Goal: Task Accomplishment & Management: Manage account settings

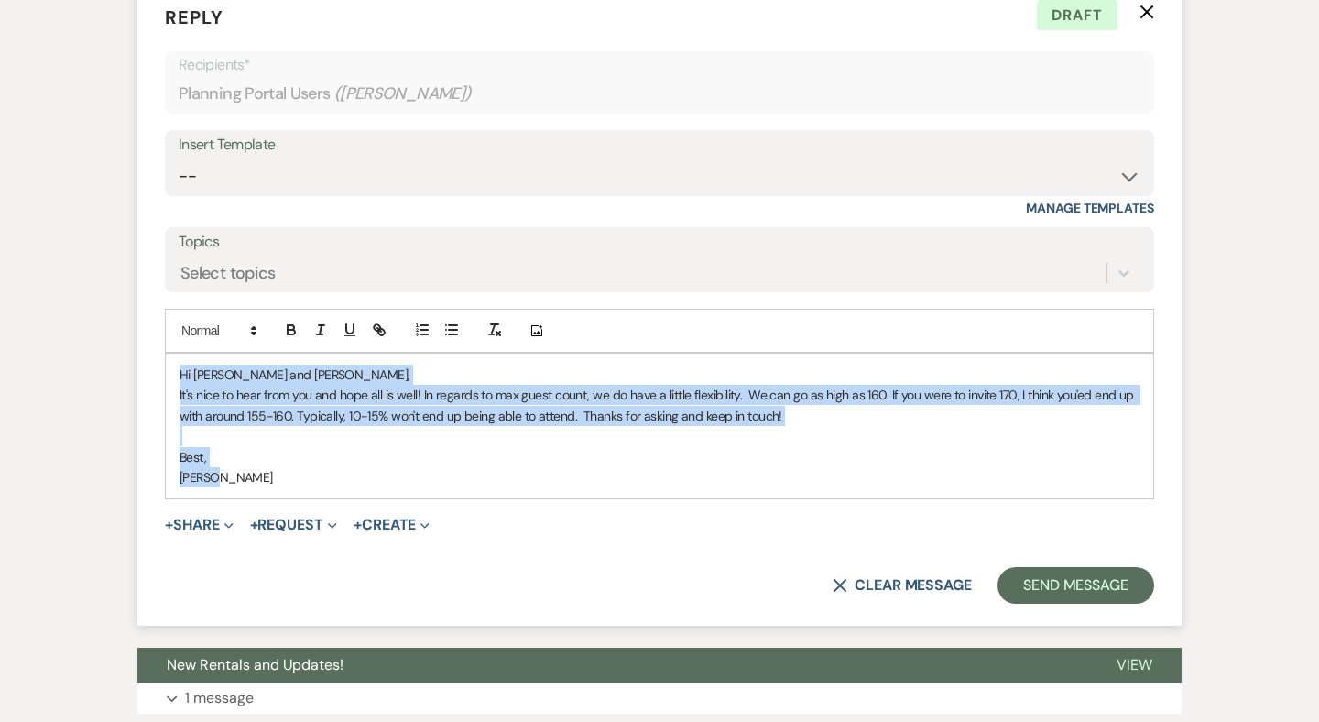
drag, startPoint x: 218, startPoint y: 462, endPoint x: 174, endPoint y: 360, distance: 111.6
click at [174, 360] on div "Hi Alison and Kyle, It's nice to hear from you and hope all is well! In regards…" at bounding box center [659, 425] width 987 height 145
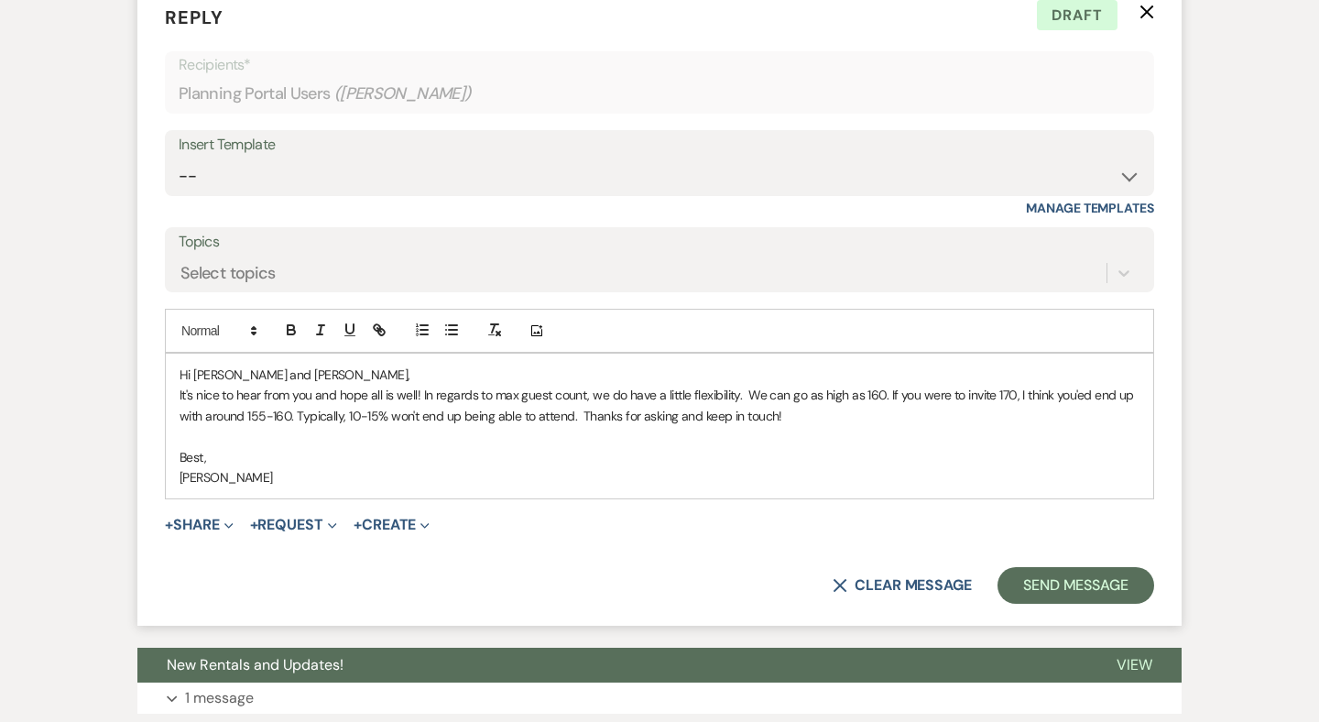
click at [242, 395] on p "It's nice to hear from you and hope all is well! In regards to max guest count,…" at bounding box center [659, 405] width 960 height 41
drag, startPoint x: 242, startPoint y: 395, endPoint x: 287, endPoint y: 395, distance: 44.9
click at [287, 395] on p "It's nice to hear from you and hope all is well! In regards to max guest count,…" at bounding box center [659, 405] width 960 height 41
click at [290, 398] on p "It's nice to hear from you and hope all is well! In regards to max guest count,…" at bounding box center [659, 405] width 960 height 41
click at [265, 399] on p "It's nice to hear from you and hope all is well! In regards to max guest count,…" at bounding box center [659, 405] width 960 height 41
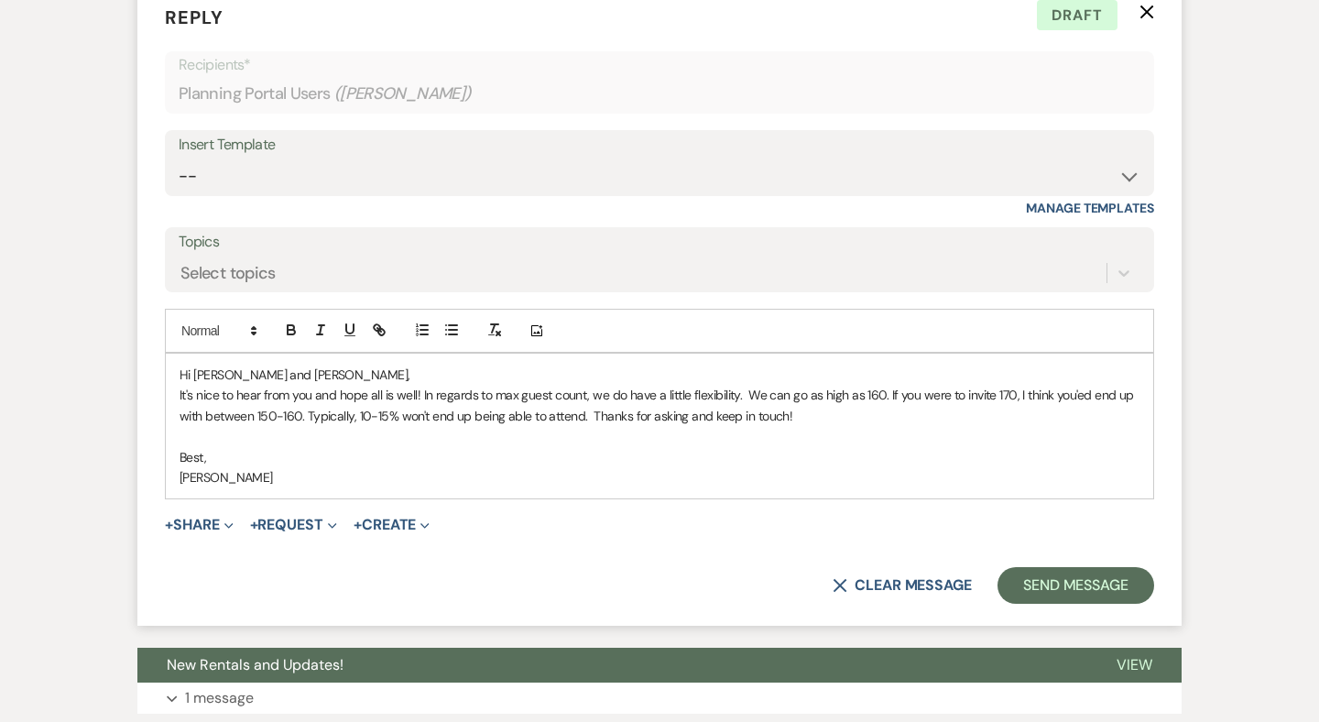
click at [878, 385] on p "It's nice to hear from you and hope all is well! In regards to max guest count,…" at bounding box center [659, 405] width 960 height 41
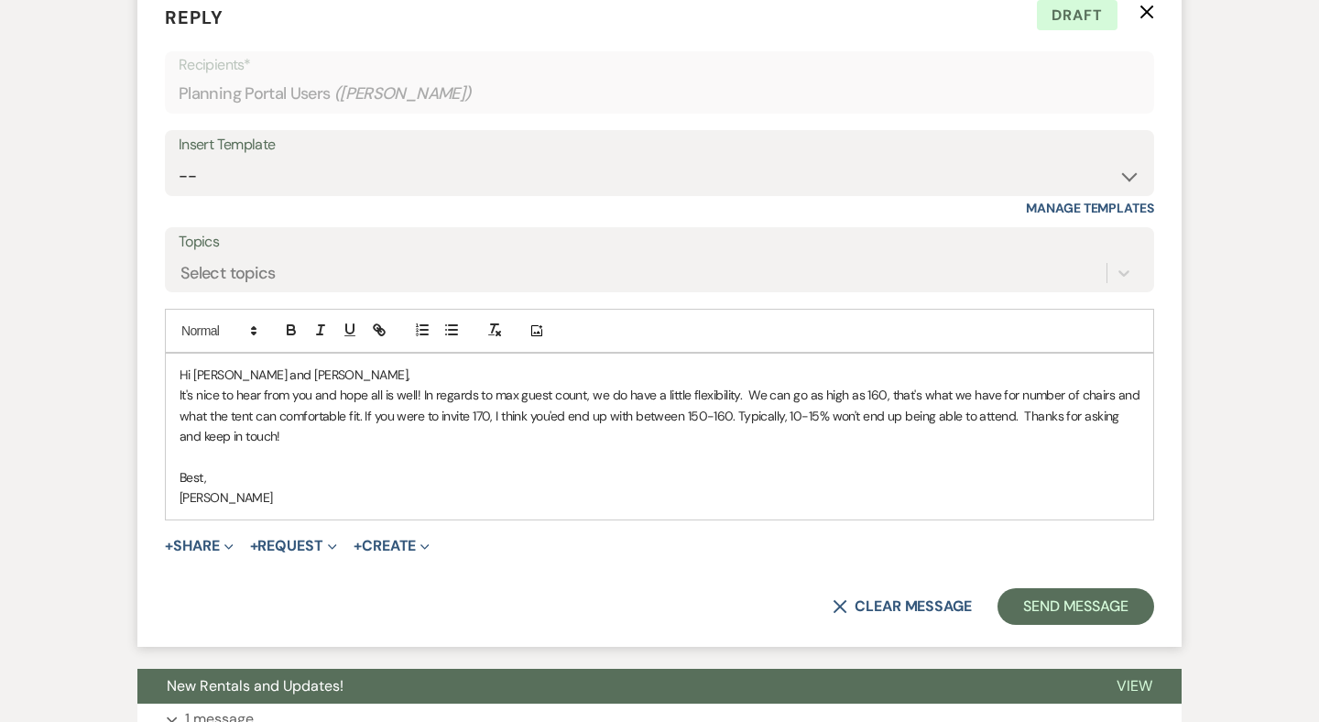
click at [375, 400] on p "It's nice to hear from you and hope all is well! In regards to max guest count,…" at bounding box center [659, 415] width 960 height 61
click at [528, 397] on p "It's nice to hear from you and hope all is well! In regards to max guest count,…" at bounding box center [659, 415] width 960 height 61
click at [527, 397] on p "It's nice to hear from you and hope all is well! In regards to max guest count,…" at bounding box center [659, 415] width 960 height 61
drag, startPoint x: 802, startPoint y: 397, endPoint x: 593, endPoint y: 398, distance: 208.8
click at [593, 398] on p "It's nice to hear from you and hope all is well! In regards to max guest count,…" at bounding box center [659, 415] width 960 height 61
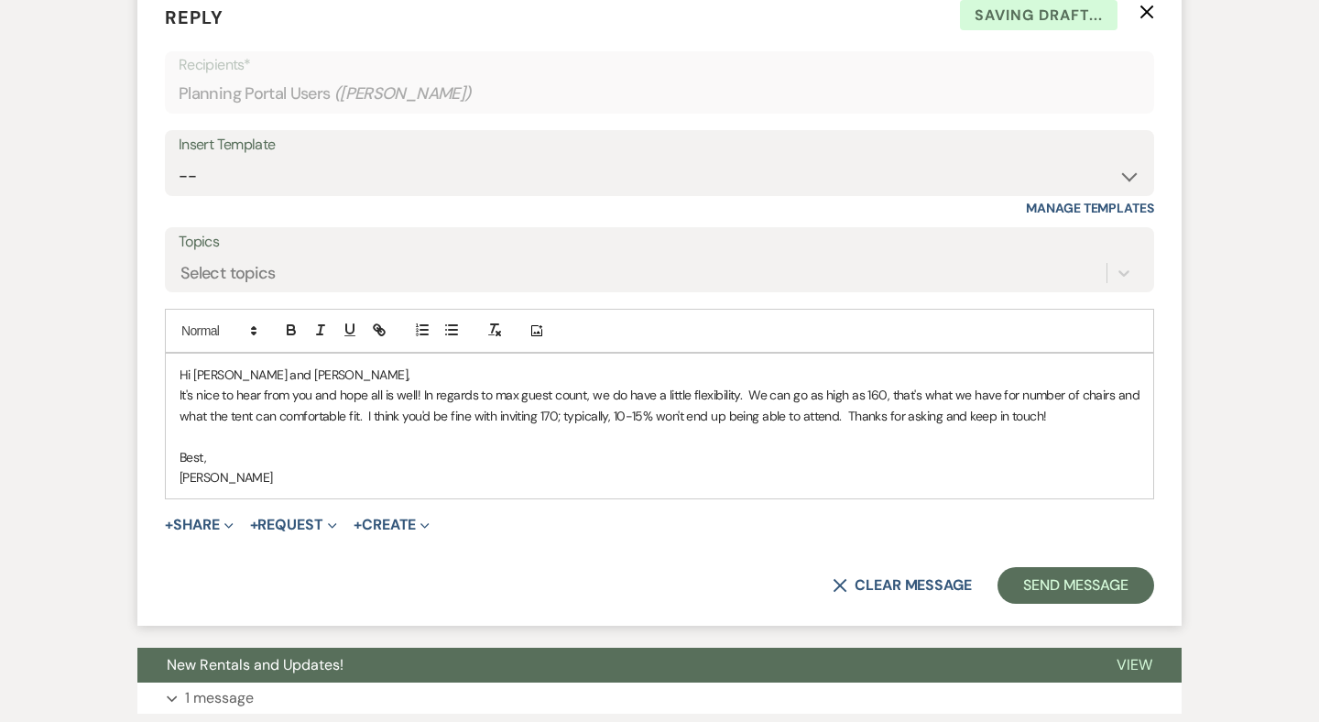
click at [839, 399] on p "It's nice to hear from you and hope all is well! In regards to max guest count,…" at bounding box center [659, 405] width 960 height 41
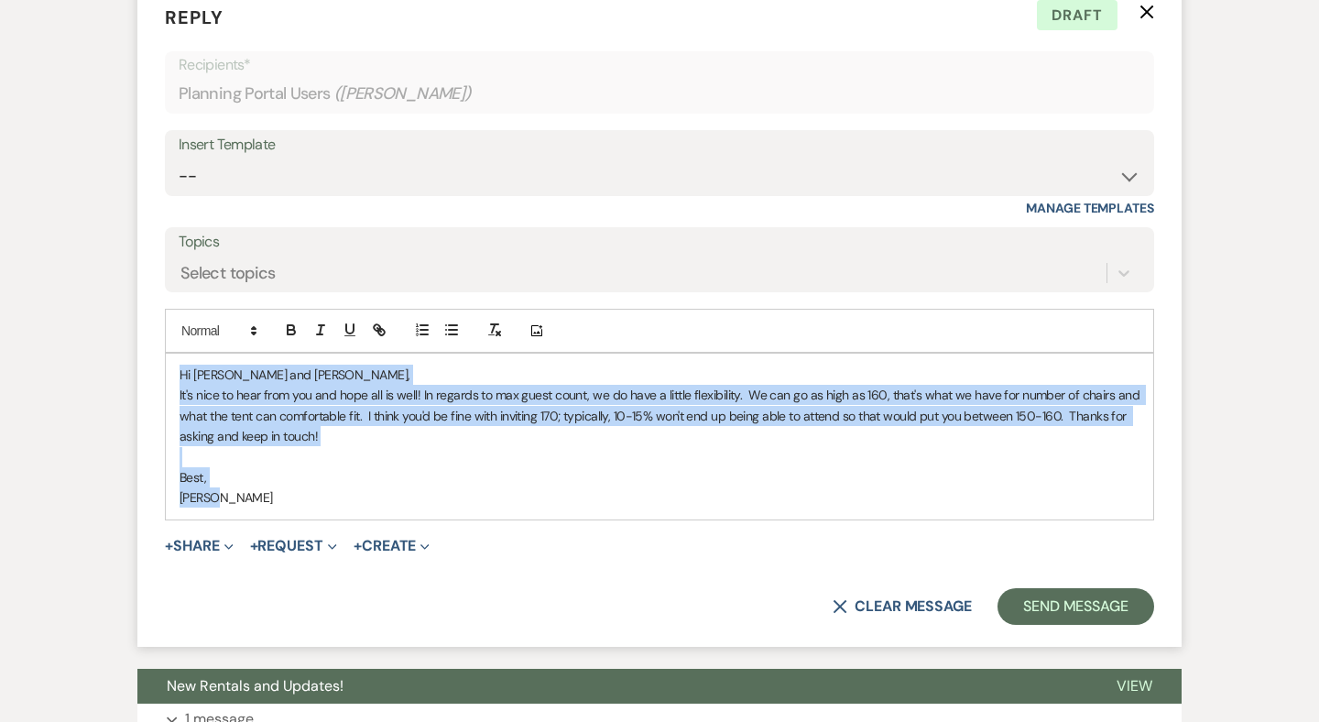
drag, startPoint x: 216, startPoint y: 478, endPoint x: 174, endPoint y: 364, distance: 122.0
click at [174, 364] on div "Hi Alison and Kyle, It's nice to hear from you and hope all is well! In regards…" at bounding box center [659, 436] width 987 height 166
copy div "Hi Alison and Kyle, It's nice to hear from you and hope all is well! In regards…"
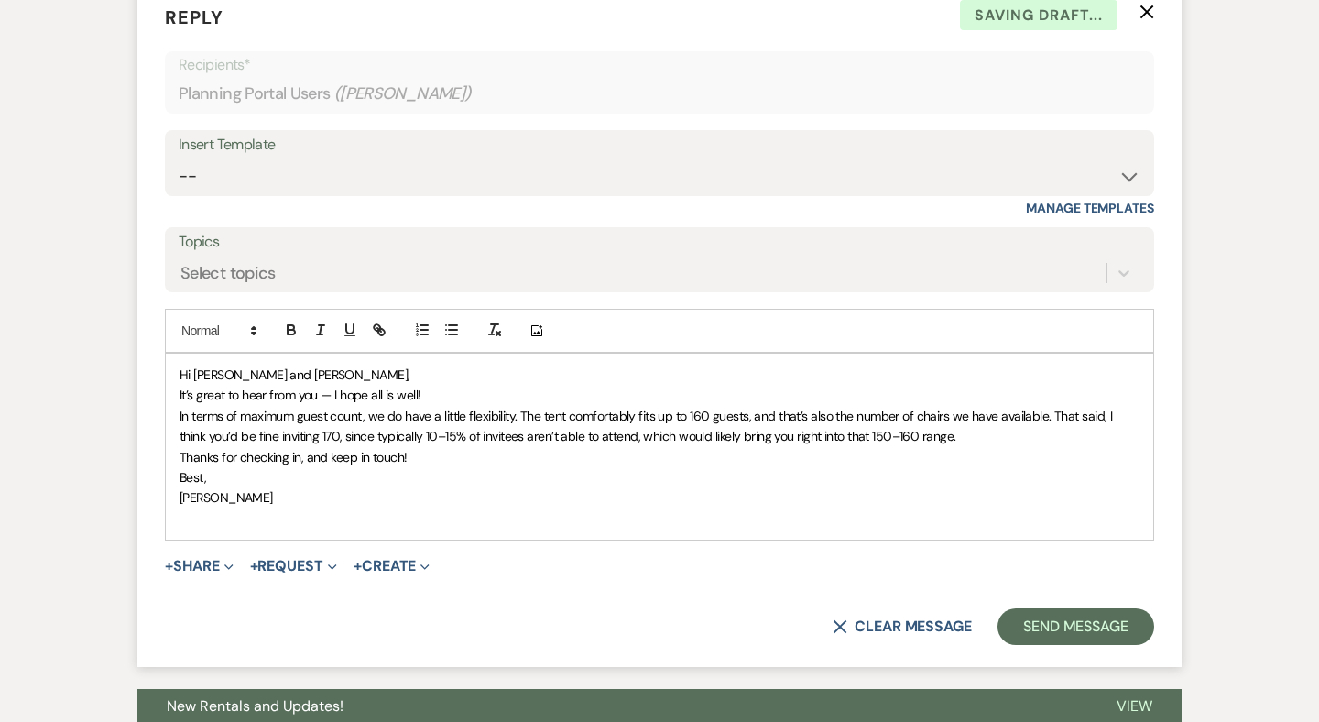
click at [180, 407] on span "In terms of maximum guest count, we do have a little flexibility. The tent comf…" at bounding box center [647, 425] width 936 height 37
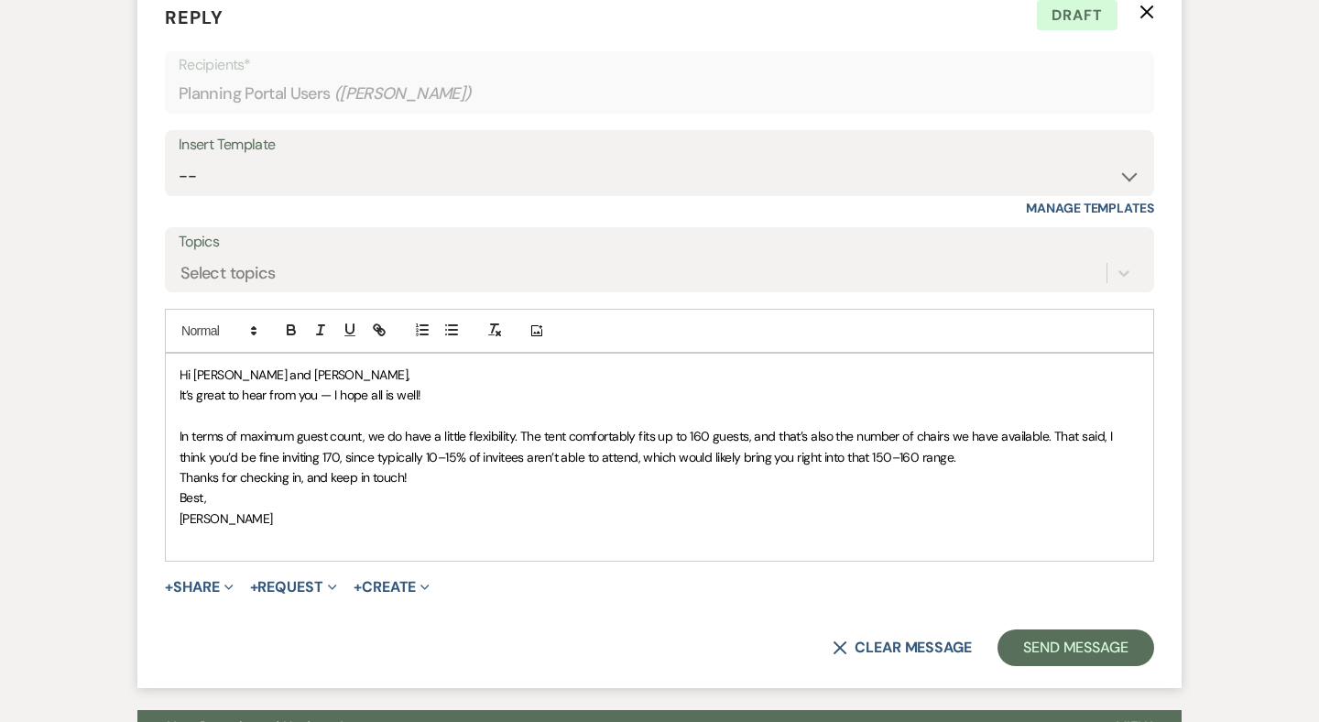
click at [179, 469] on span "Thanks for checking in, and keep in touch!" at bounding box center [292, 477] width 227 height 16
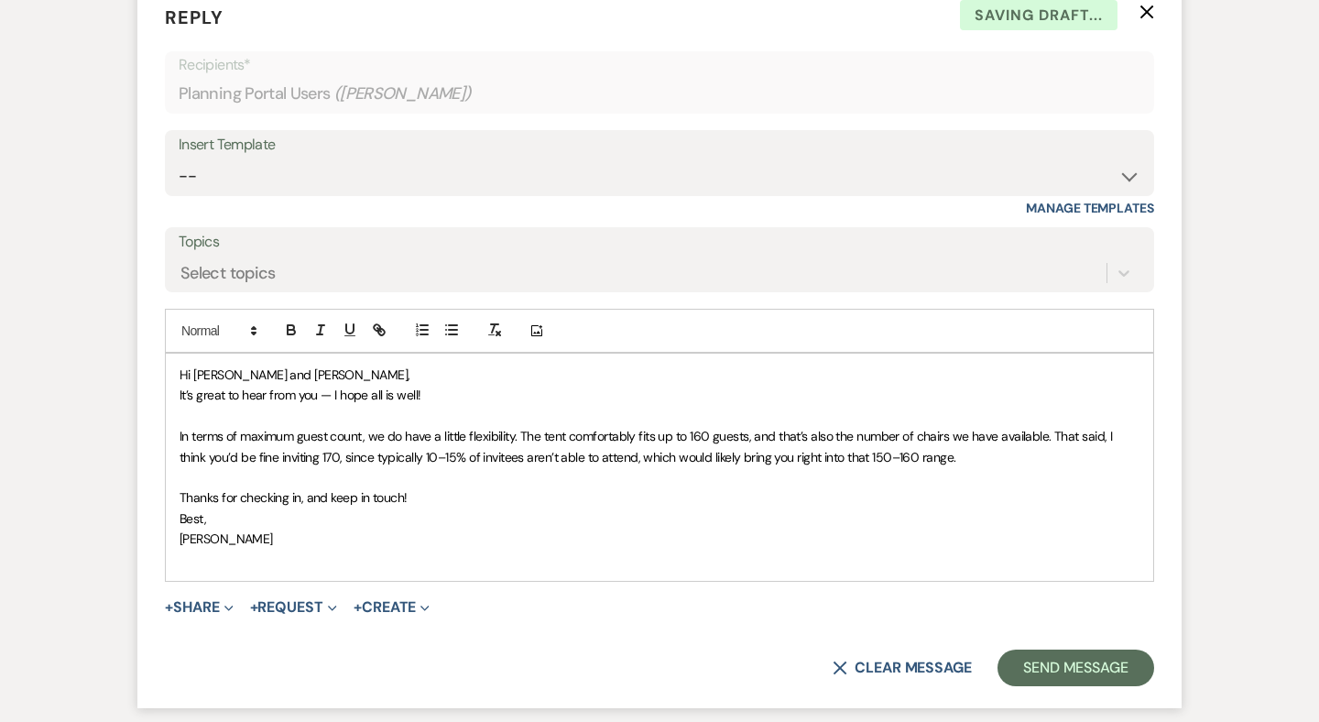
click at [174, 500] on div "Hi Alison and Kyle, It’s great to hear from you — I hope all is well! In terms …" at bounding box center [659, 466] width 987 height 227
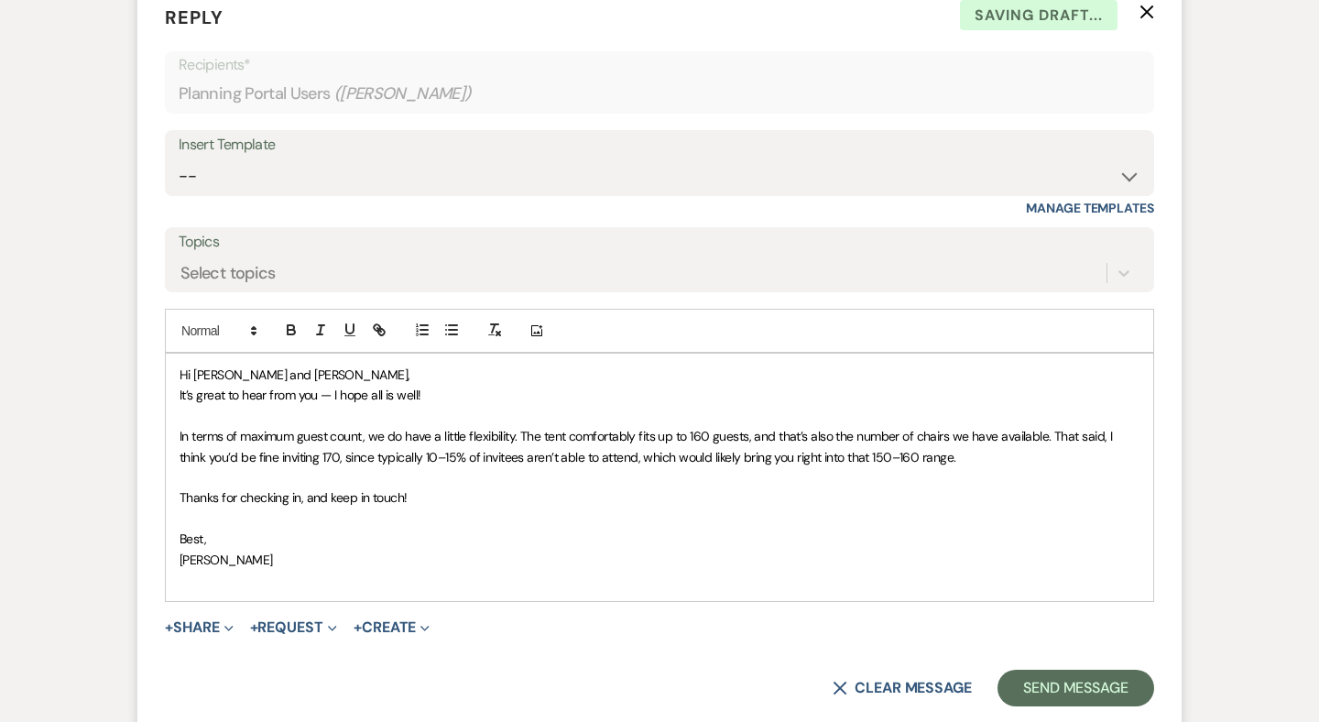
click at [283, 575] on div "Hi Alison and Kyle, It’s great to hear from you — I hope all is well! In terms …" at bounding box center [659, 476] width 987 height 247
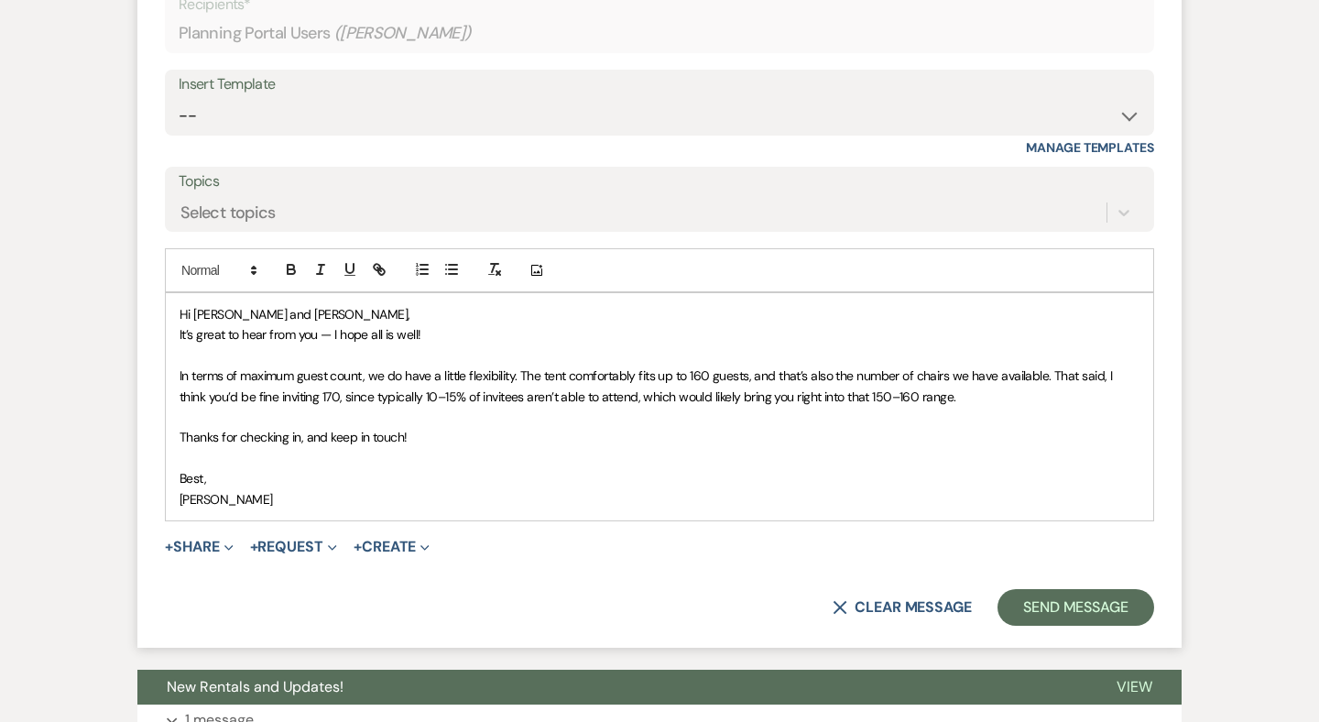
scroll to position [1434, 0]
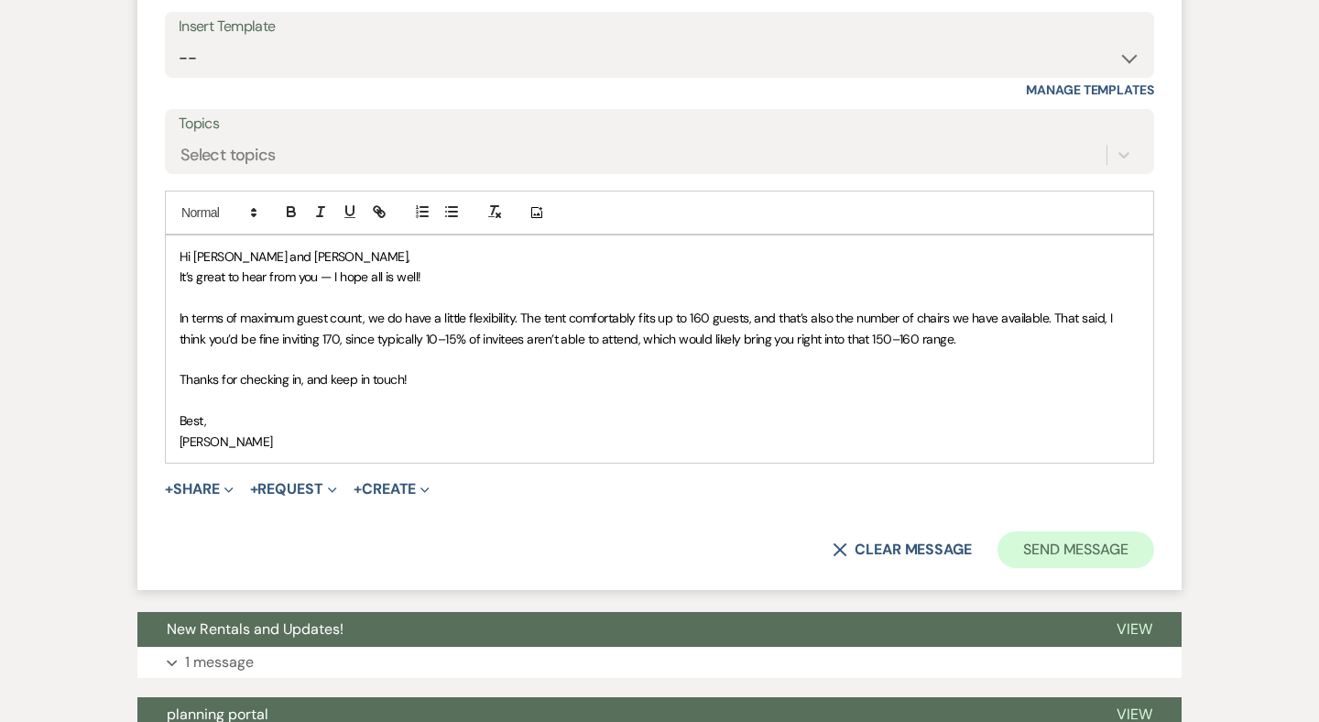
click at [1031, 531] on button "Send Message" at bounding box center [1075, 549] width 157 height 37
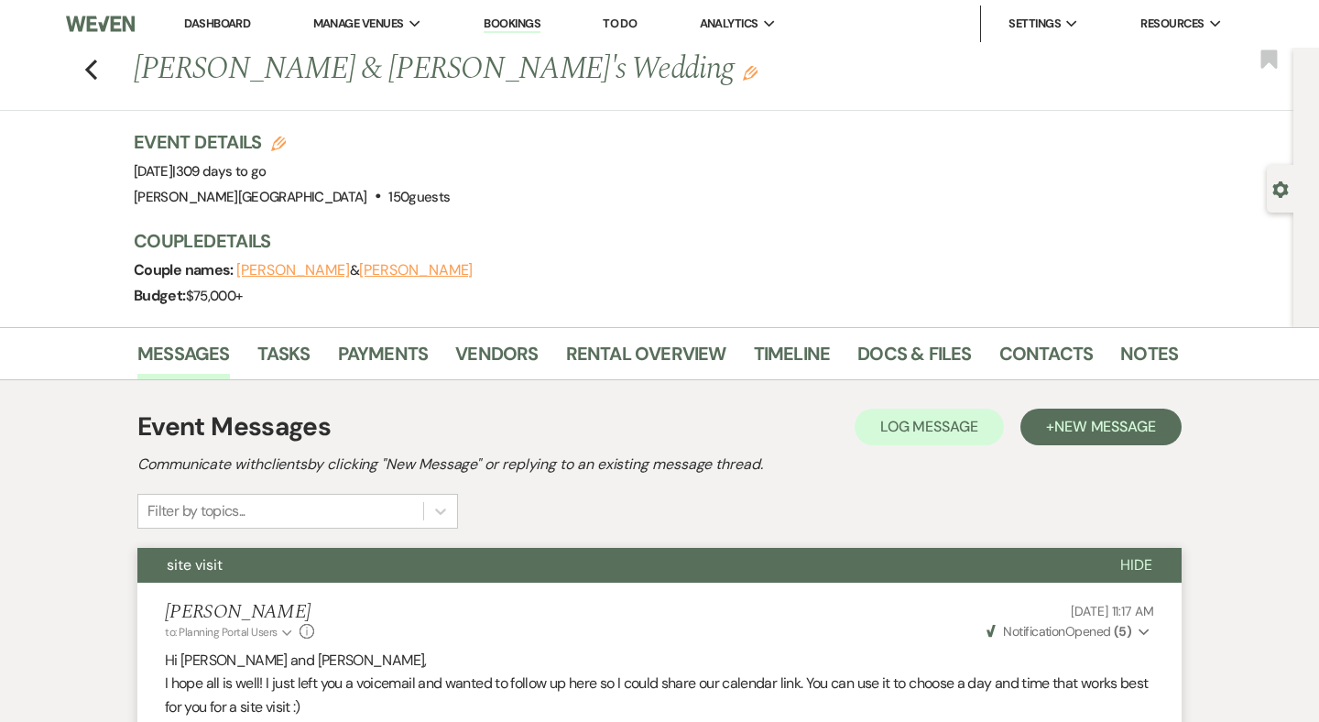
scroll to position [0, 0]
click at [91, 71] on use "button" at bounding box center [91, 70] width 12 height 20
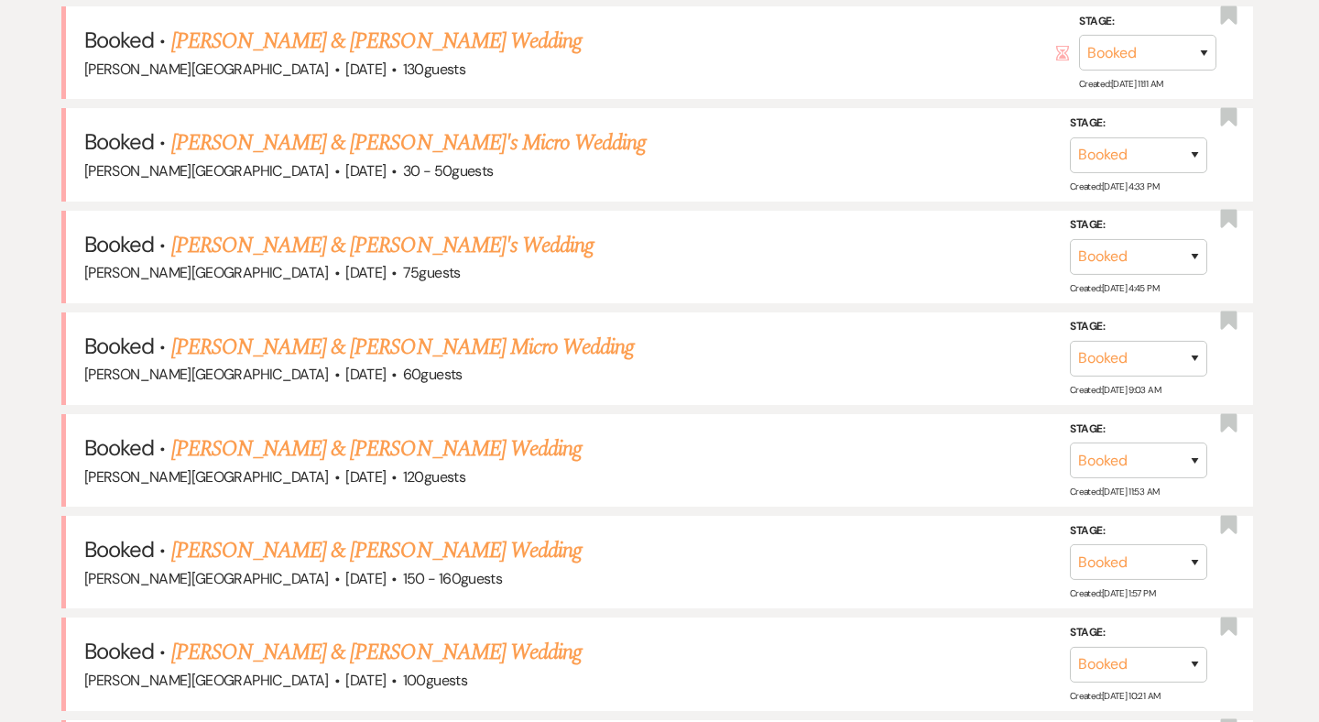
scroll to position [873, 0]
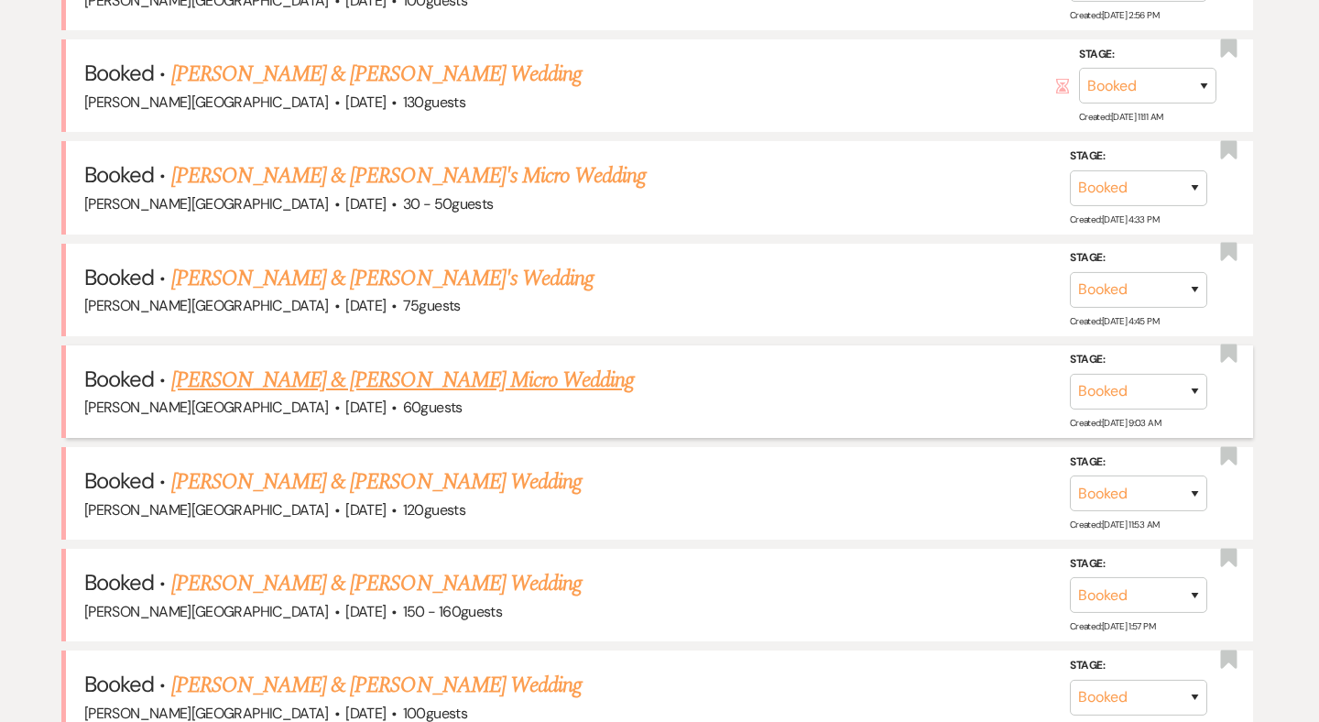
click at [351, 375] on link "Chris Selander & Kaili Floyd's Micro Wedding" at bounding box center [402, 380] width 463 height 33
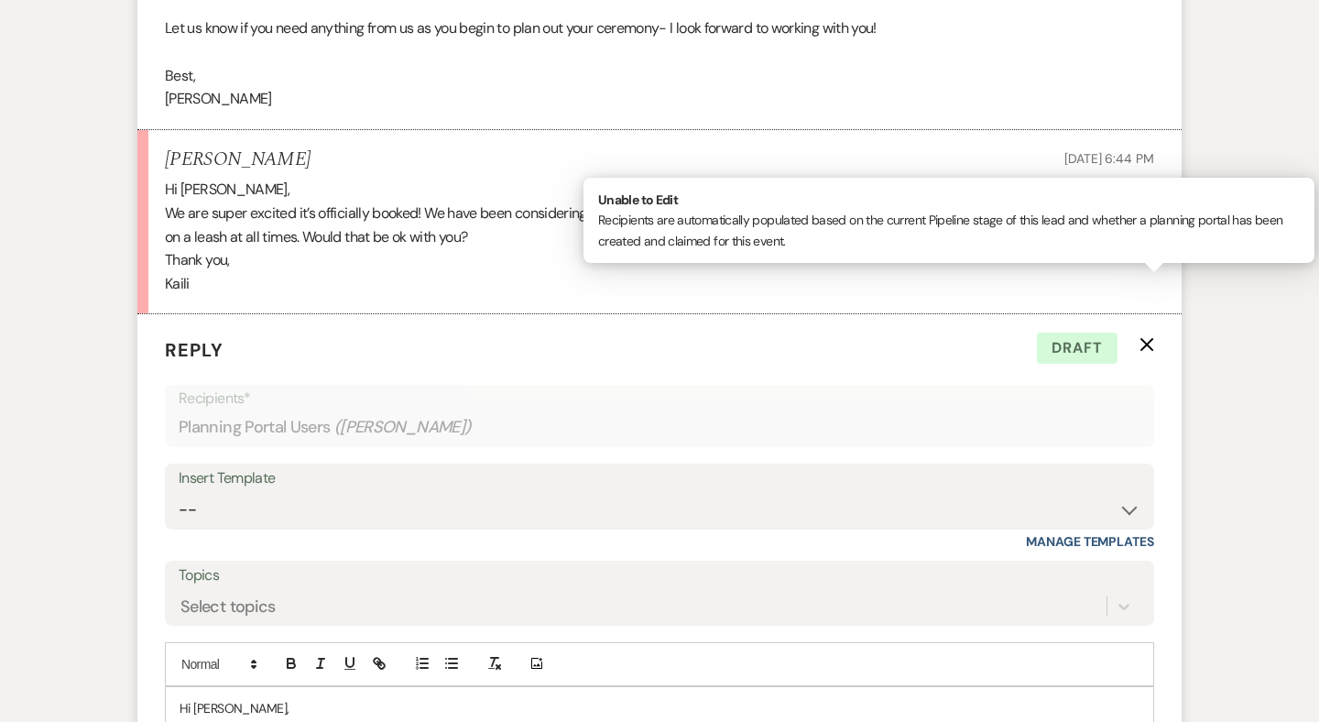
scroll to position [6291, 0]
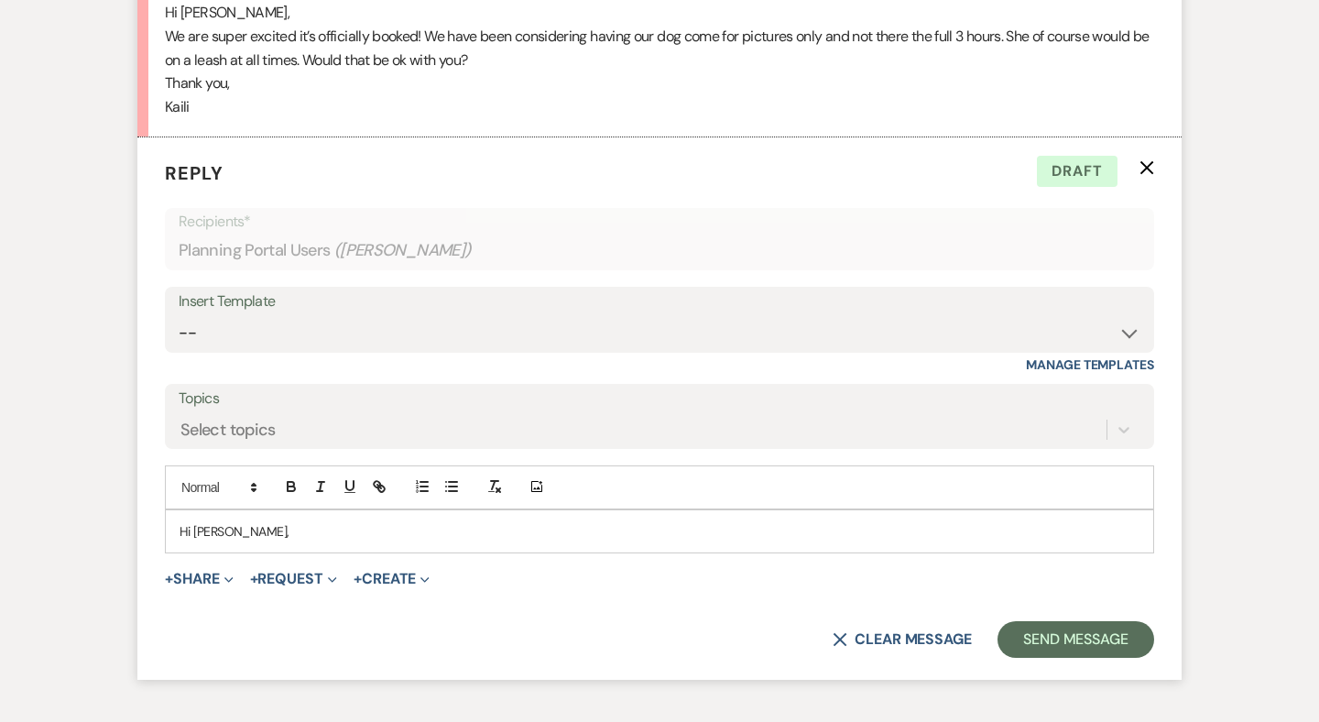
click at [286, 510] on div "Hi Kaili," at bounding box center [659, 531] width 987 height 42
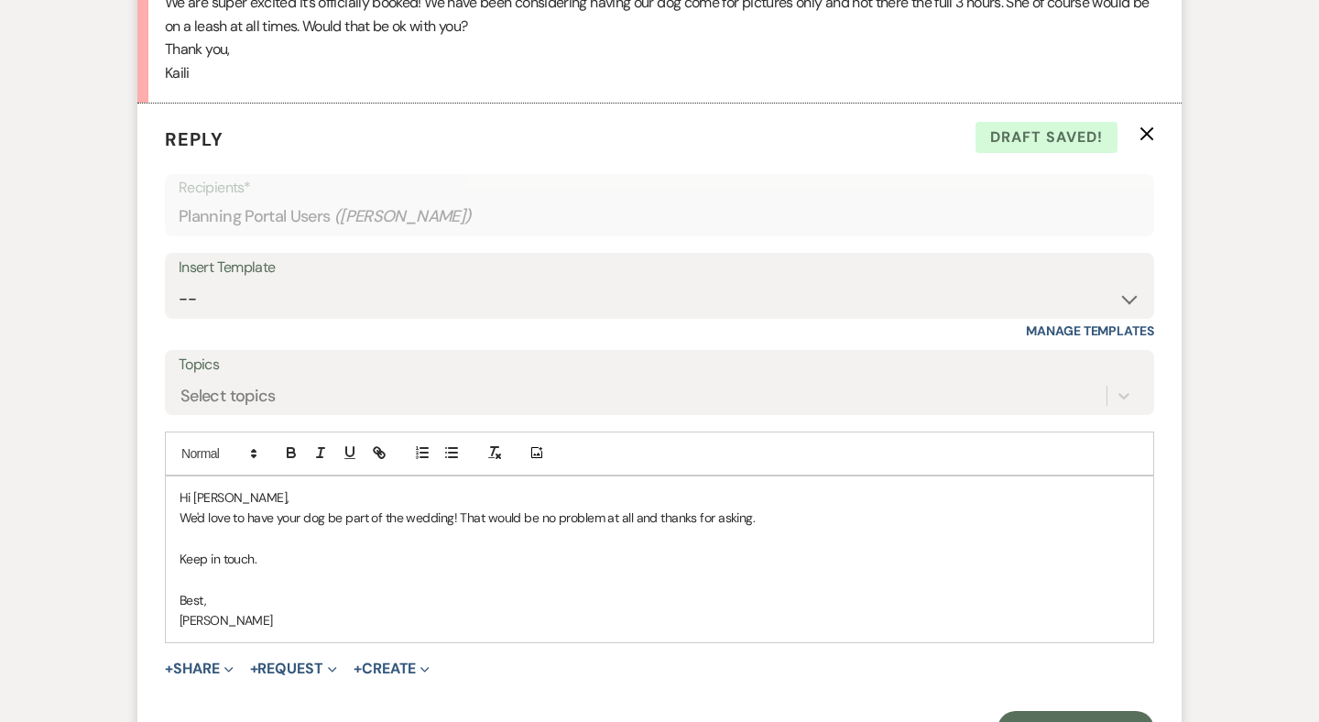
scroll to position [6339, 0]
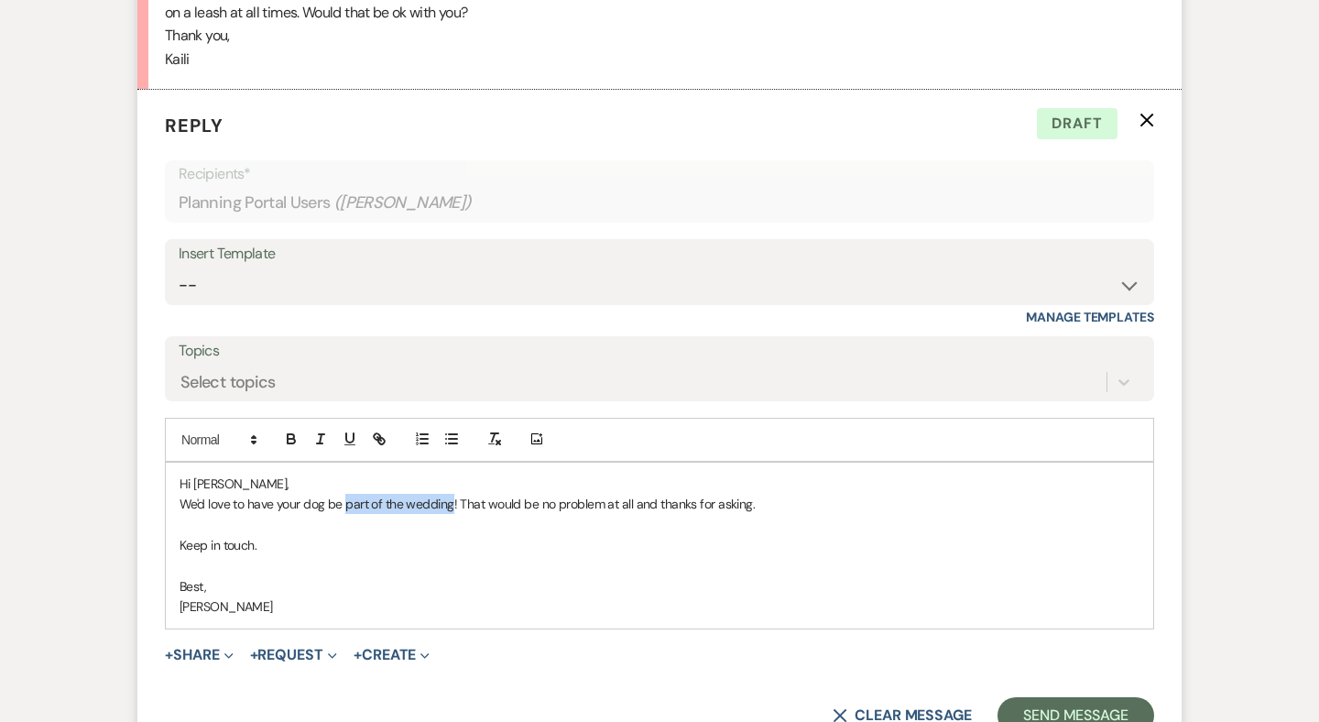
drag, startPoint x: 451, startPoint y: 385, endPoint x: 345, endPoint y: 385, distance: 106.2
click at [345, 494] on p "We'd love to have your dog be part of the wedding! That would be no problem at …" at bounding box center [659, 504] width 960 height 20
click at [1055, 697] on button "Send Message" at bounding box center [1075, 715] width 157 height 37
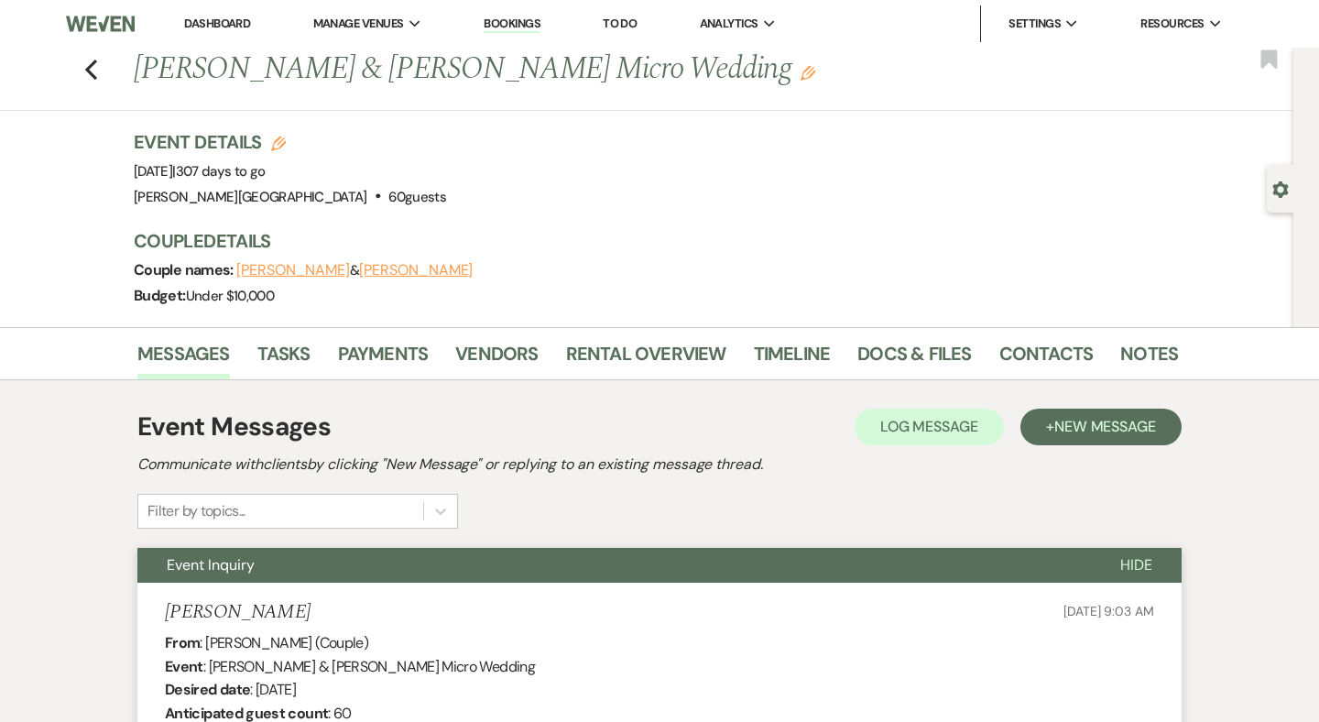
scroll to position [0, 0]
click at [90, 71] on use "button" at bounding box center [91, 70] width 12 height 20
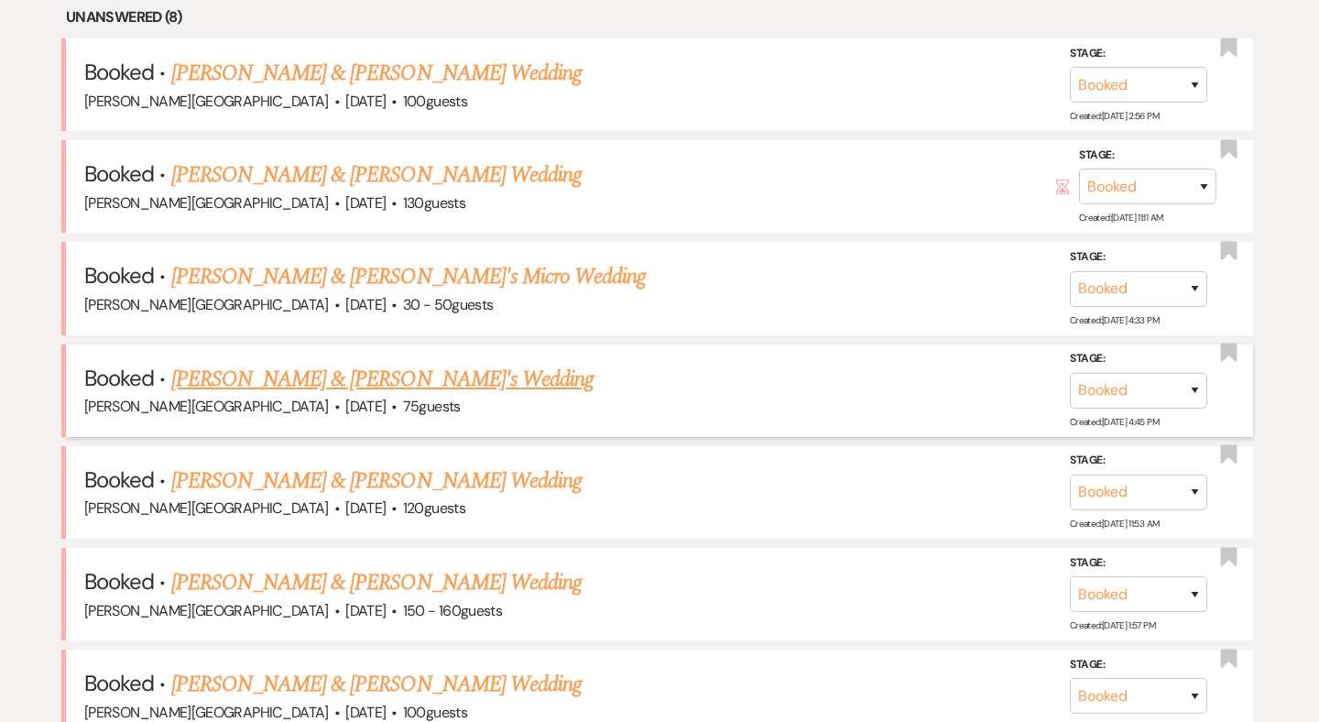
scroll to position [767, 0]
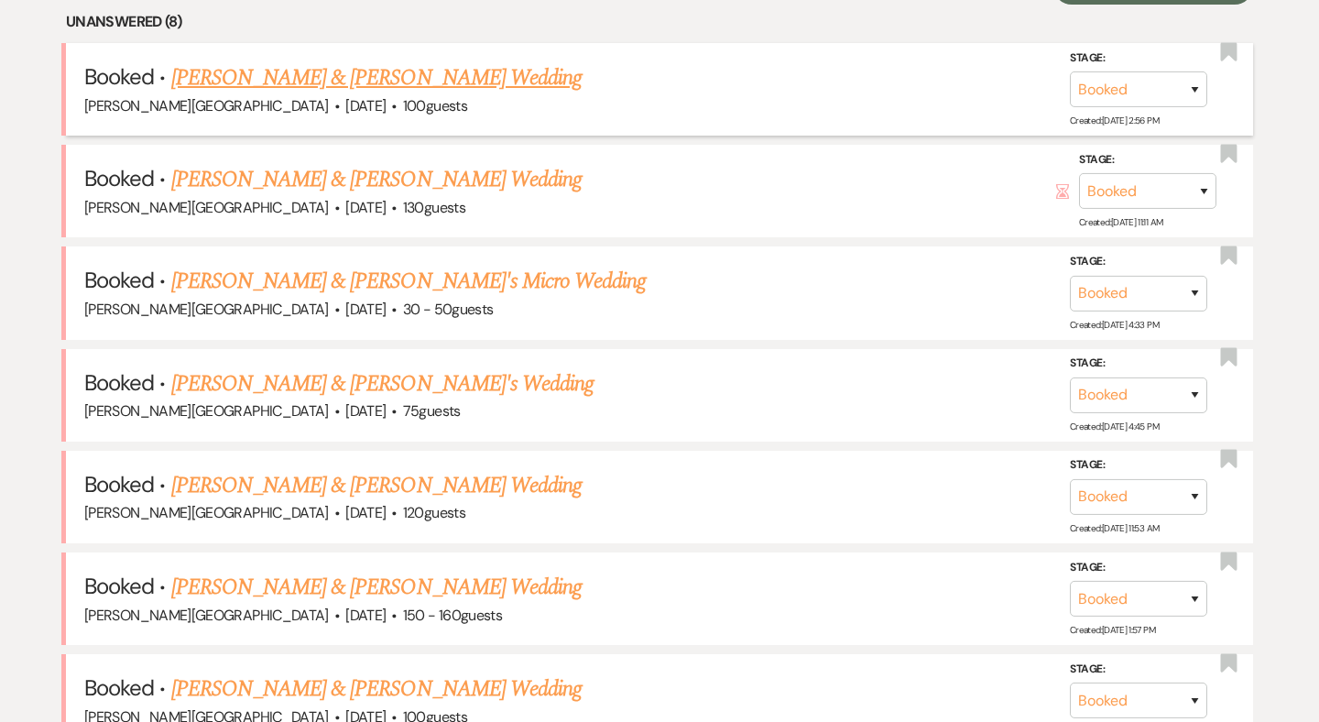
click at [379, 78] on link "Connor Chiari & Keeley Keating's Wedding" at bounding box center [376, 77] width 410 height 33
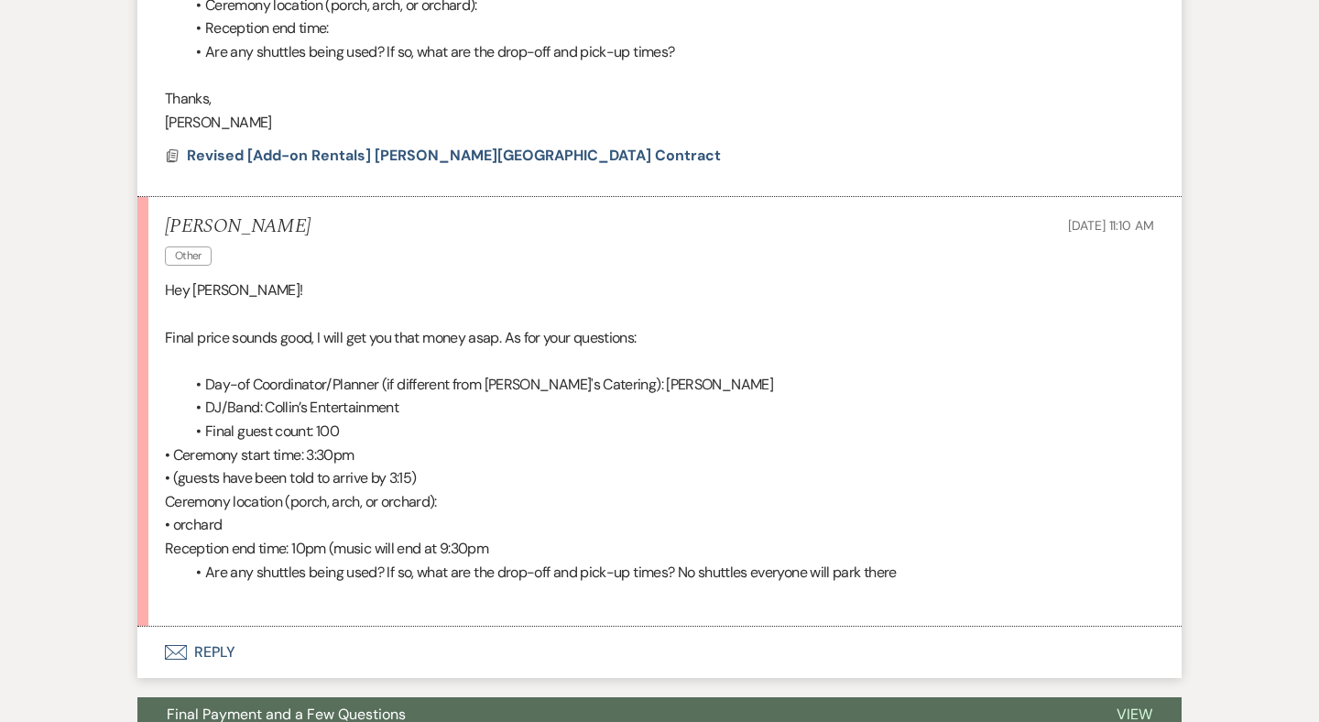
scroll to position [2067, 0]
click at [228, 625] on button "Envelope Reply" at bounding box center [659, 650] width 1044 height 51
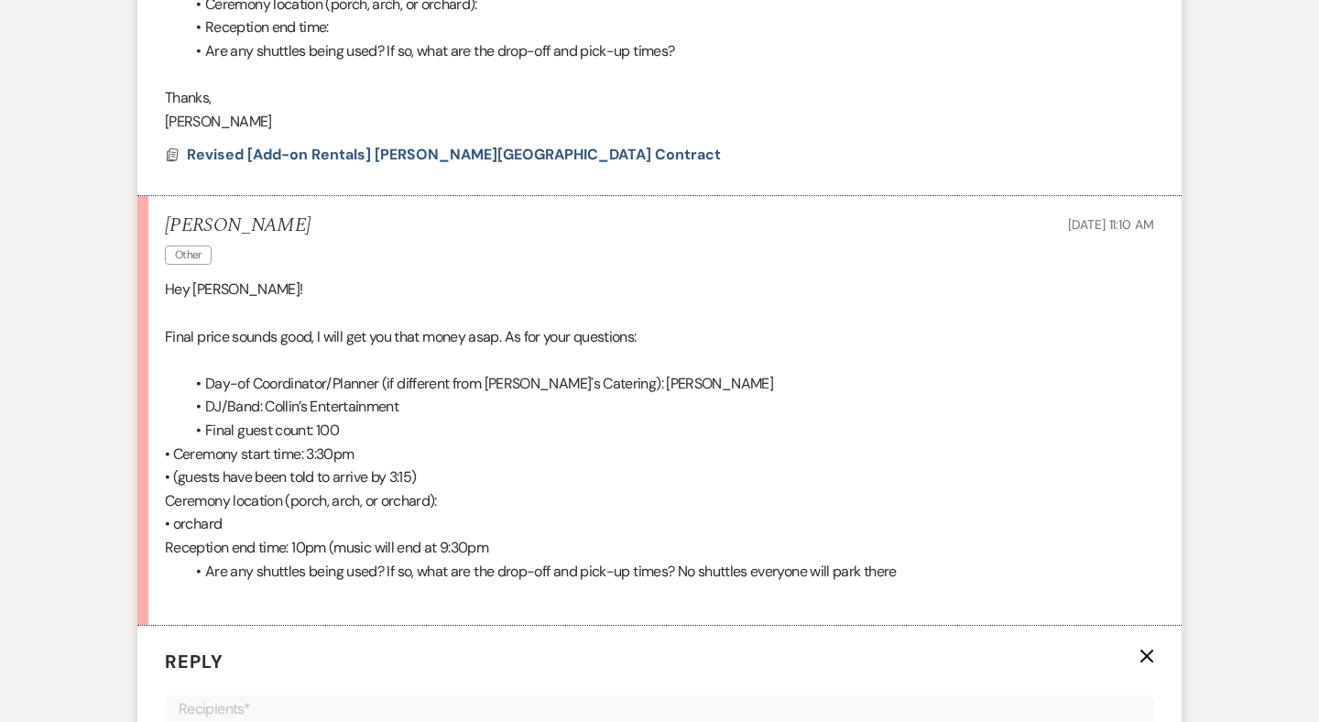
scroll to position [2559, 0]
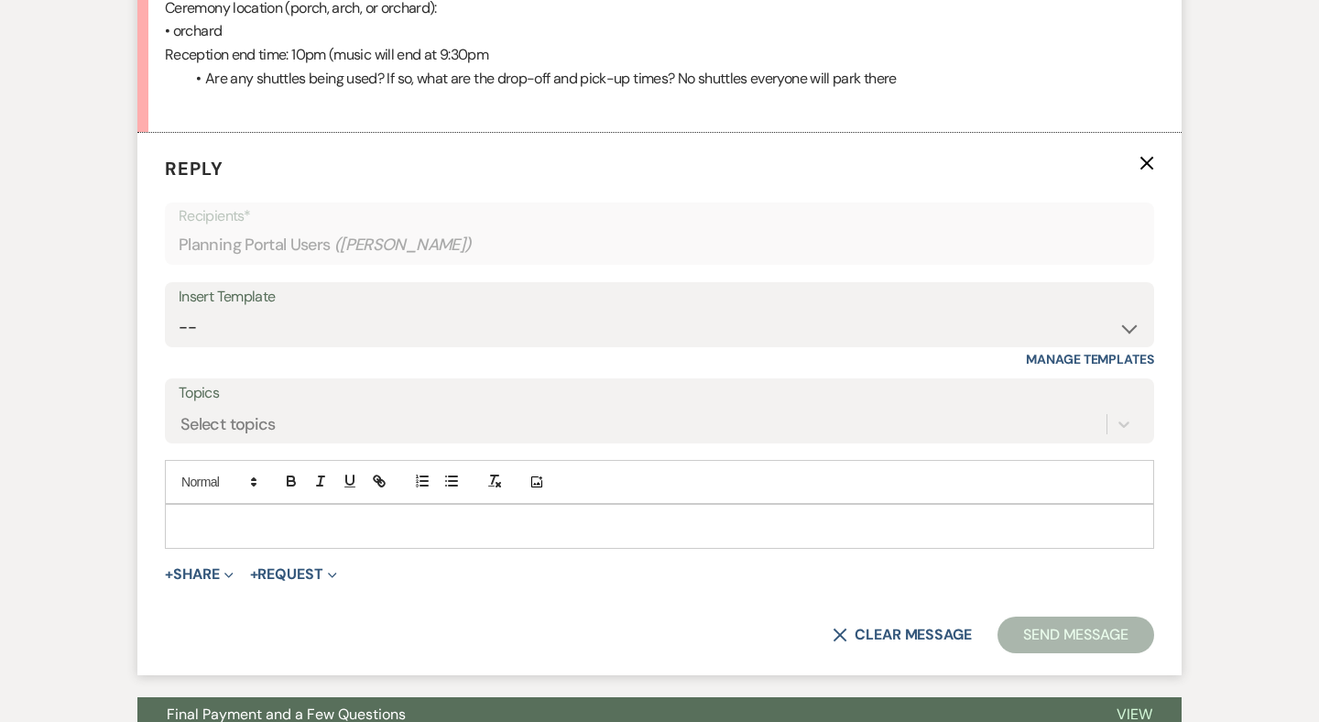
click at [240, 516] on p at bounding box center [659, 526] width 960 height 20
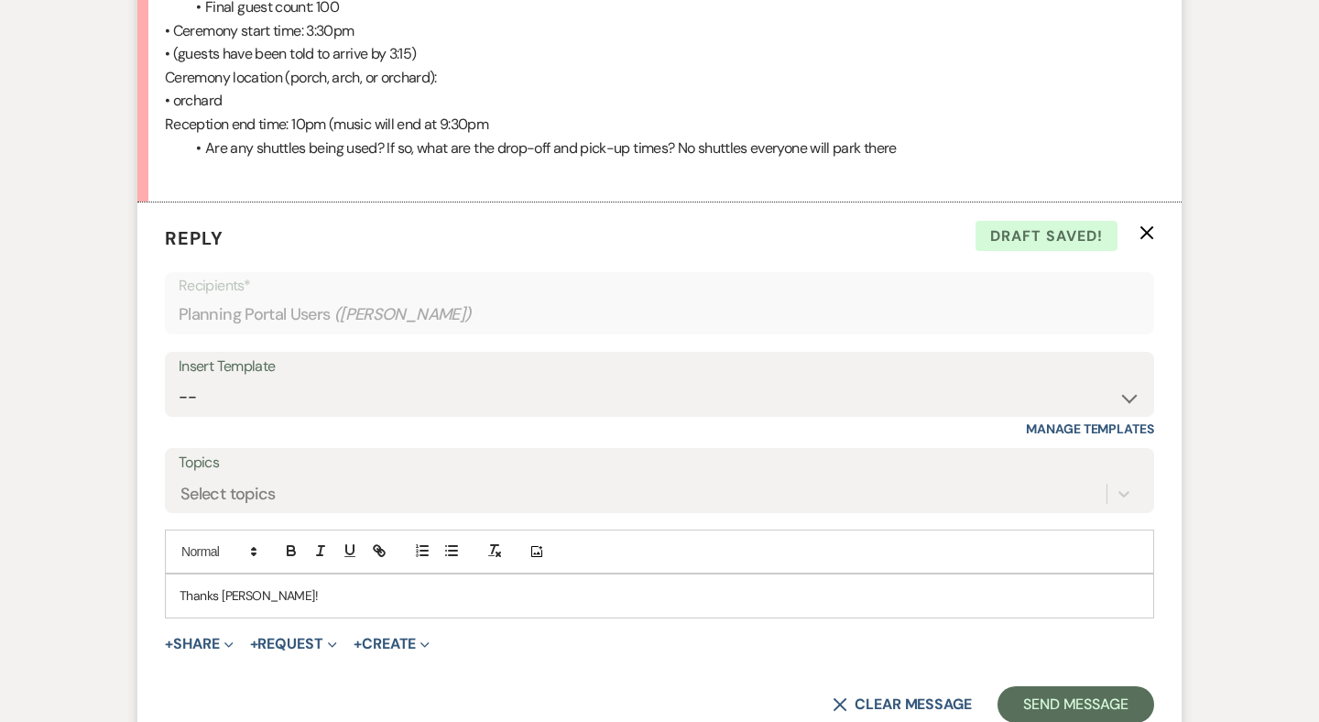
scroll to position [2520, 0]
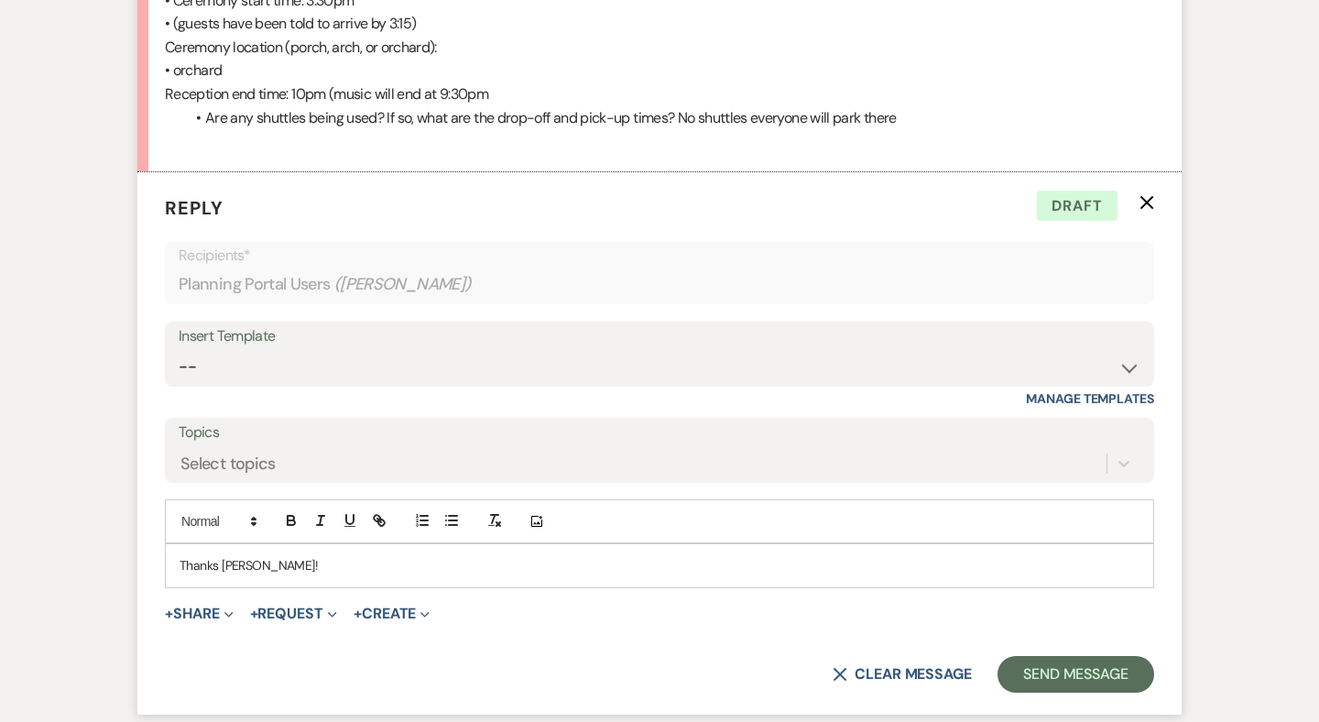
click at [179, 544] on div "Thanks Keeley!" at bounding box center [659, 565] width 987 height 42
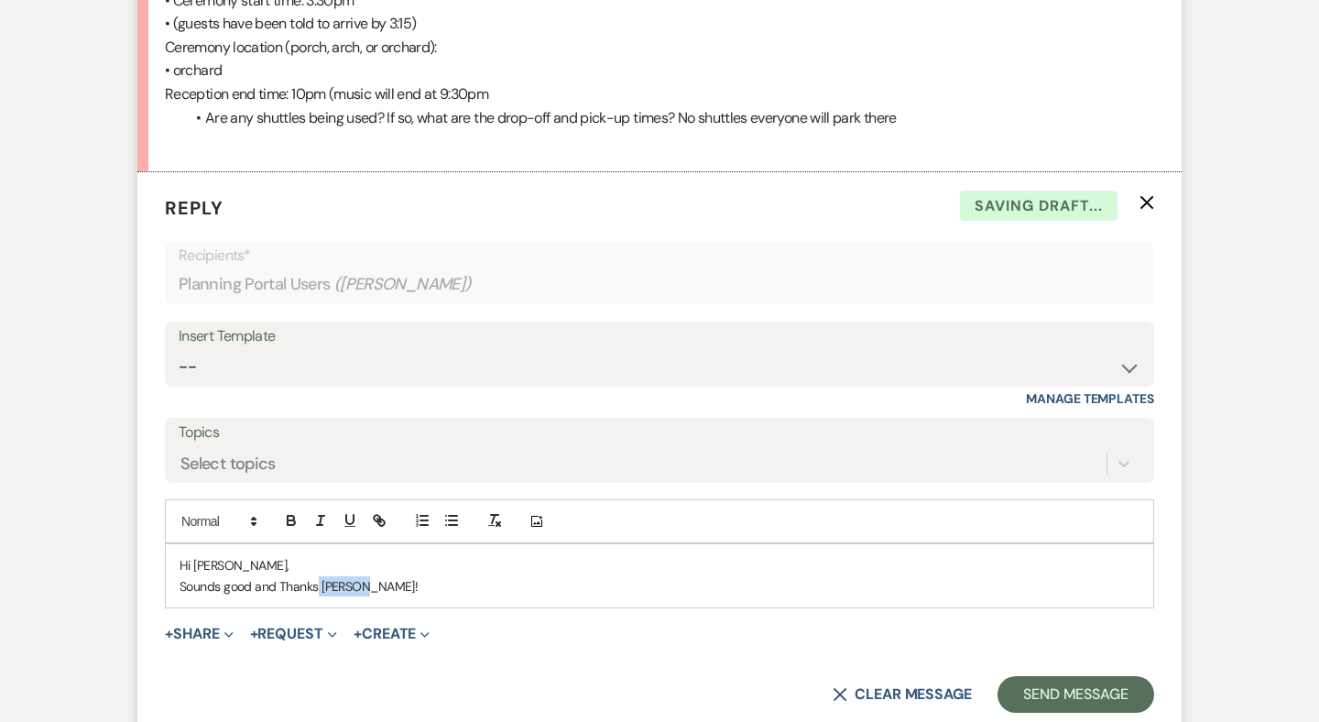
drag, startPoint x: 367, startPoint y: 534, endPoint x: 317, endPoint y: 534, distance: 50.4
click at [317, 576] on p "Sounds good and Thanks Keeley!" at bounding box center [659, 586] width 960 height 20
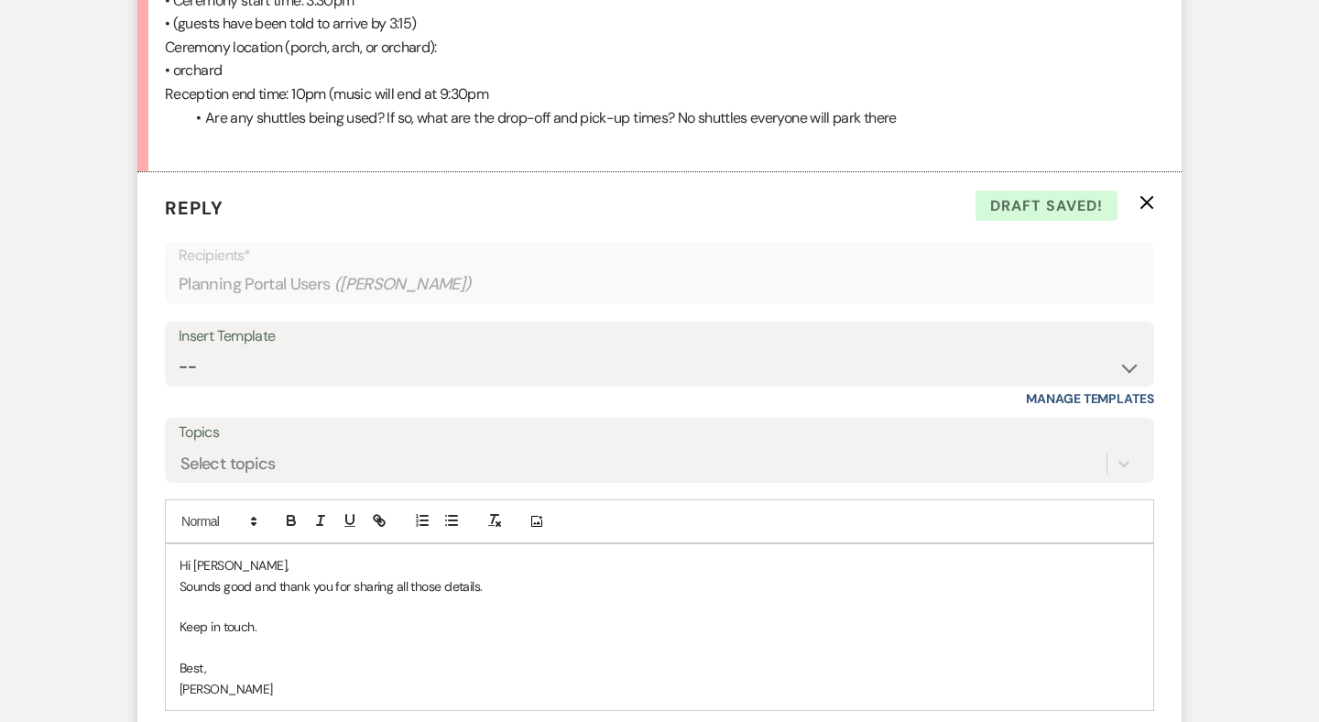
click at [253, 576] on p "Sounds good and thank you for sharing all those details." at bounding box center [659, 586] width 960 height 20
click at [289, 576] on p "Sounds good! and thank you for sharing all those details." at bounding box center [659, 586] width 960 height 20
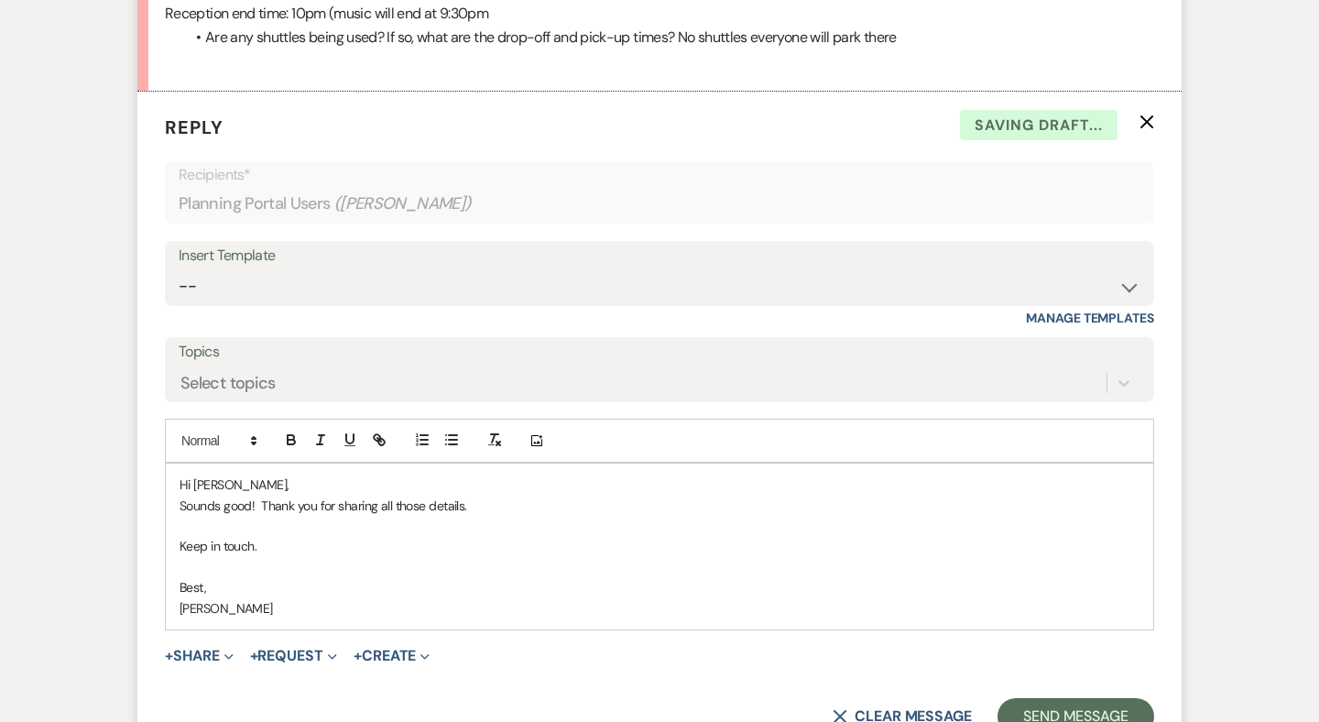
scroll to position [2608, 0]
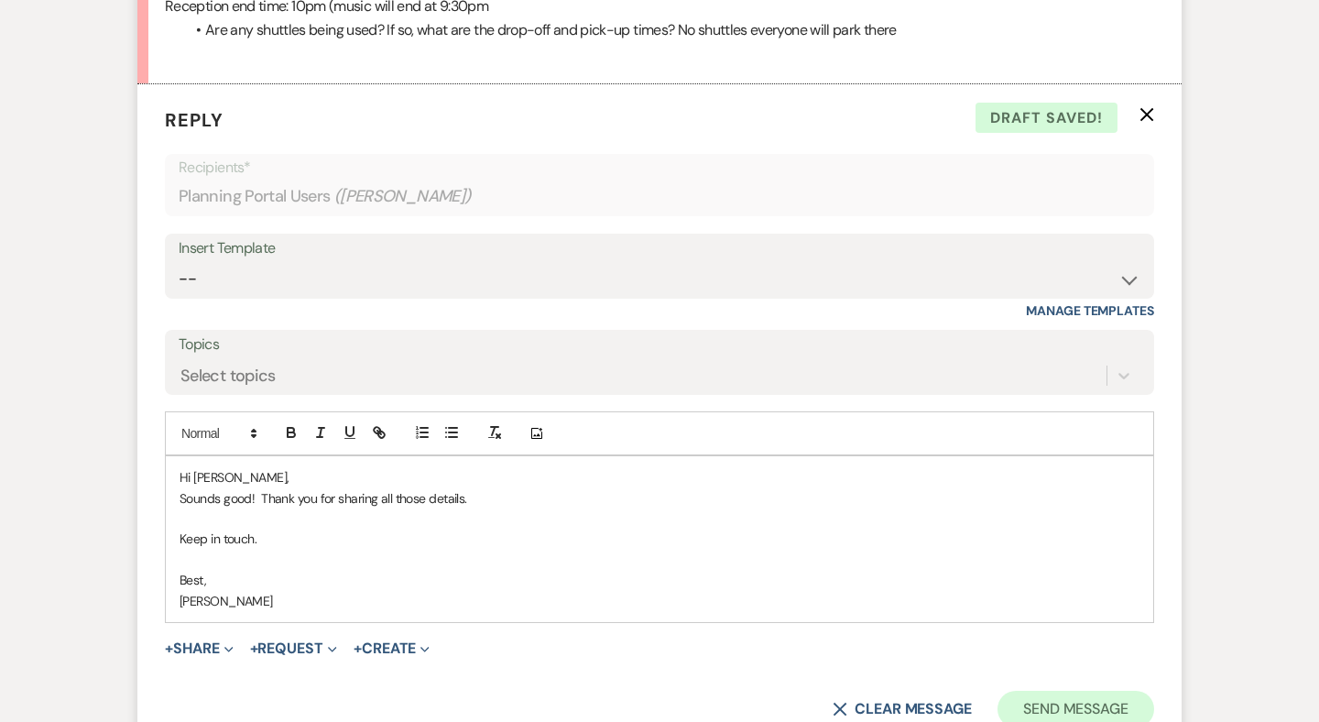
click at [1057, 690] on button "Send Message" at bounding box center [1075, 708] width 157 height 37
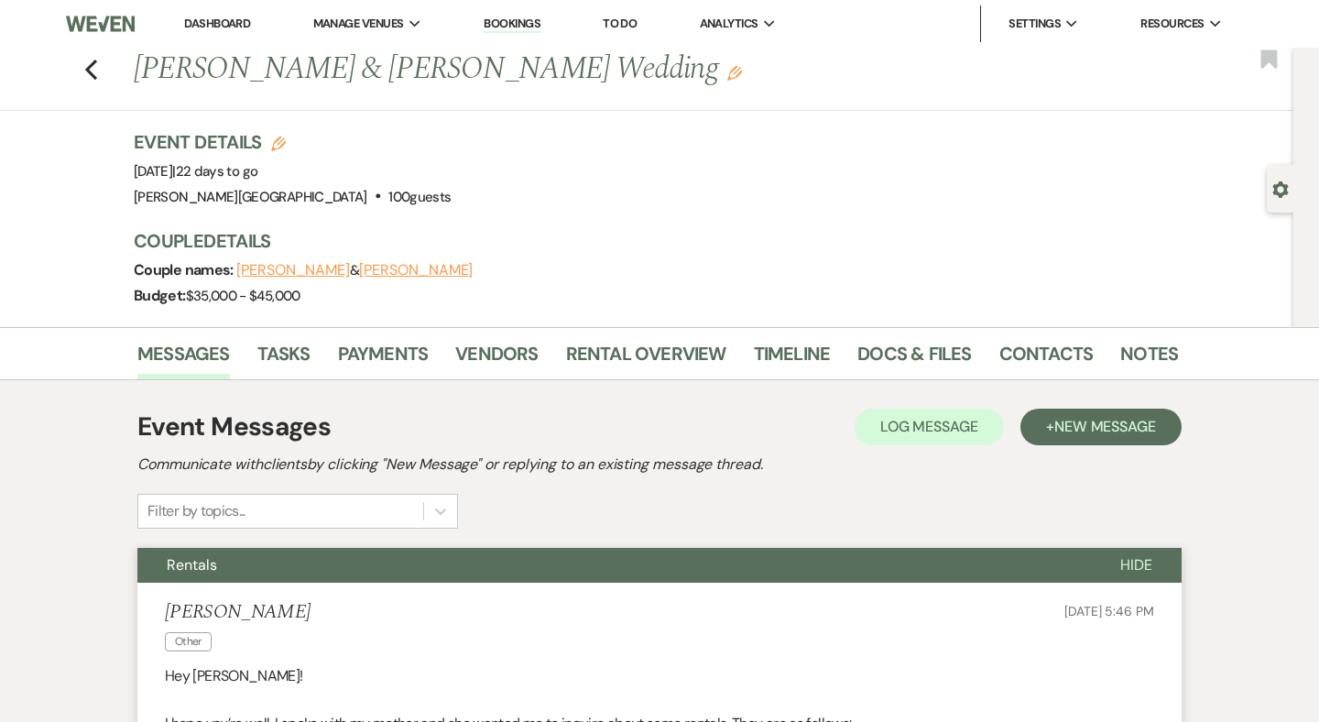
scroll to position [0, 0]
click at [96, 69] on icon "Previous" at bounding box center [91, 70] width 14 height 22
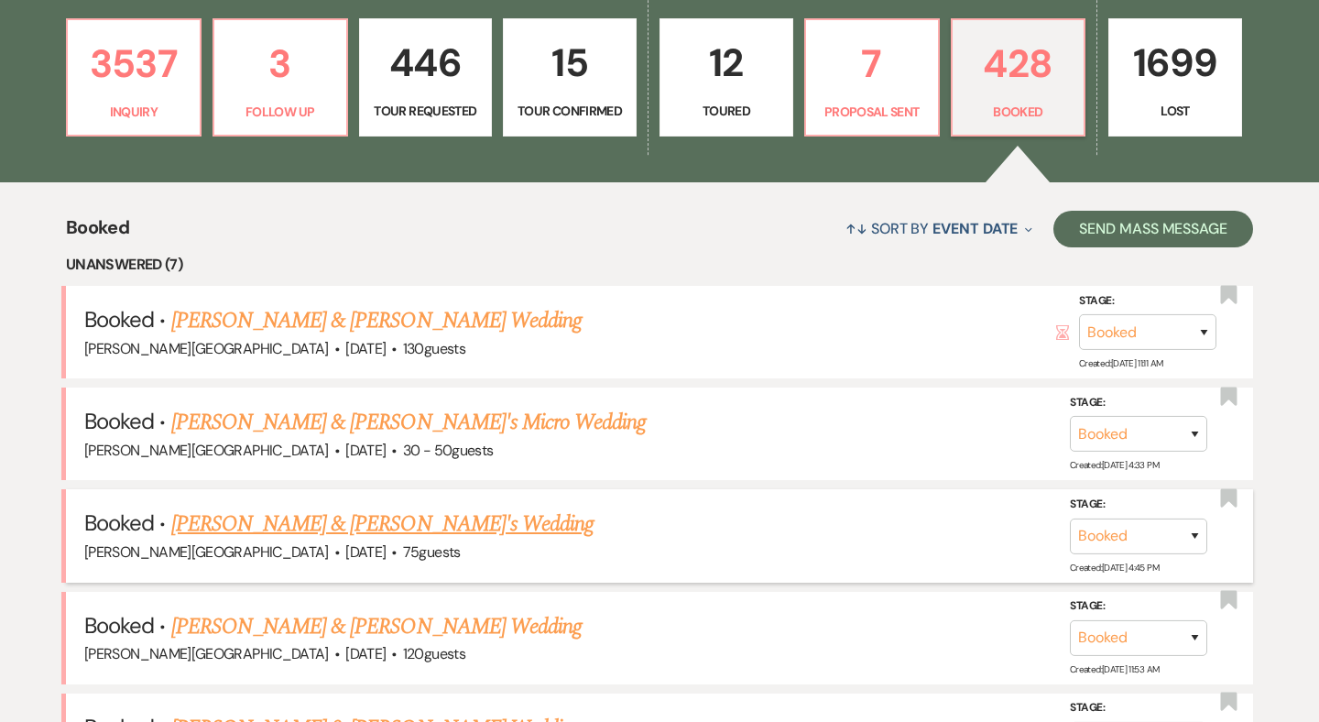
scroll to position [495, 0]
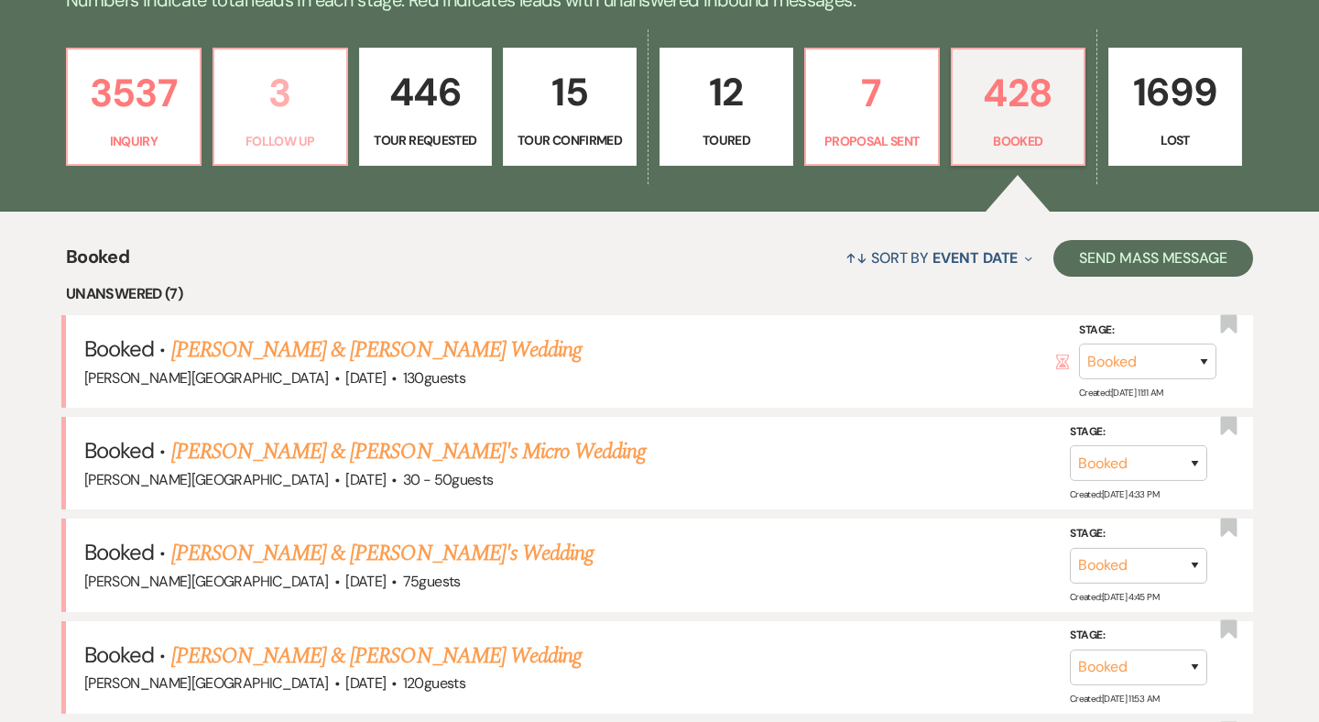
click at [295, 111] on p "3" at bounding box center [280, 92] width 110 height 61
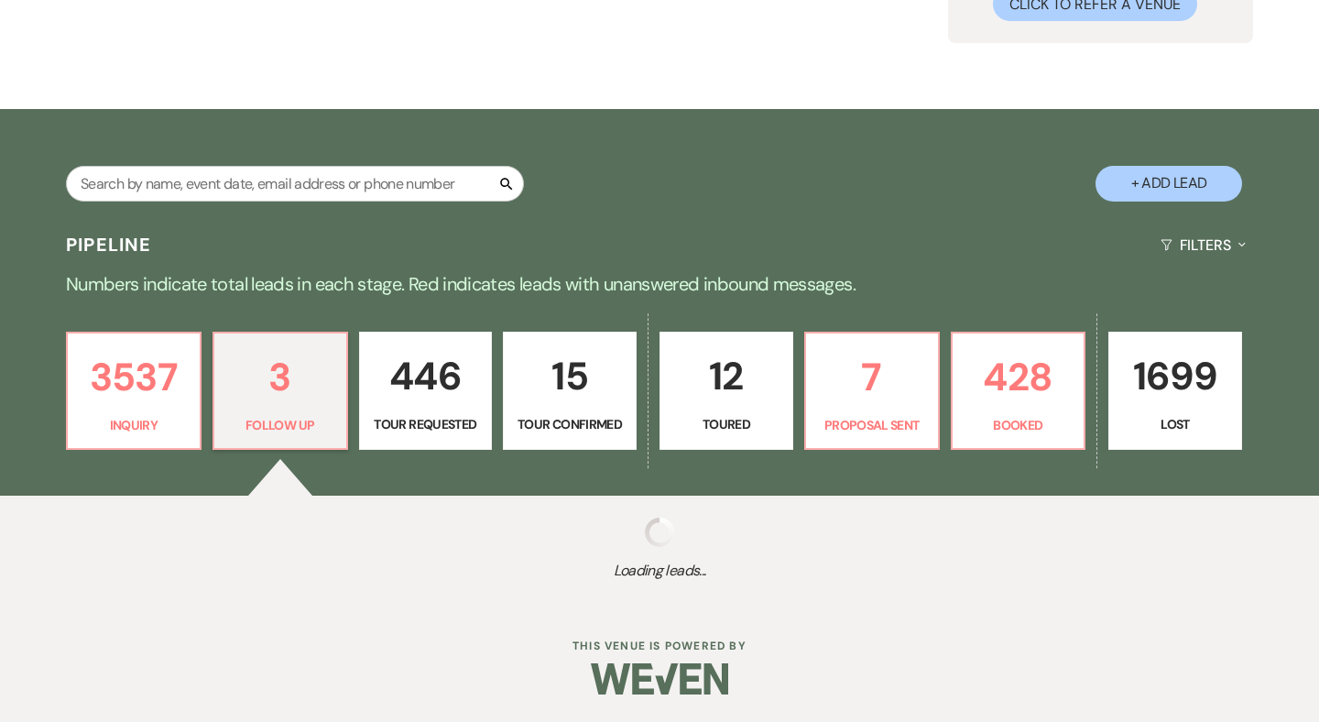
scroll to position [211, 0]
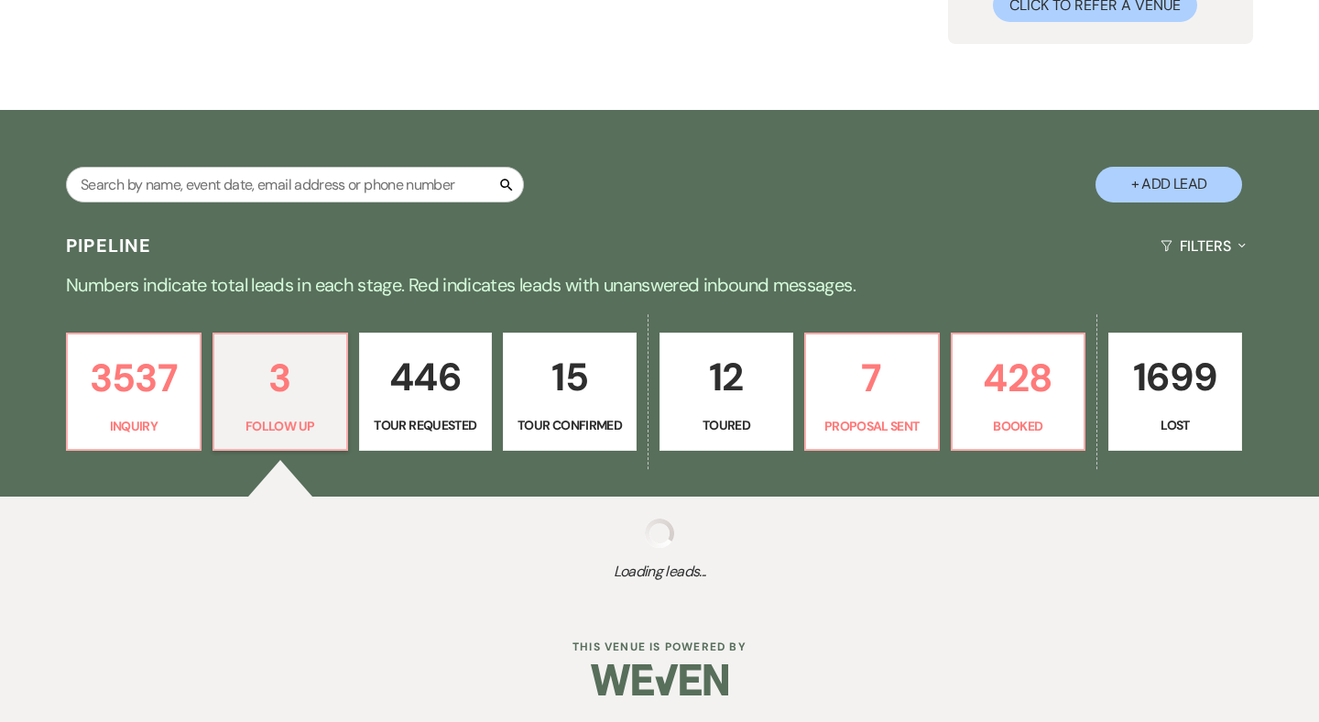
select select "9"
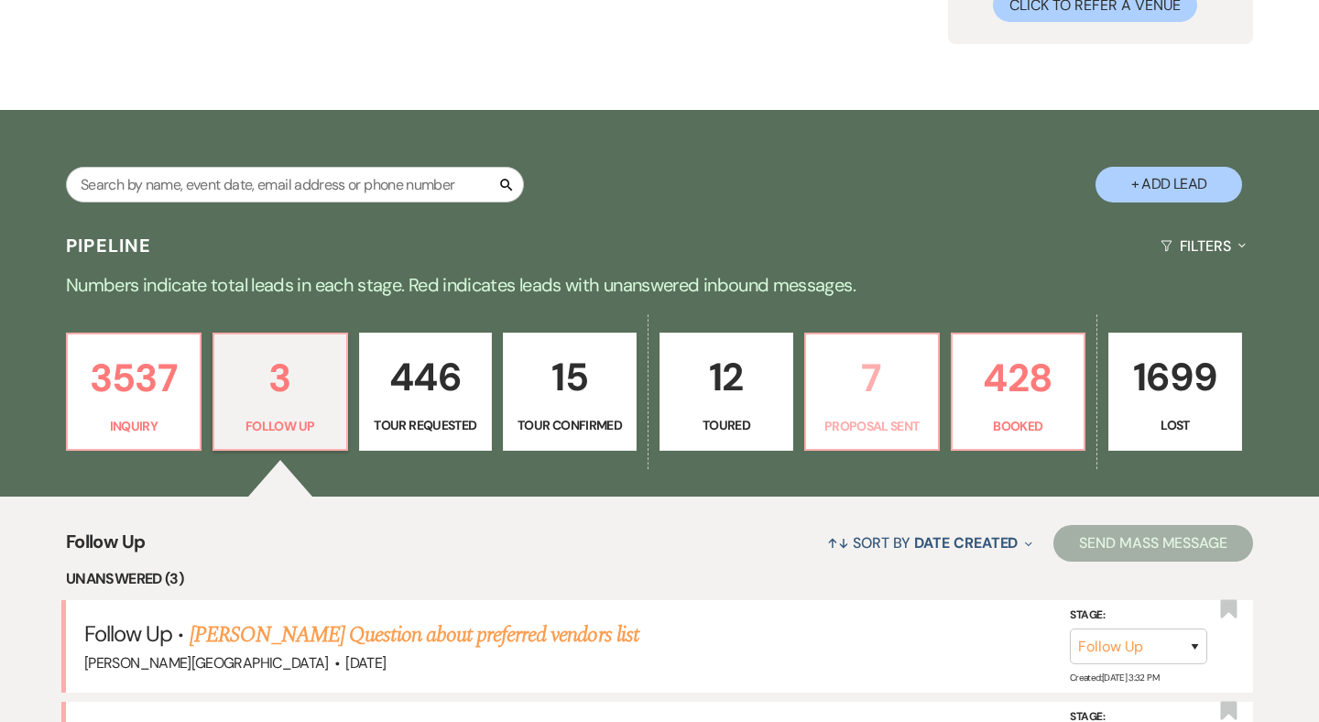
click at [875, 375] on p "7" at bounding box center [872, 377] width 110 height 61
select select "6"
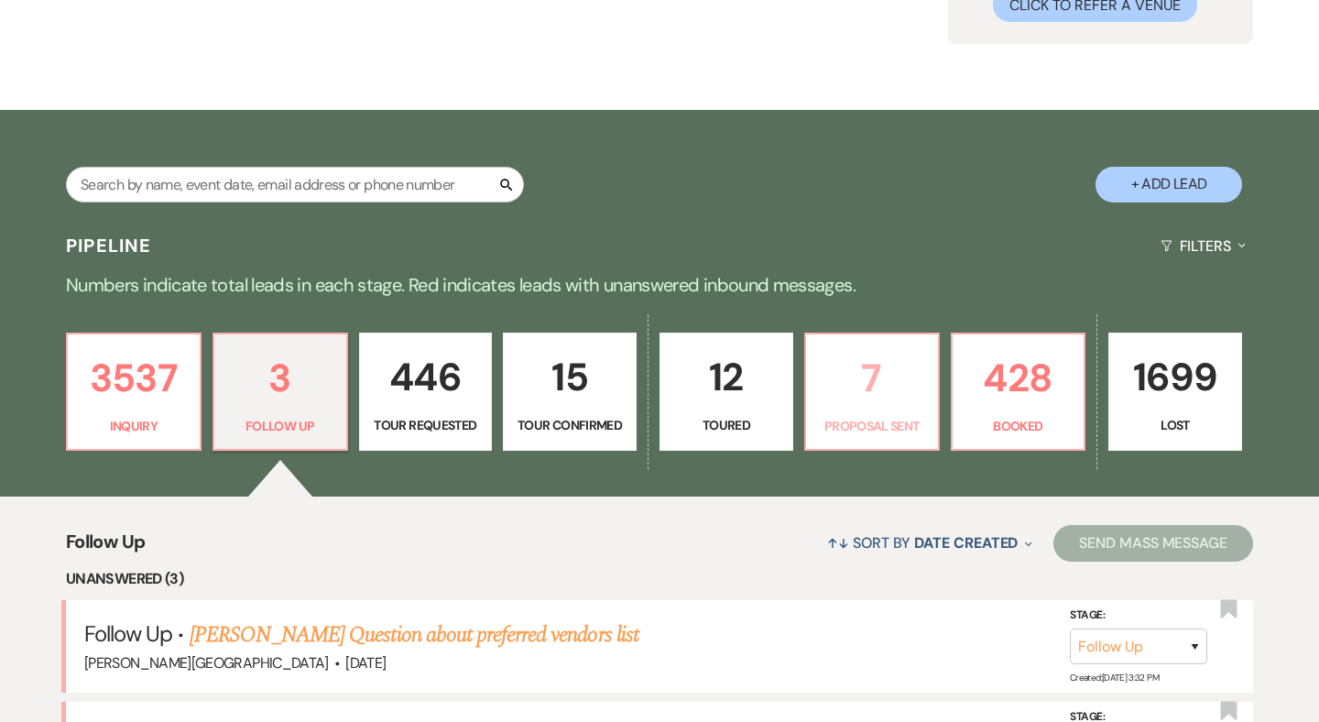
select select "6"
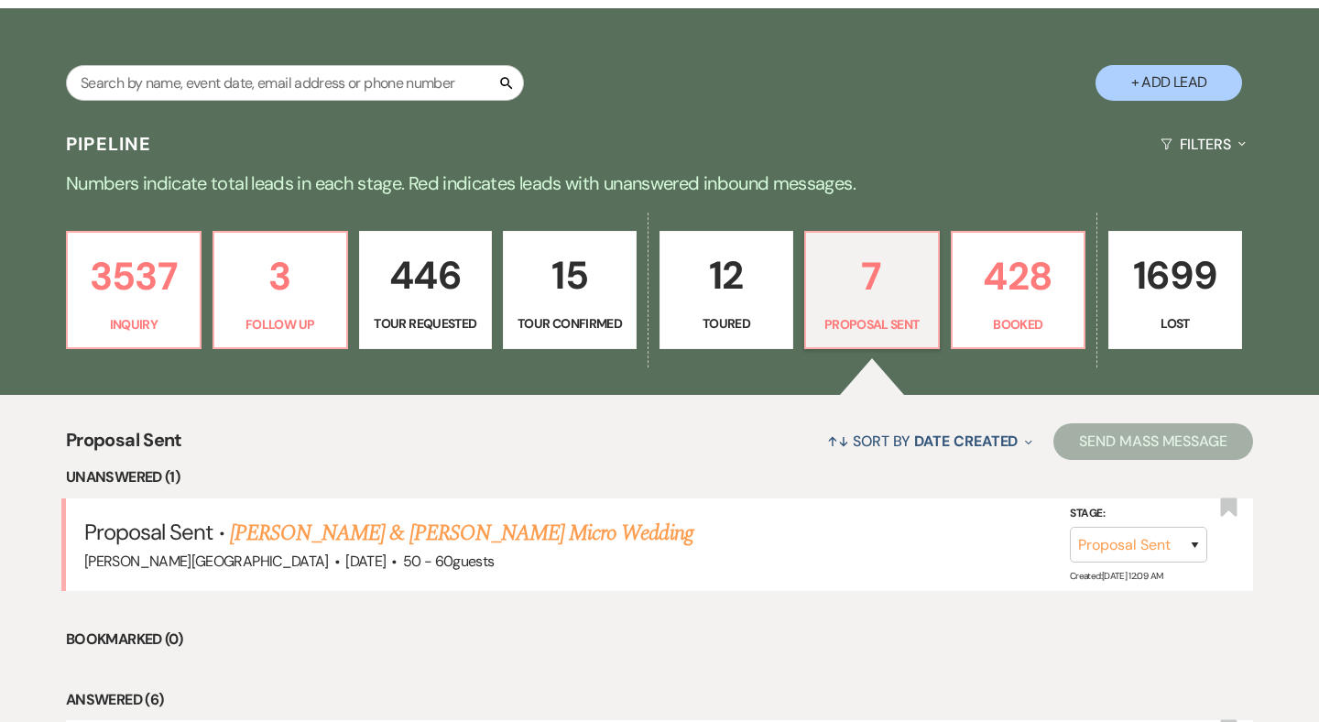
scroll to position [404, 0]
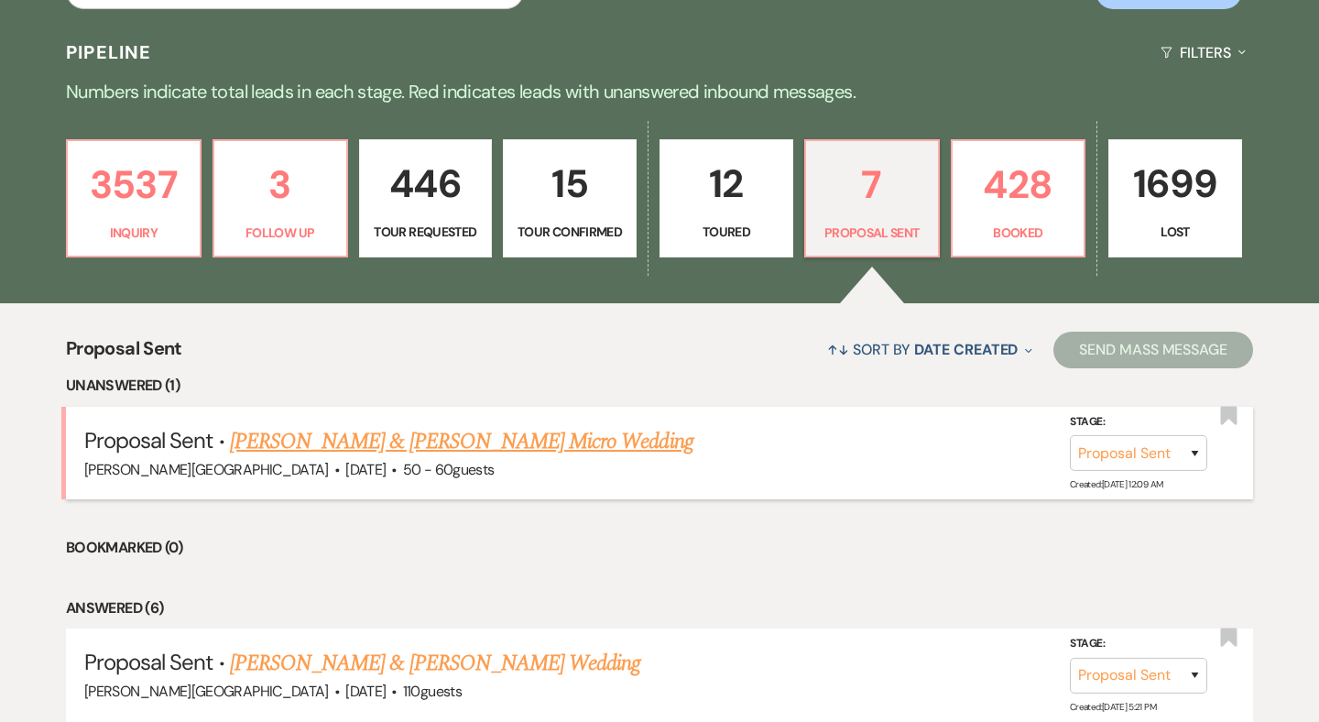
click at [508, 446] on link "[PERSON_NAME] & [PERSON_NAME] Micro Wedding" at bounding box center [461, 441] width 463 height 33
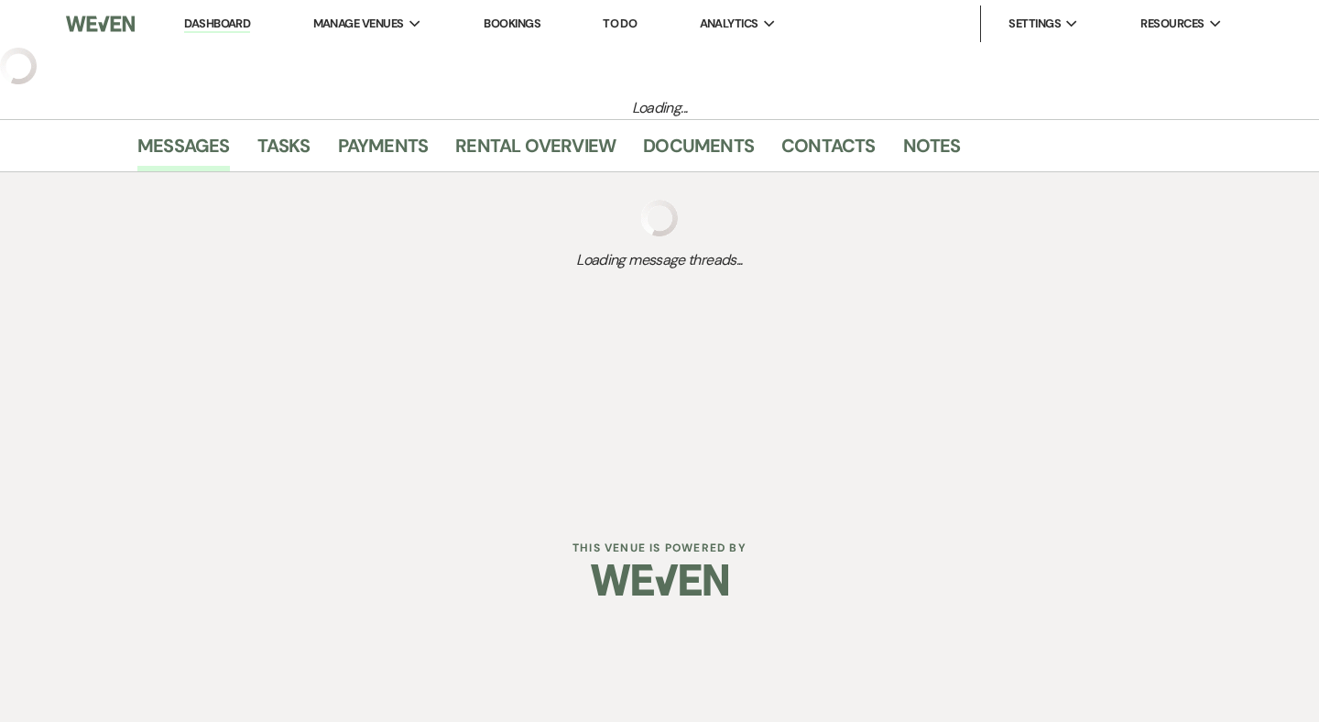
select select "6"
select select "5"
select select "16"
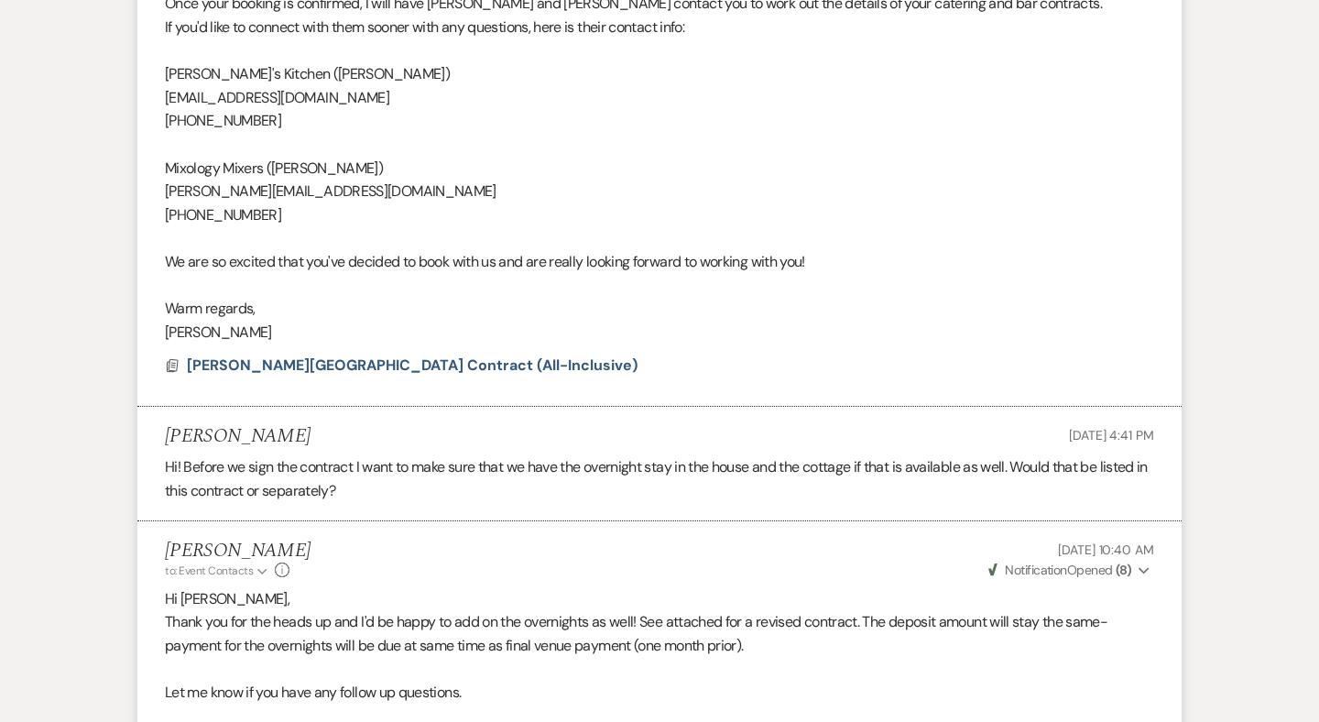
scroll to position [3866, 0]
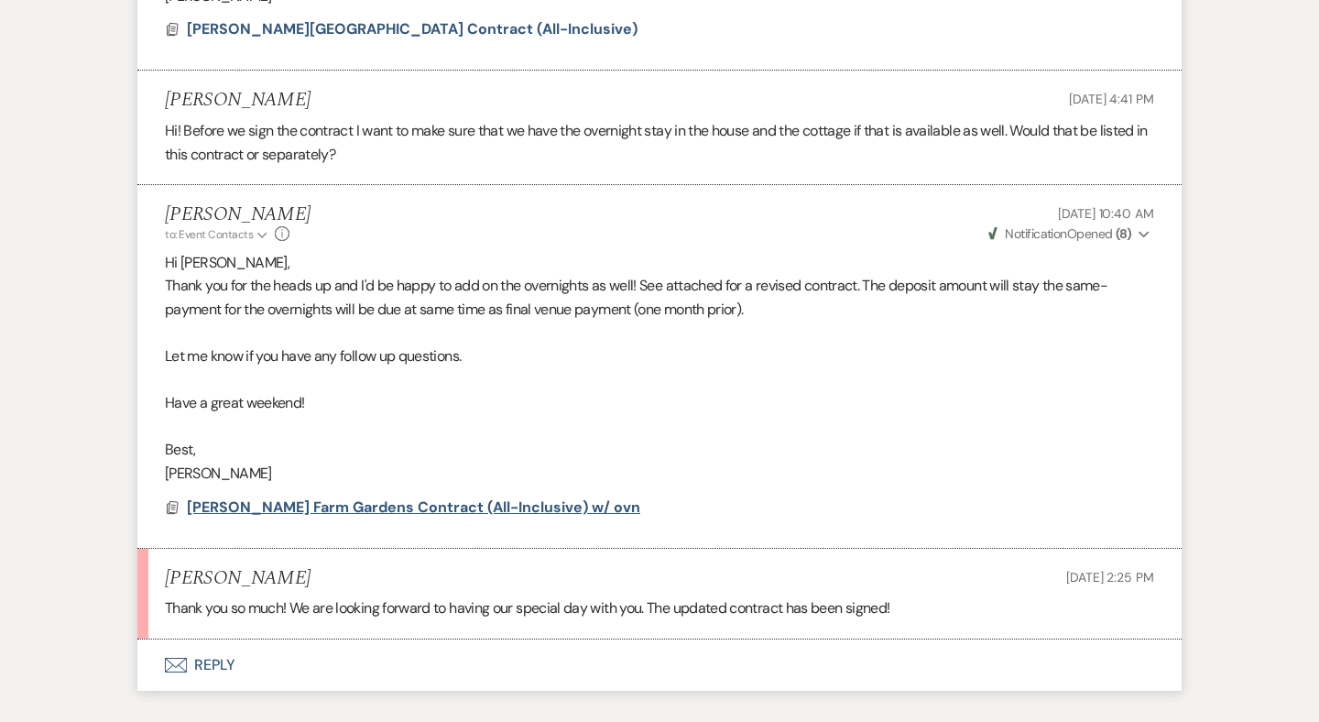
click at [406, 497] on span "Smith Farm Gardens Contract (All-Inclusive) w/ ovn" at bounding box center [413, 506] width 453 height 19
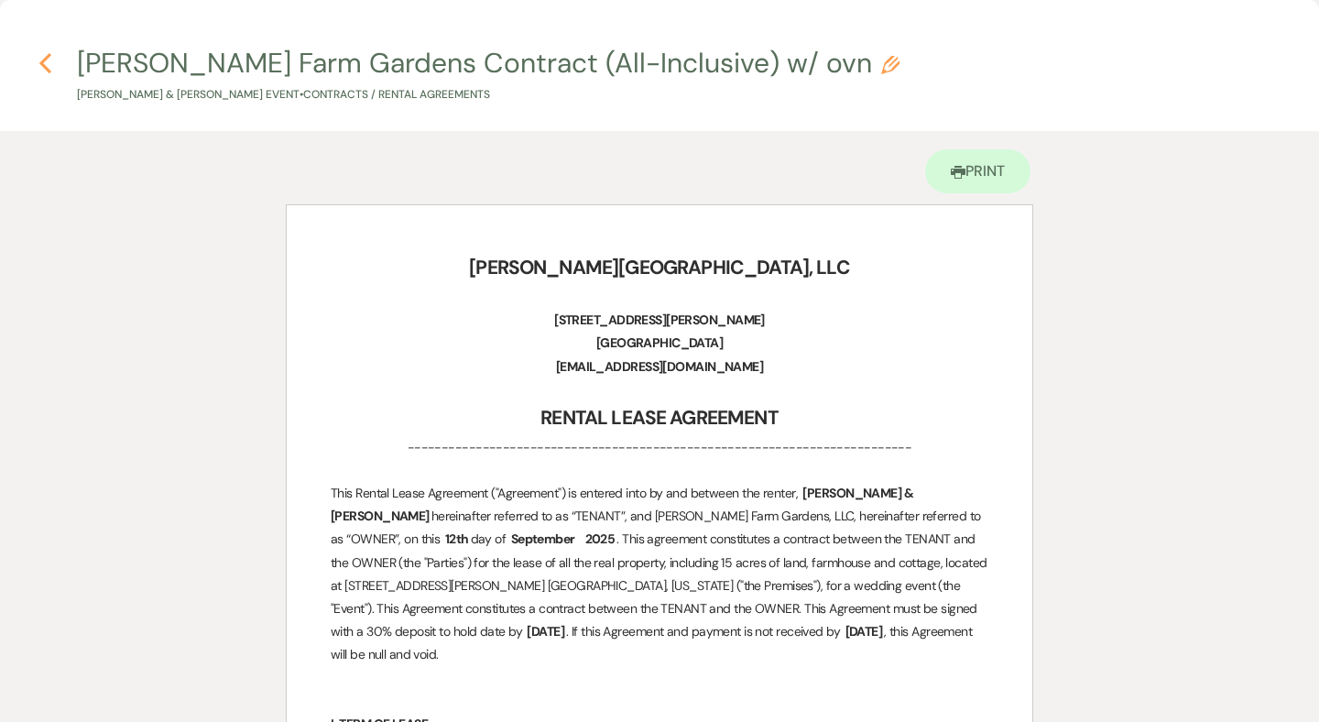
click at [48, 66] on icon "Previous" at bounding box center [45, 63] width 14 height 22
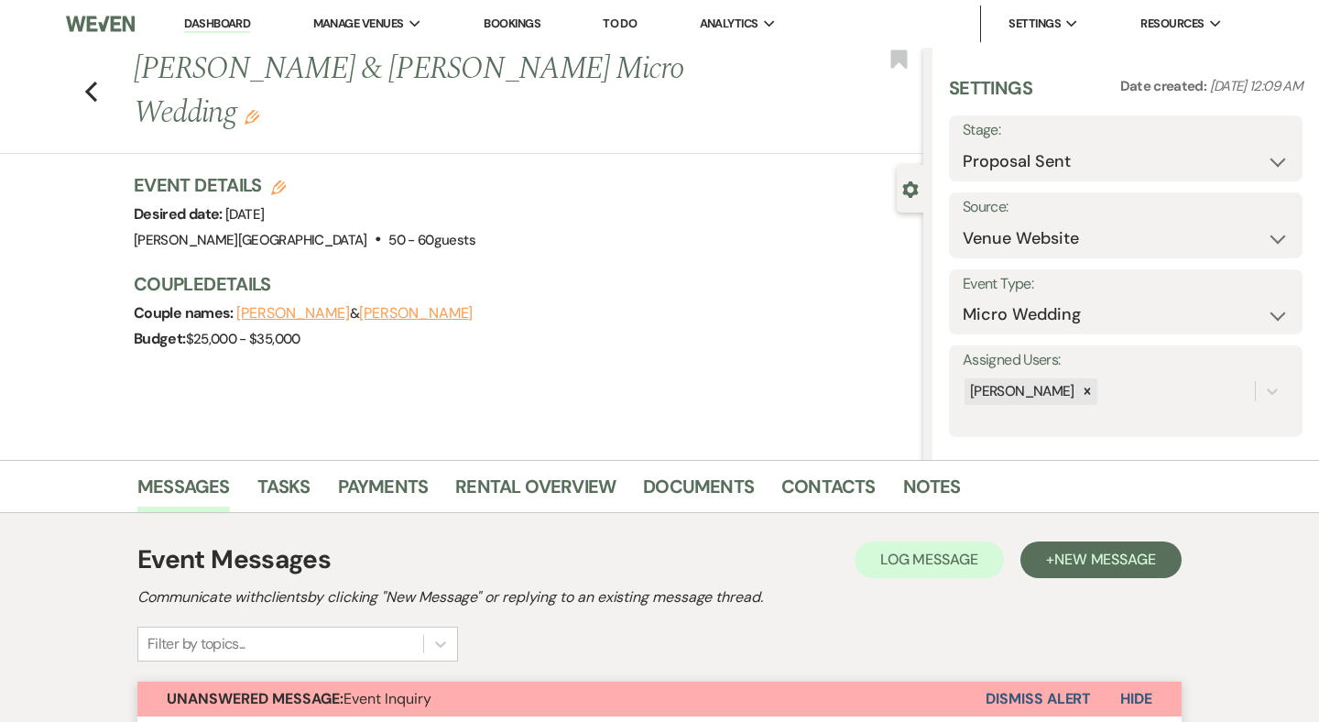
scroll to position [0, 0]
click at [201, 22] on link "Dashboard" at bounding box center [217, 24] width 66 height 17
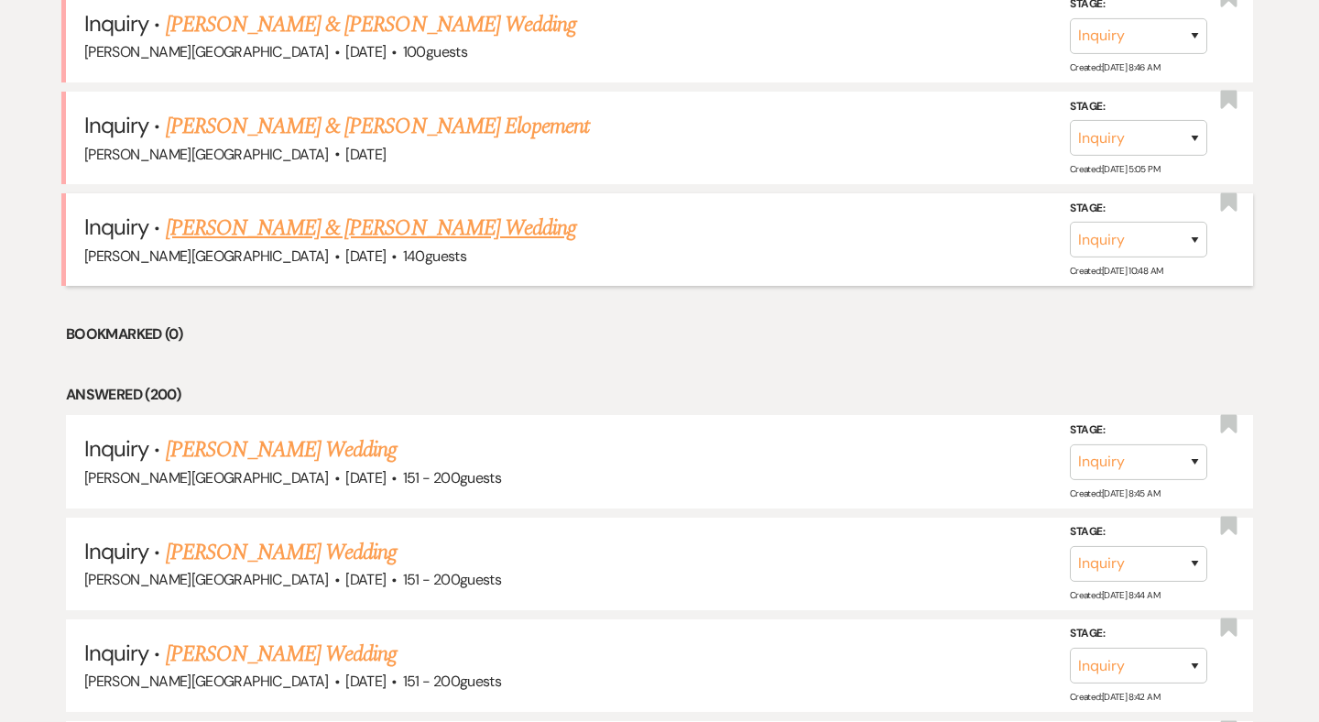
scroll to position [1702, 0]
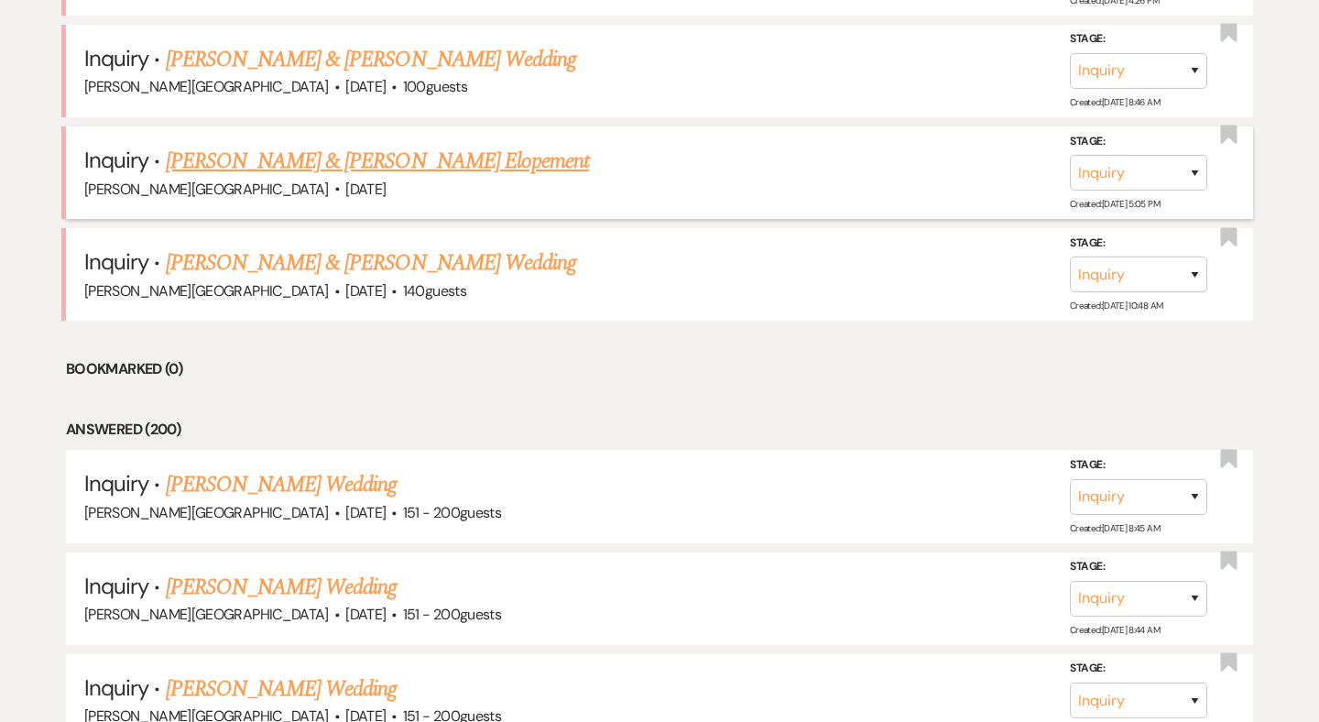
click at [287, 146] on link "[PERSON_NAME] & [PERSON_NAME] Elopement" at bounding box center [378, 161] width 424 height 33
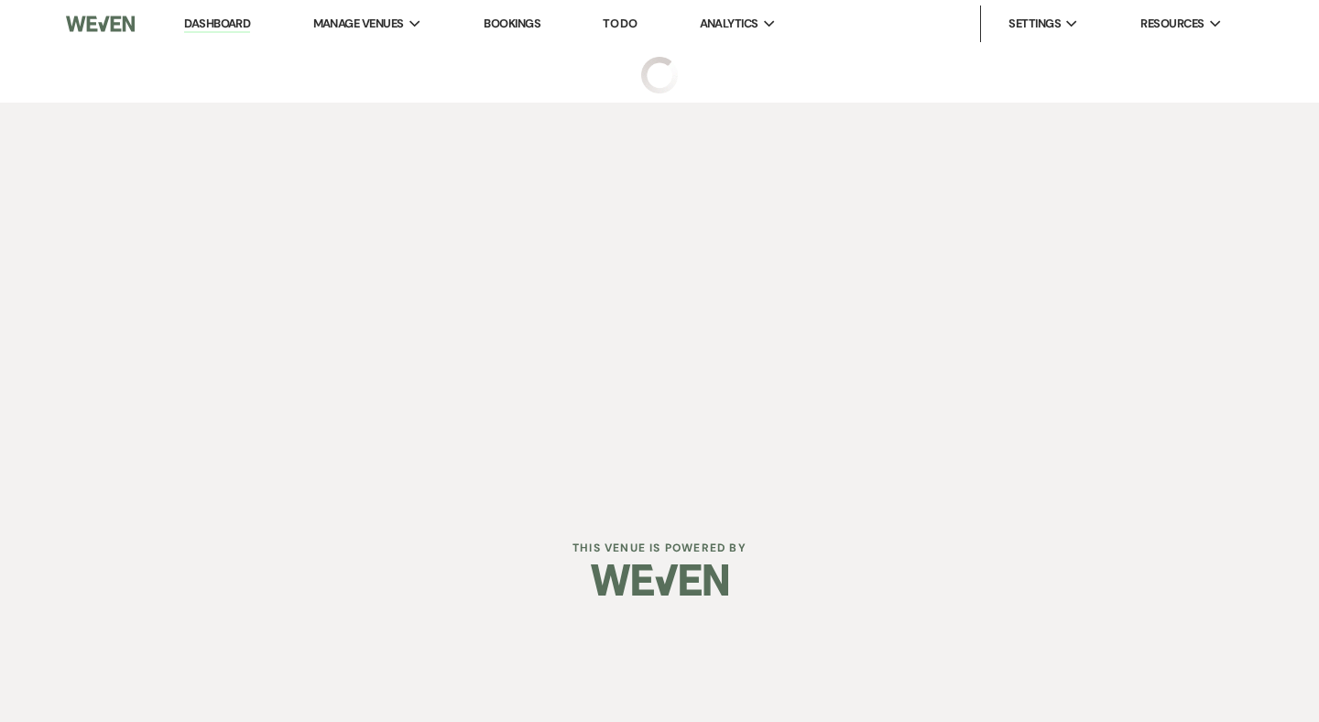
select select "5"
select select "22"
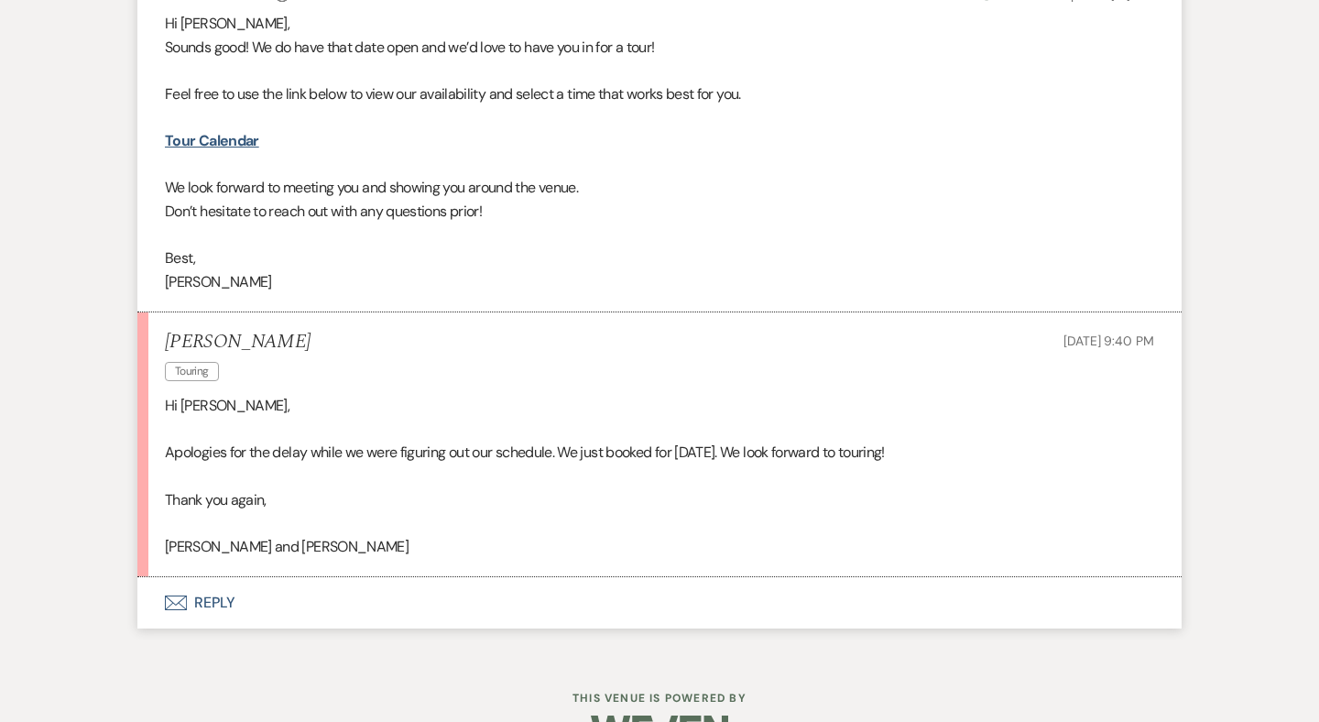
scroll to position [2078, 0]
click at [222, 576] on button "Envelope Reply" at bounding box center [659, 601] width 1044 height 51
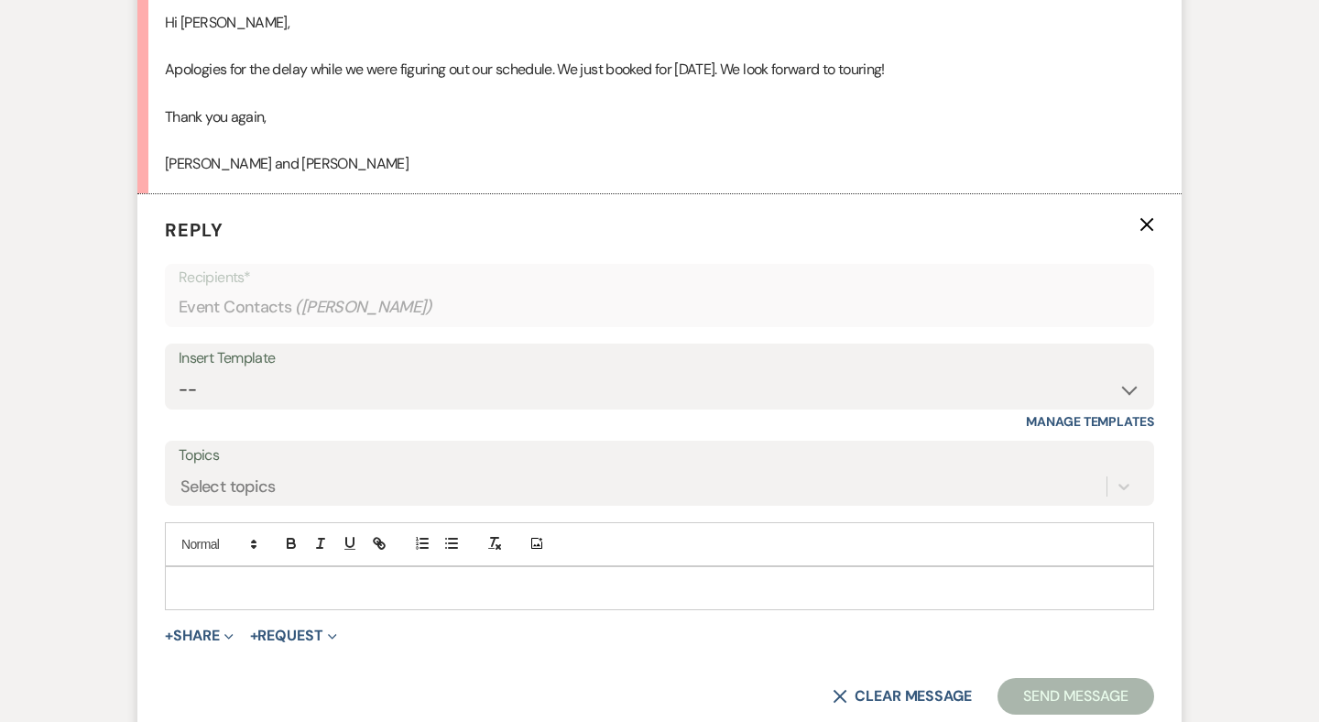
scroll to position [2525, 0]
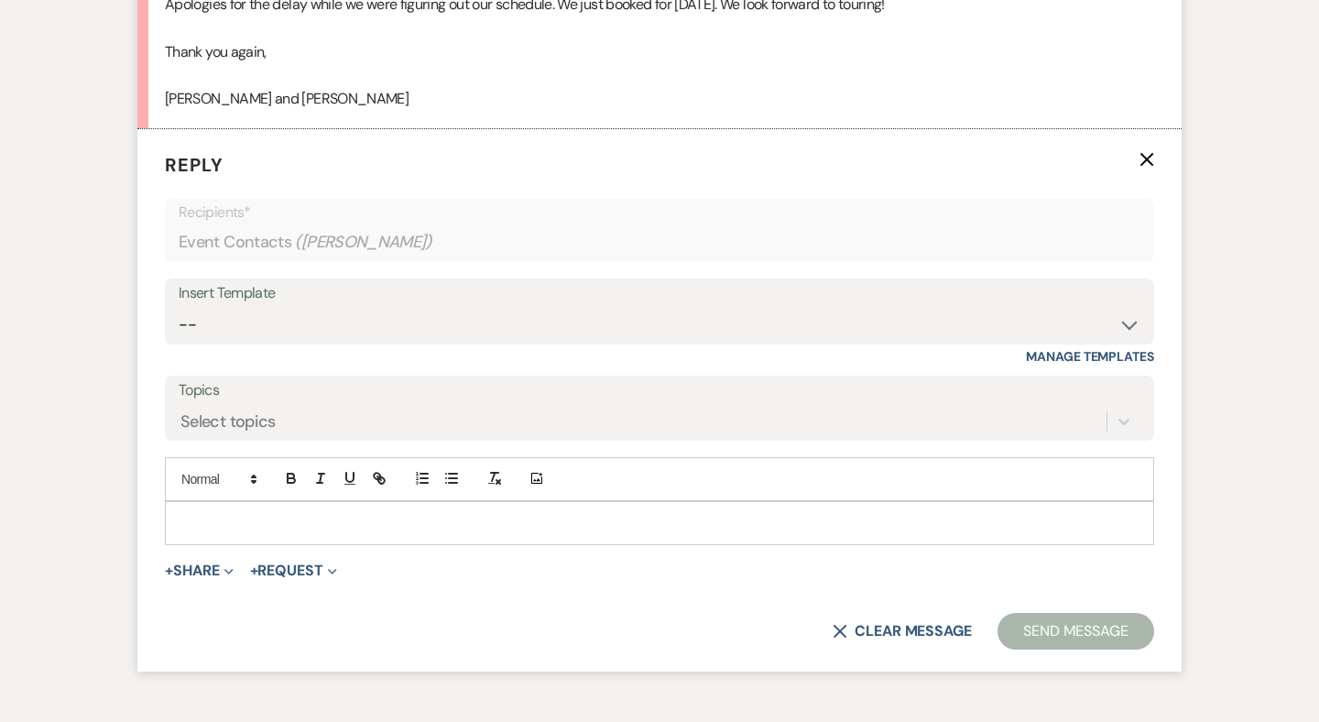
click at [239, 513] on p at bounding box center [659, 523] width 960 height 20
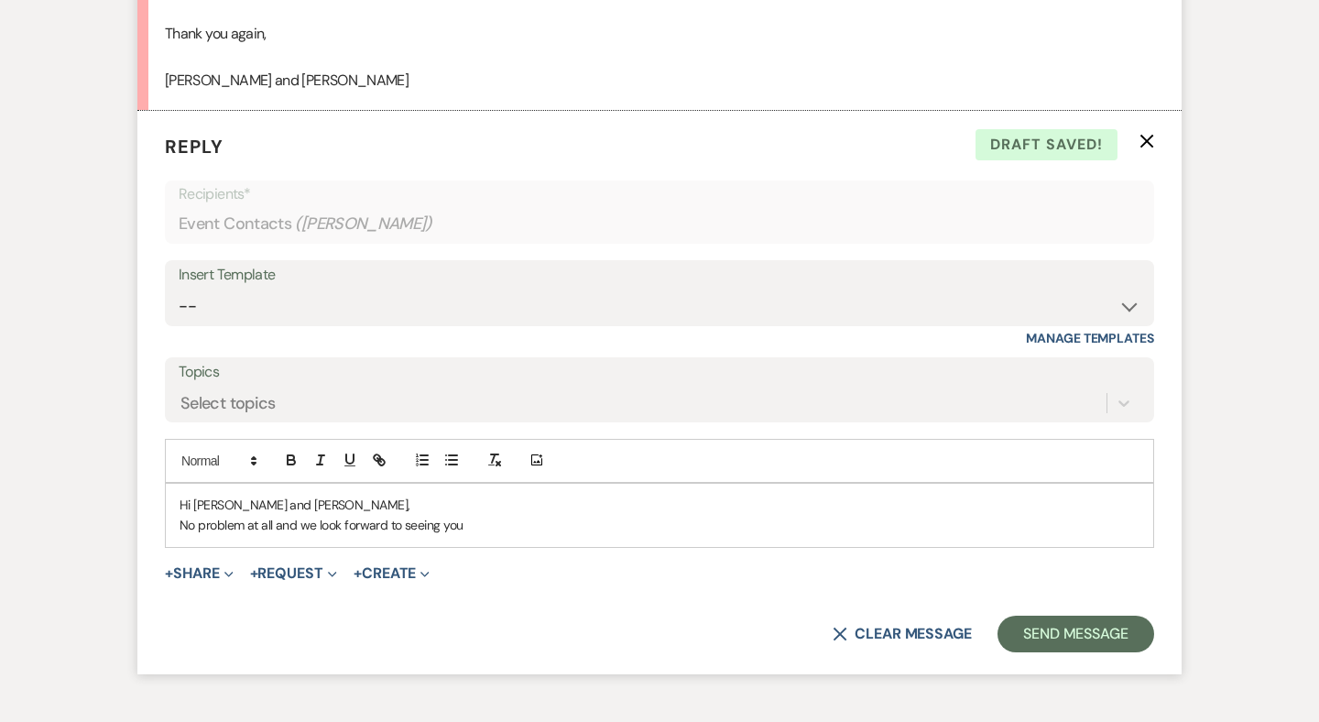
scroll to position [2547, 0]
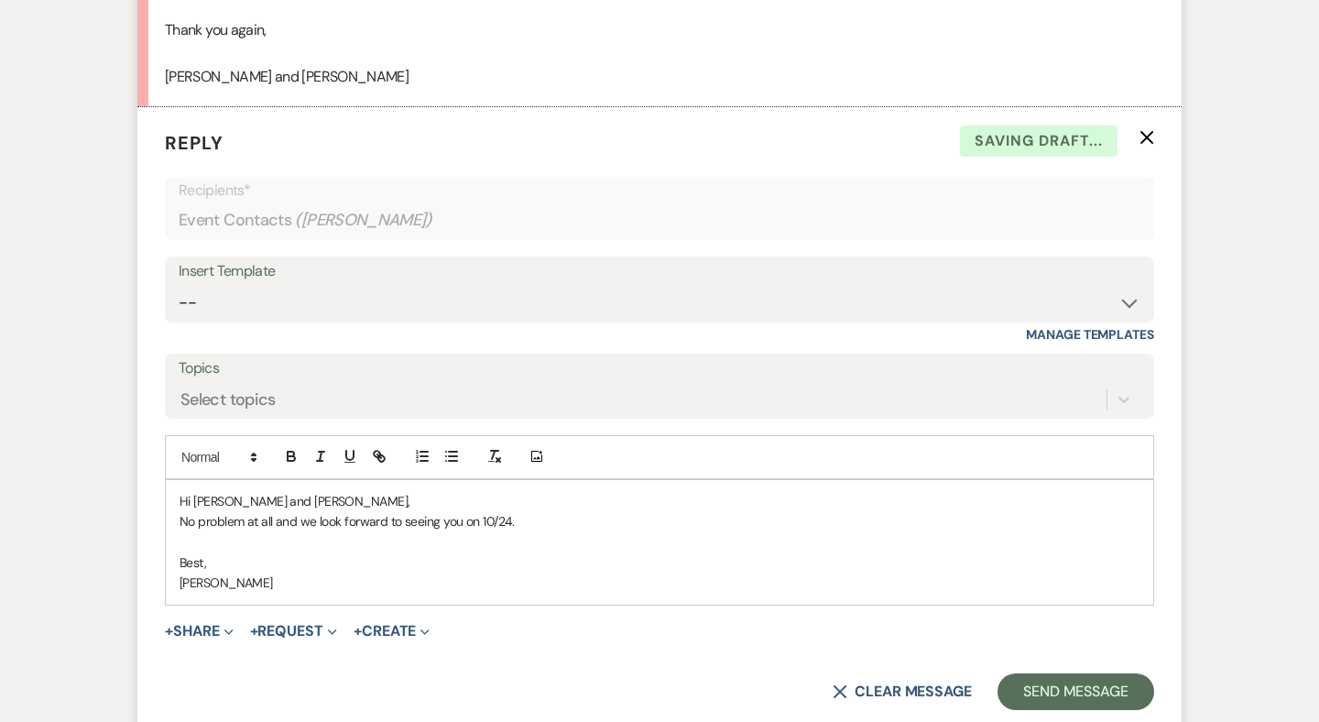
click at [541, 511] on p "No problem at all and we look forward to seeing you on 10/24." at bounding box center [659, 521] width 960 height 20
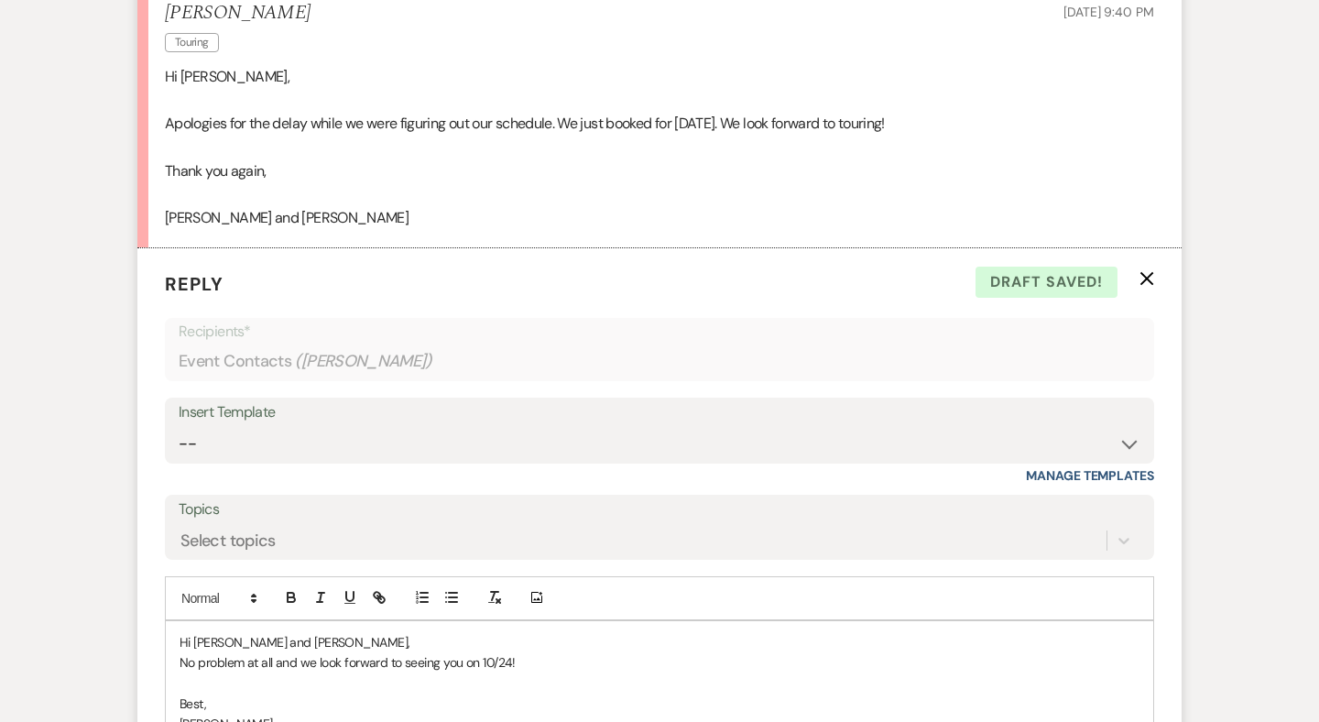
scroll to position [2598, 0]
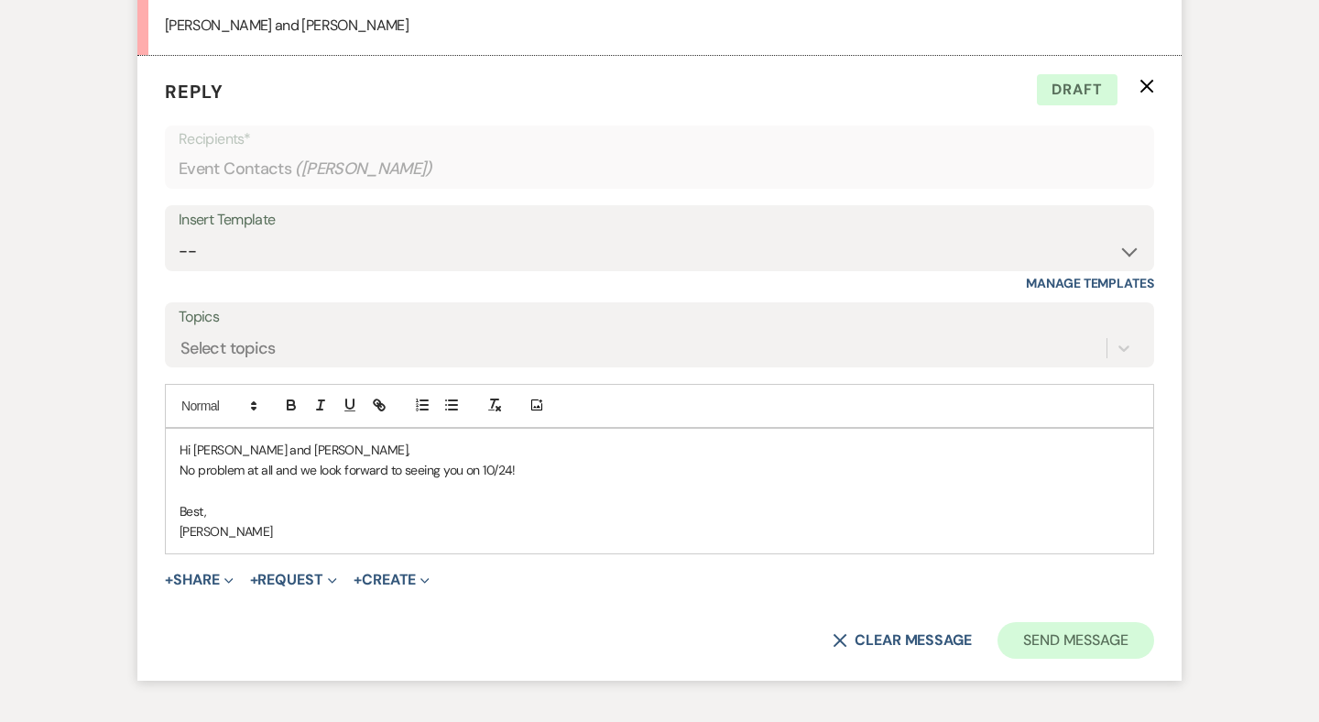
click at [1061, 622] on button "Send Message" at bounding box center [1075, 640] width 157 height 37
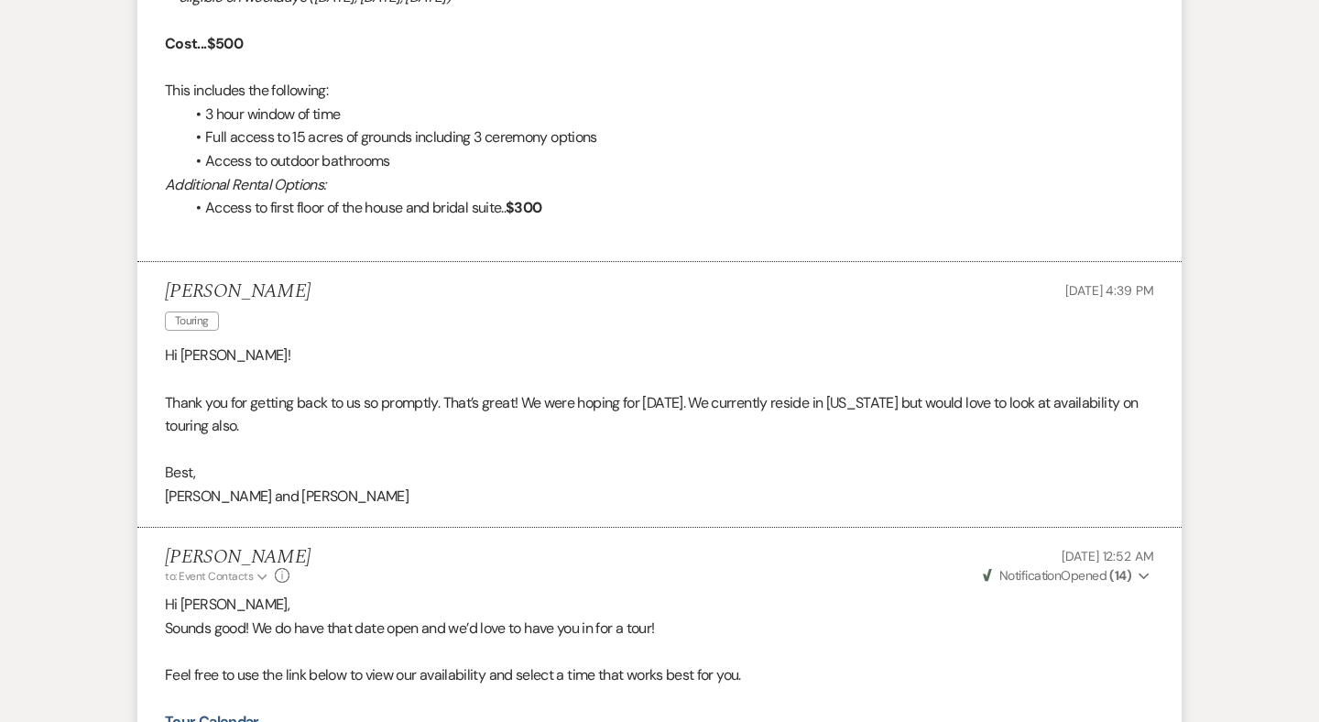
scroll to position [6, 0]
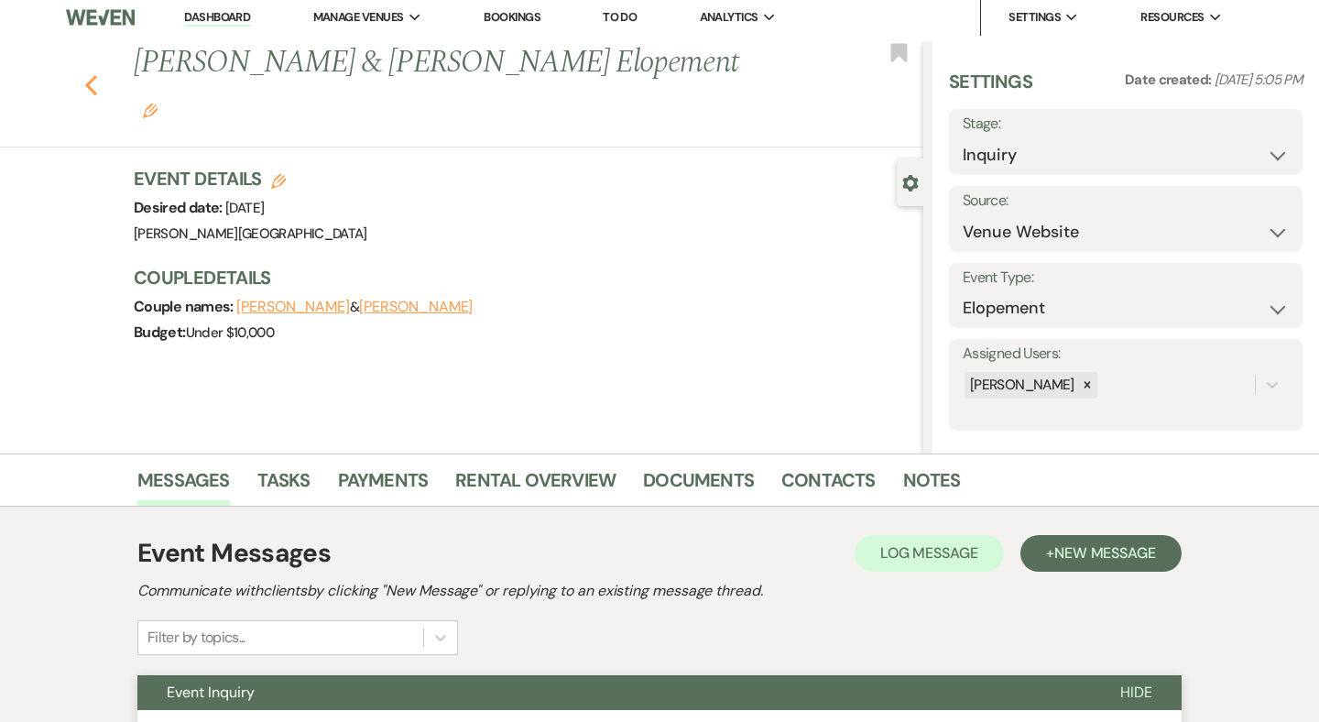
click at [90, 74] on icon "Previous" at bounding box center [91, 85] width 14 height 22
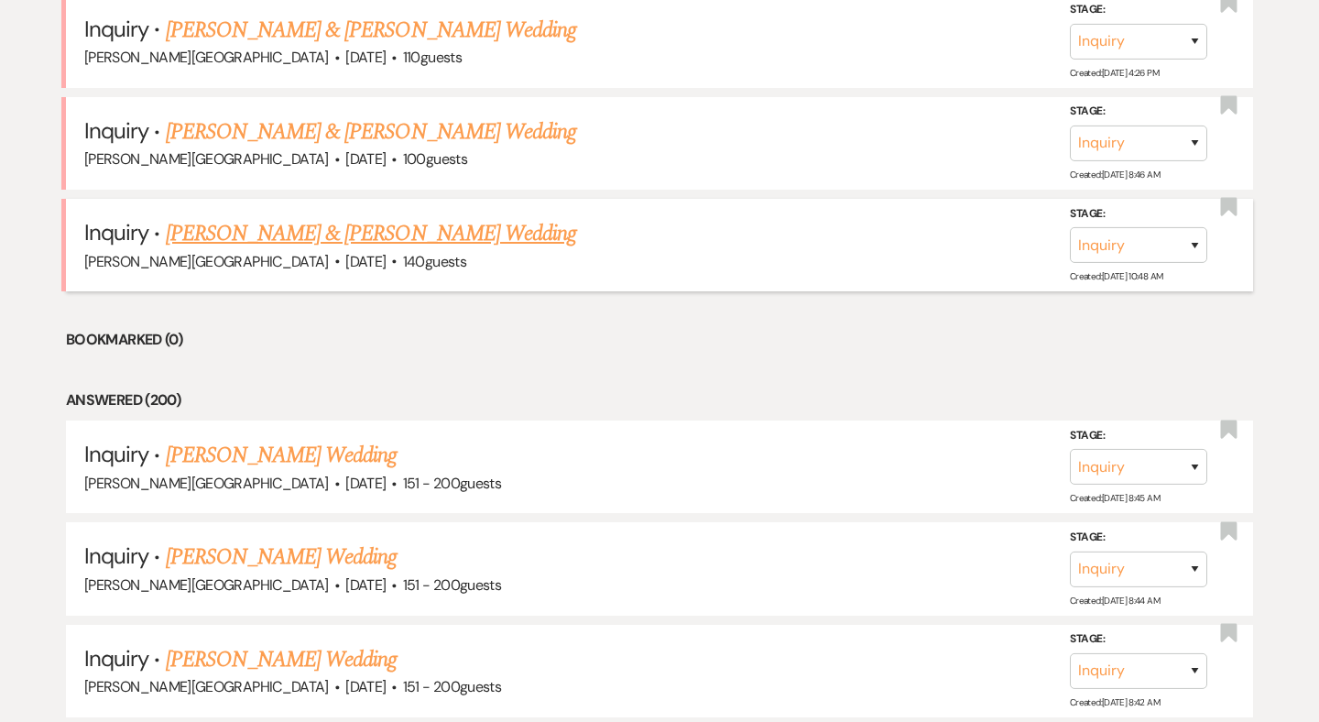
scroll to position [1616, 0]
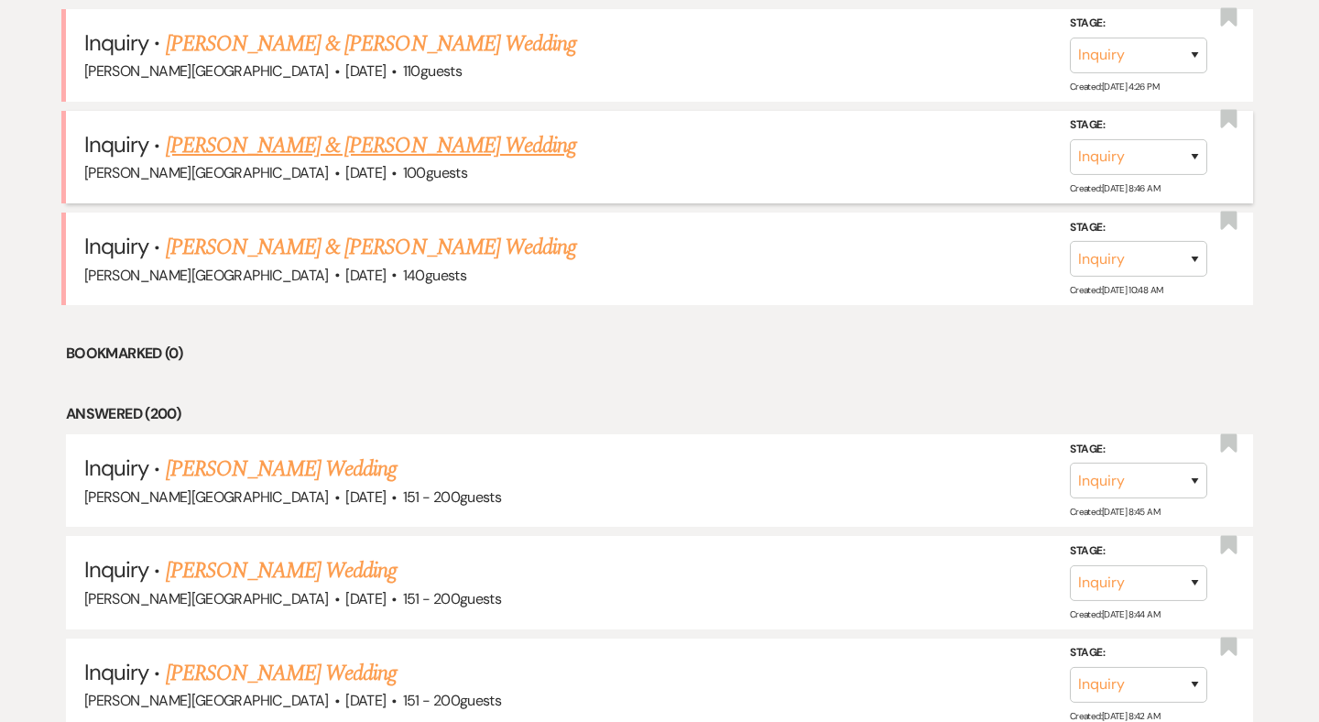
click at [298, 129] on link "[PERSON_NAME] & [PERSON_NAME] Wedding" at bounding box center [371, 145] width 410 height 33
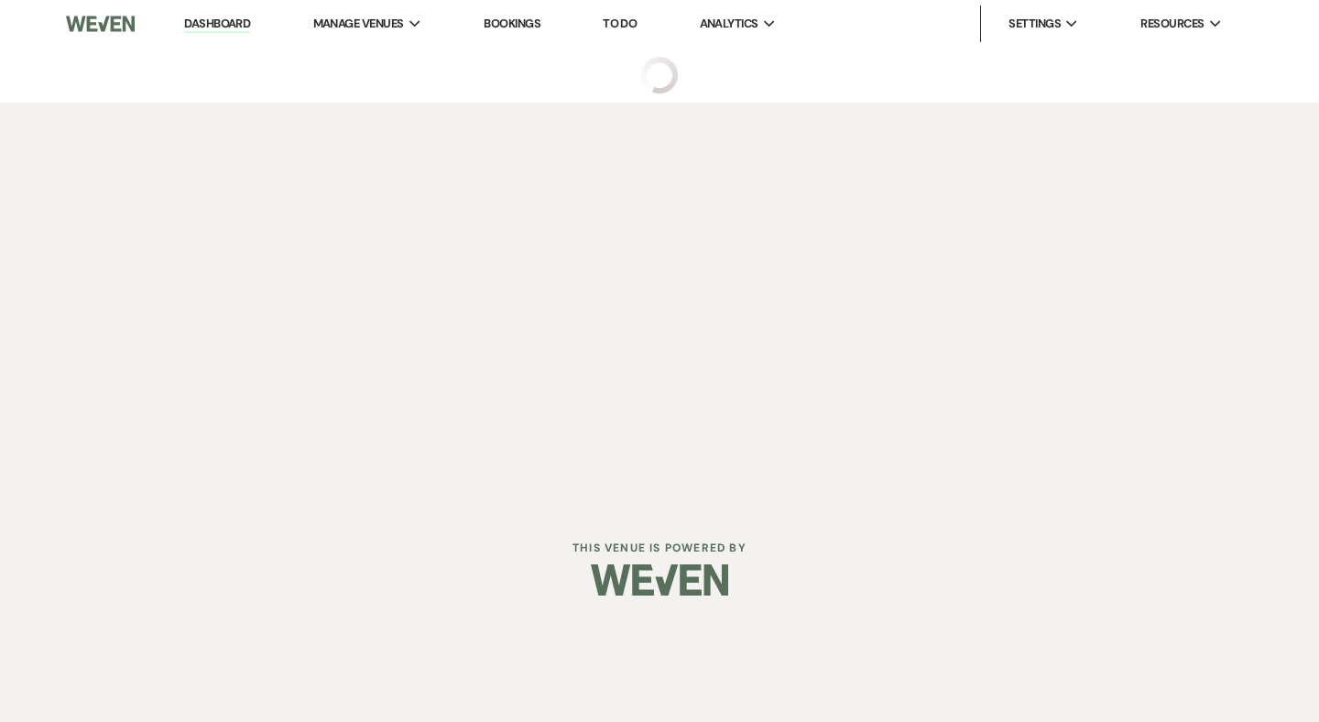
select select "5"
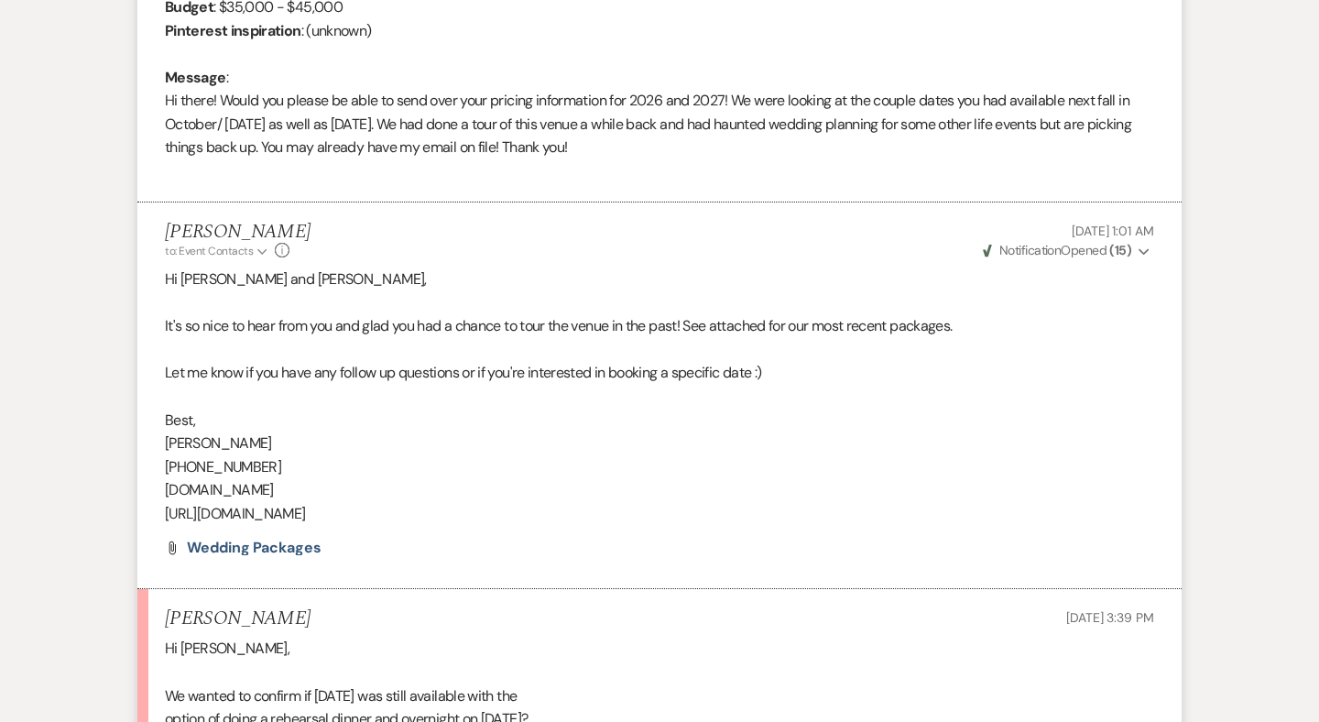
scroll to position [851, 0]
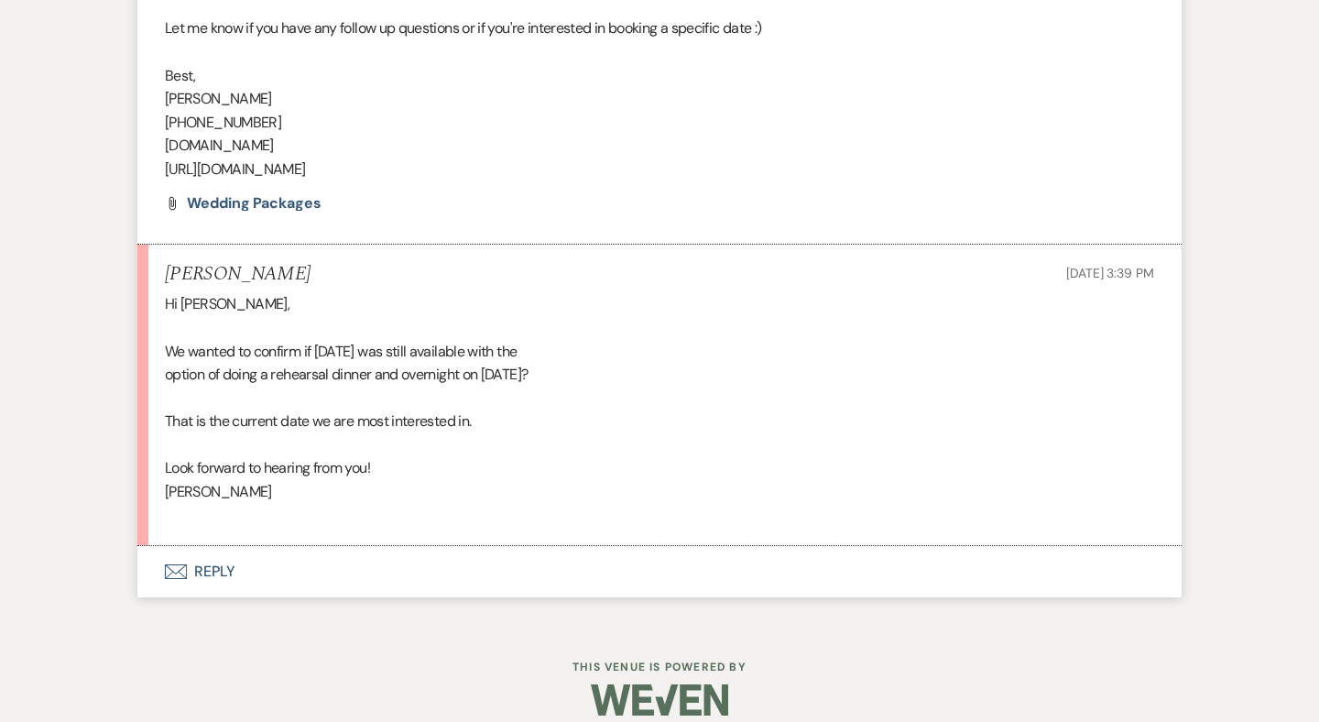
click at [226, 549] on button "Envelope Reply" at bounding box center [659, 571] width 1044 height 51
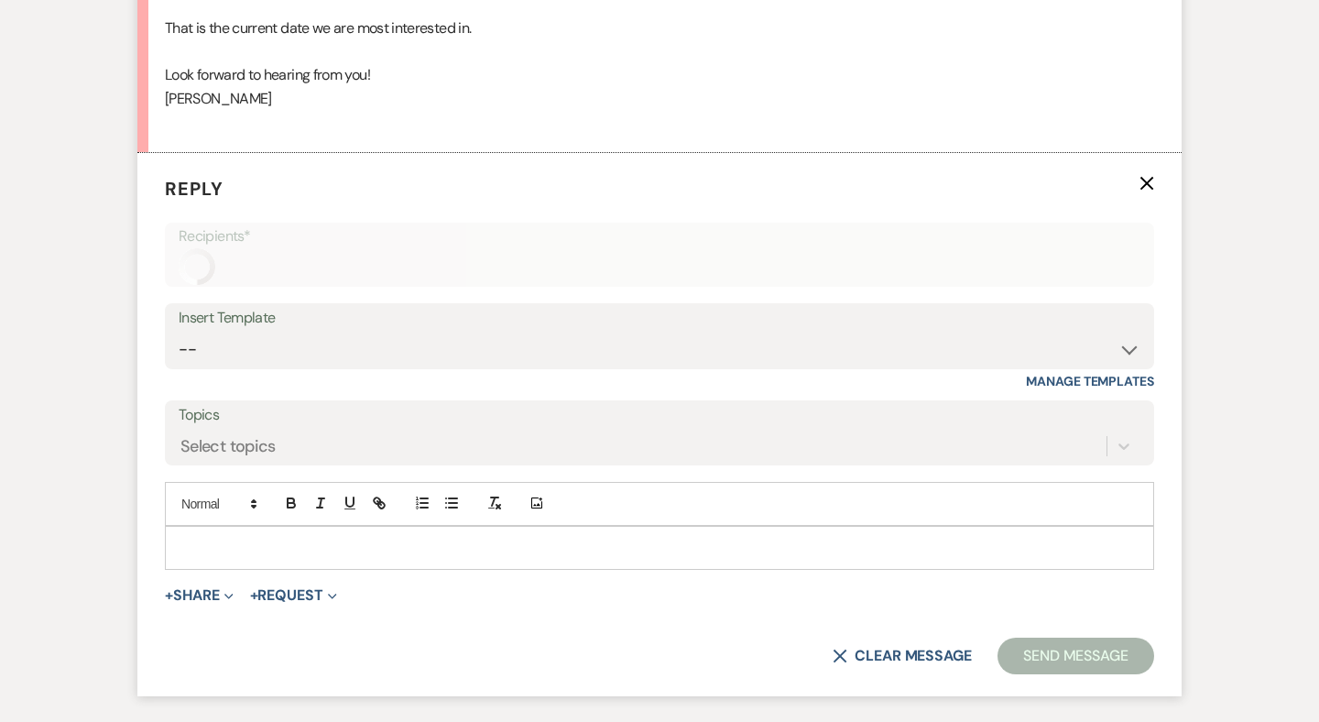
scroll to position [1689, 0]
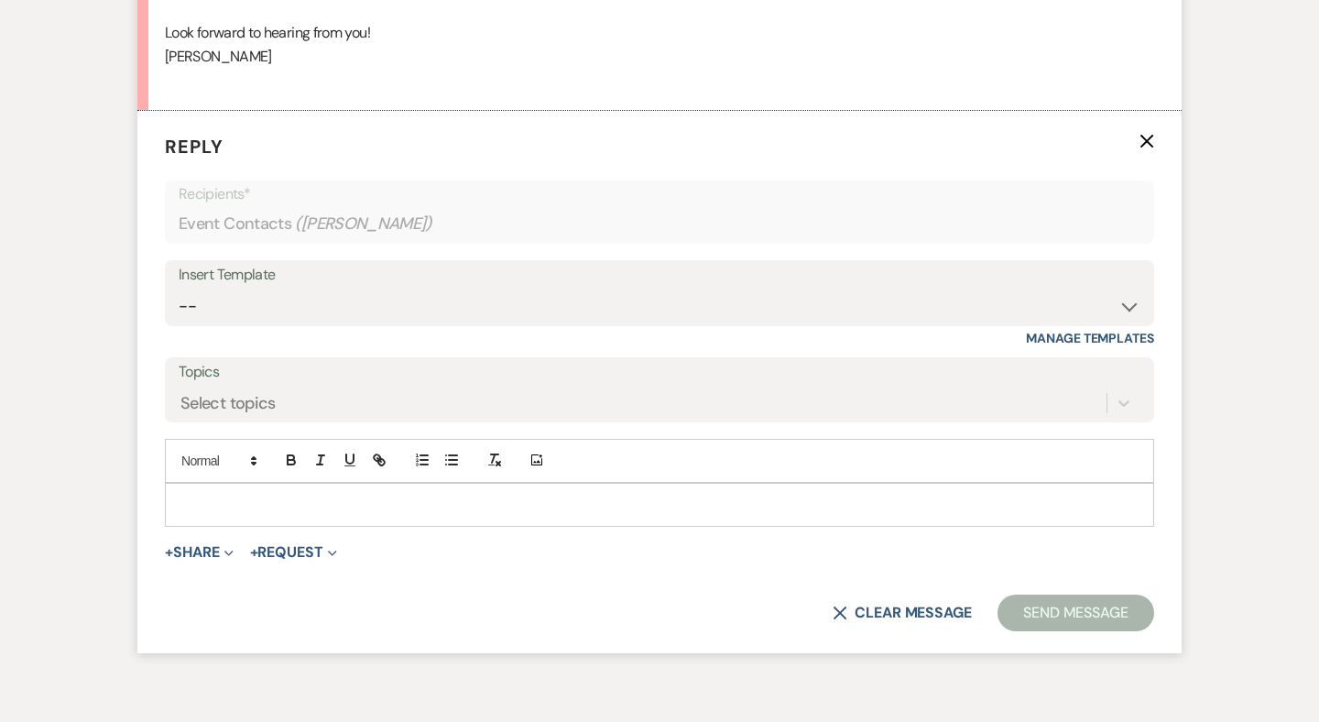
click at [234, 494] on p at bounding box center [659, 504] width 960 height 20
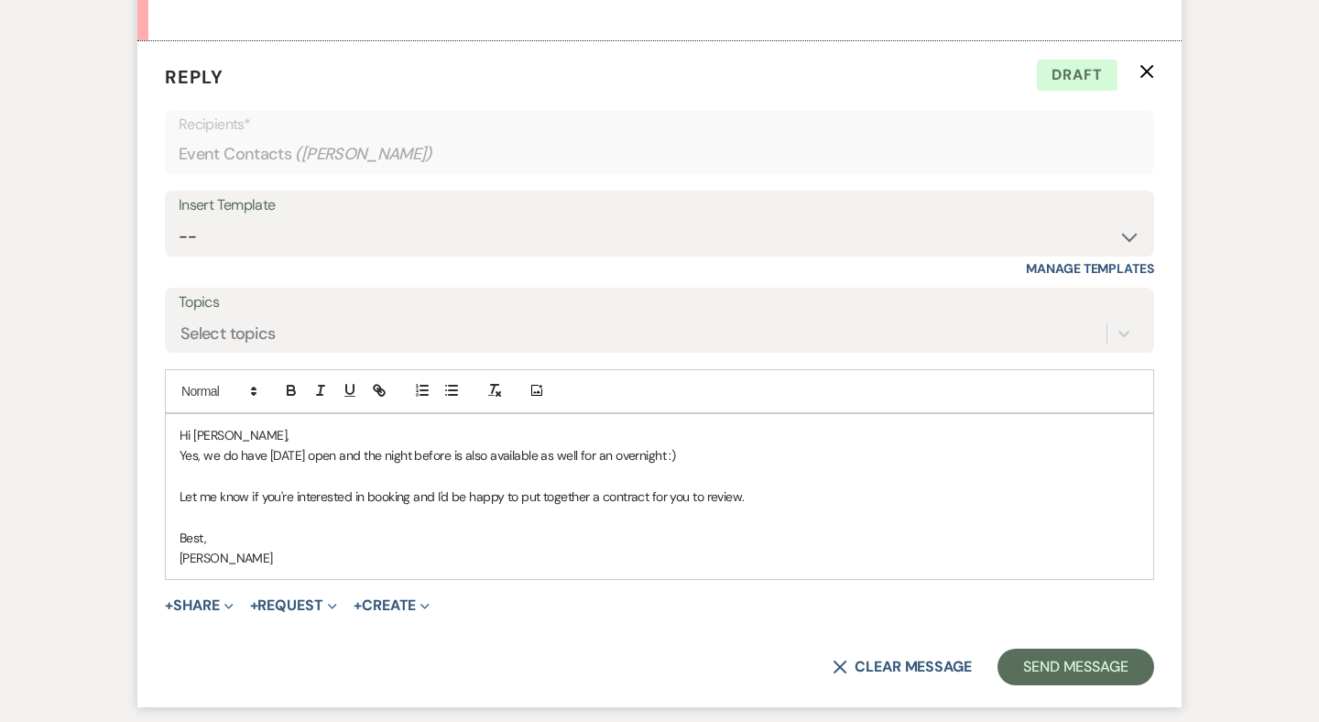
scroll to position [1759, 0]
click at [411, 485] on p "Let me know if you're interested in booking and I'd be happy to put together a …" at bounding box center [659, 495] width 960 height 20
click at [1045, 647] on button "Send Message" at bounding box center [1075, 665] width 157 height 37
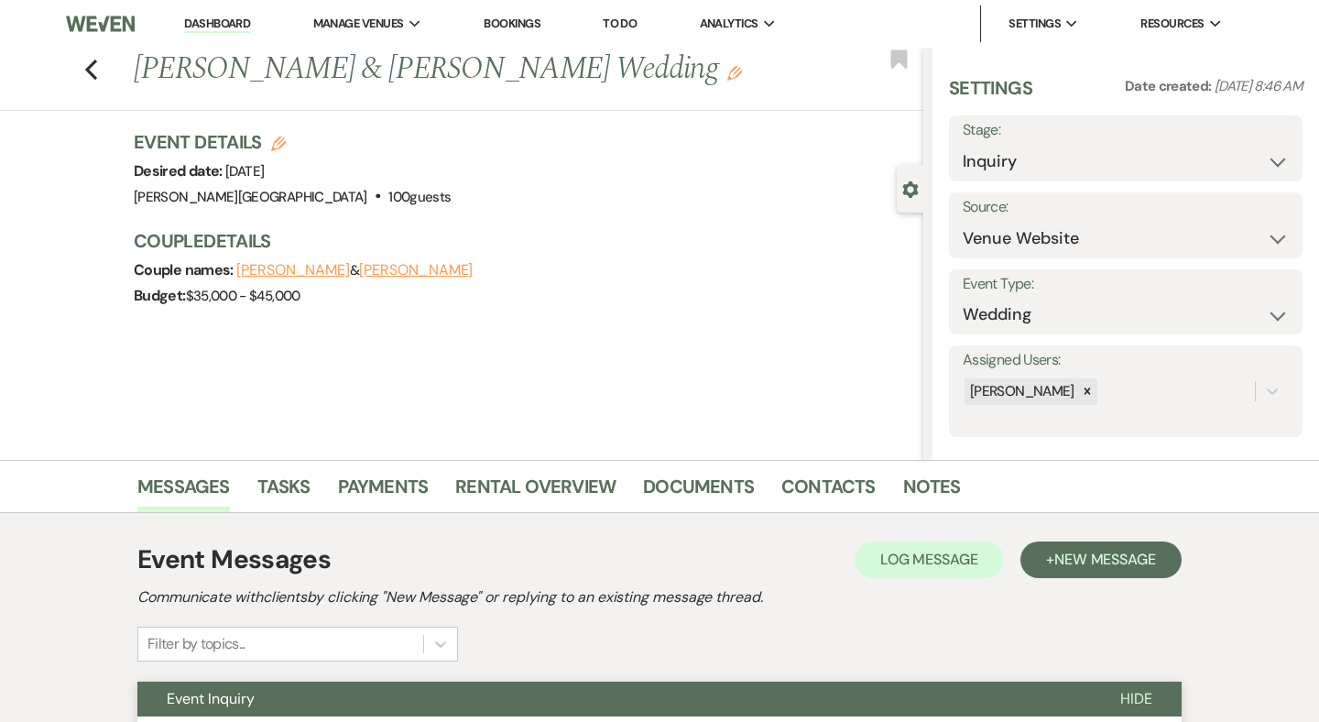
scroll to position [0, 0]
select select "6"
click at [1282, 147] on button "Save" at bounding box center [1266, 148] width 72 height 37
click at [278, 143] on icon "Edit" at bounding box center [278, 143] width 15 height 15
select select "84"
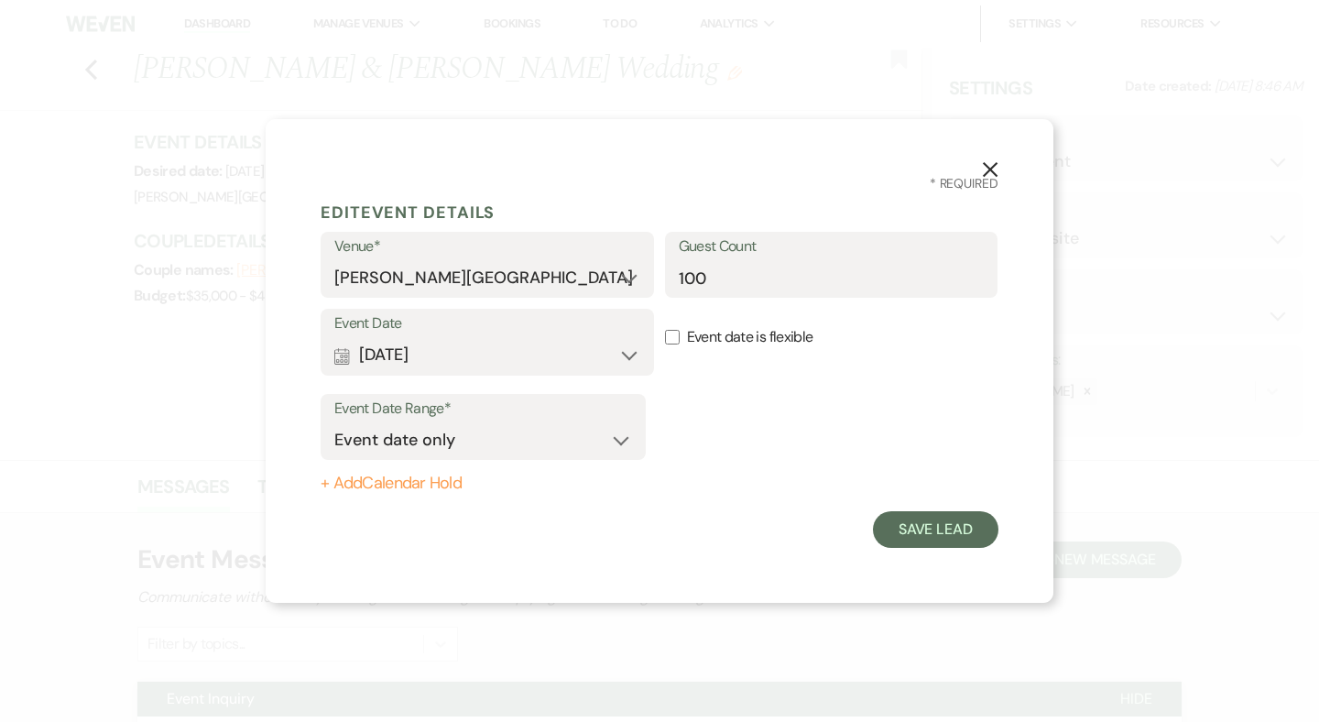
click at [634, 358] on button "Calendar Jul 03, 2027 Expand" at bounding box center [487, 355] width 306 height 37
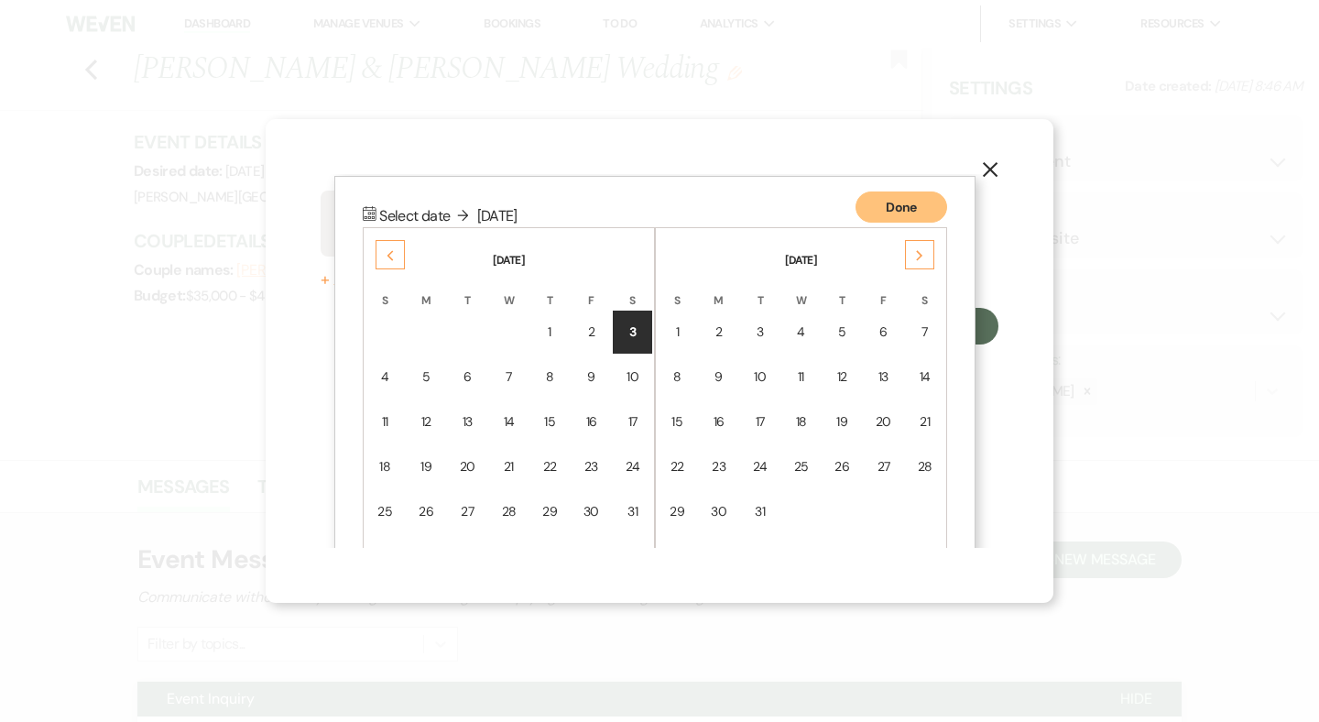
scroll to position [234, 0]
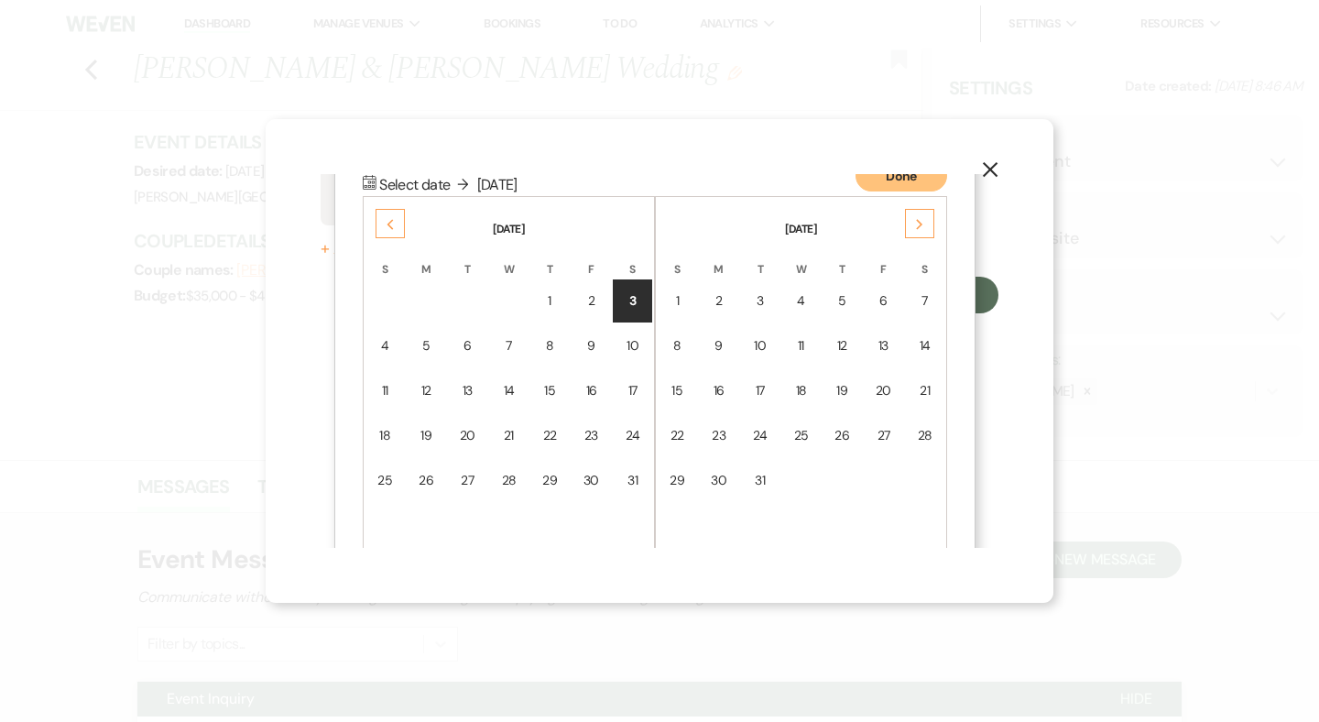
click at [918, 228] on icon "Next" at bounding box center [919, 224] width 9 height 11
click at [390, 217] on div "Previous" at bounding box center [389, 223] width 29 height 29
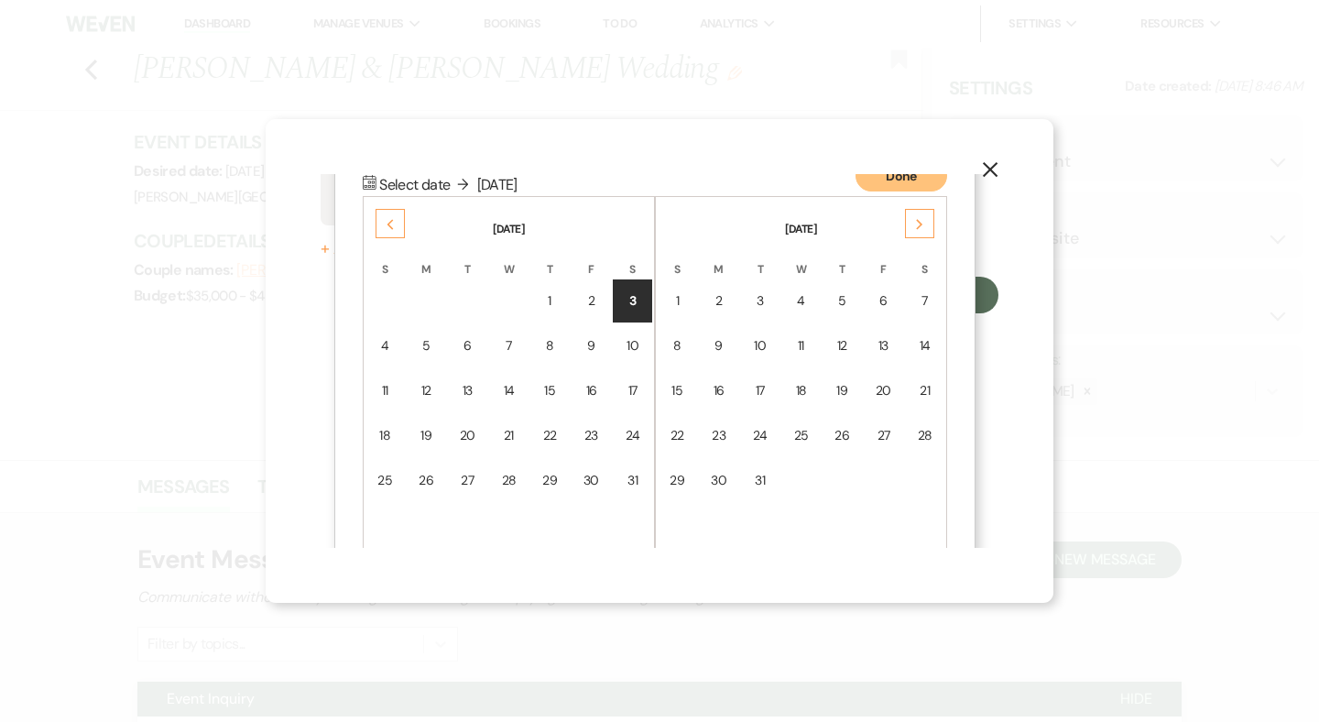
click at [390, 217] on div "Previous" at bounding box center [389, 223] width 29 height 29
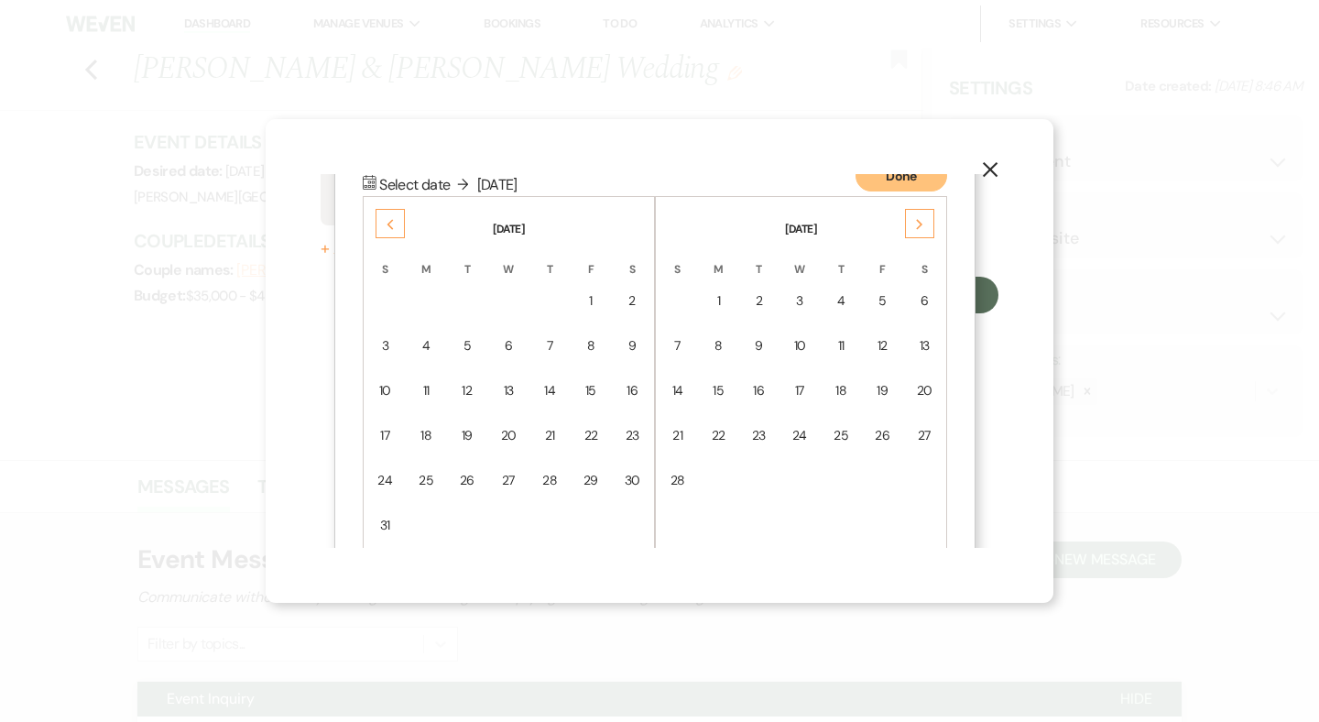
click at [390, 217] on div "Previous" at bounding box center [389, 223] width 29 height 29
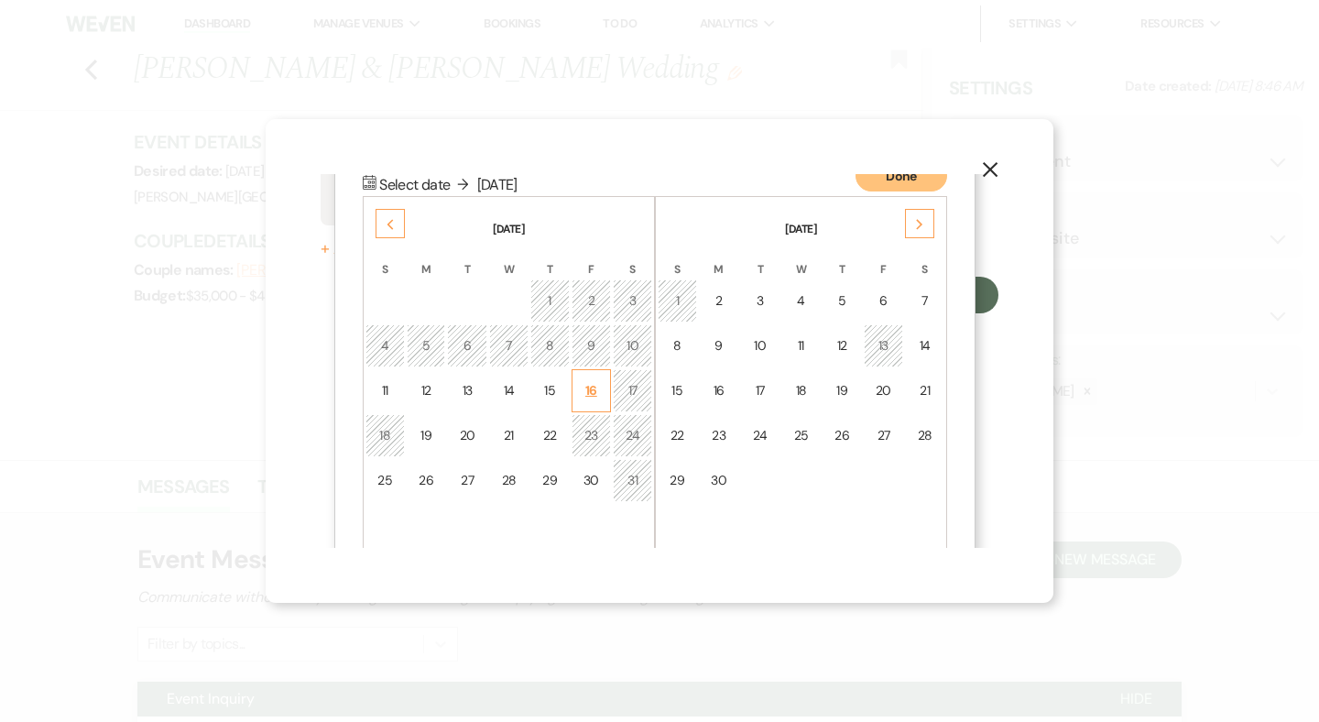
click at [597, 395] on div "16" at bounding box center [591, 390] width 16 height 19
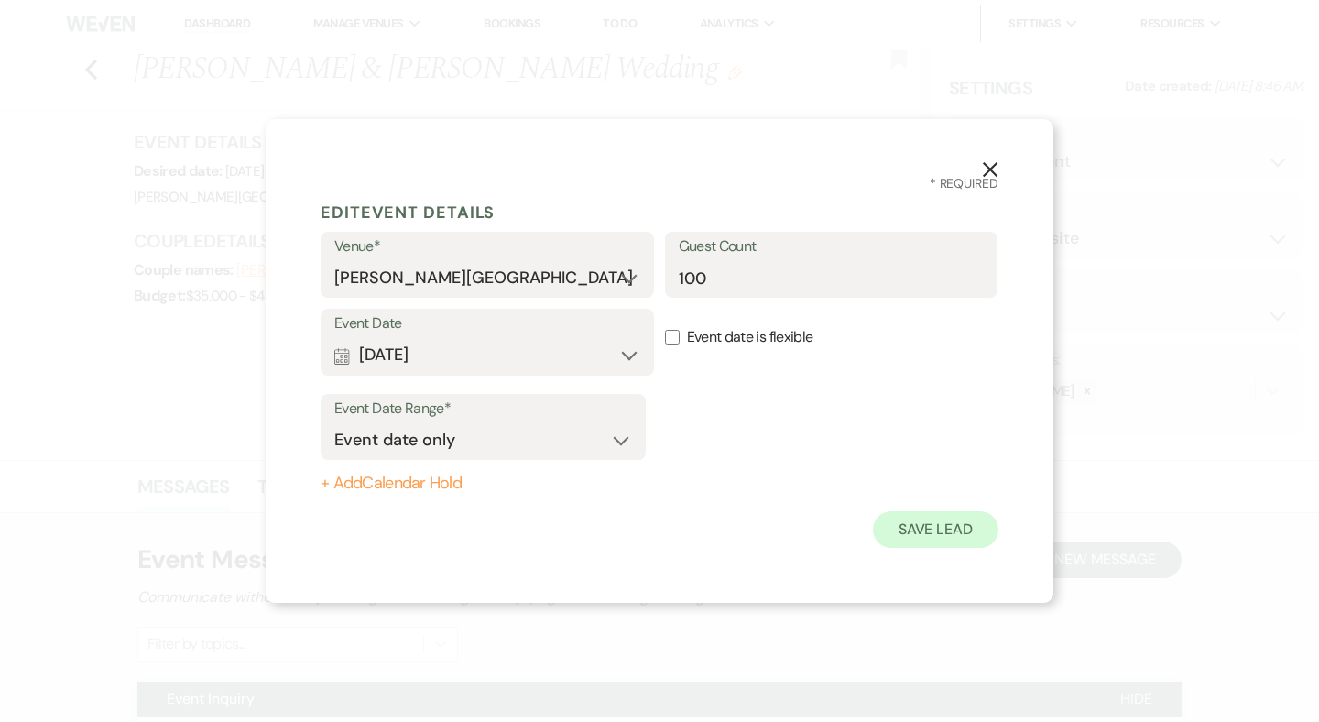
click at [902, 520] on button "Save Lead" at bounding box center [935, 529] width 125 height 37
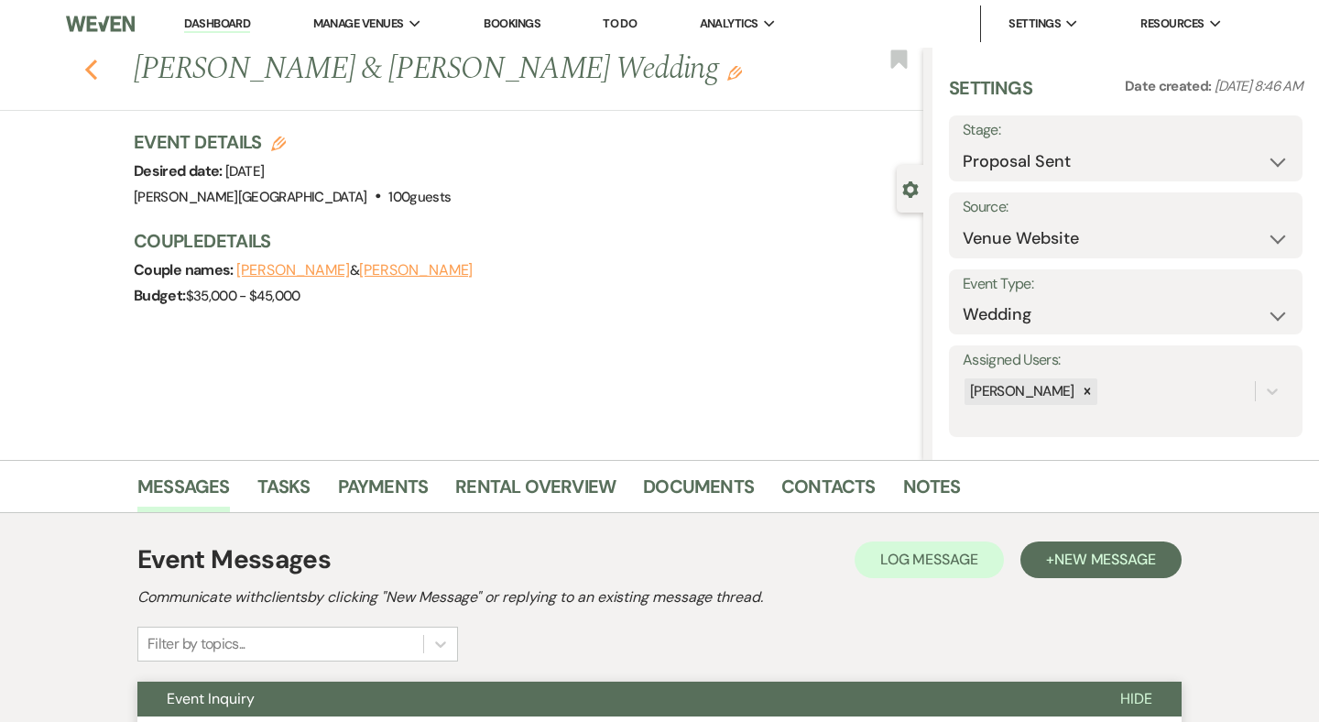
click at [96, 70] on icon "Previous" at bounding box center [91, 70] width 14 height 22
select select "6"
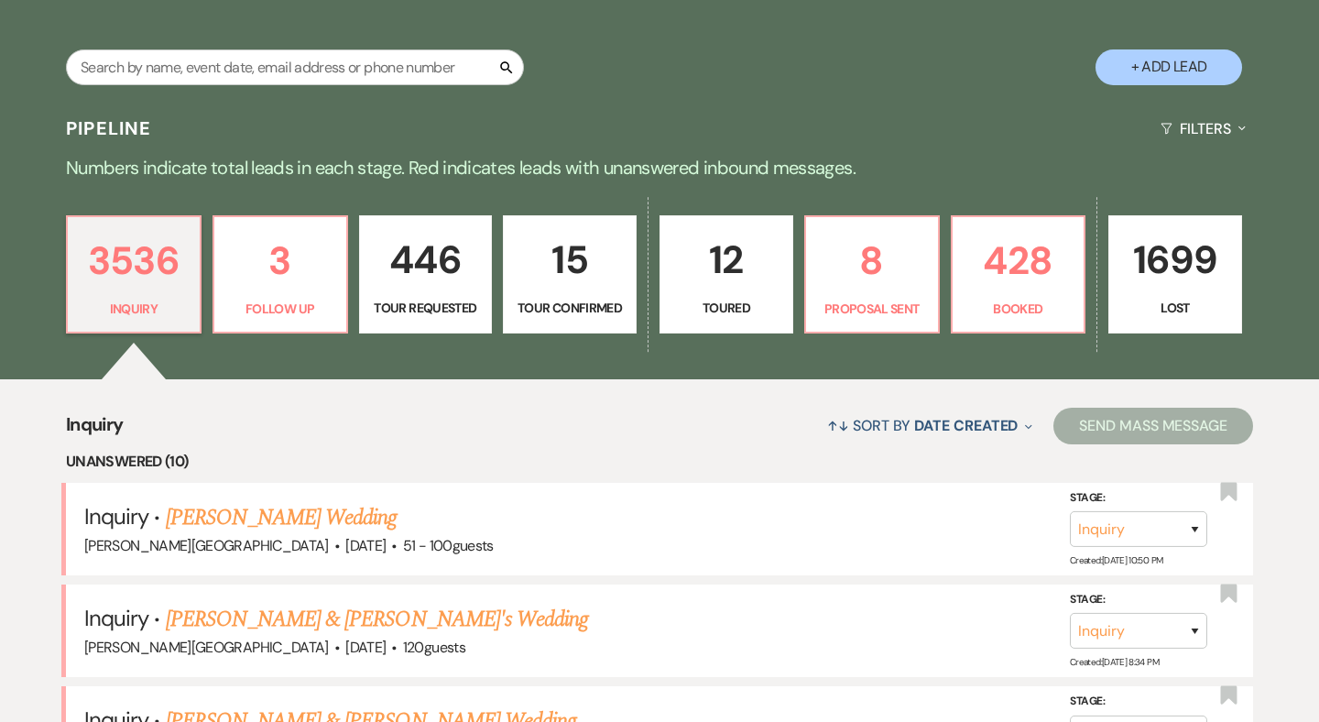
scroll to position [148, 0]
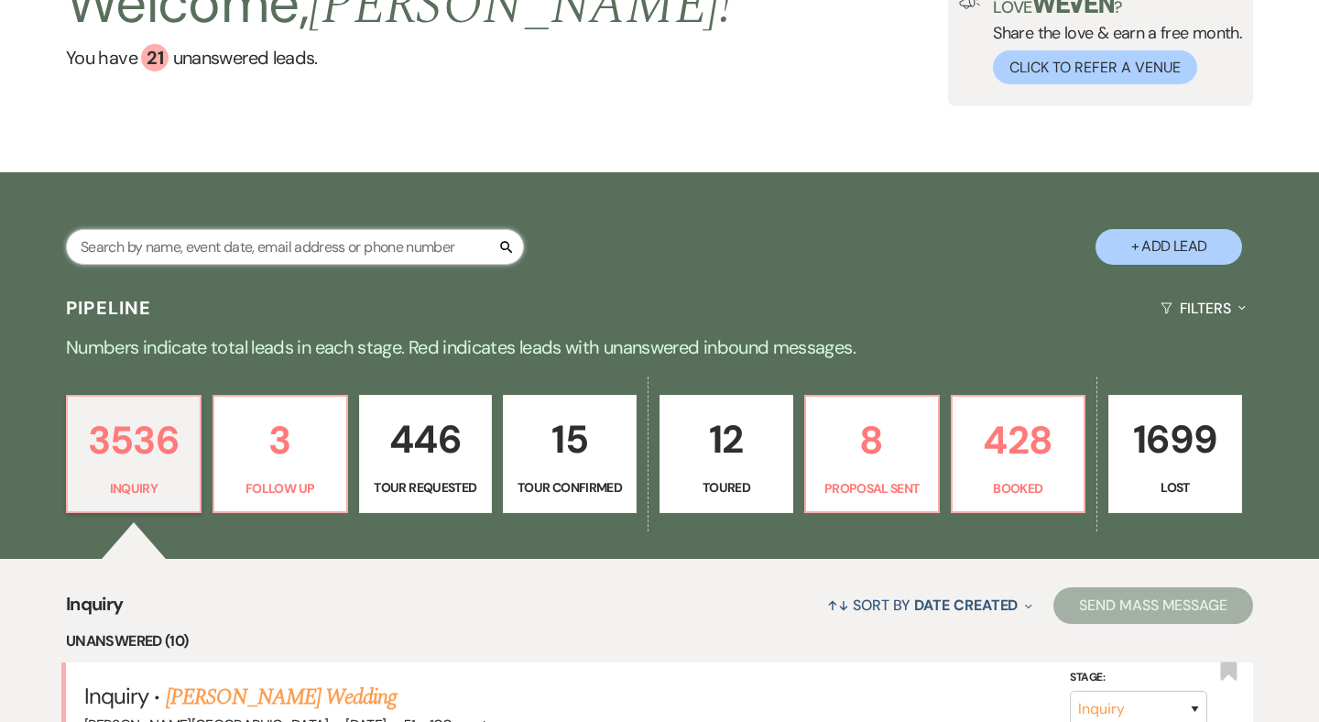
click at [273, 250] on input "text" at bounding box center [295, 247] width 458 height 36
type input "poton"
select select "6"
select select "2"
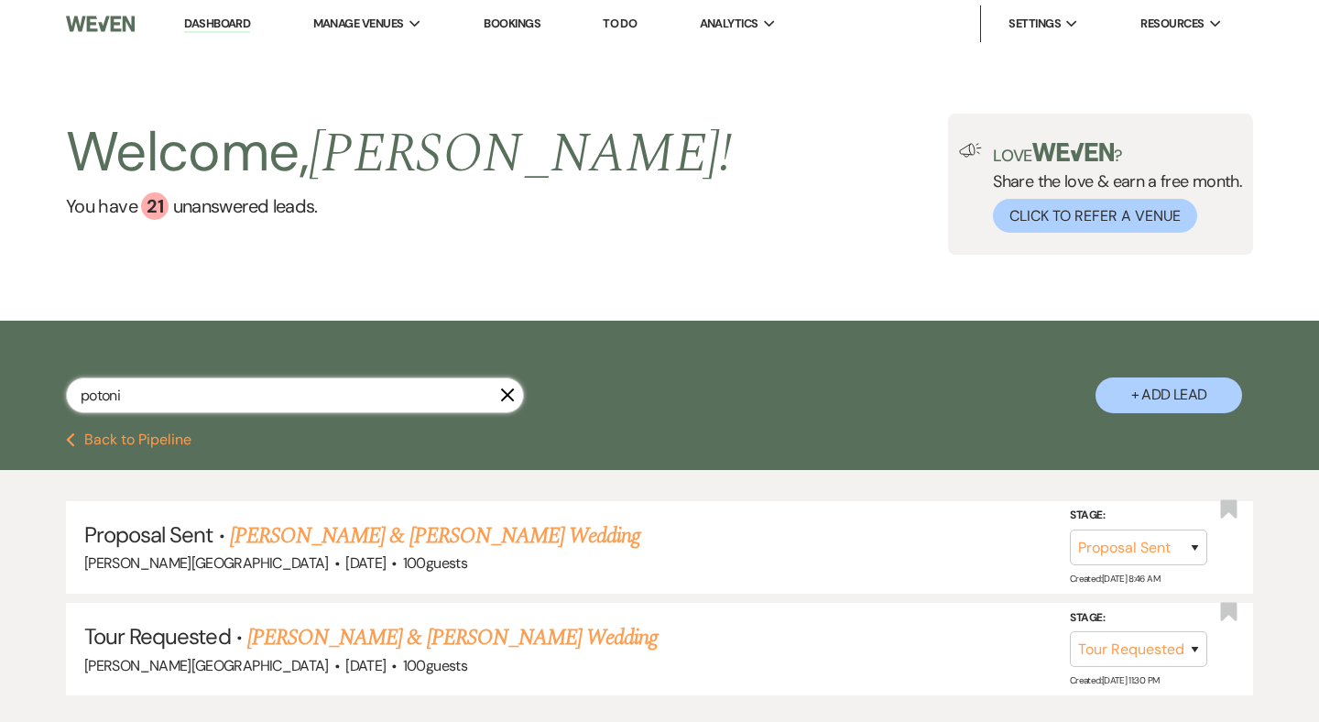
type input "potonie"
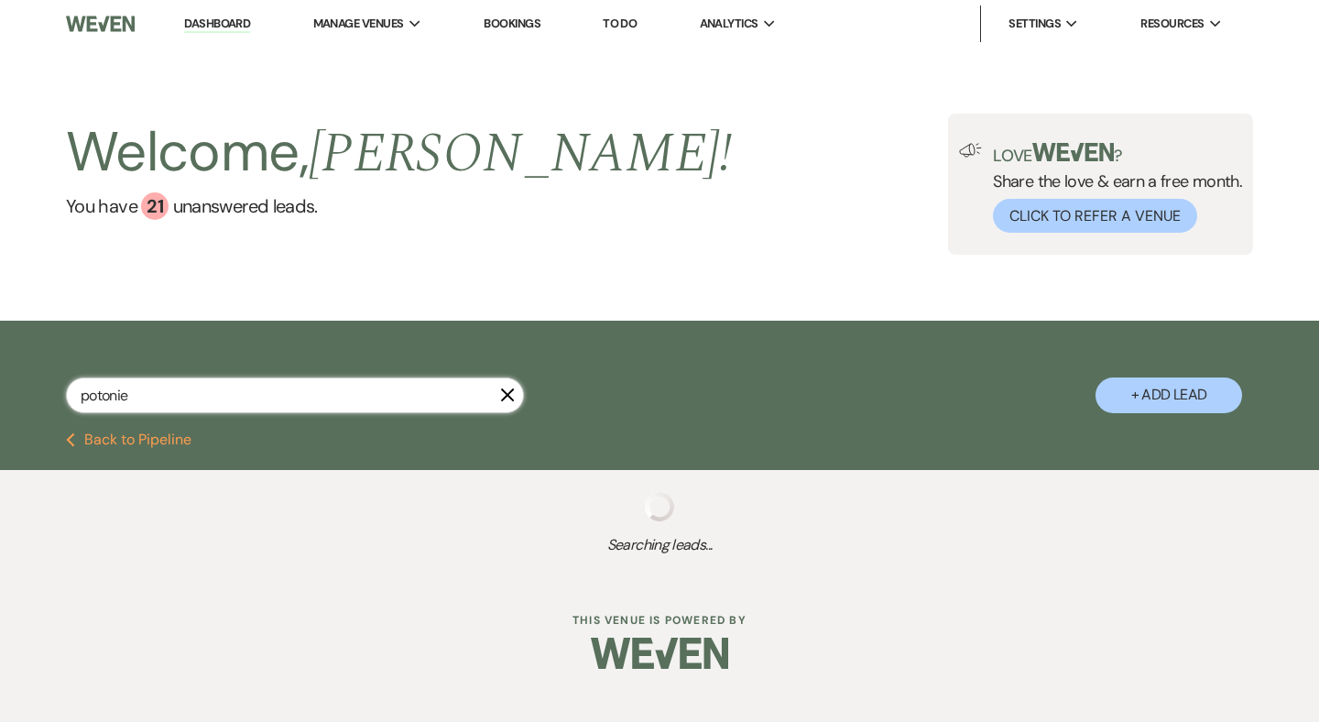
select select "6"
select select "2"
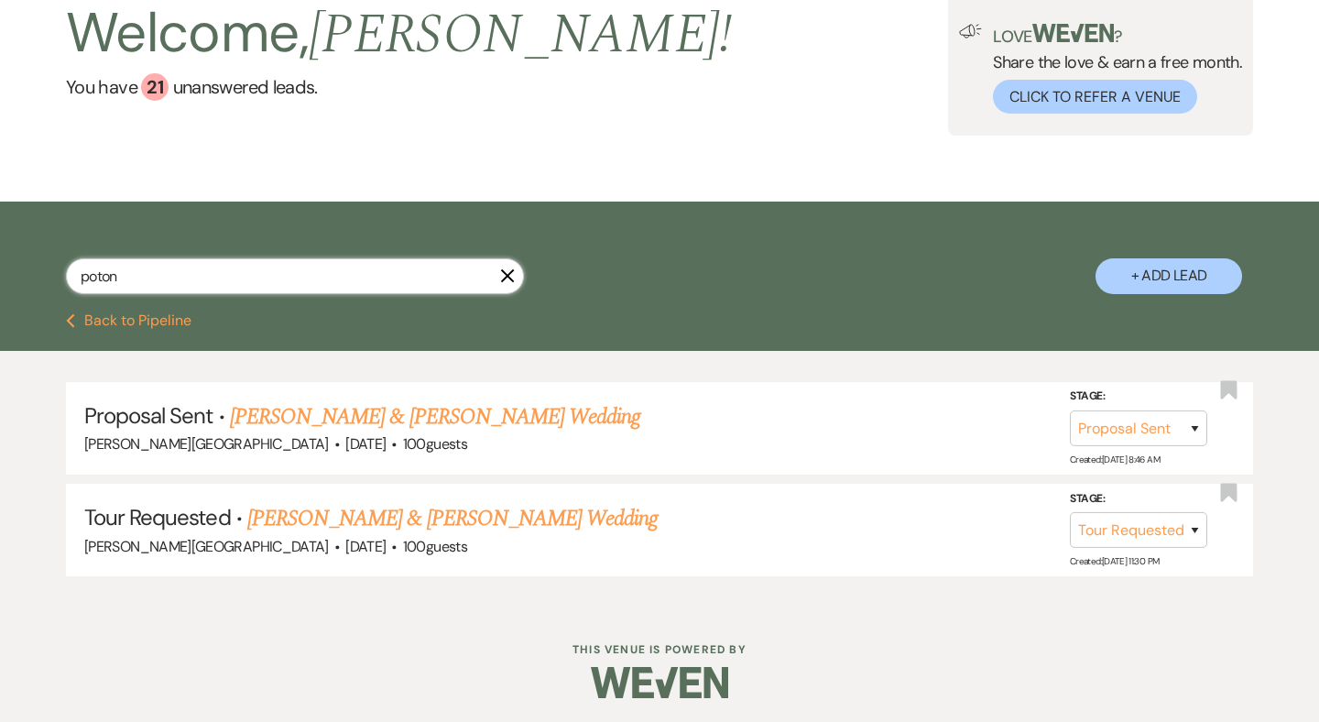
scroll to position [118, 0]
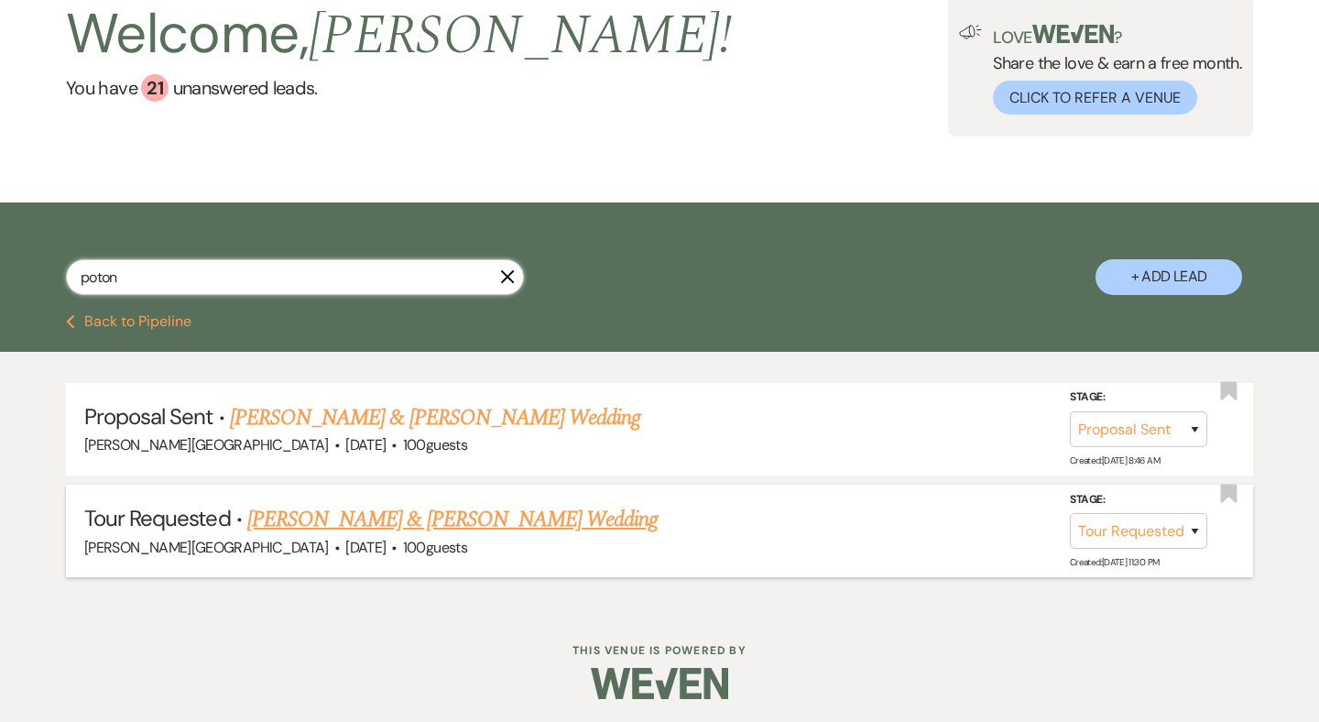
type input "poton"
click at [439, 517] on link "Chris & Katie Potoniec's Wedding" at bounding box center [452, 519] width 410 height 33
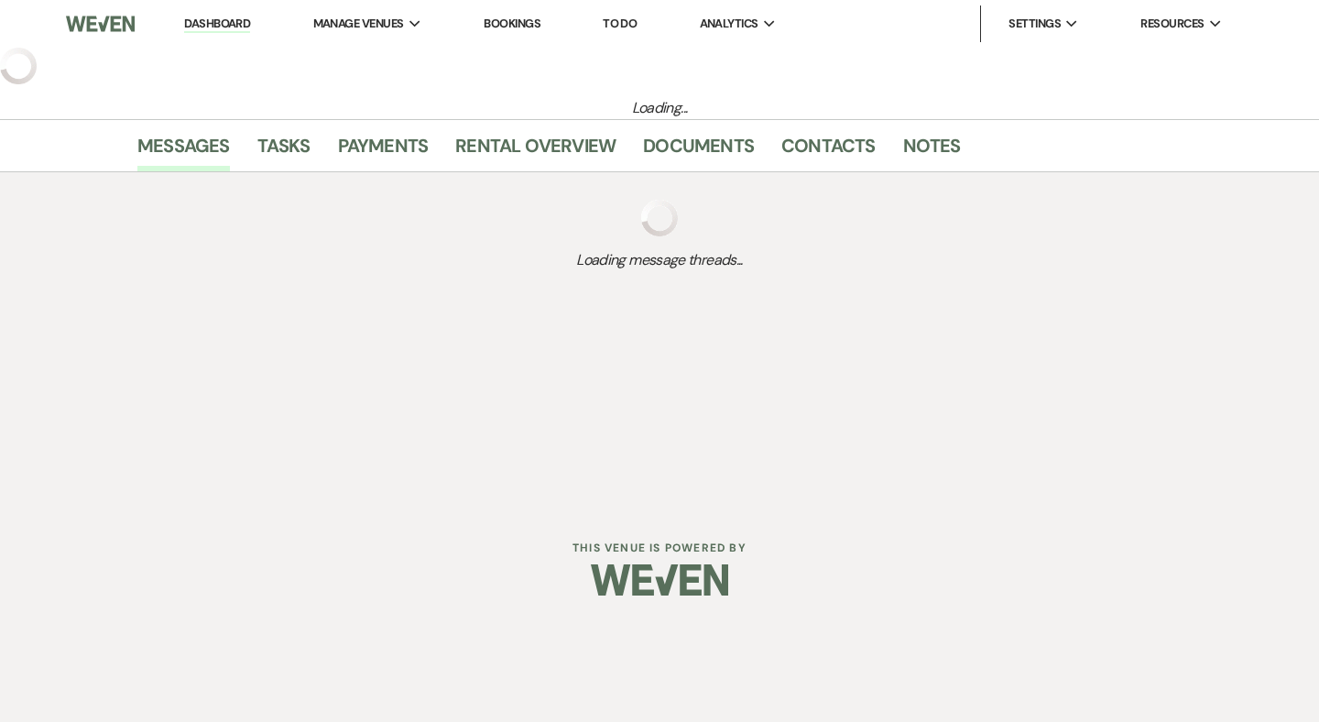
select select "2"
select select "5"
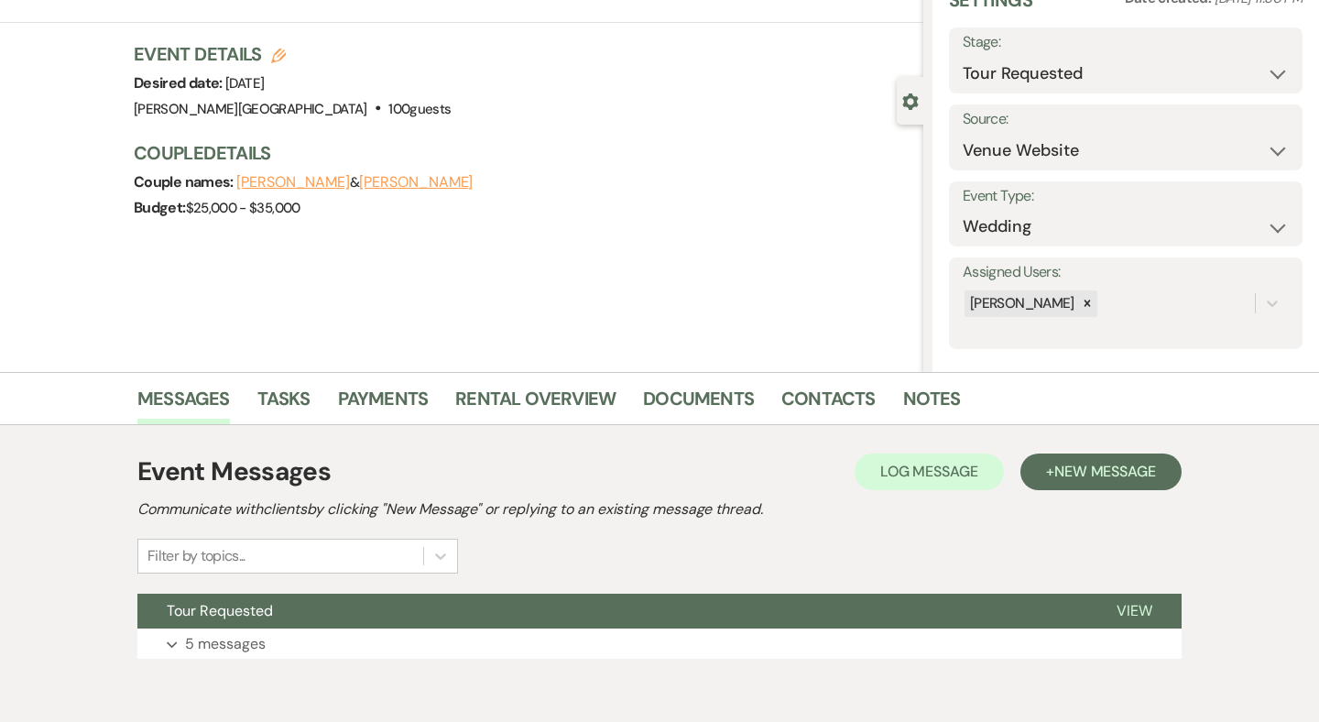
scroll to position [85, 0]
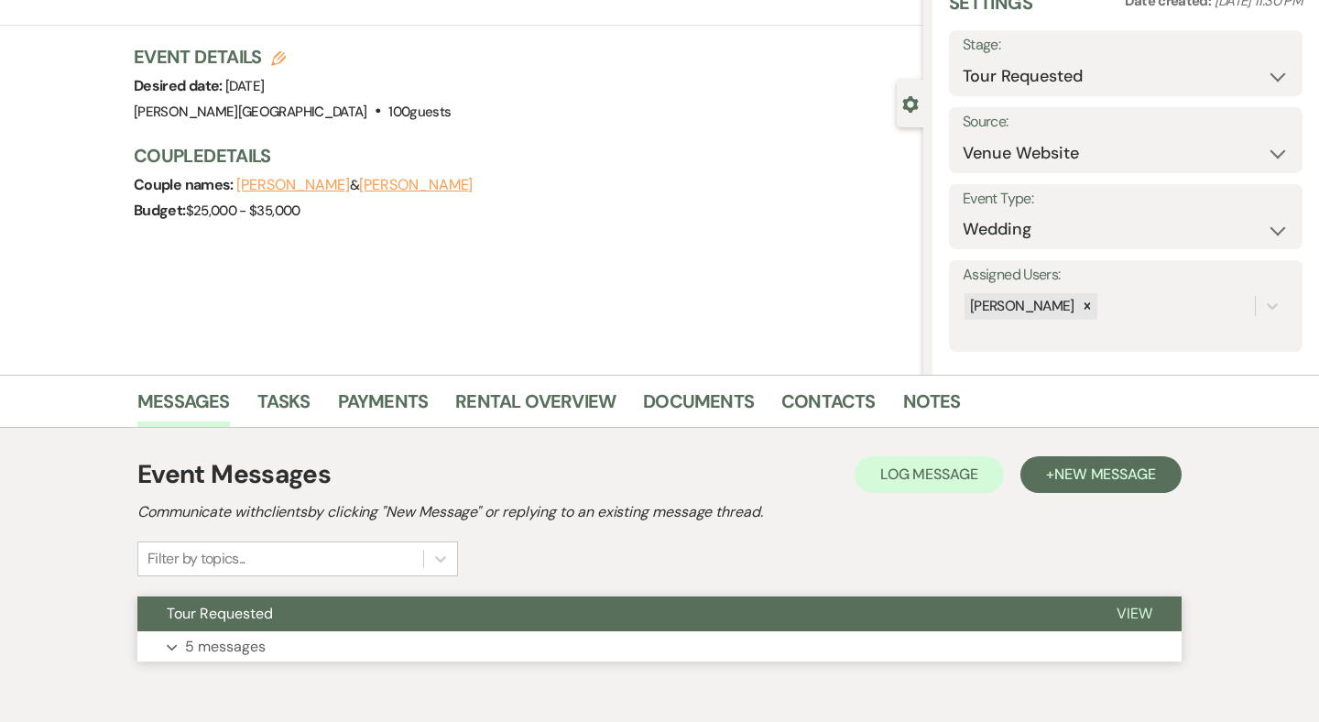
click at [665, 613] on button "Tour Requested" at bounding box center [612, 613] width 950 height 35
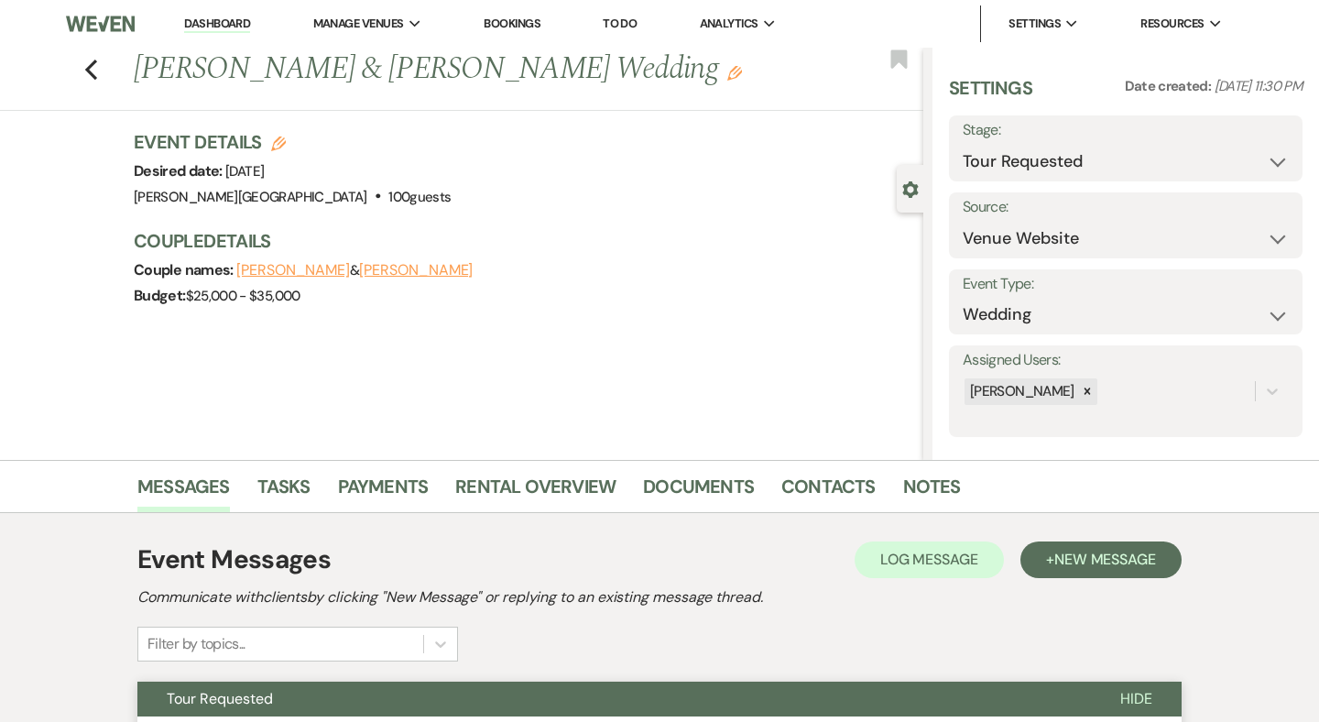
scroll to position [0, 0]
click at [225, 24] on link "Dashboard" at bounding box center [217, 24] width 66 height 17
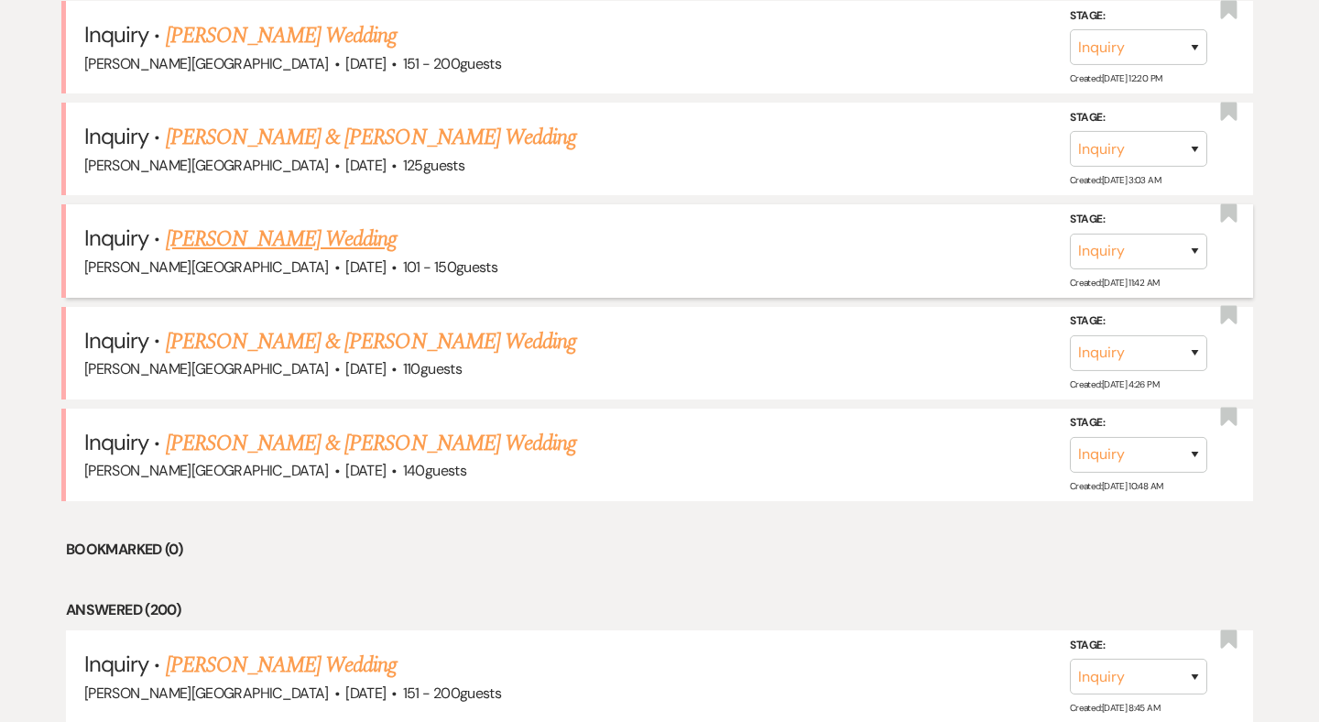
scroll to position [1320, 0]
click at [320, 324] on link "[PERSON_NAME] & [PERSON_NAME] Wedding" at bounding box center [371, 340] width 410 height 33
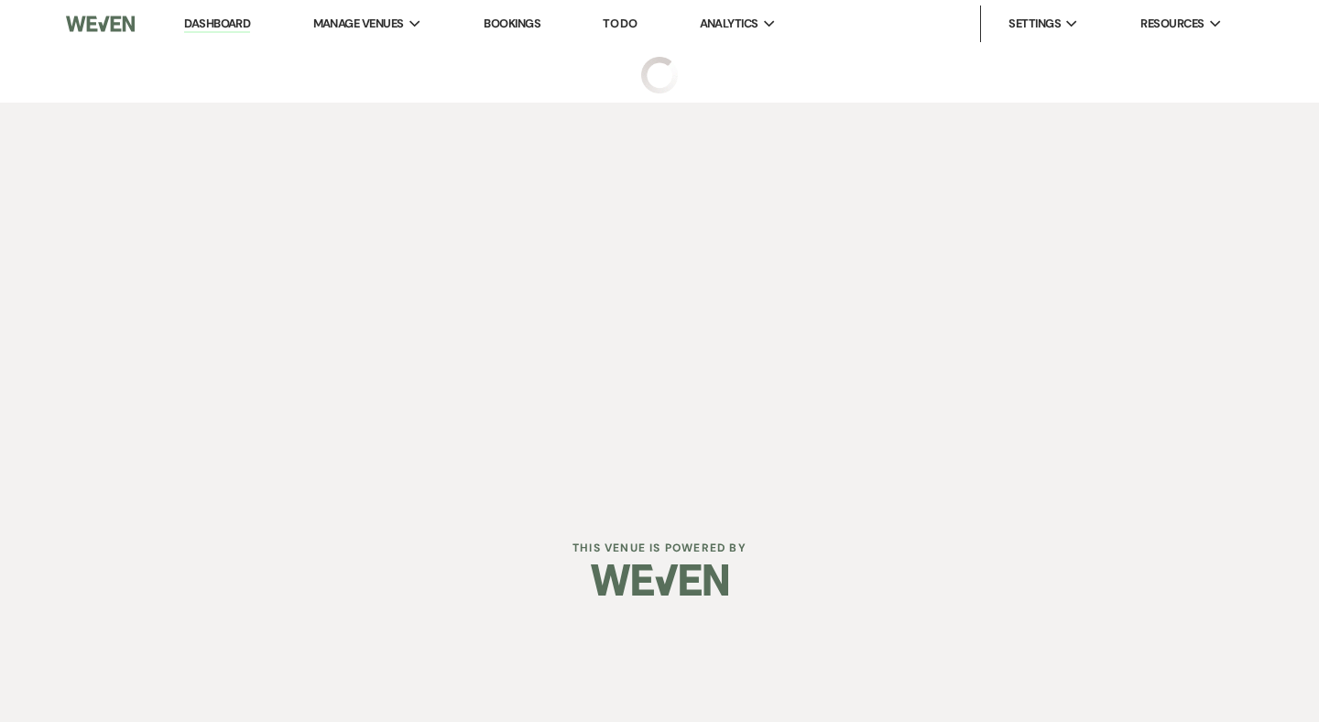
select select "5"
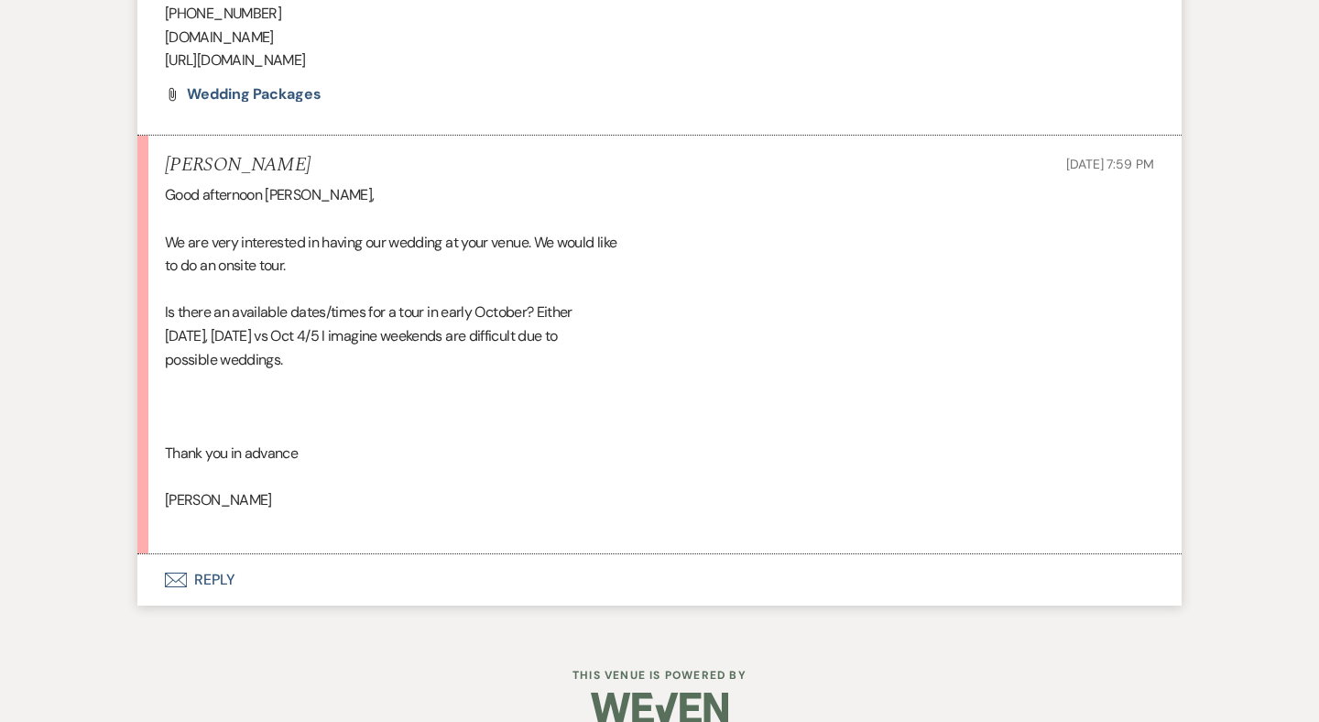
scroll to position [1642, 0]
click at [232, 556] on button "Envelope Reply" at bounding box center [659, 581] width 1044 height 51
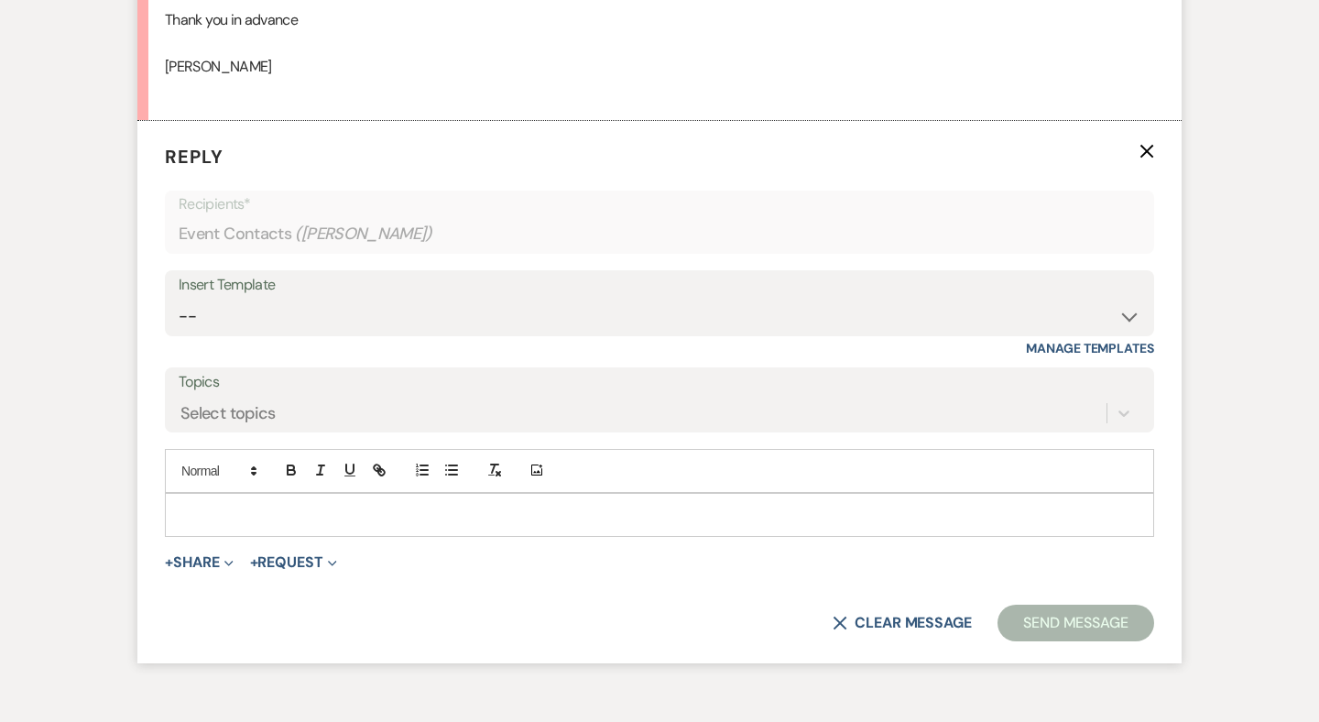
scroll to position [2078, 0]
select select "1170"
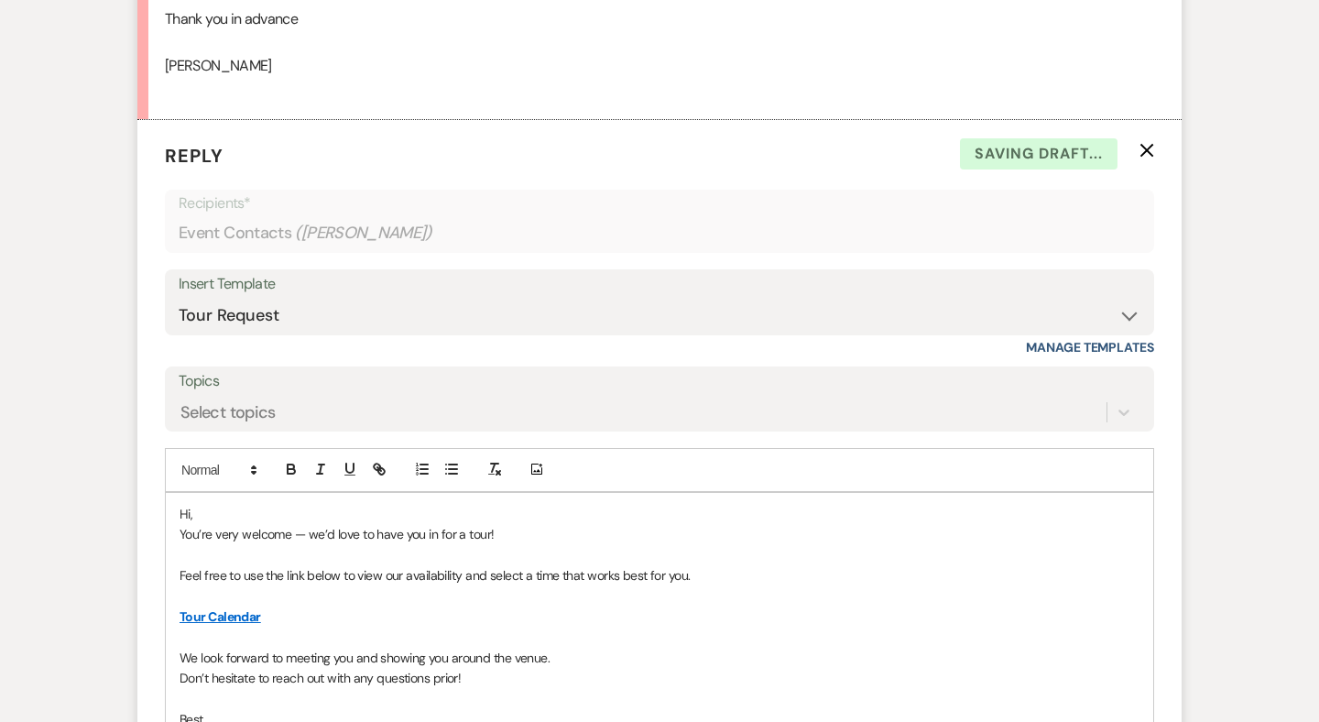
click at [215, 504] on p "Hi," at bounding box center [659, 514] width 960 height 20
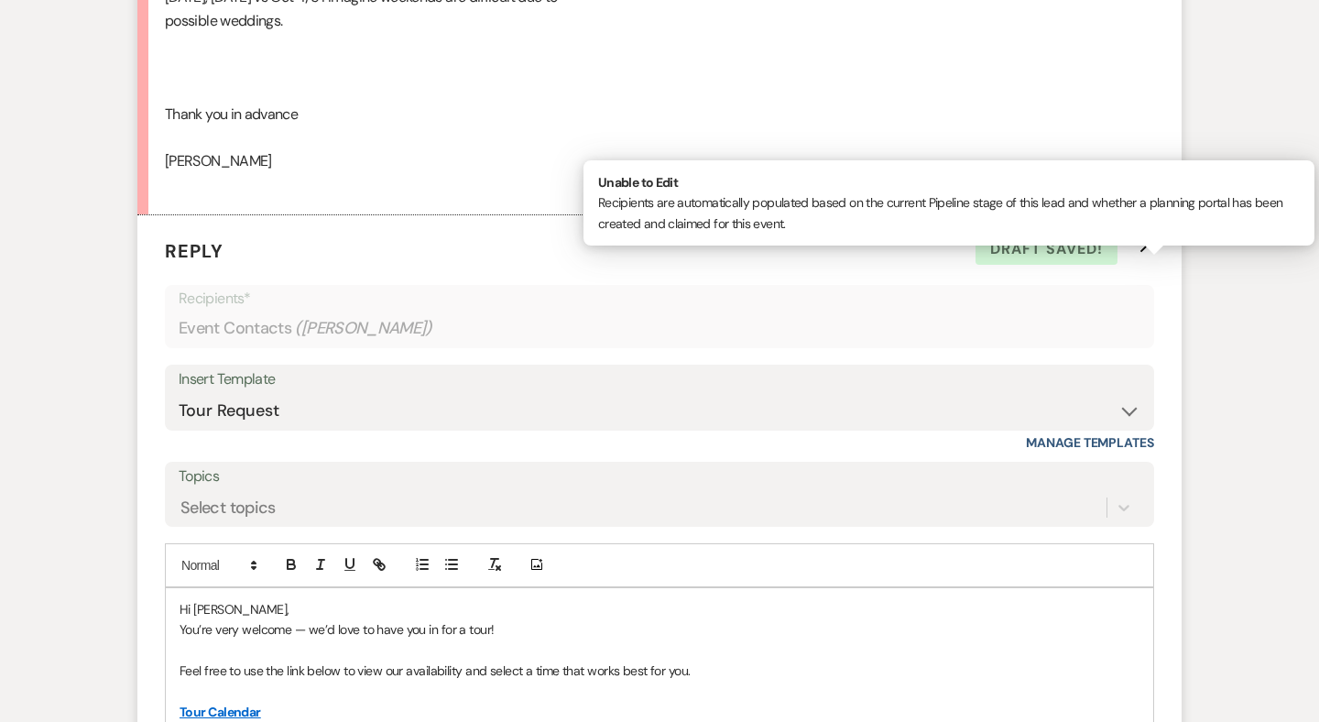
scroll to position [2060, 0]
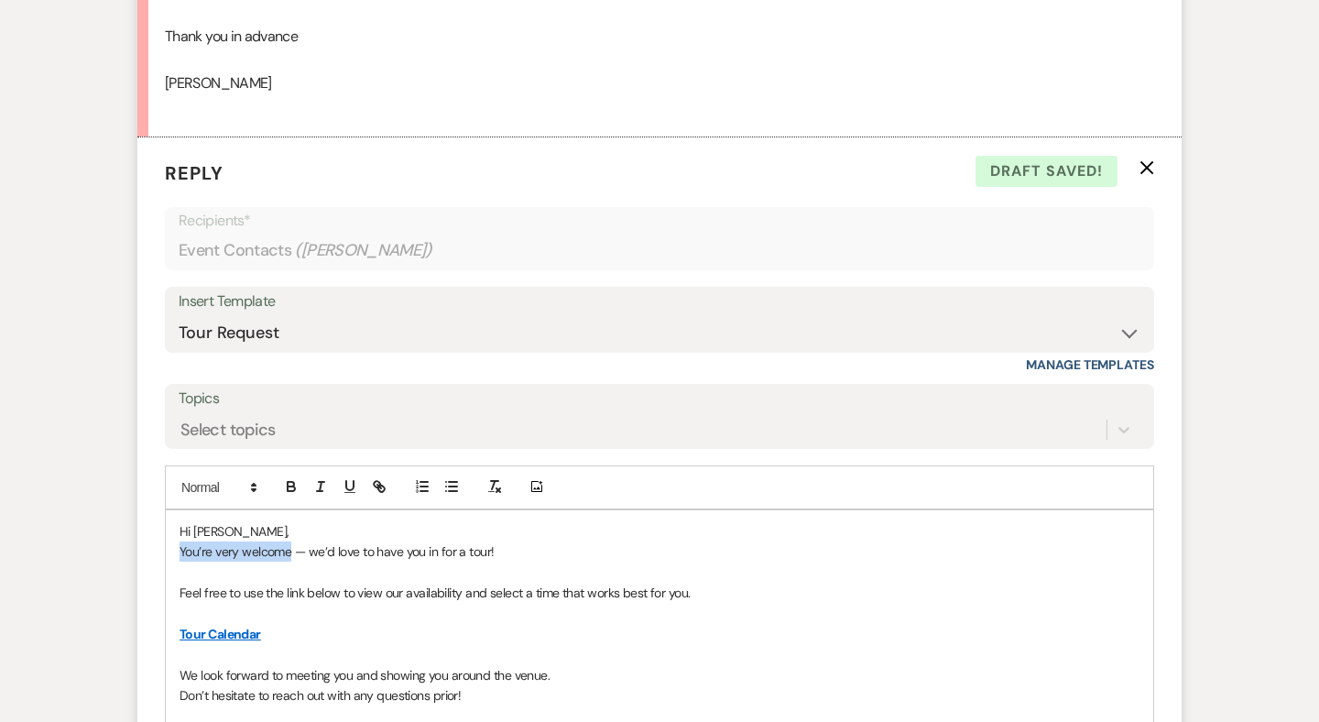
drag, startPoint x: 290, startPoint y: 519, endPoint x: 181, endPoint y: 526, distance: 109.2
click at [181, 541] on p "You’re very welcome — we’d love to have you in for a tour!" at bounding box center [659, 551] width 960 height 20
click at [303, 541] on p "That's great to hear! — we’d love to have you in for a tour!" at bounding box center [659, 551] width 960 height 20
click at [472, 541] on p "That's great to hear! We’d love to have you in for a tour!" at bounding box center [659, 551] width 960 height 20
click at [482, 541] on p "That's great to hear! We’d love to have you in for a tour!" at bounding box center [659, 551] width 960 height 20
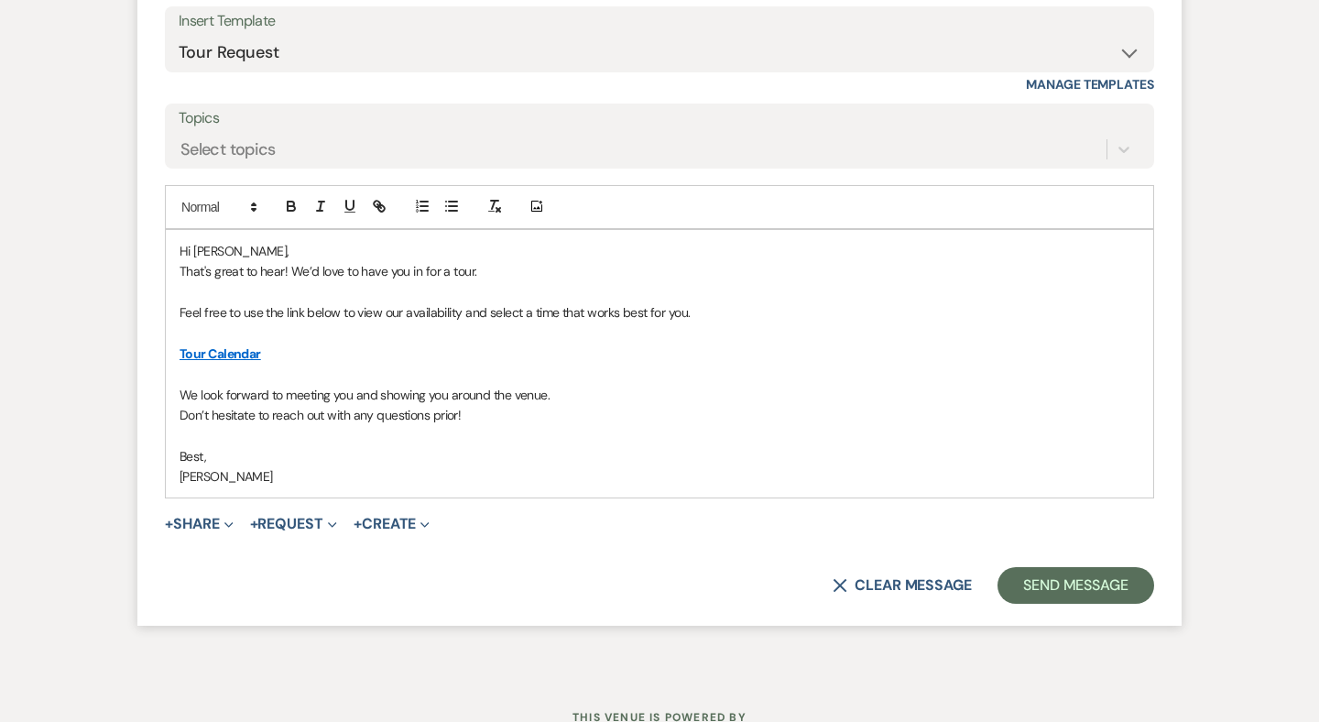
scroll to position [2343, 0]
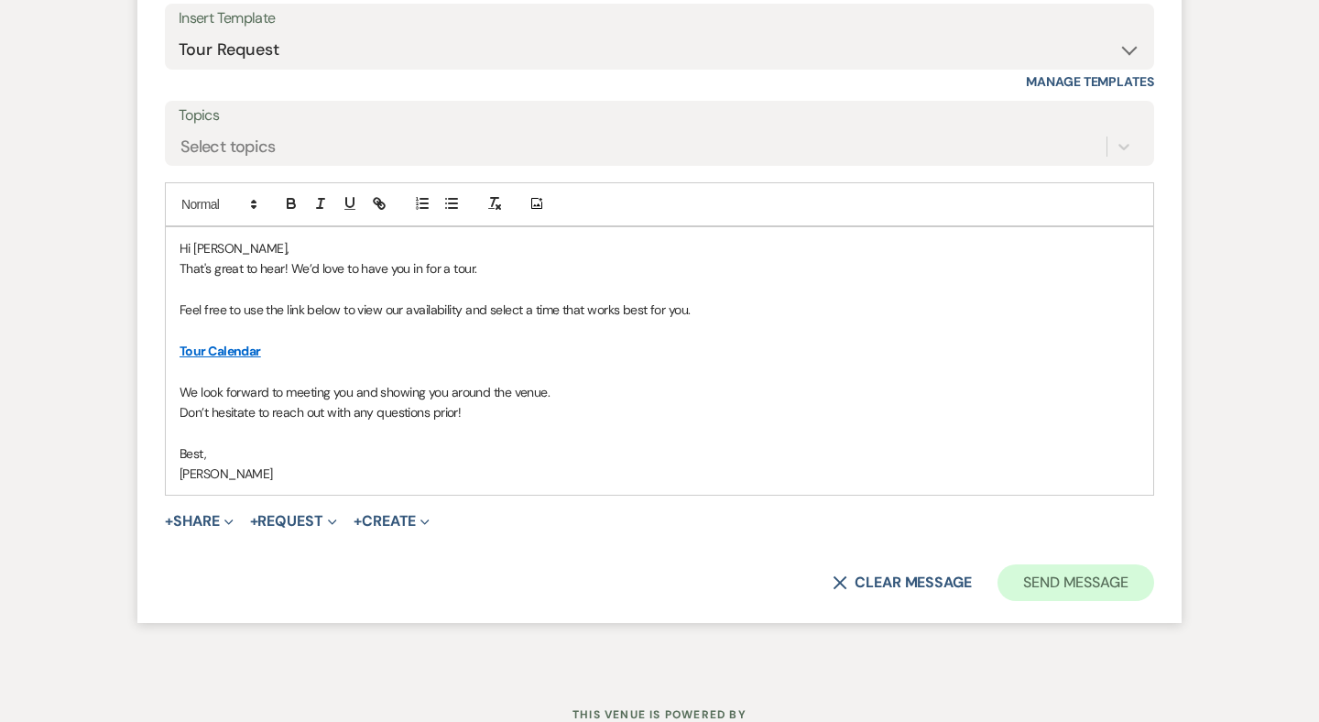
click at [1053, 564] on button "Send Message" at bounding box center [1075, 582] width 157 height 37
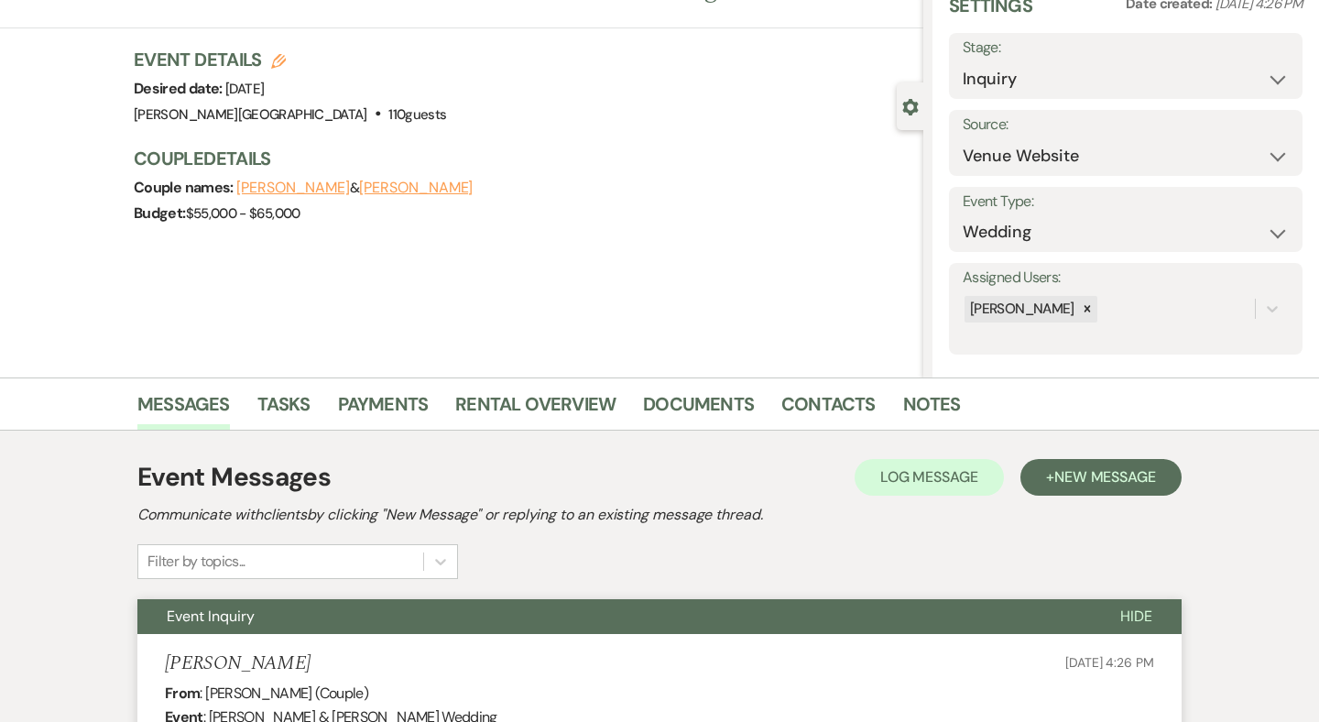
scroll to position [64, 0]
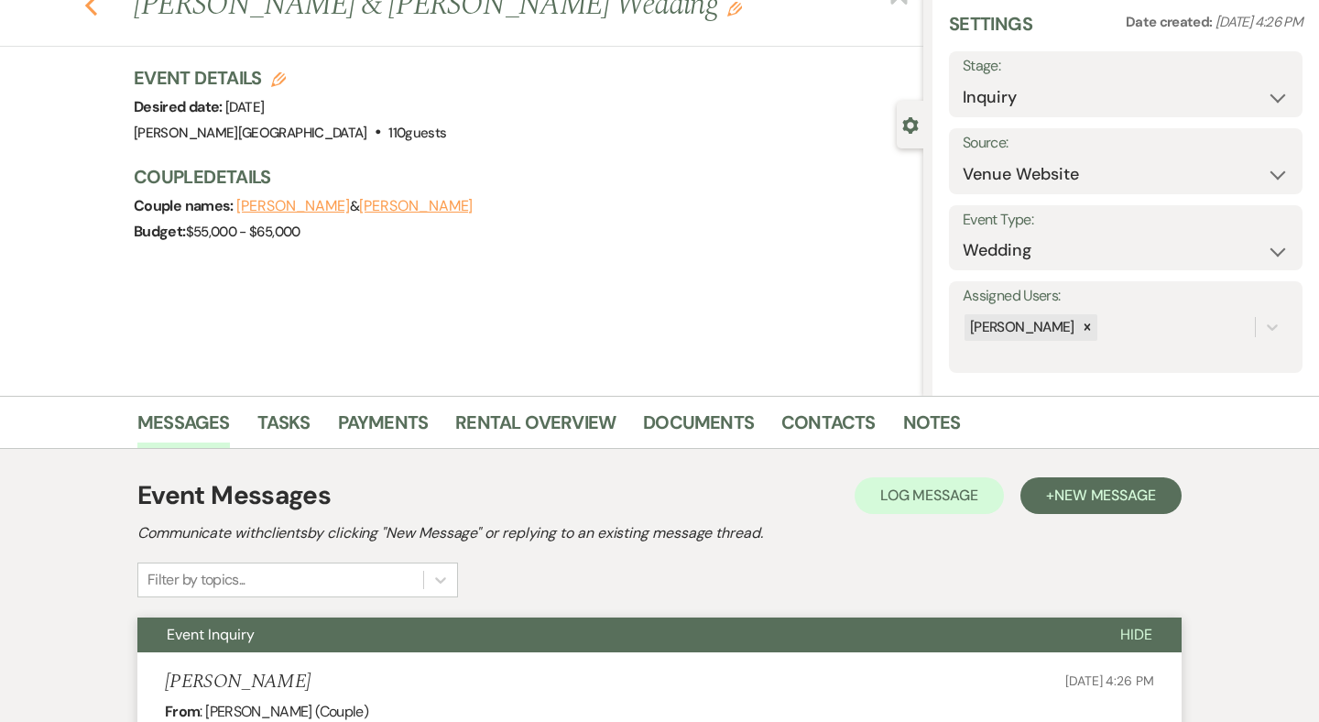
click at [92, 9] on use "button" at bounding box center [91, 5] width 12 height 20
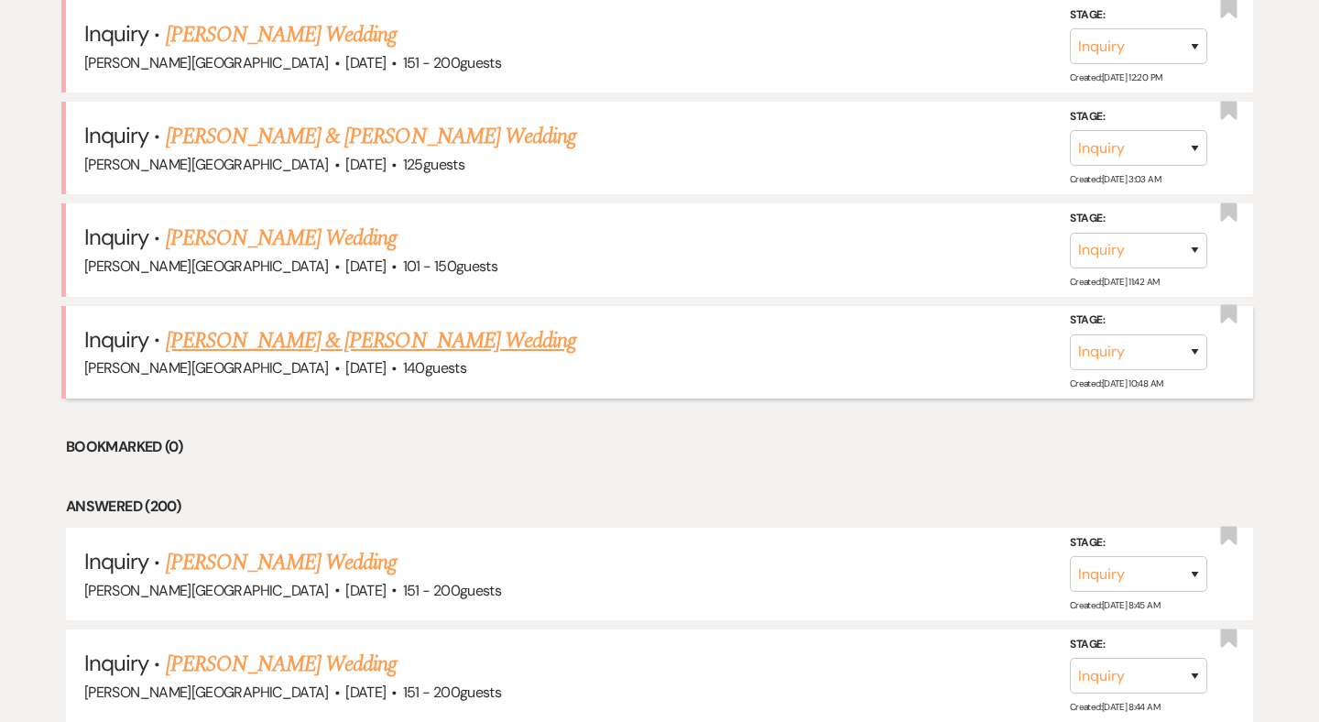
scroll to position [1215, 0]
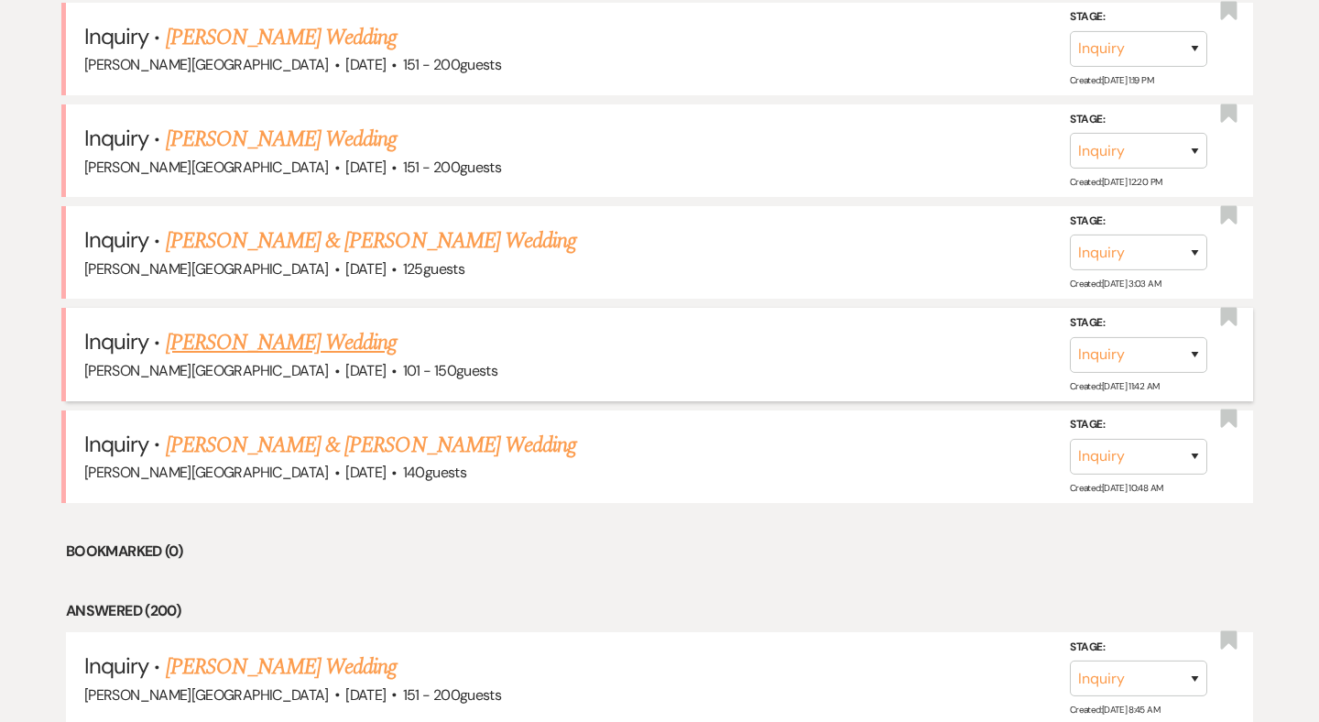
click at [343, 329] on link "[PERSON_NAME] Wedding" at bounding box center [282, 342] width 232 height 33
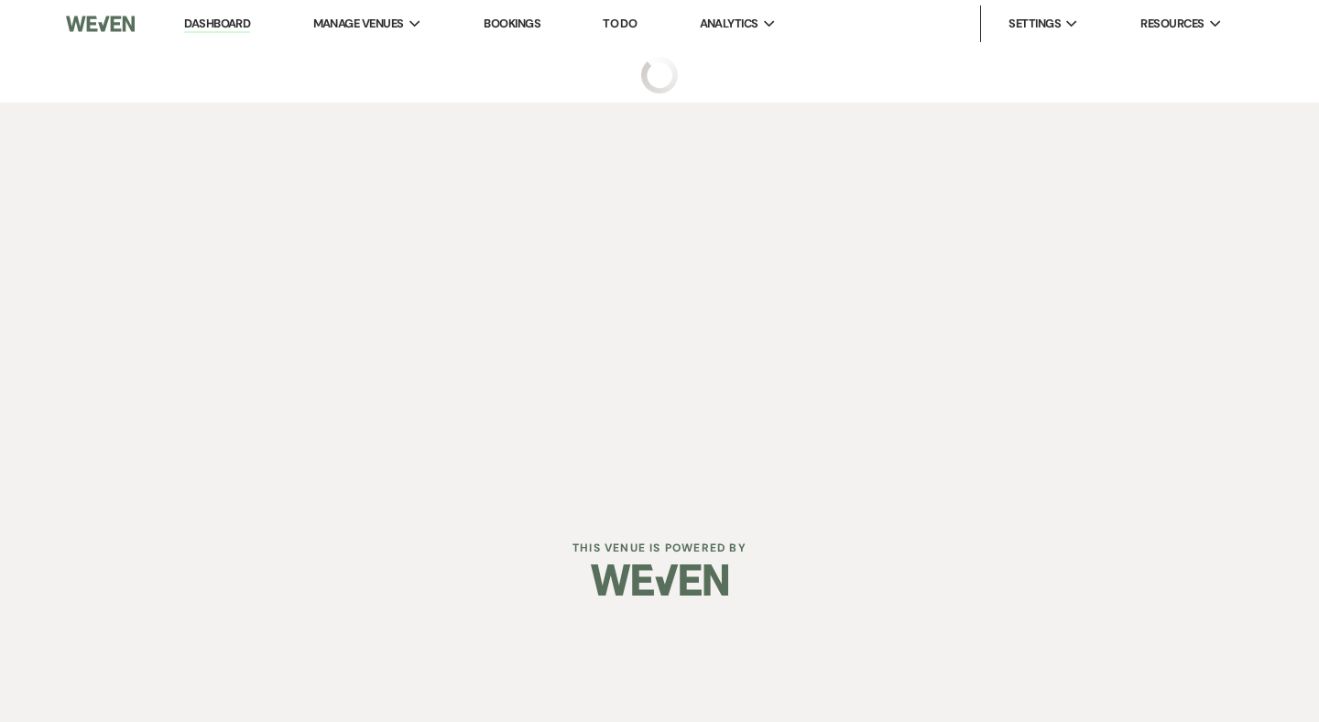
select select "2"
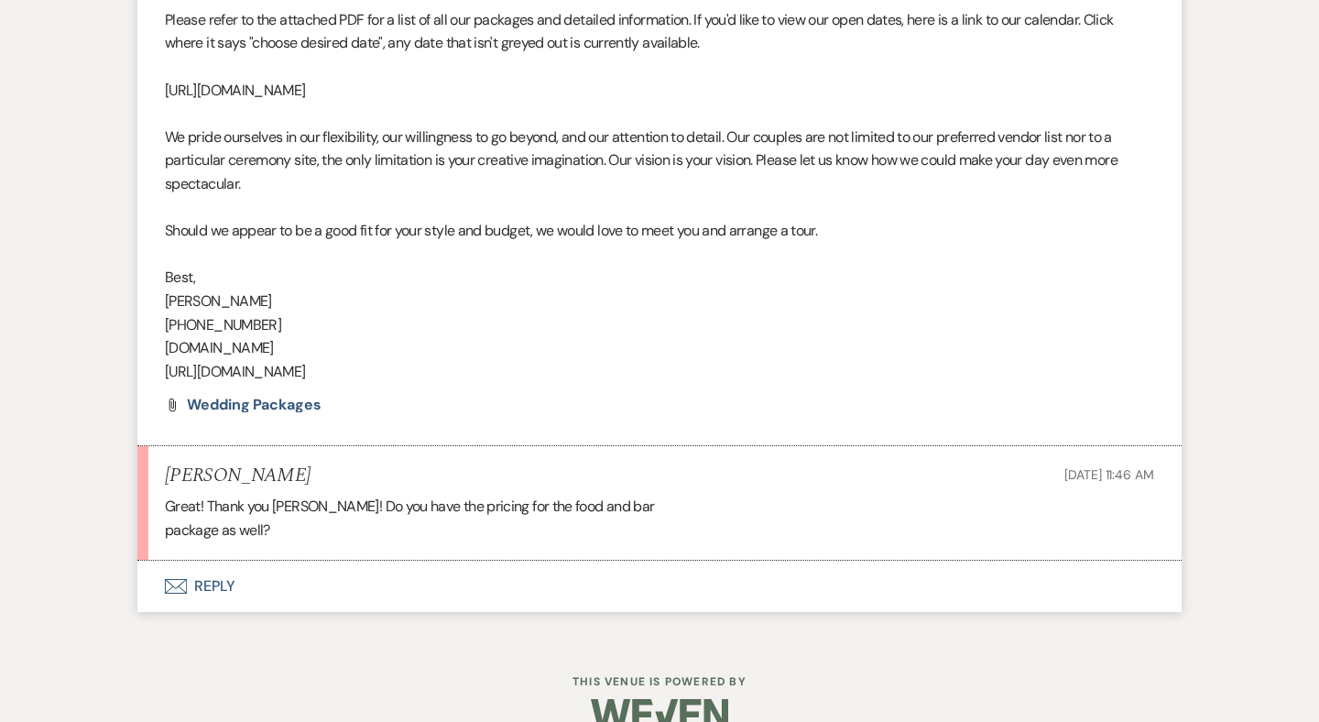
scroll to position [1871, 0]
click at [223, 561] on button "Envelope Reply" at bounding box center [659, 586] width 1044 height 51
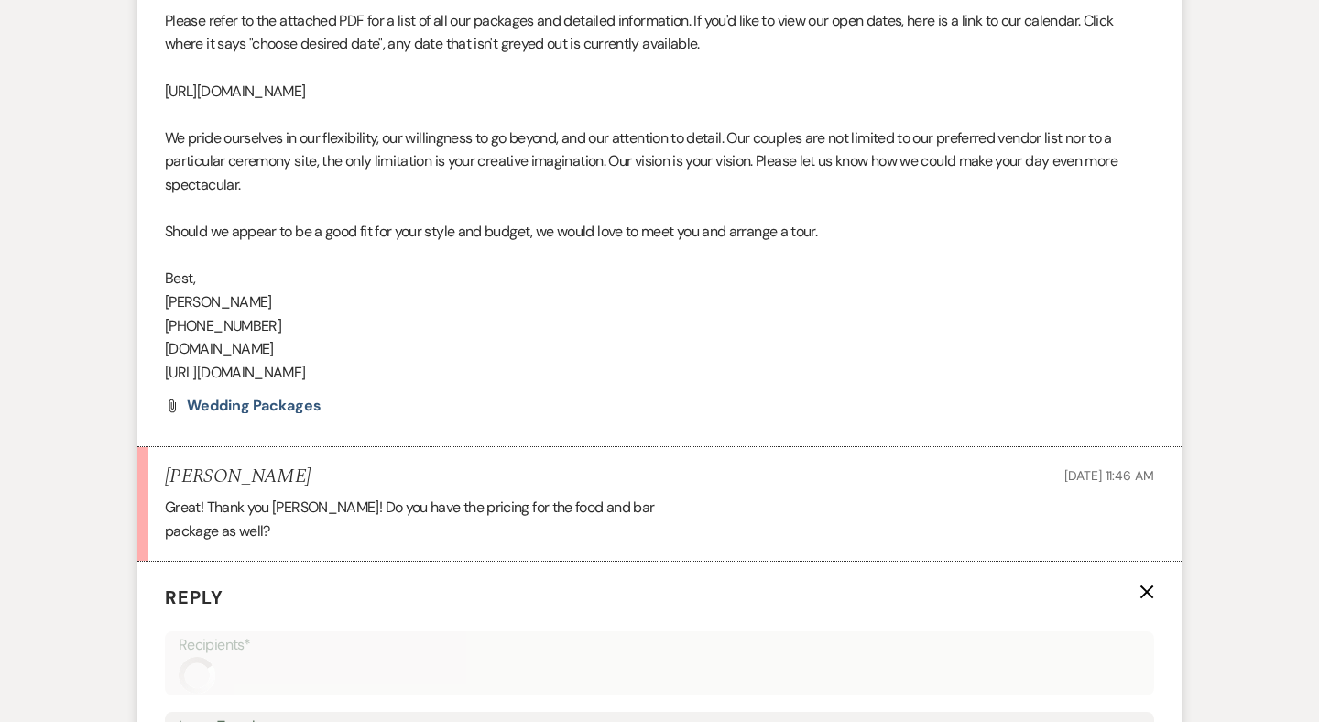
scroll to position [2307, 0]
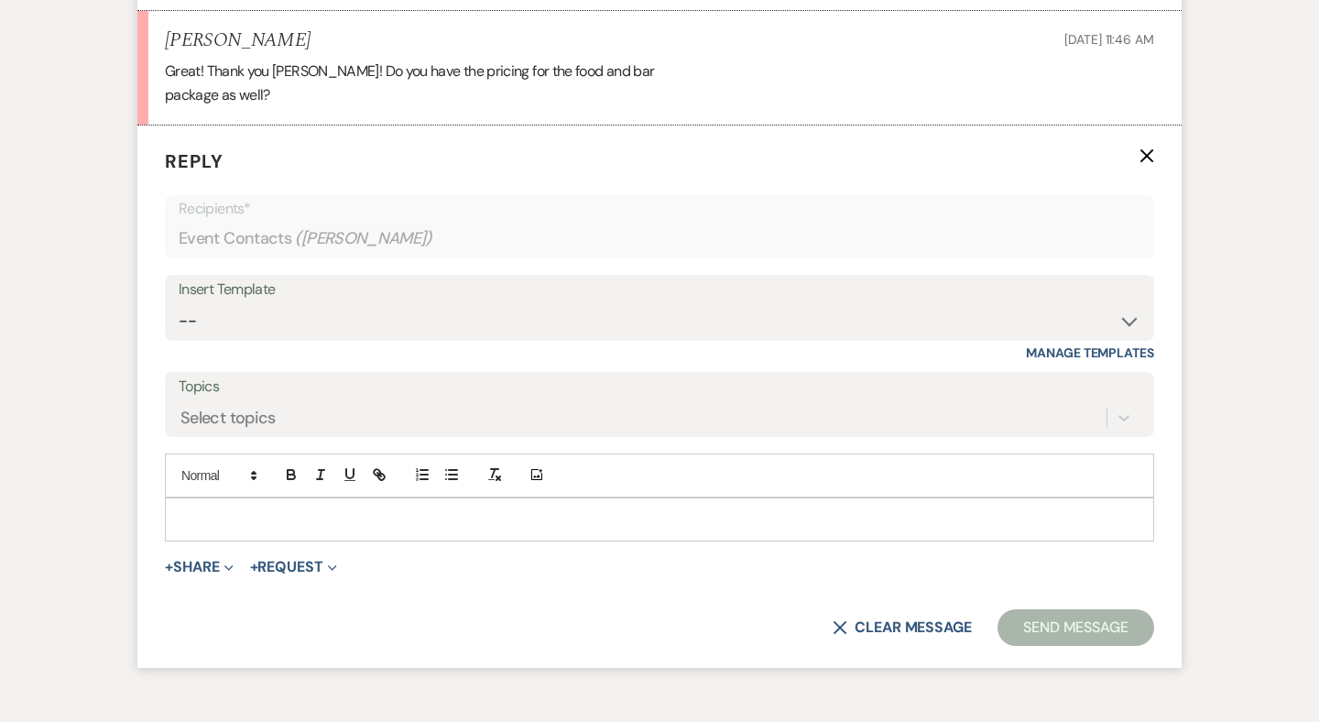
click at [221, 509] on p at bounding box center [659, 519] width 960 height 20
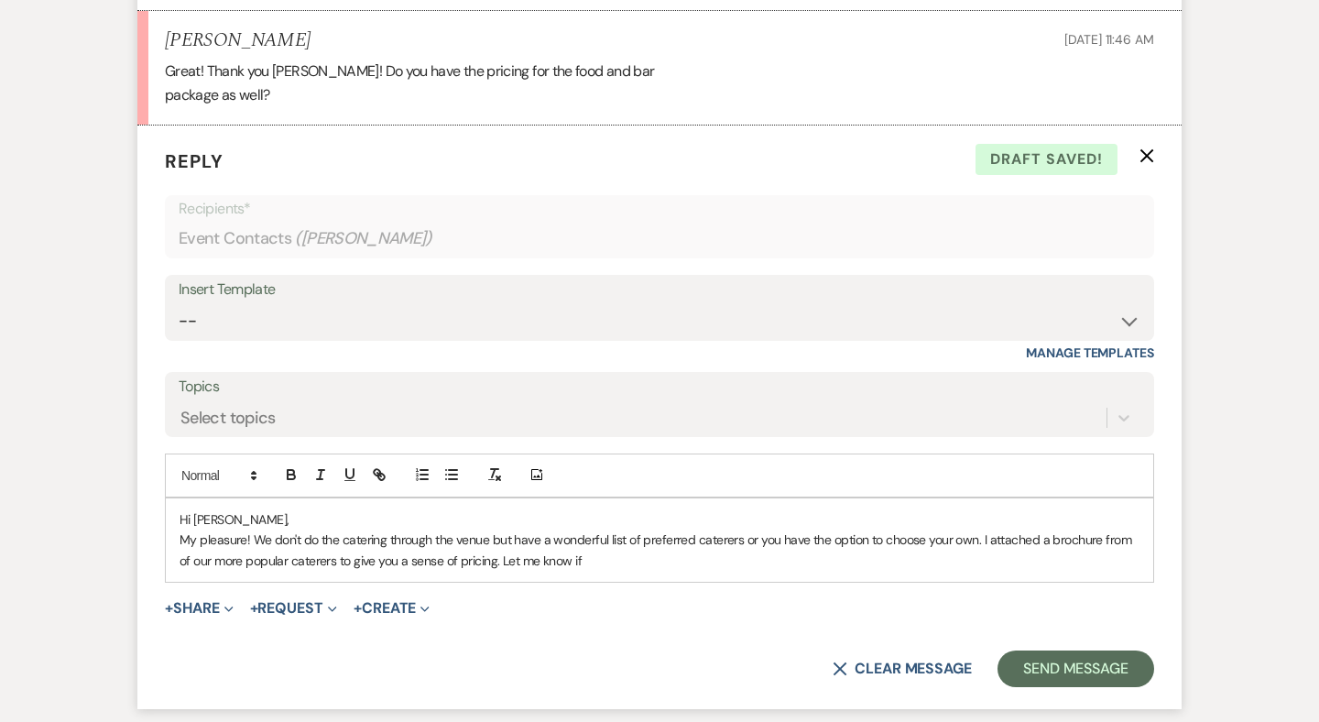
click at [458, 529] on p "My pleasure! We don't do the catering through the venue but have a wonderful li…" at bounding box center [659, 549] width 960 height 41
click at [636, 529] on p "My pleasure! We don't do the catering through the venue but have a wonderful li…" at bounding box center [659, 549] width 960 height 41
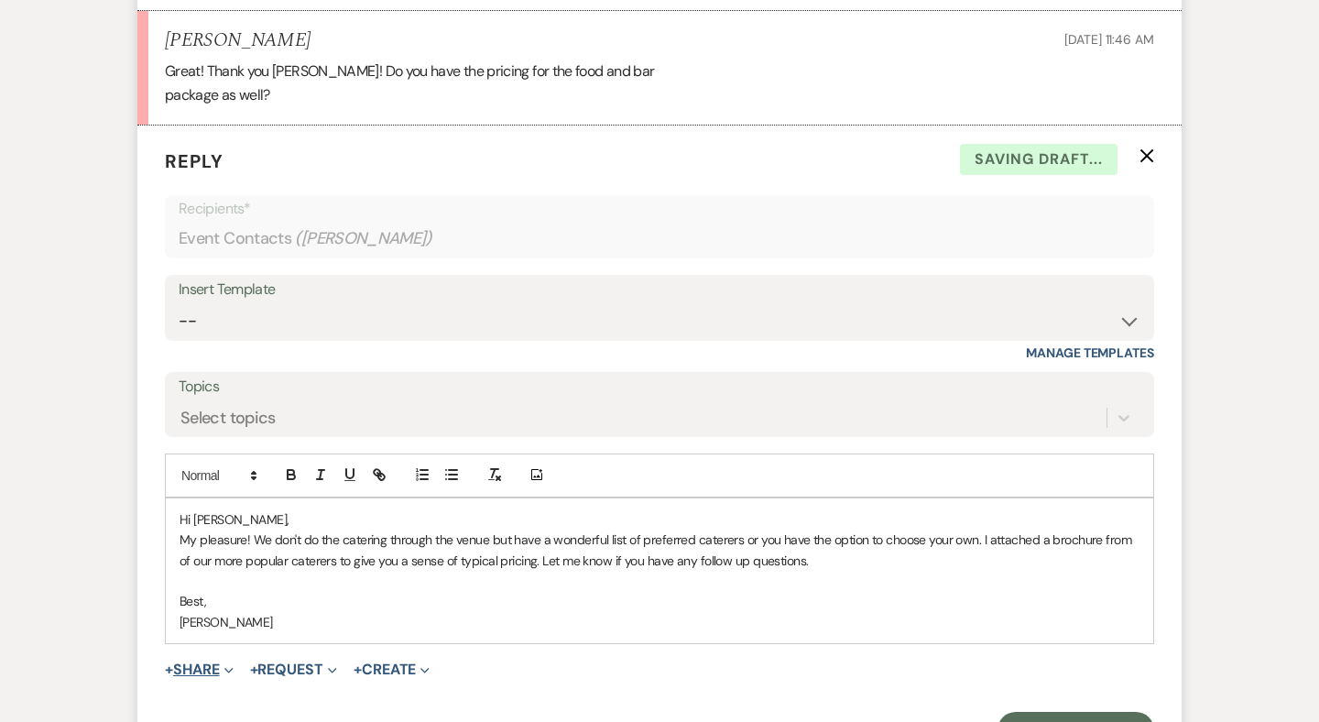
click at [217, 662] on button "+ Share Expand" at bounding box center [199, 669] width 69 height 15
click at [234, 696] on span "Doc Upload Documents" at bounding box center [239, 705] width 104 height 19
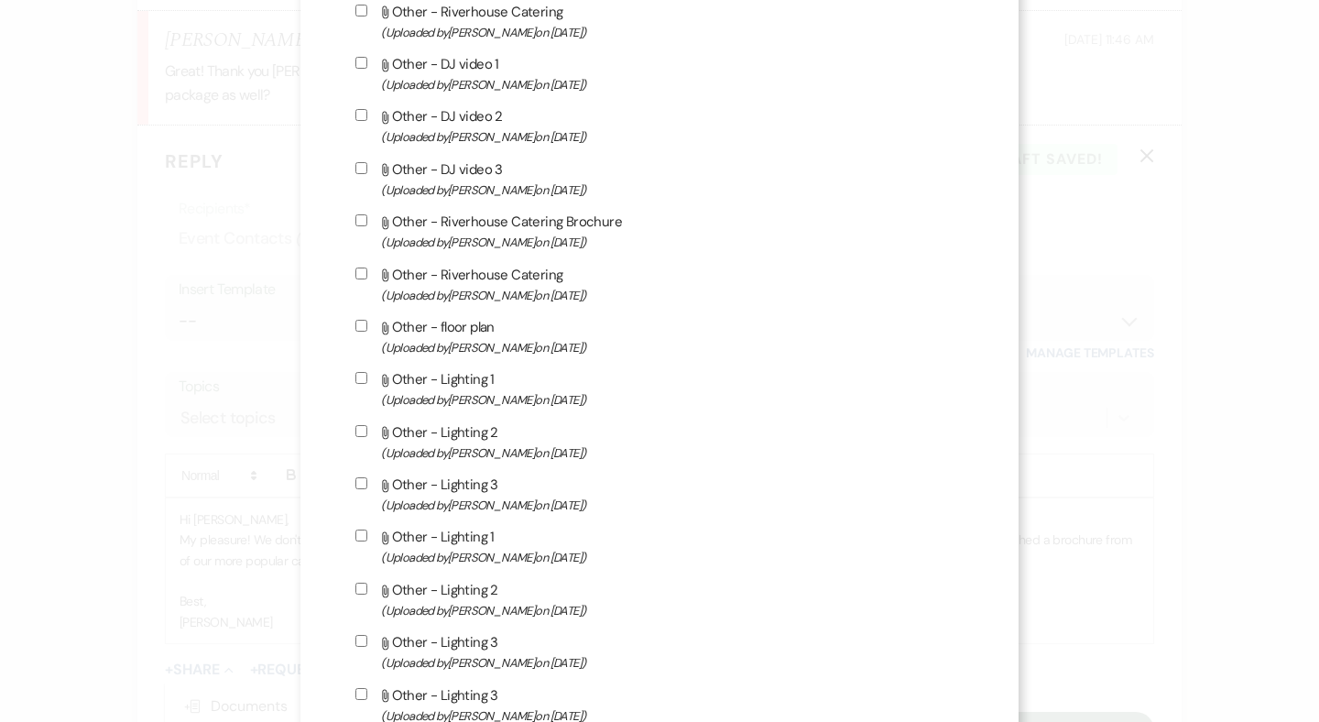
scroll to position [1607, 0]
click at [535, 305] on span "(Uploaded by Travis Winkley on Jan 4th, 2025 )" at bounding box center [671, 294] width 581 height 21
click at [367, 278] on input "Attach File Other - Riverhouse Catering (Uploaded by Travis Winkley on Jan 4th,…" at bounding box center [361, 272] width 12 height 12
checkbox input "true"
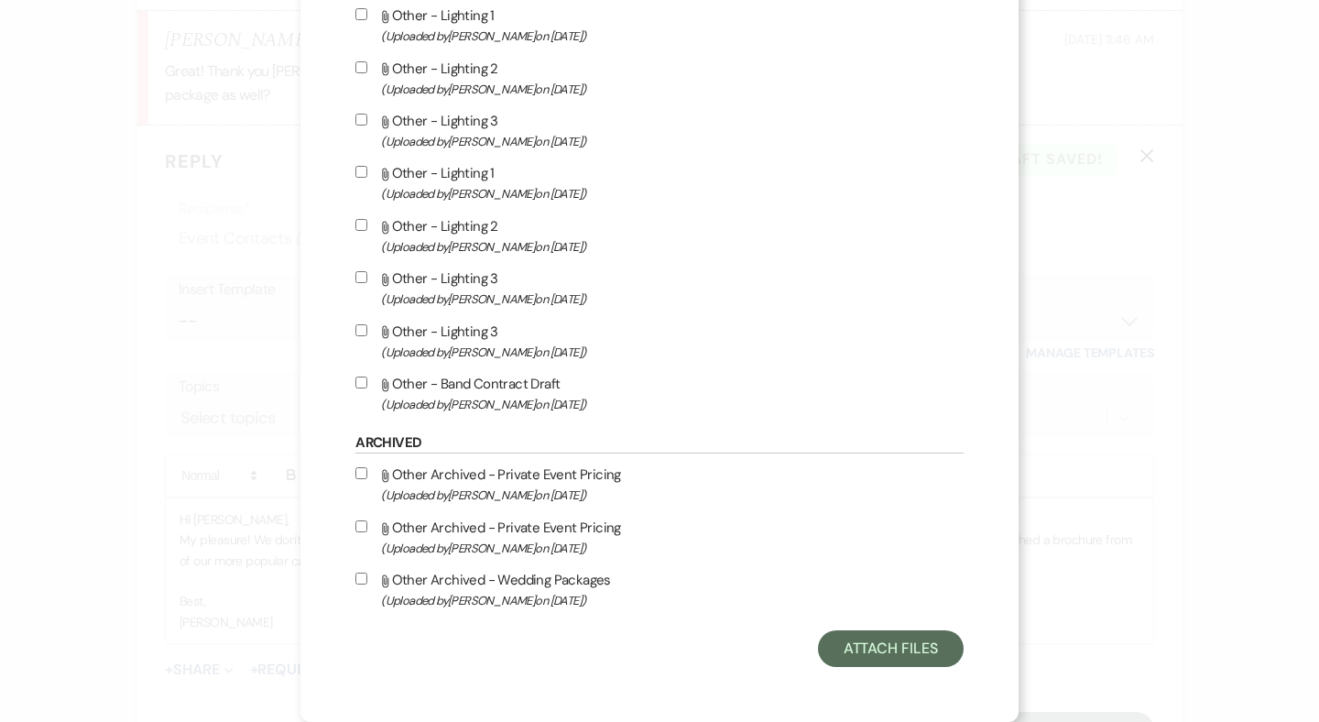
scroll to position [2032, 0]
click at [823, 636] on button "Attach Files" at bounding box center [891, 648] width 146 height 37
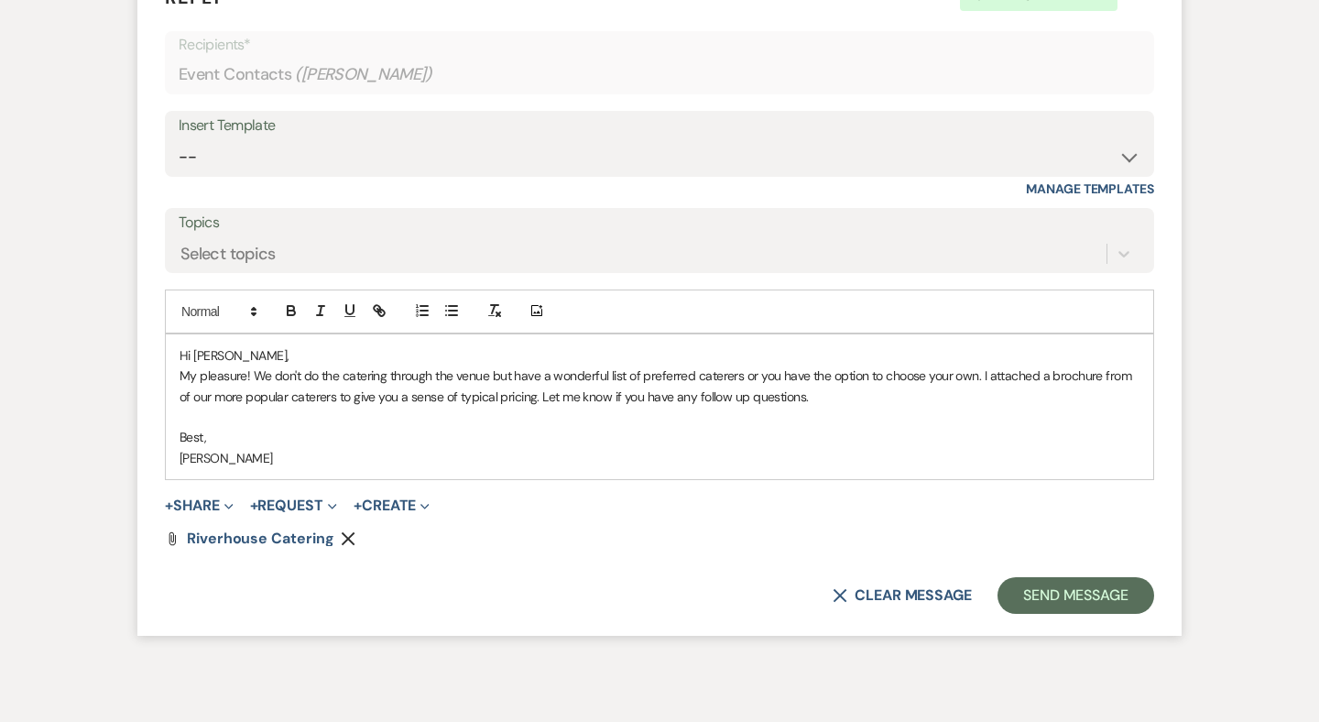
scroll to position [2510, 0]
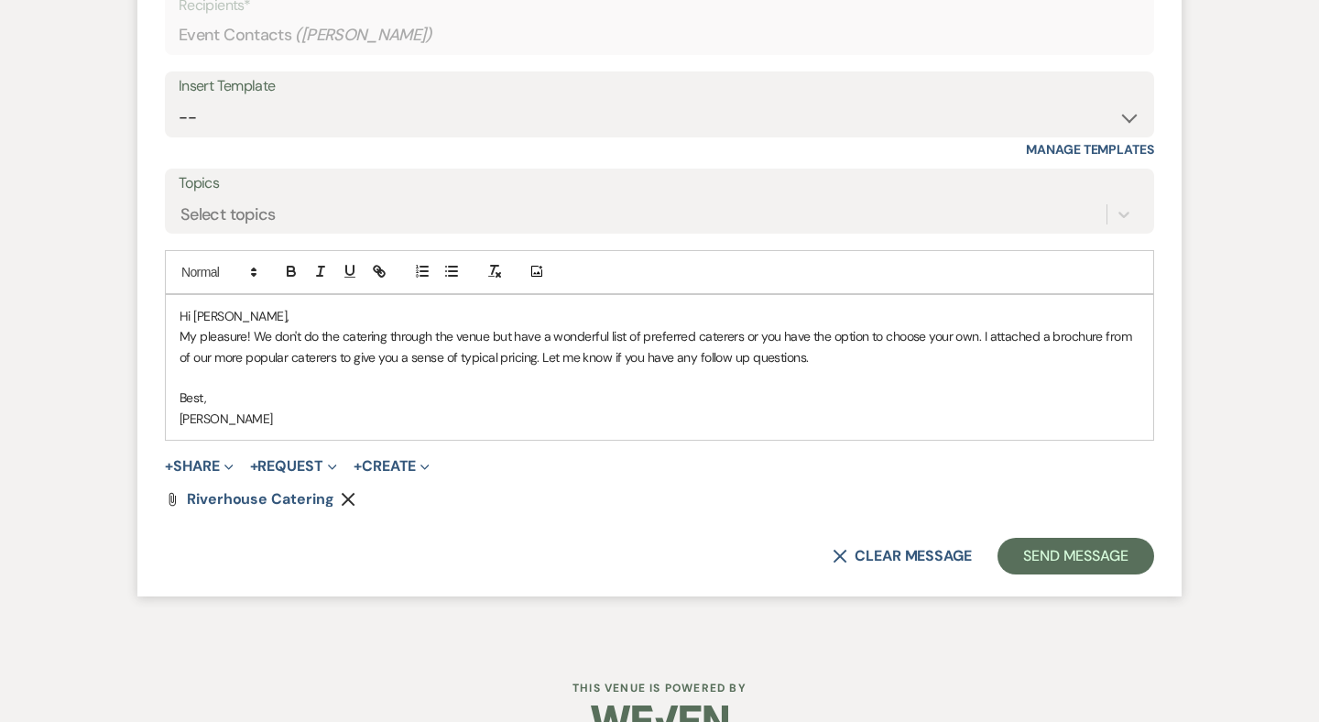
click at [535, 326] on p "My pleasure! We don't do the catering through the venue but have a wonderful li…" at bounding box center [659, 346] width 960 height 41
click at [1040, 538] on button "Send Message" at bounding box center [1075, 556] width 157 height 37
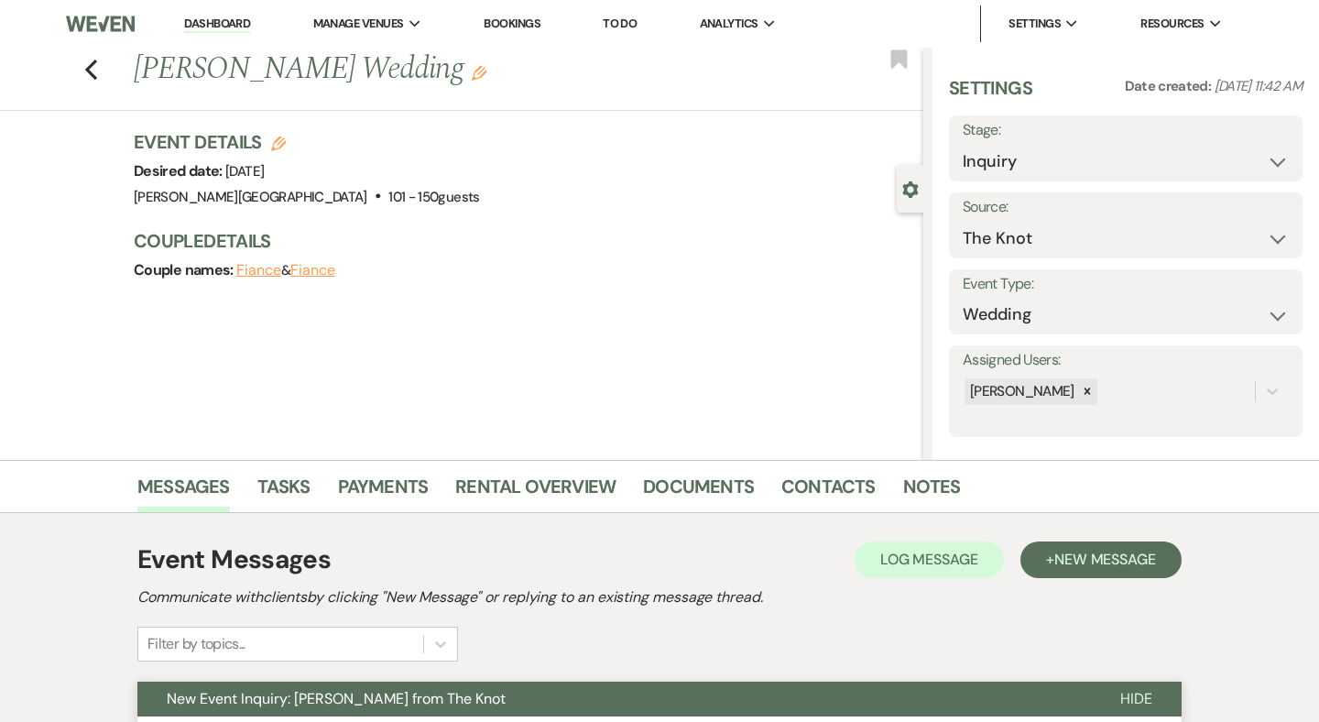
scroll to position [0, 0]
click at [92, 60] on icon "Previous" at bounding box center [91, 70] width 14 height 22
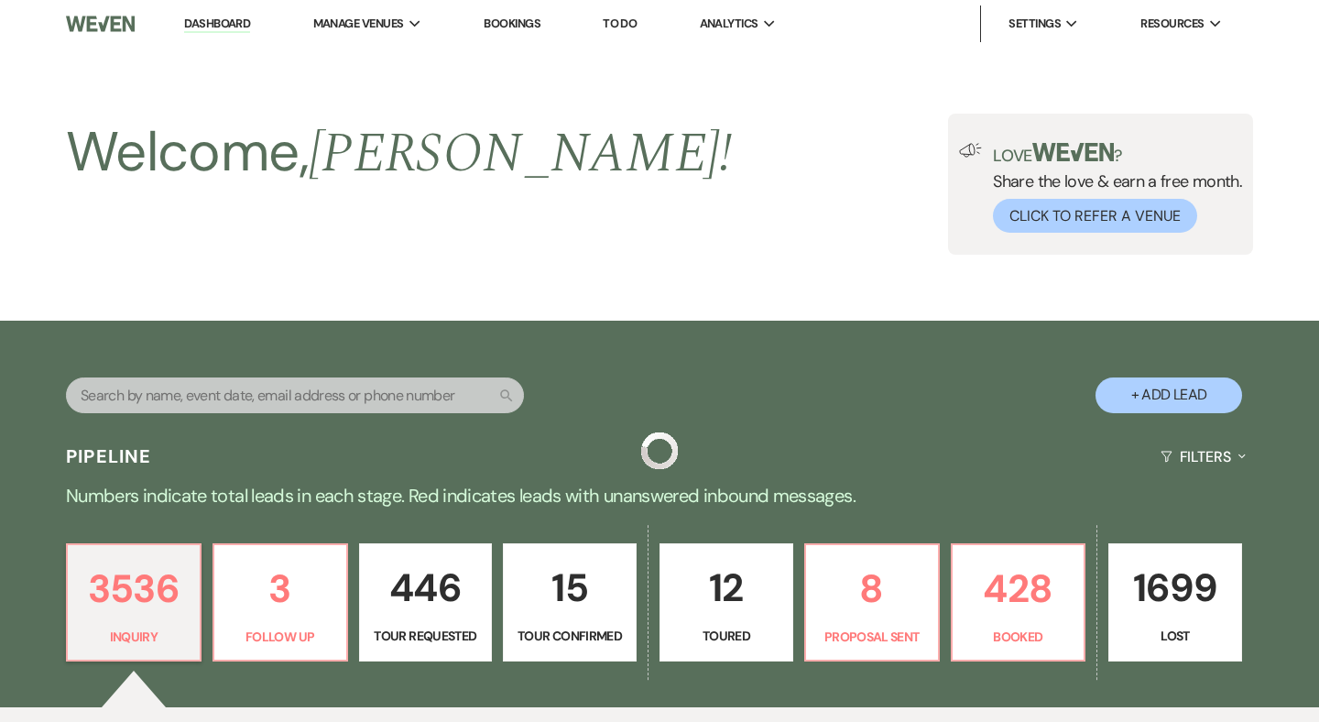
scroll to position [1215, 0]
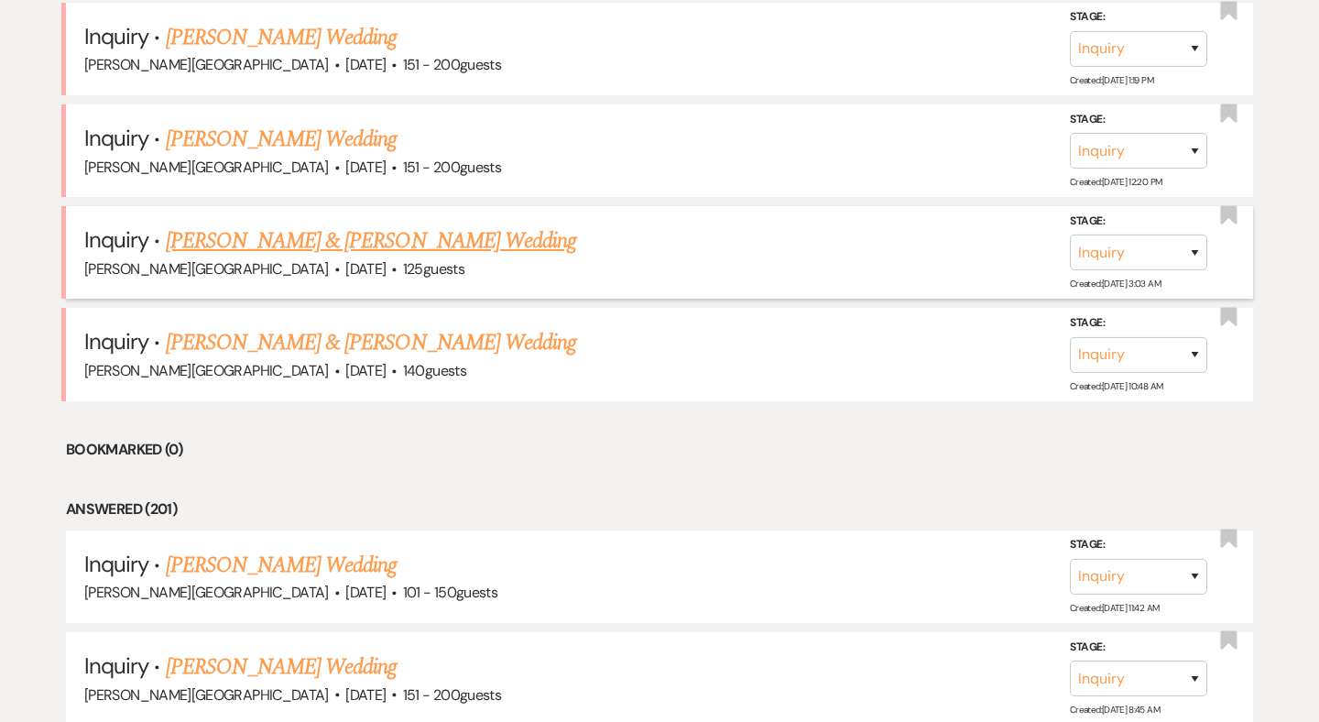
click at [349, 225] on link "[PERSON_NAME] & [PERSON_NAME] Wedding" at bounding box center [371, 240] width 410 height 33
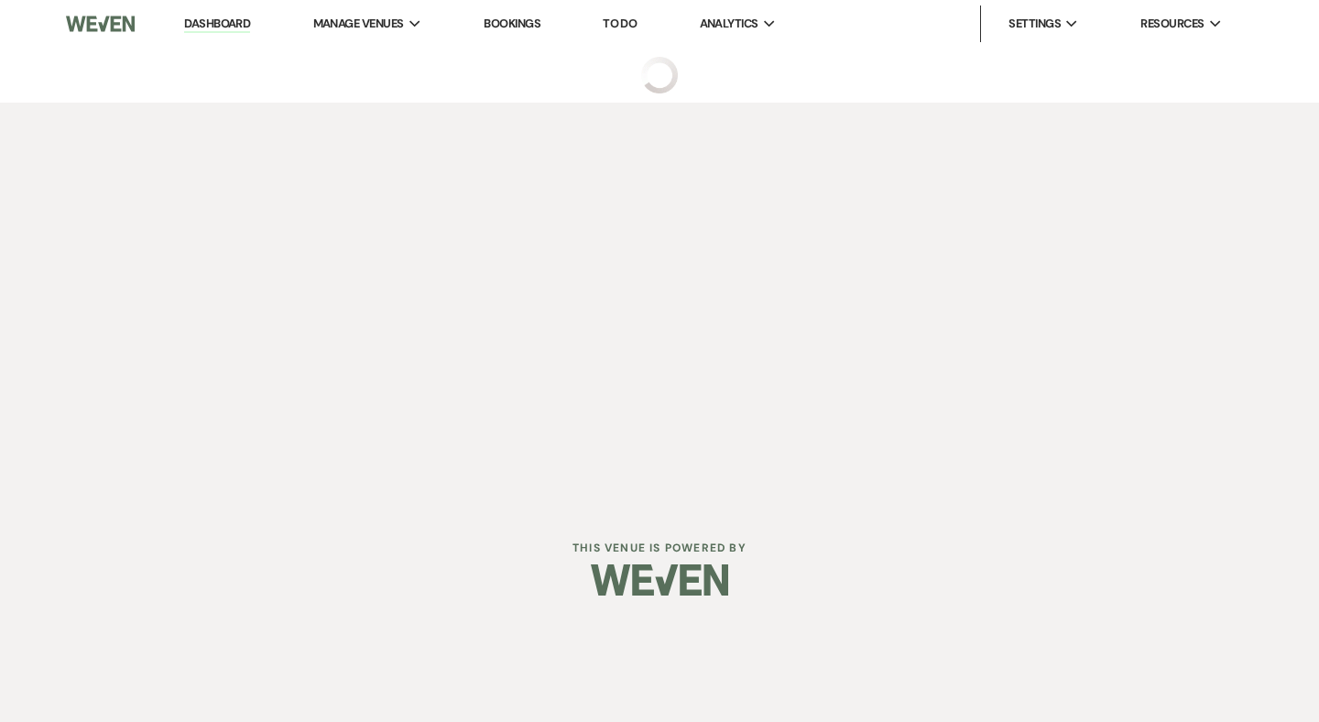
select select "5"
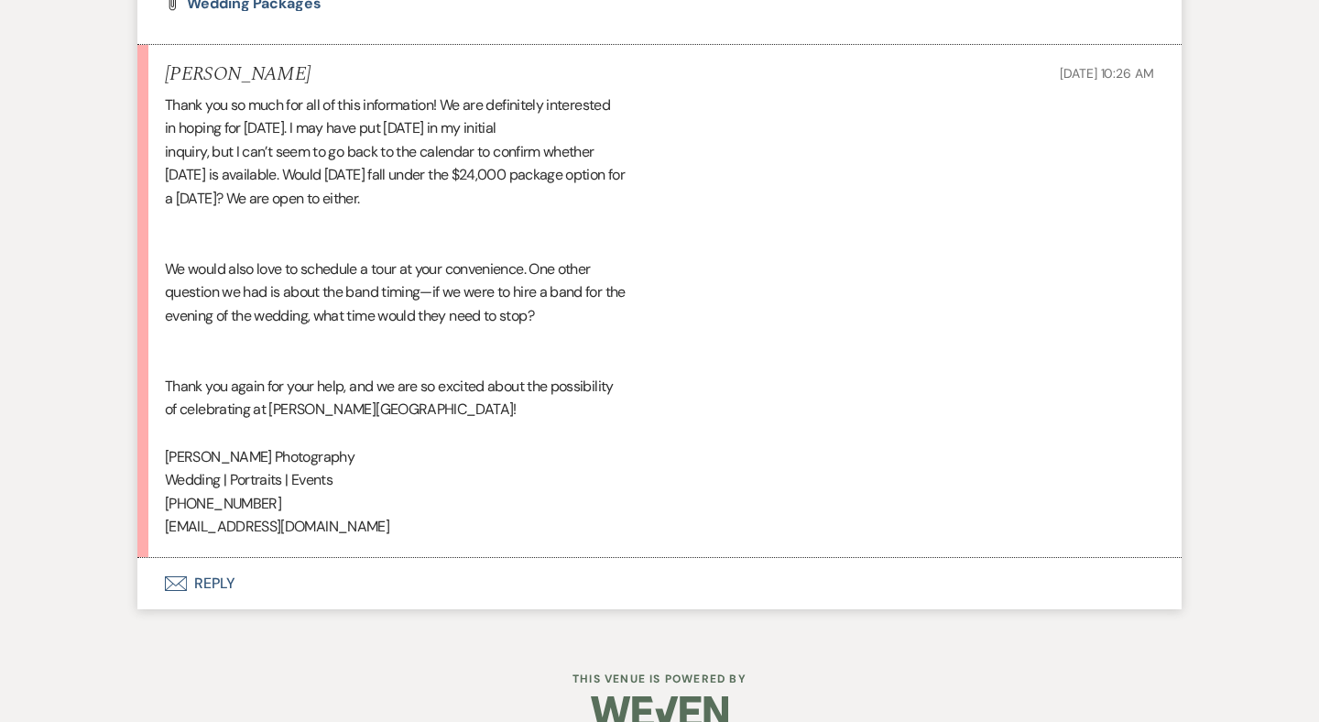
scroll to position [1780, 0]
click at [222, 559] on button "Envelope Reply" at bounding box center [659, 584] width 1044 height 51
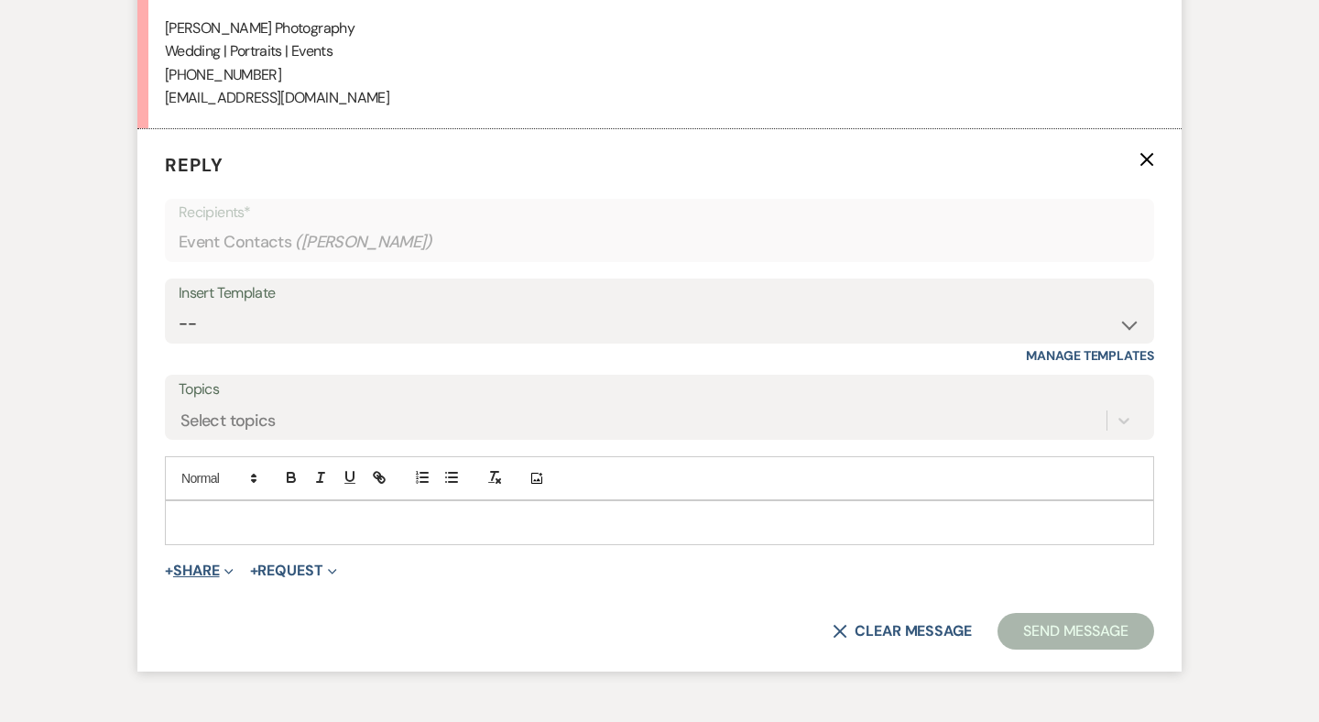
scroll to position [2215, 0]
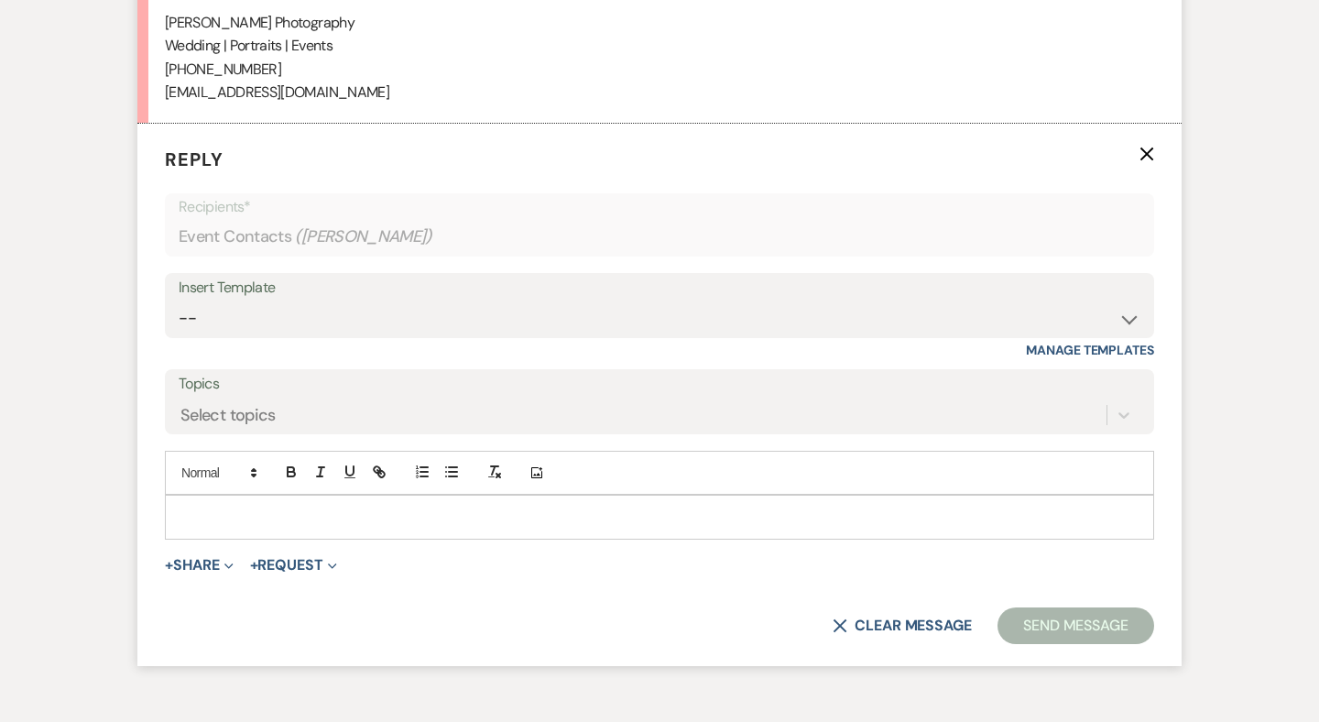
click at [233, 506] on p at bounding box center [659, 516] width 960 height 20
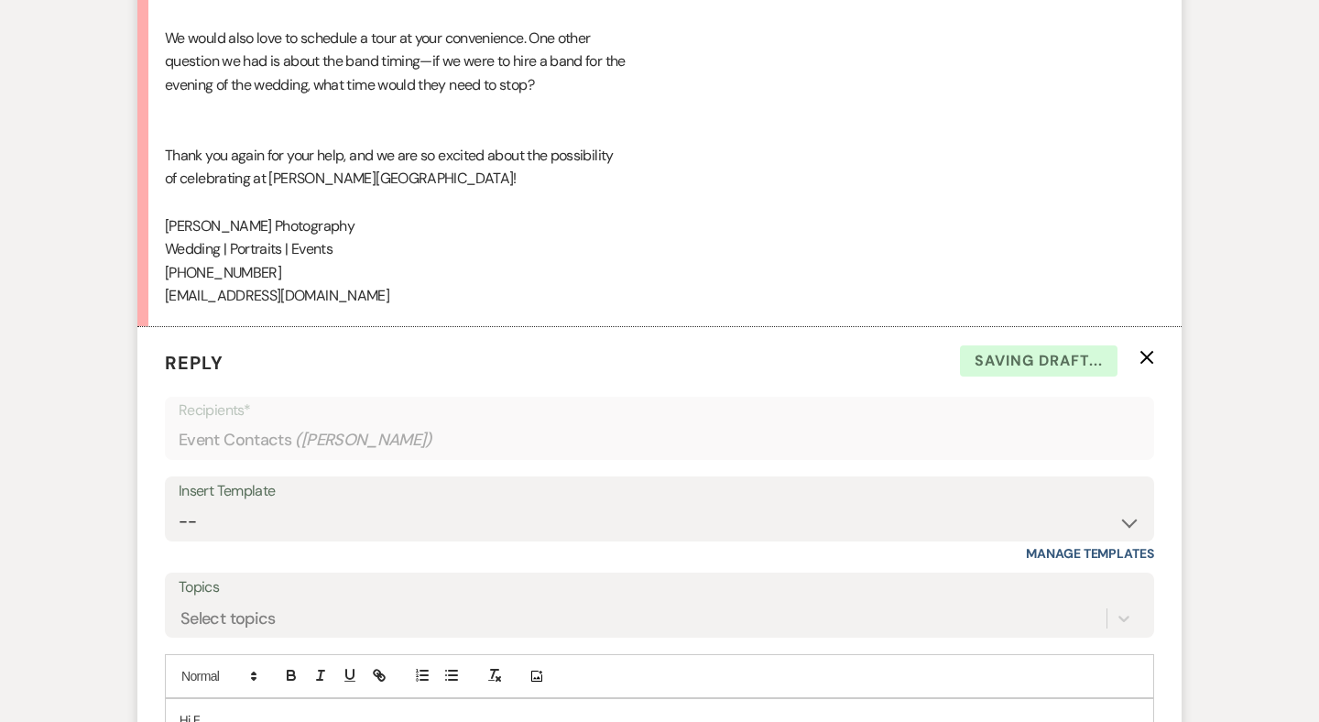
scroll to position [2109, 0]
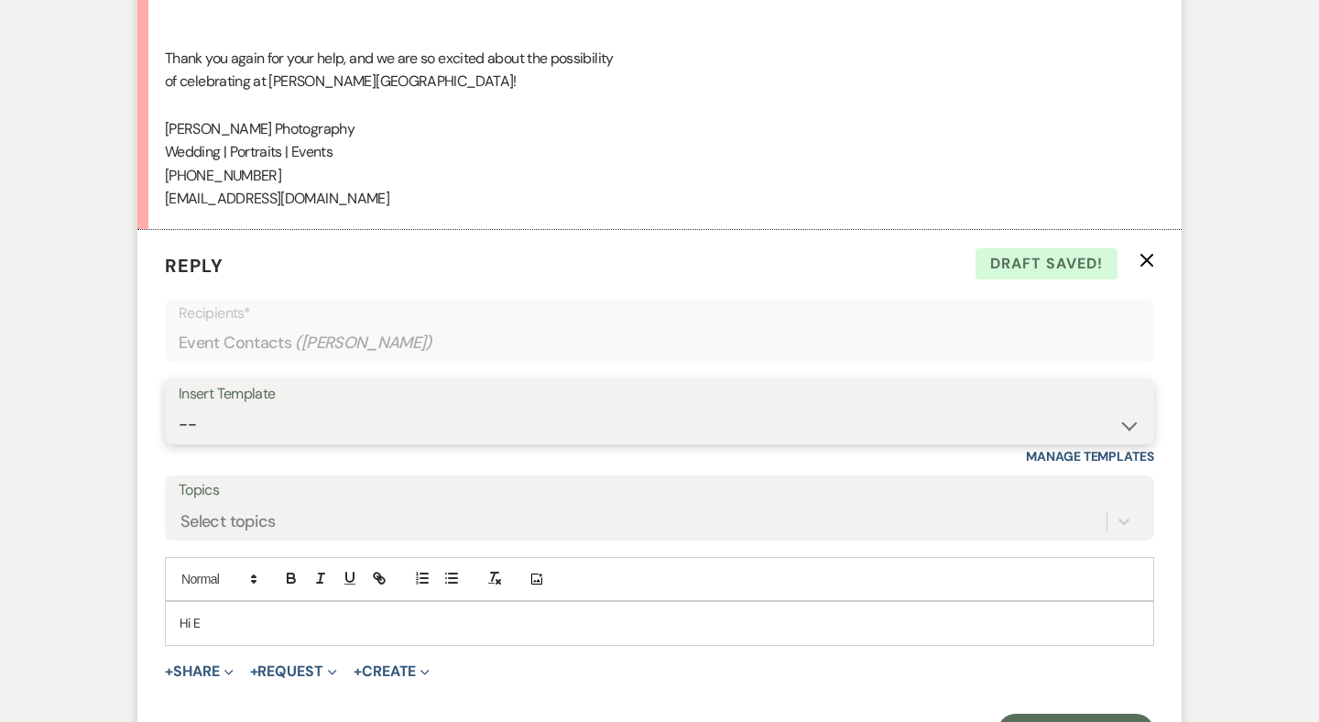
select select "1170"
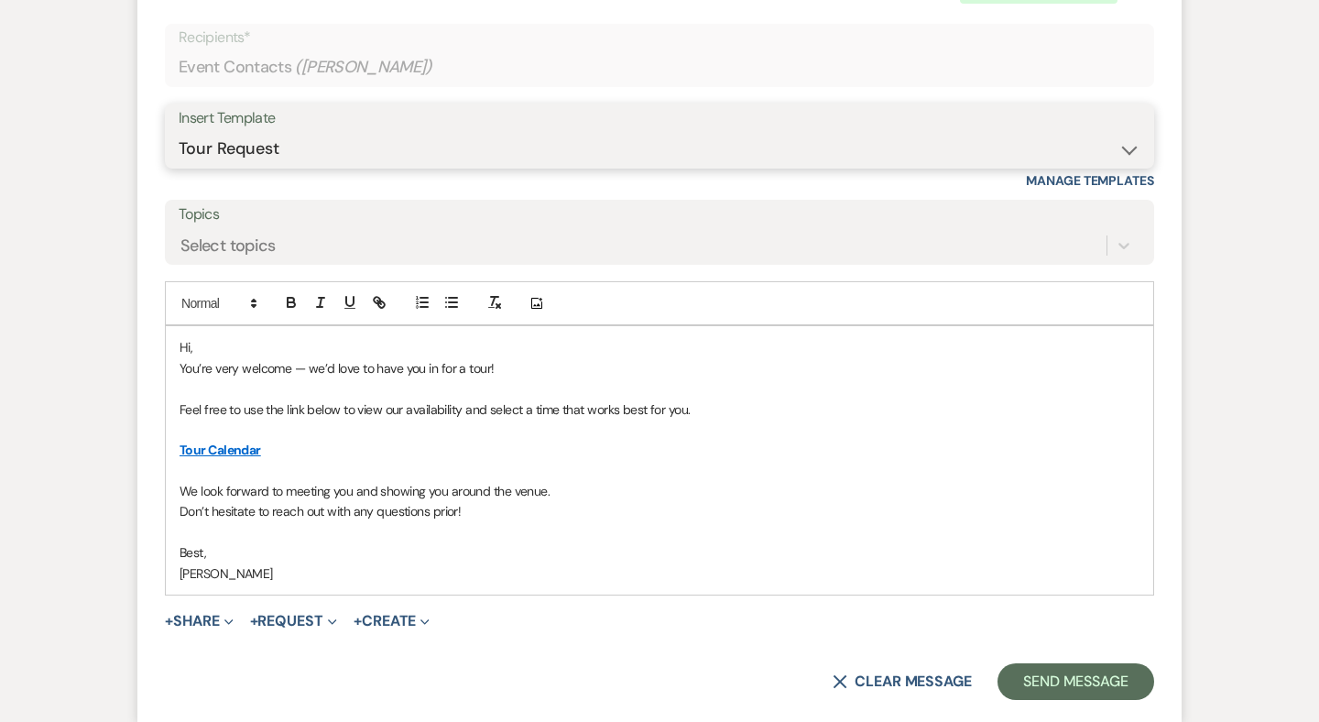
scroll to position [2432, 0]
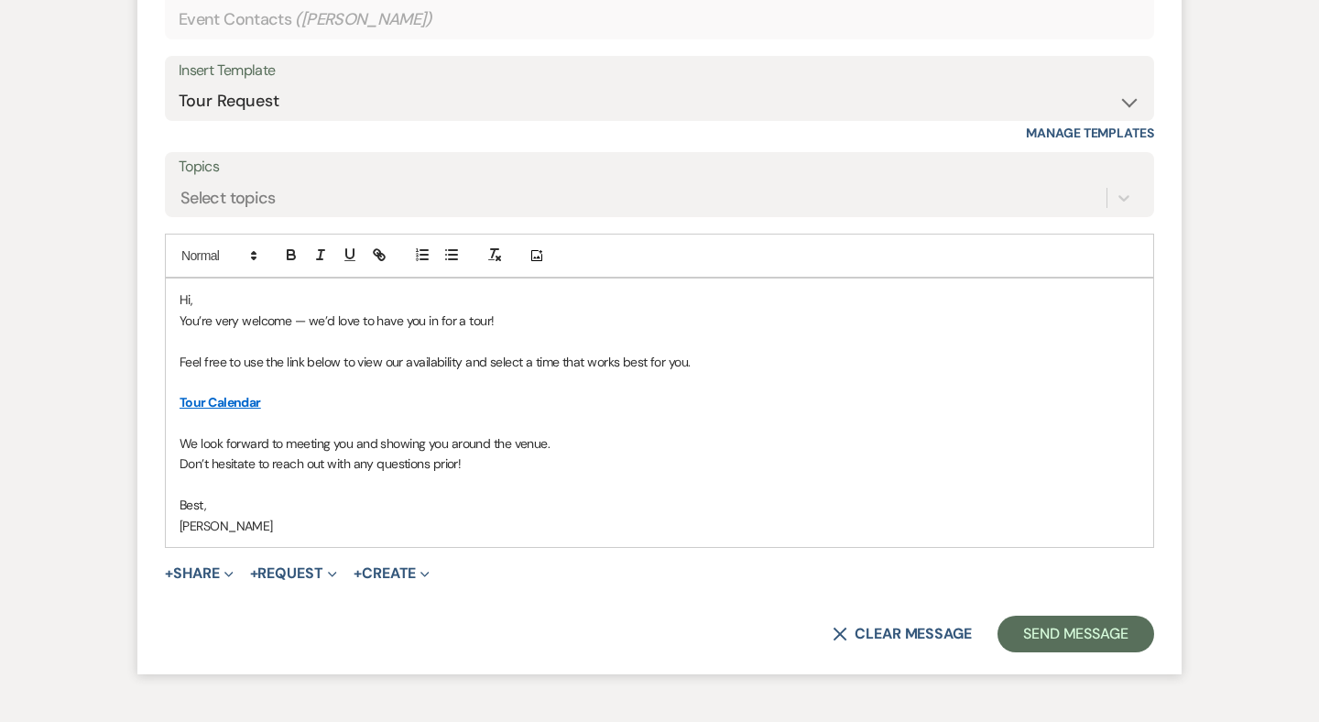
click at [209, 289] on p "Hi," at bounding box center [659, 299] width 960 height 20
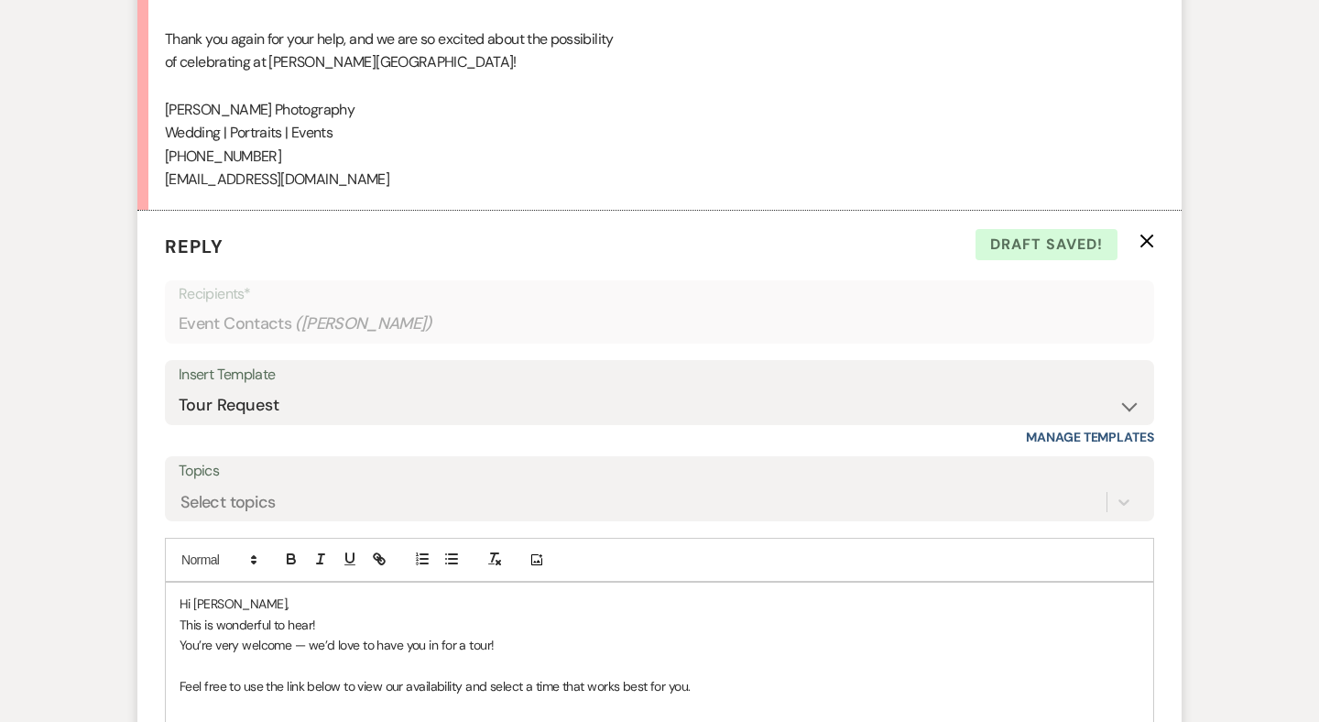
scroll to position [2259, 0]
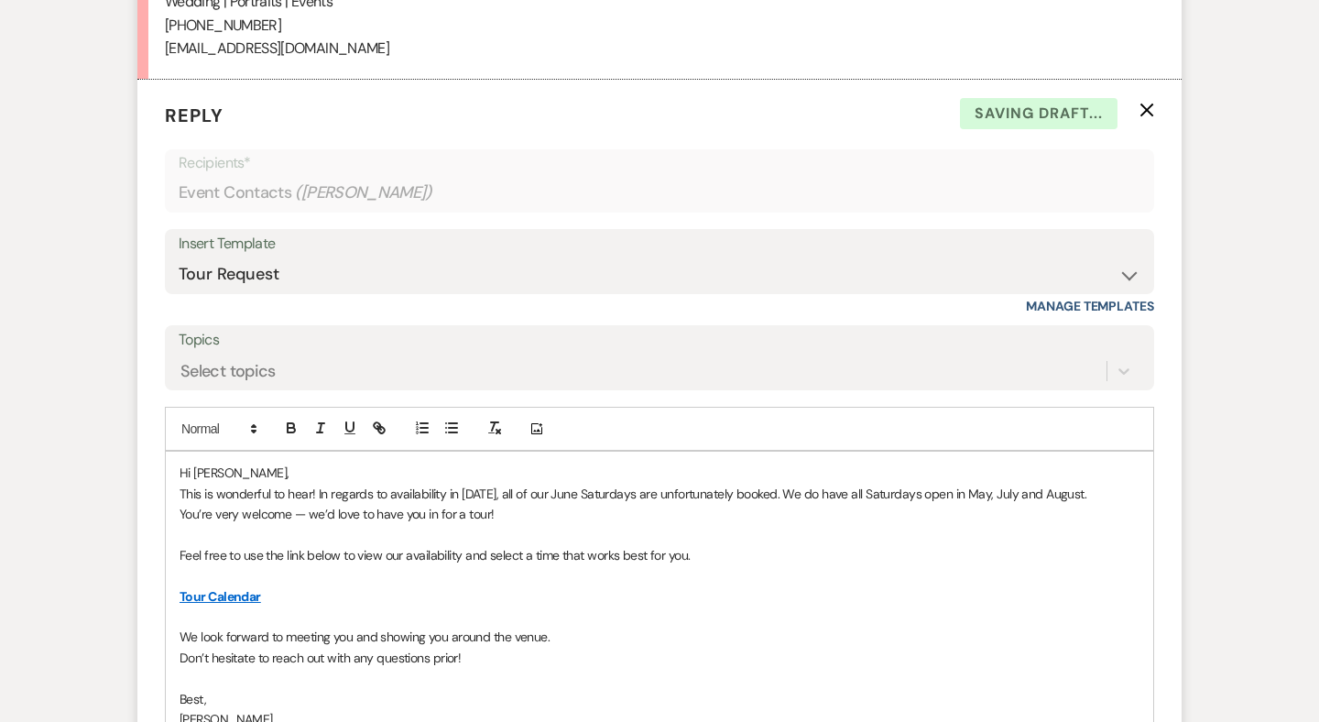
click at [451, 525] on p at bounding box center [659, 535] width 960 height 20
drag, startPoint x: 307, startPoint y: 480, endPoint x: 187, endPoint y: 480, distance: 120.0
click at [187, 504] on p "You’re very welcome — we’d love to have you in for a tour!" at bounding box center [659, 514] width 960 height 20
click at [182, 504] on p "We’d love to have you in for a tour!" at bounding box center [659, 514] width 960 height 20
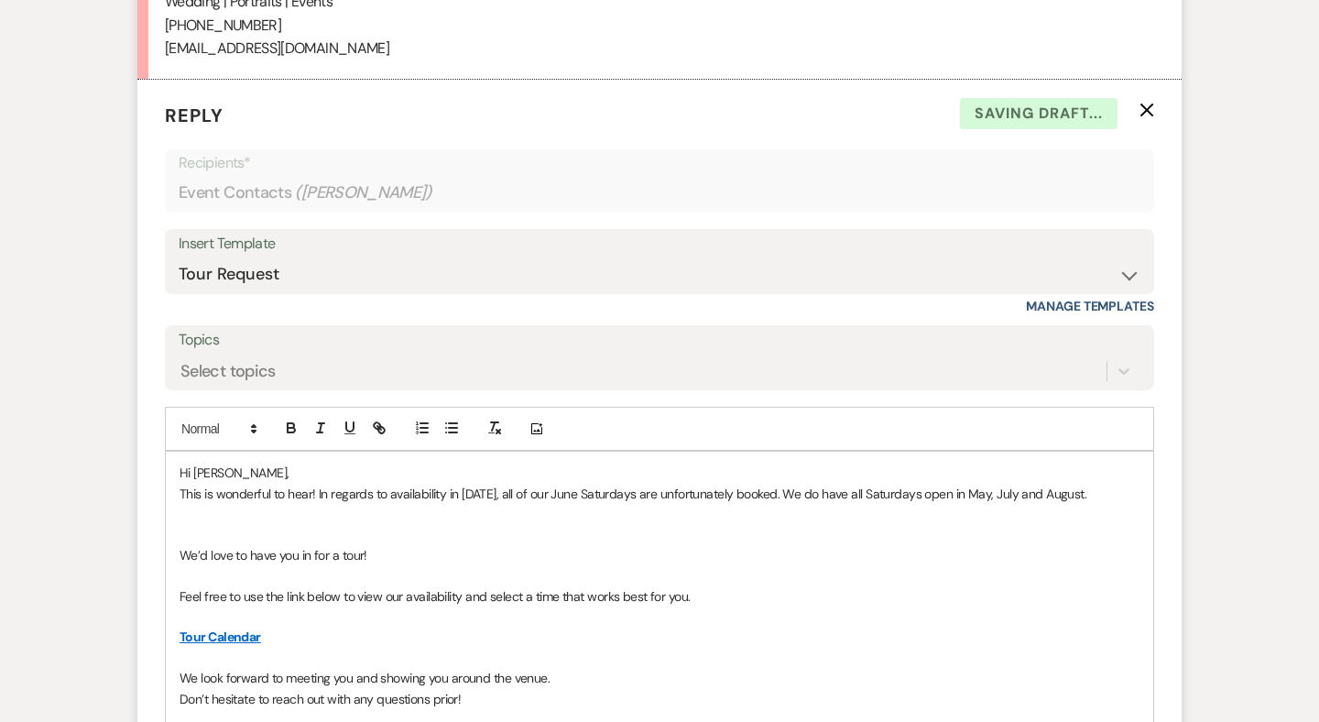
click at [190, 525] on p at bounding box center [659, 535] width 960 height 20
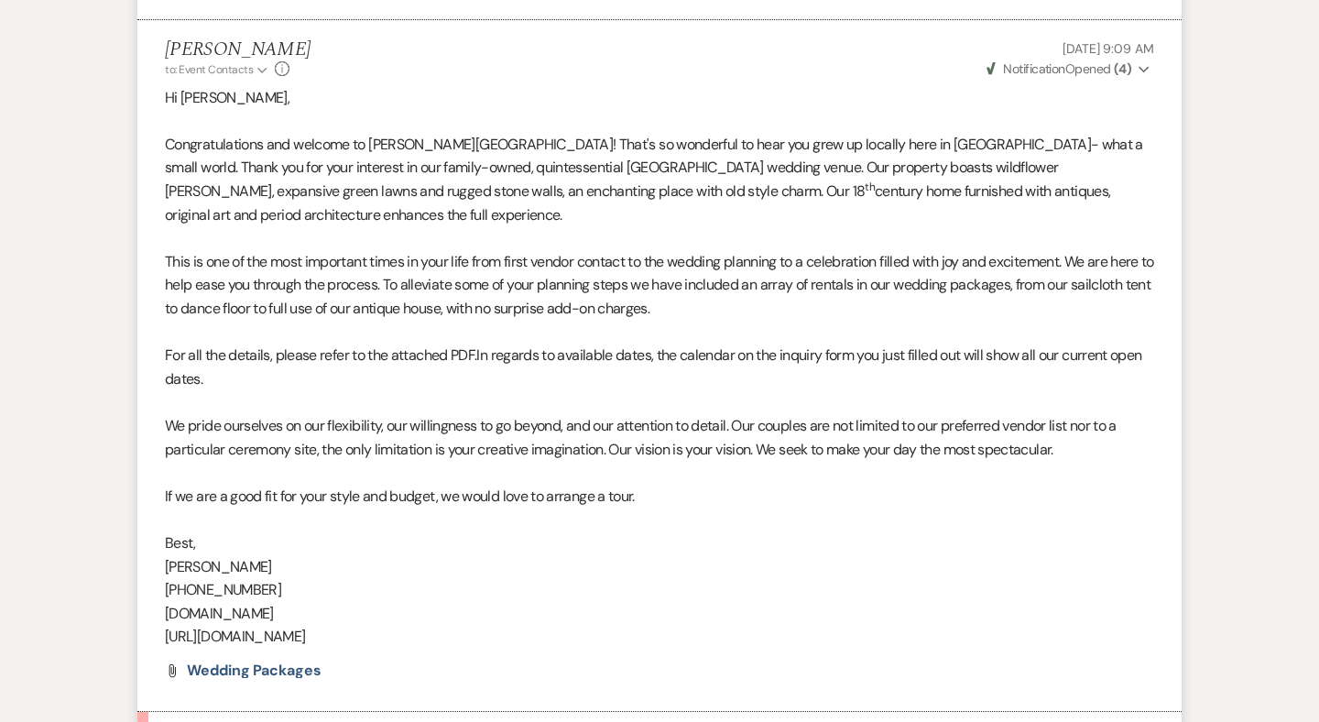
scroll to position [1147, 0]
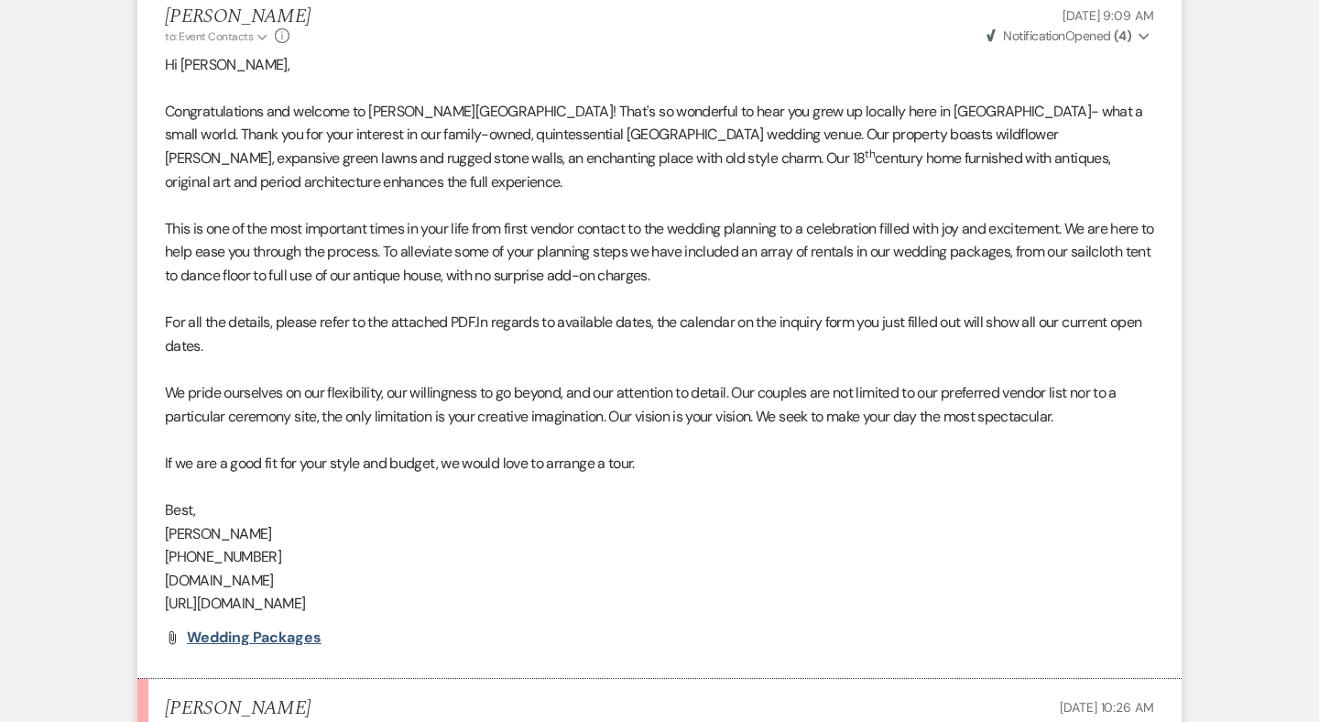
click at [288, 627] on span "Wedding Packages" at bounding box center [254, 636] width 135 height 19
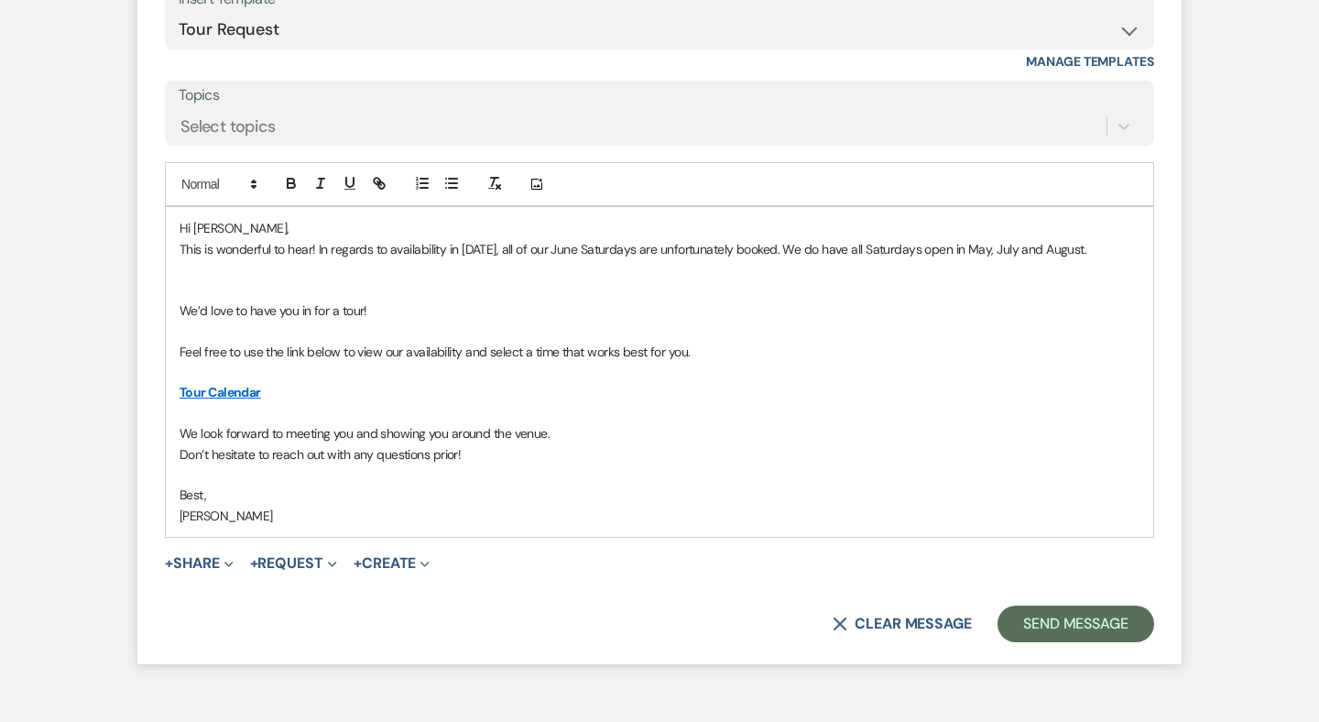
scroll to position [2493, 0]
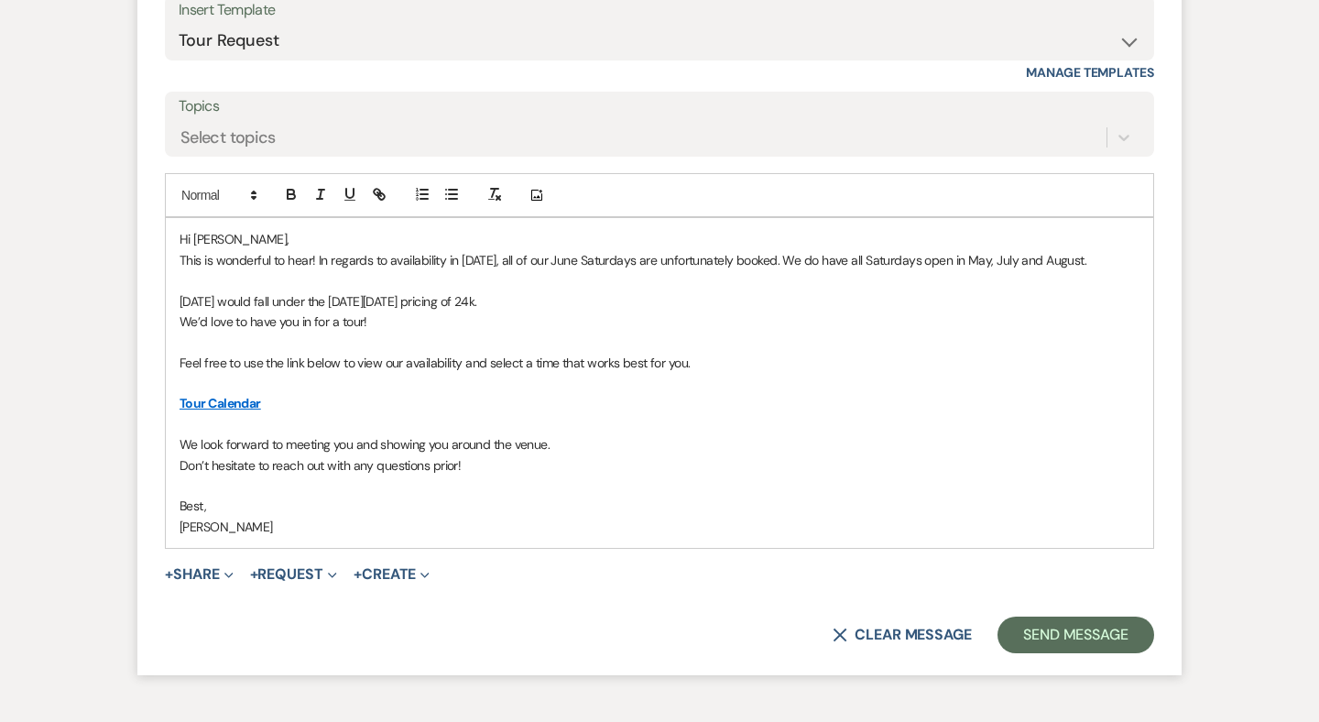
click at [342, 291] on p "May 29th would fall under the Memorial Day weekend pricing of 24k." at bounding box center [659, 301] width 960 height 20
click at [526, 291] on p "May 29th would fall under our Memorial Day weekend pricing of 24k." at bounding box center [659, 301] width 960 height 20
click at [533, 291] on p "May 29th would fall under our Memorial Day weekend pricing (24k." at bounding box center [659, 301] width 960 height 20
click at [576, 291] on p "May 29th would fall under our Memorial Day weekend pricing (24)k." at bounding box center [659, 301] width 960 height 20
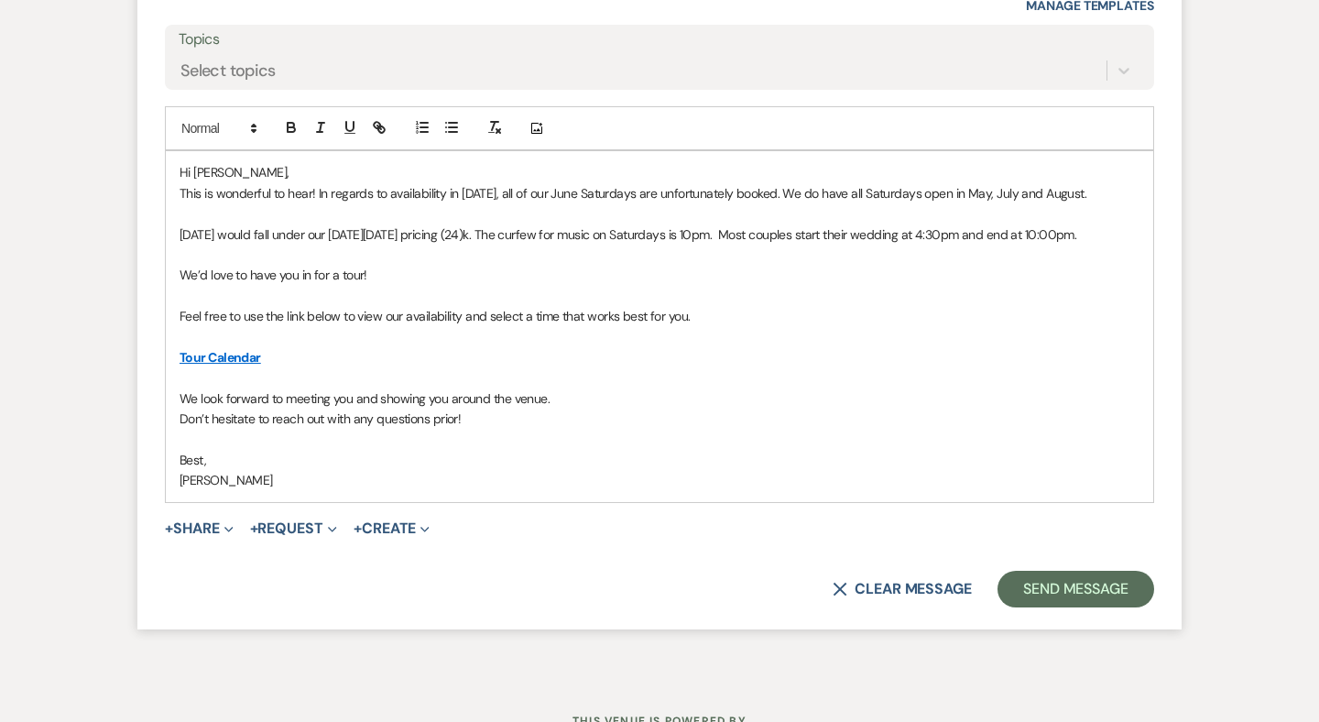
scroll to position [2574, 0]
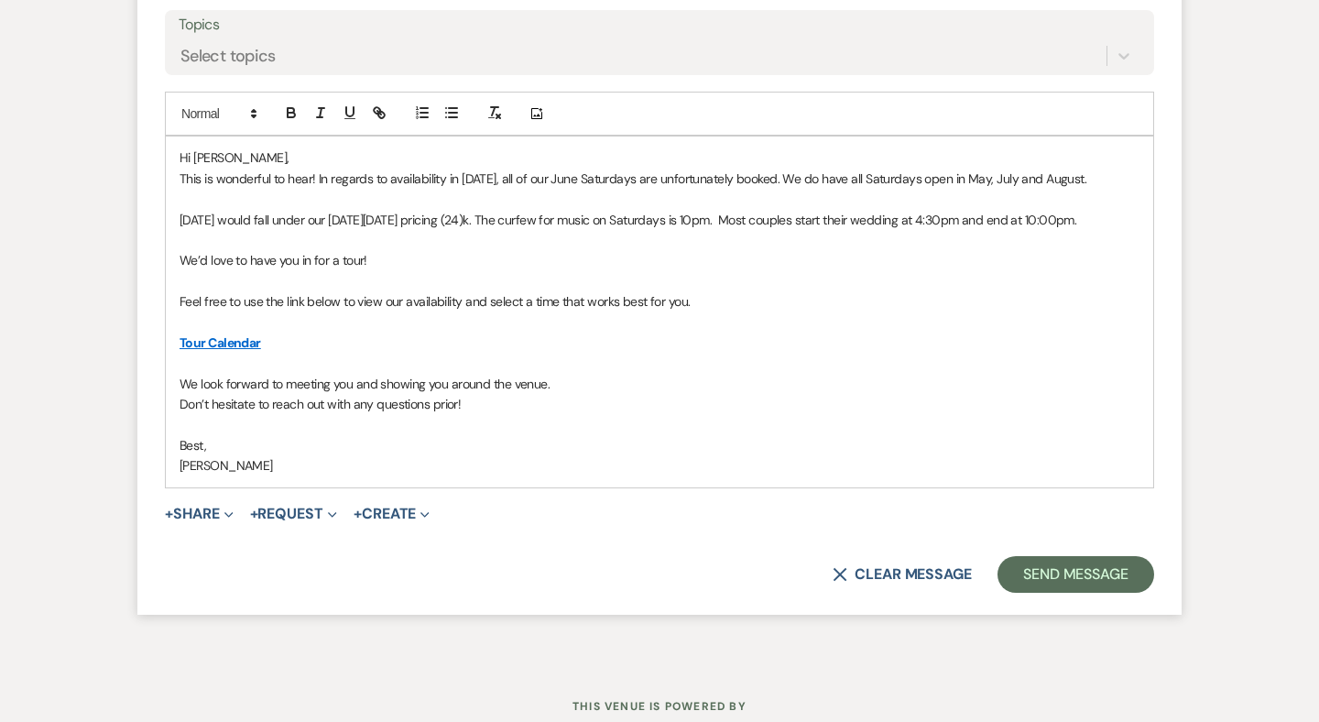
click at [1091, 210] on p "May 29th would fall under our Memorial Day weekend pricing (24)k. The curfew fo…" at bounding box center [659, 220] width 960 height 20
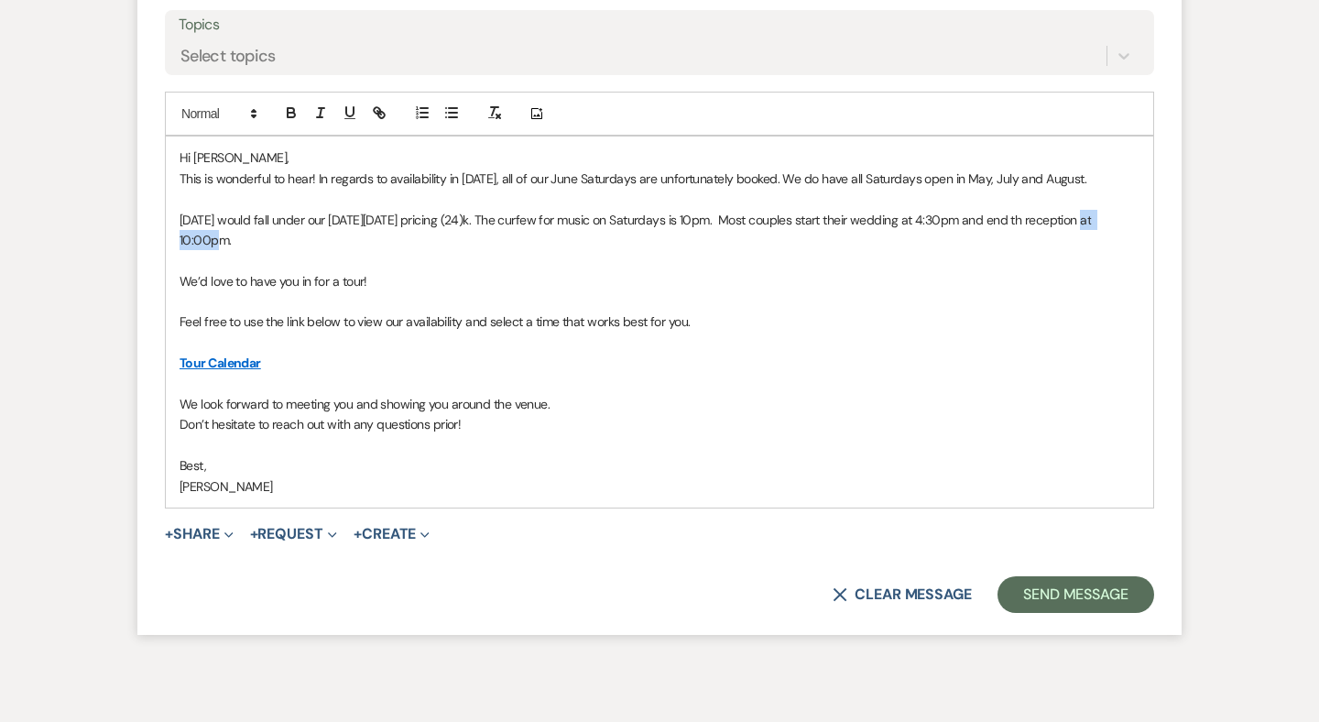
drag, startPoint x: 234, startPoint y: 202, endPoint x: 175, endPoint y: 202, distance: 58.6
click at [175, 202] on div "Hi Devyn, This is wonderful to hear! In regards to availability in 2027, all of…" at bounding box center [659, 321] width 987 height 371
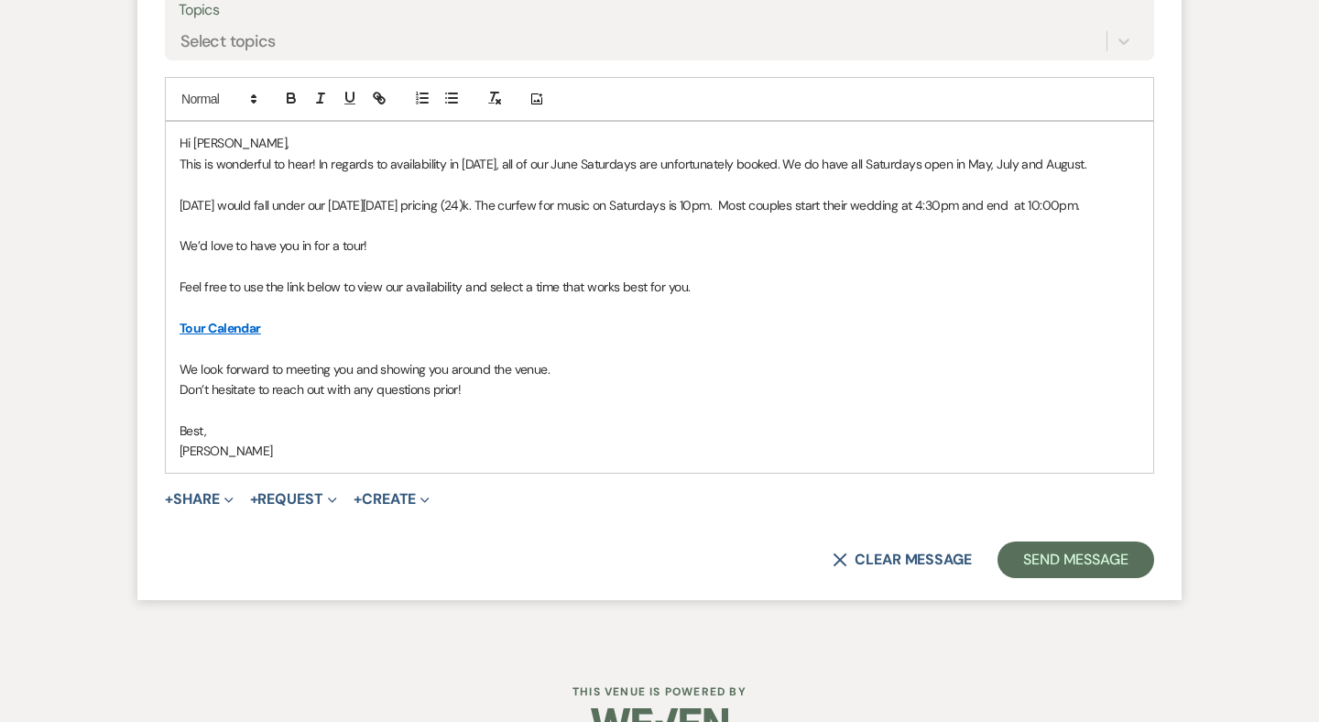
scroll to position [2595, 0]
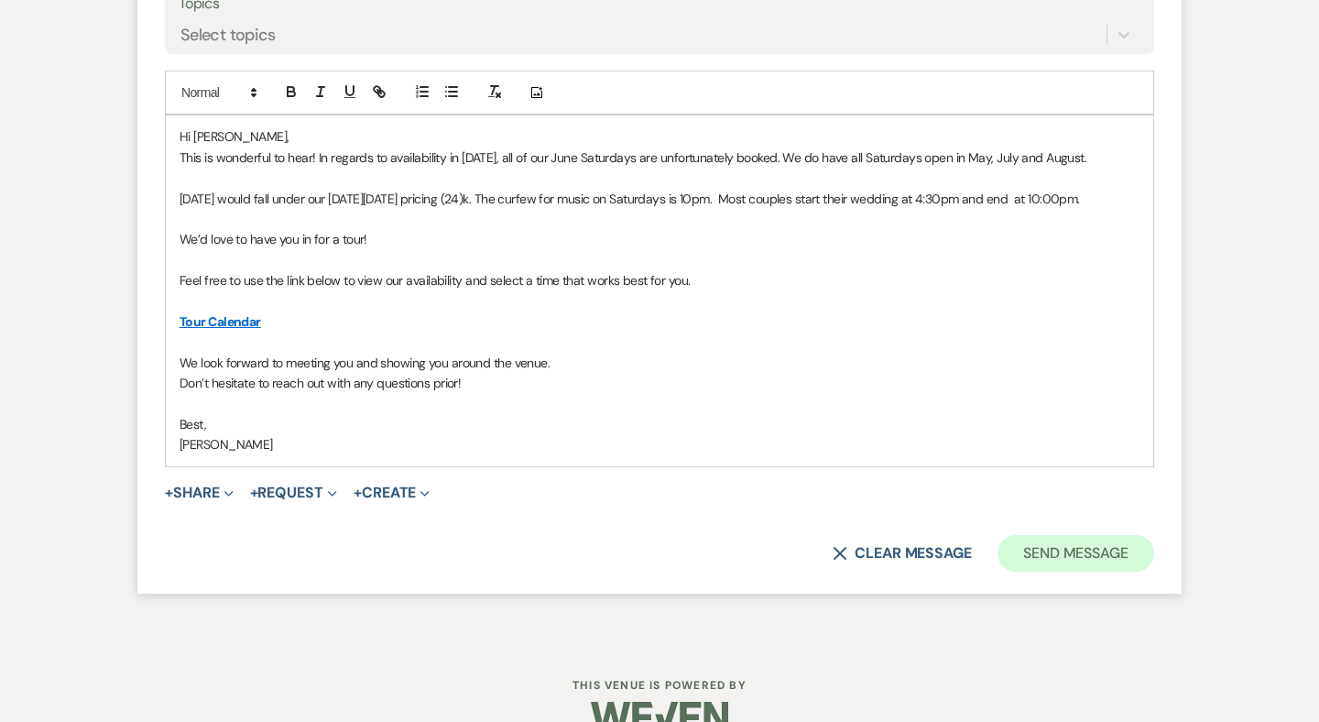
click at [1034, 535] on button "Send Message" at bounding box center [1075, 553] width 157 height 37
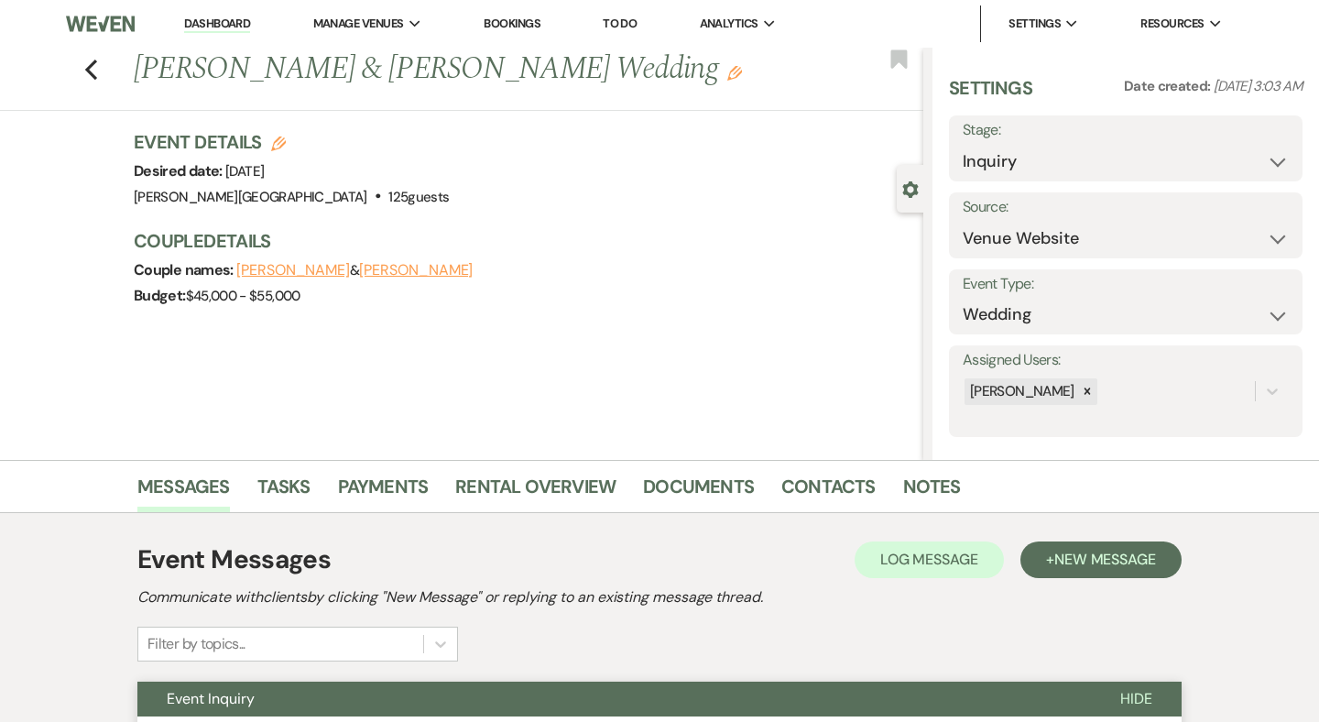
scroll to position [0, 0]
click at [93, 67] on icon "Previous" at bounding box center [91, 70] width 14 height 22
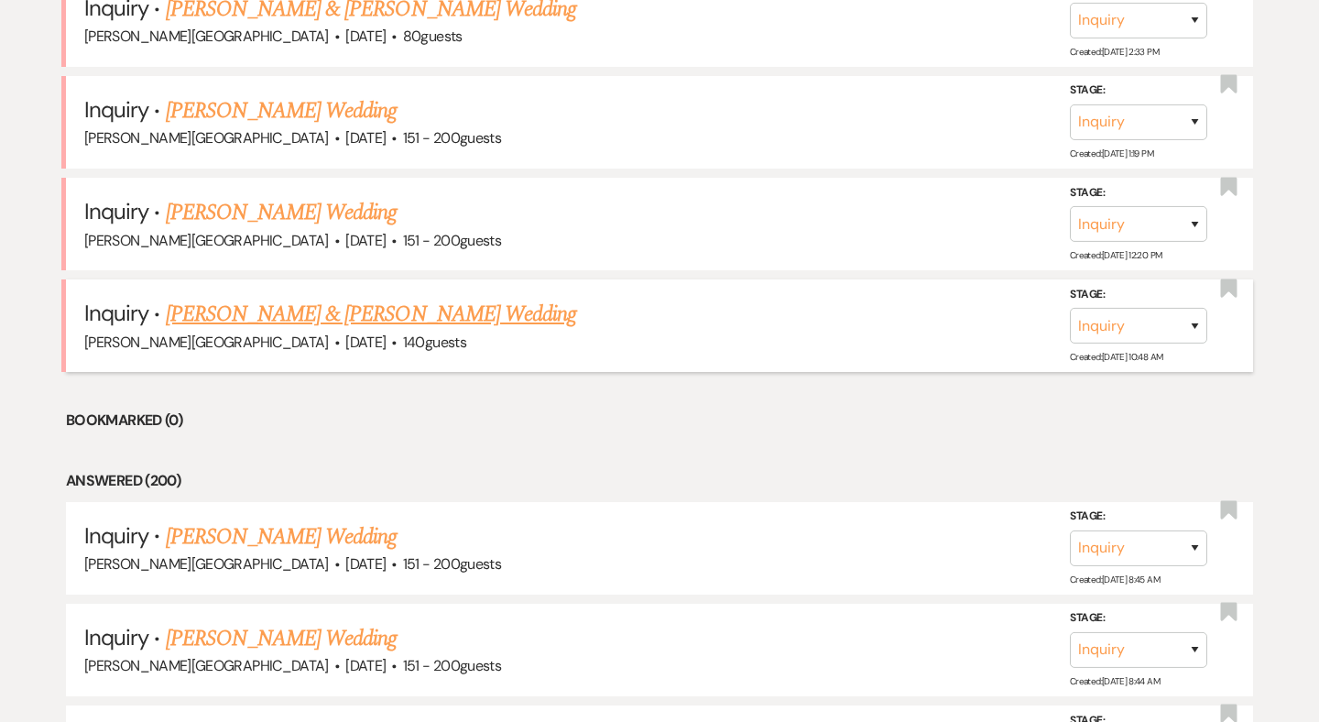
scroll to position [1141, 0]
click at [303, 202] on link "[PERSON_NAME] Wedding" at bounding box center [282, 213] width 232 height 33
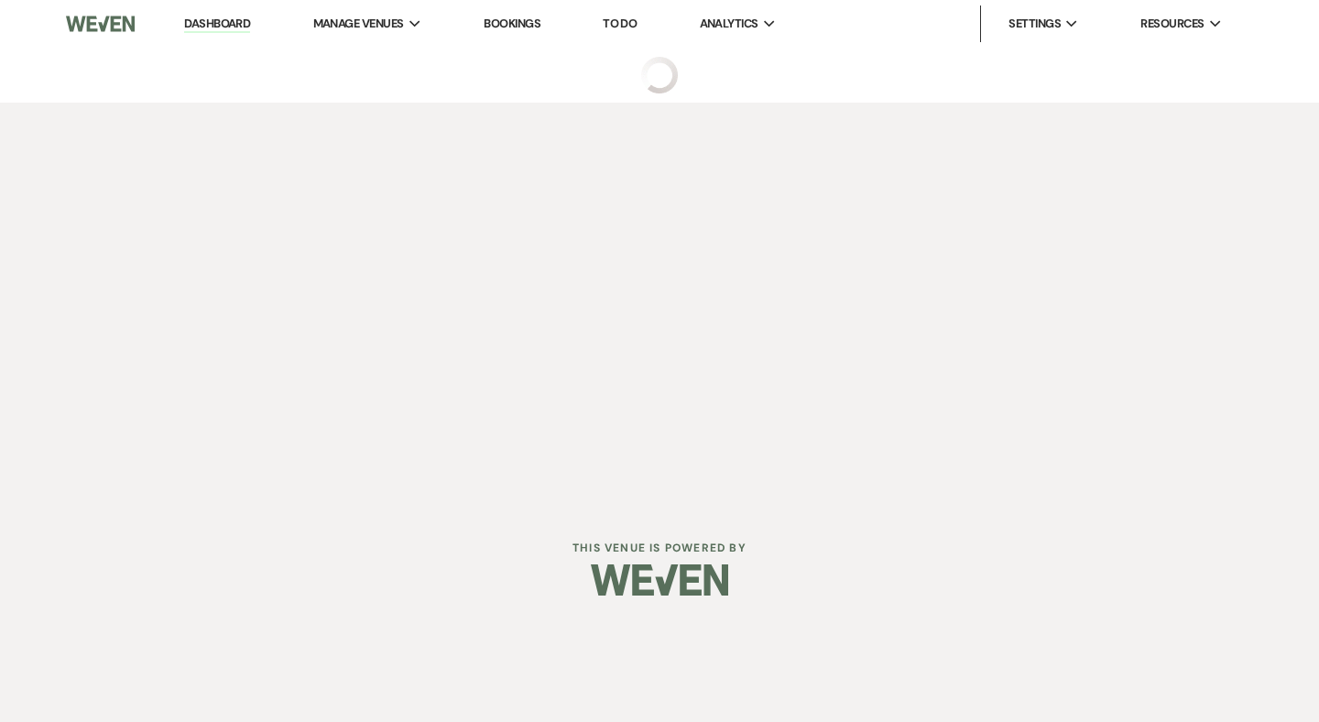
select select "2"
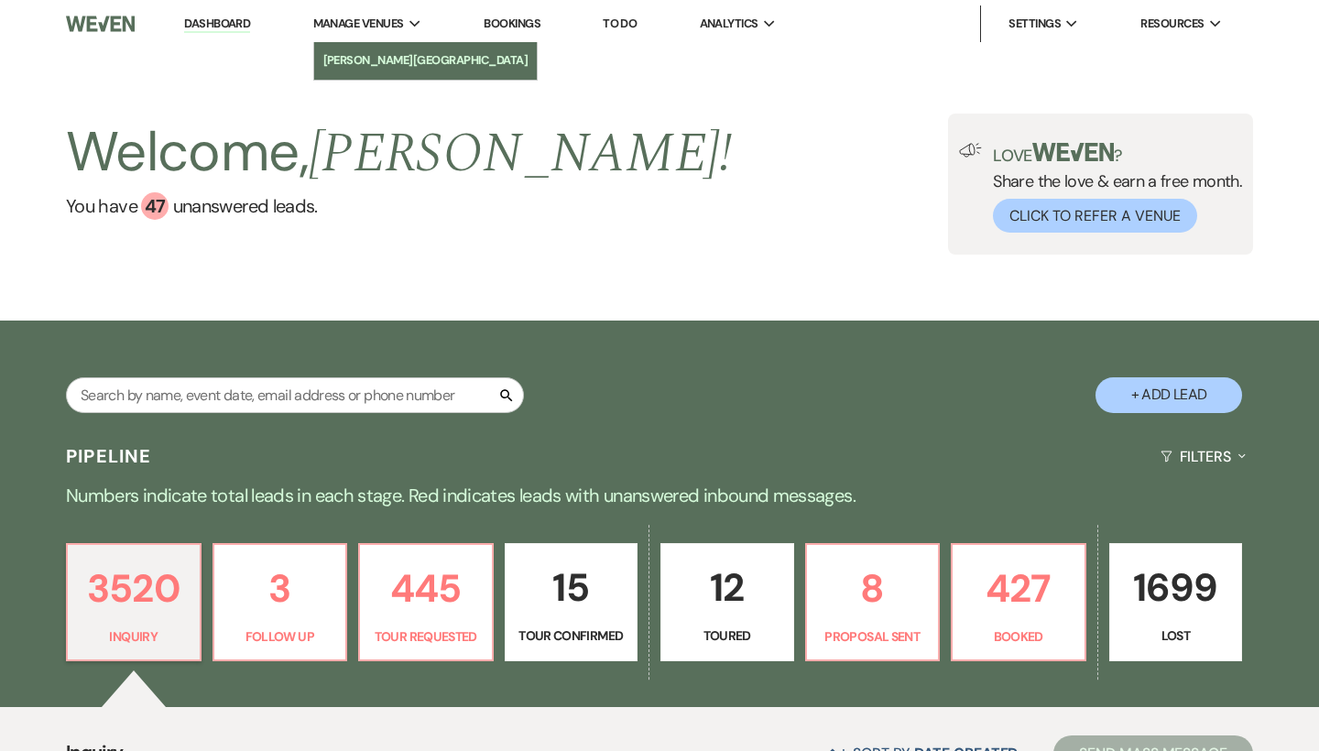
click at [373, 54] on li "[PERSON_NAME][GEOGRAPHIC_DATA]" at bounding box center [425, 60] width 205 height 18
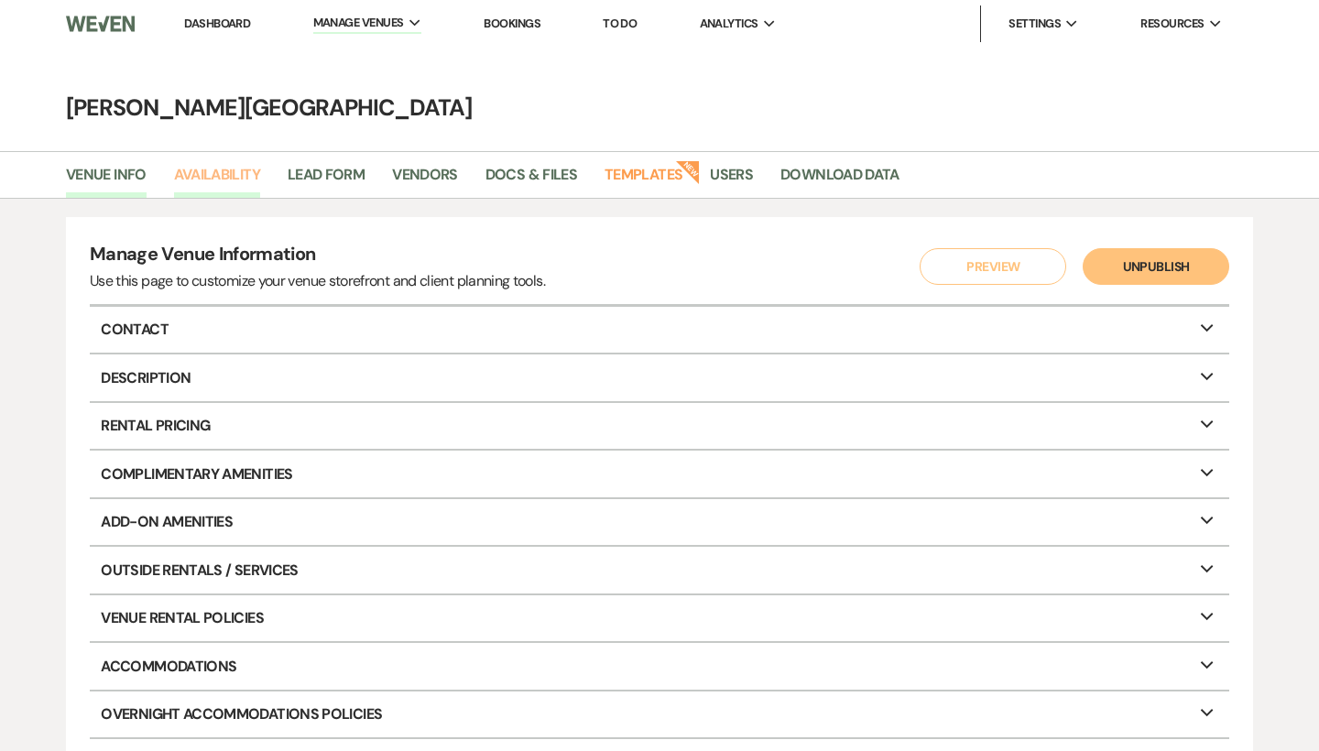
click at [247, 178] on link "Availability" at bounding box center [217, 180] width 86 height 35
select select "3"
select select "2026"
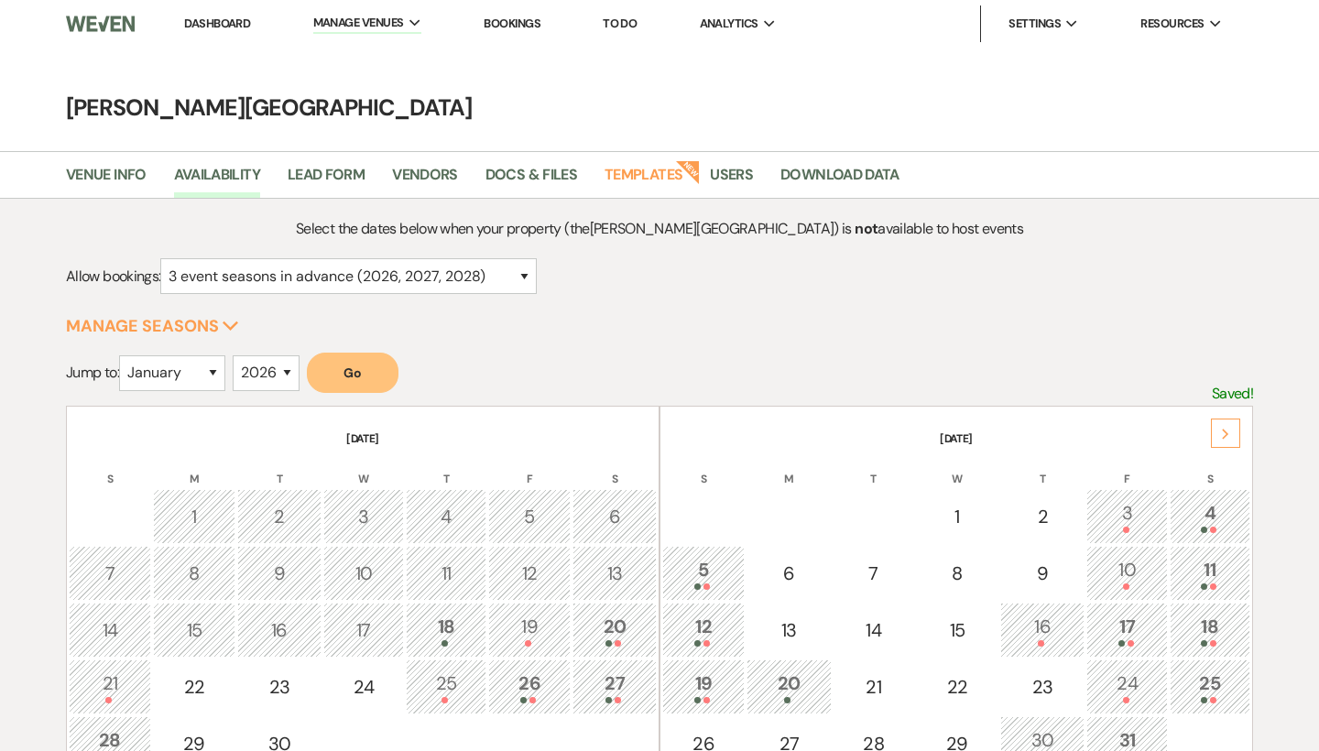
click at [1224, 433] on icon "Next" at bounding box center [1225, 434] width 9 height 11
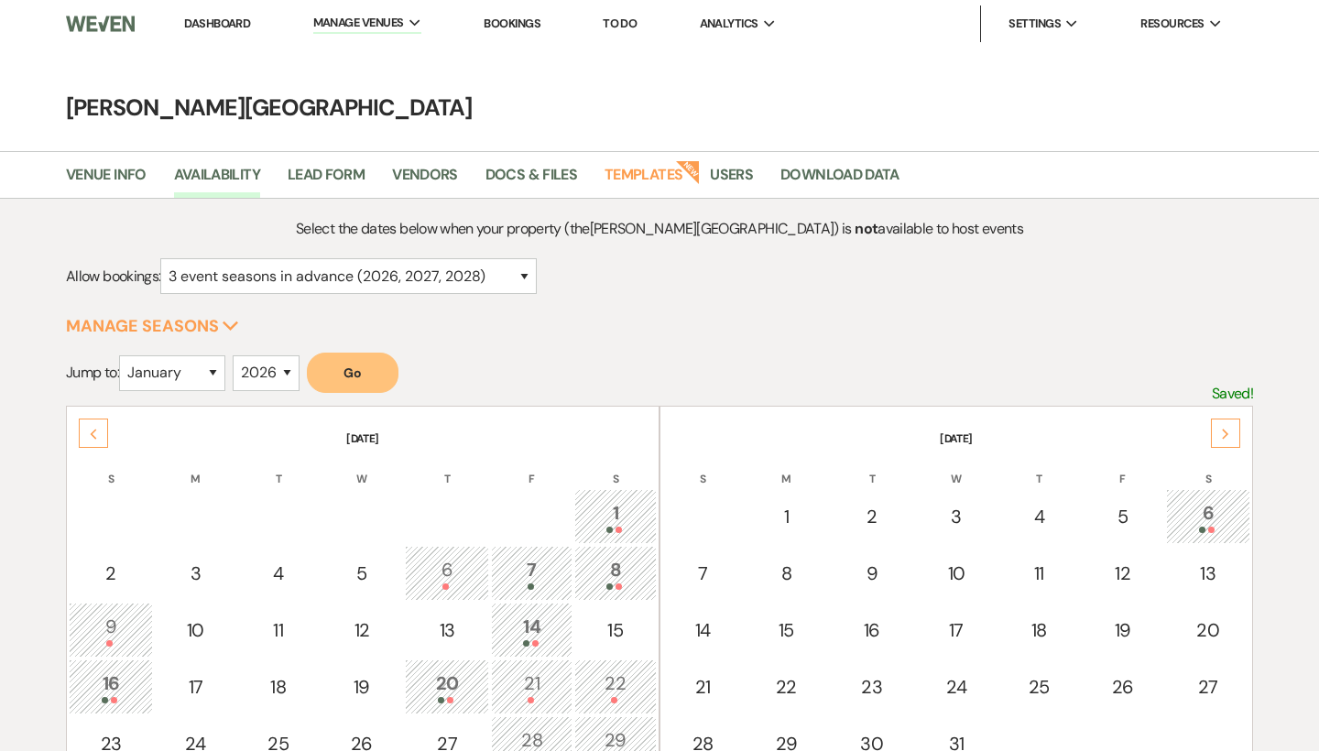
click at [1224, 433] on icon "Next" at bounding box center [1225, 434] width 9 height 11
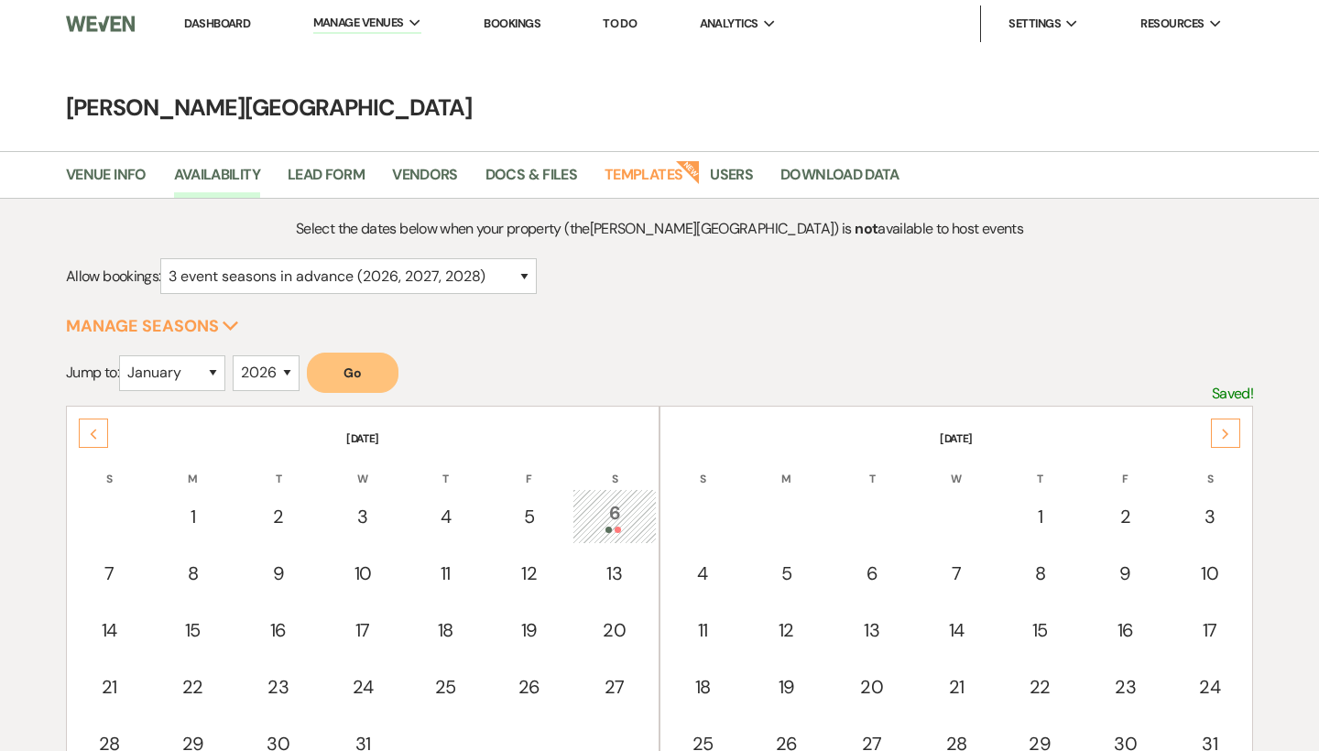
click at [1224, 433] on icon "Next" at bounding box center [1225, 434] width 9 height 11
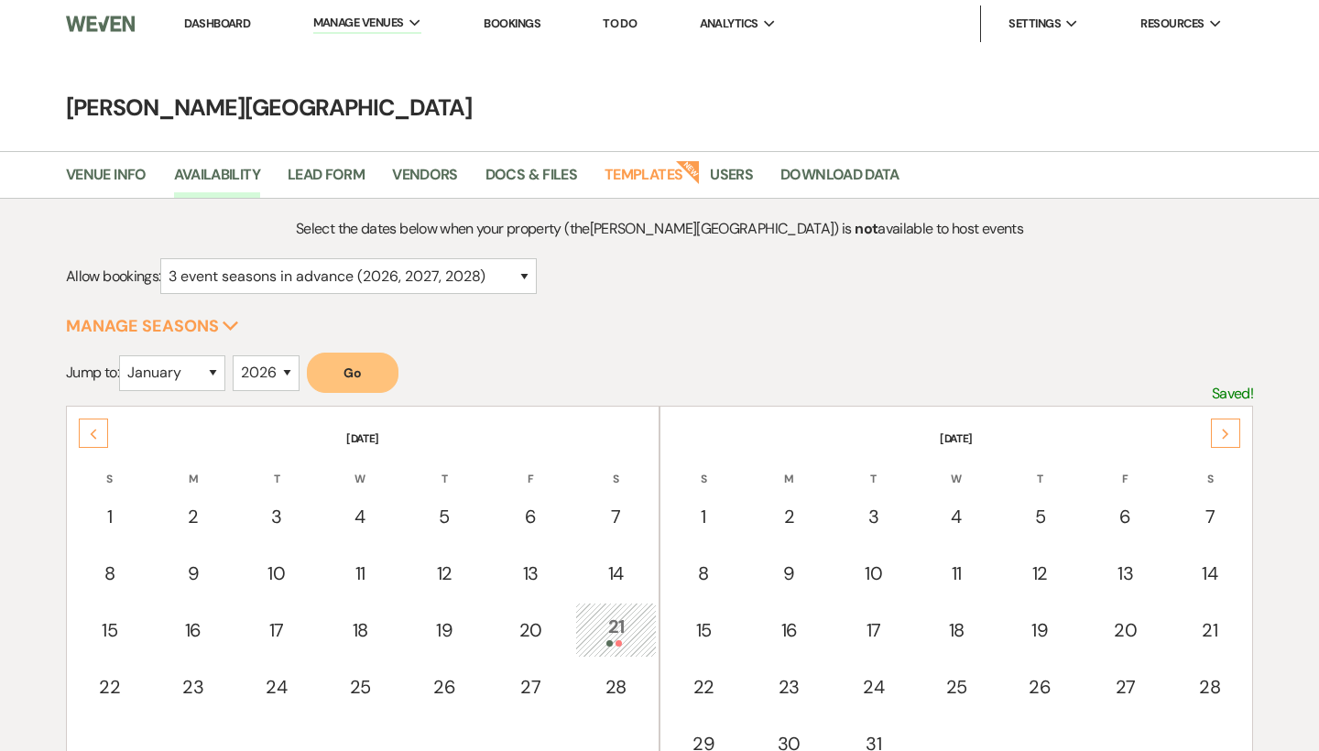
click at [1224, 433] on icon "Next" at bounding box center [1225, 434] width 9 height 11
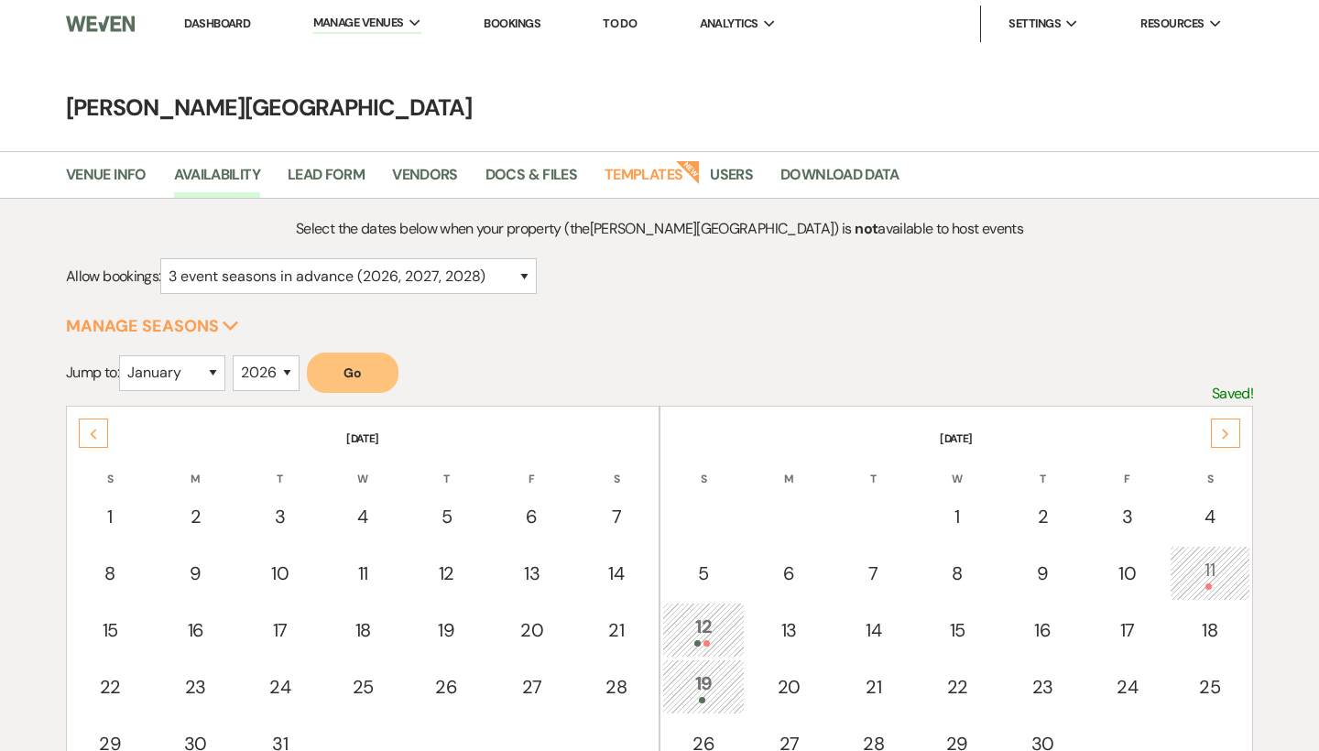
click at [1224, 433] on icon "Next" at bounding box center [1225, 434] width 9 height 11
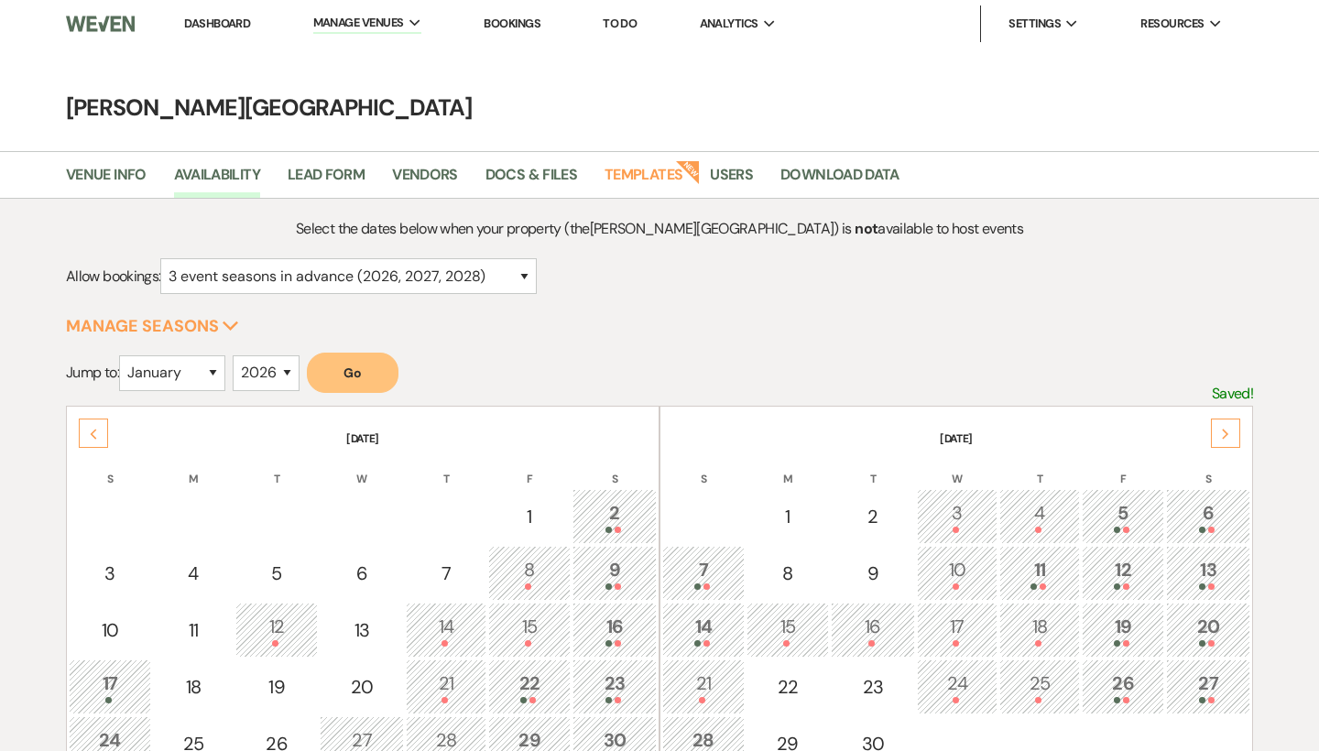
click at [1224, 433] on icon "Next" at bounding box center [1225, 434] width 9 height 11
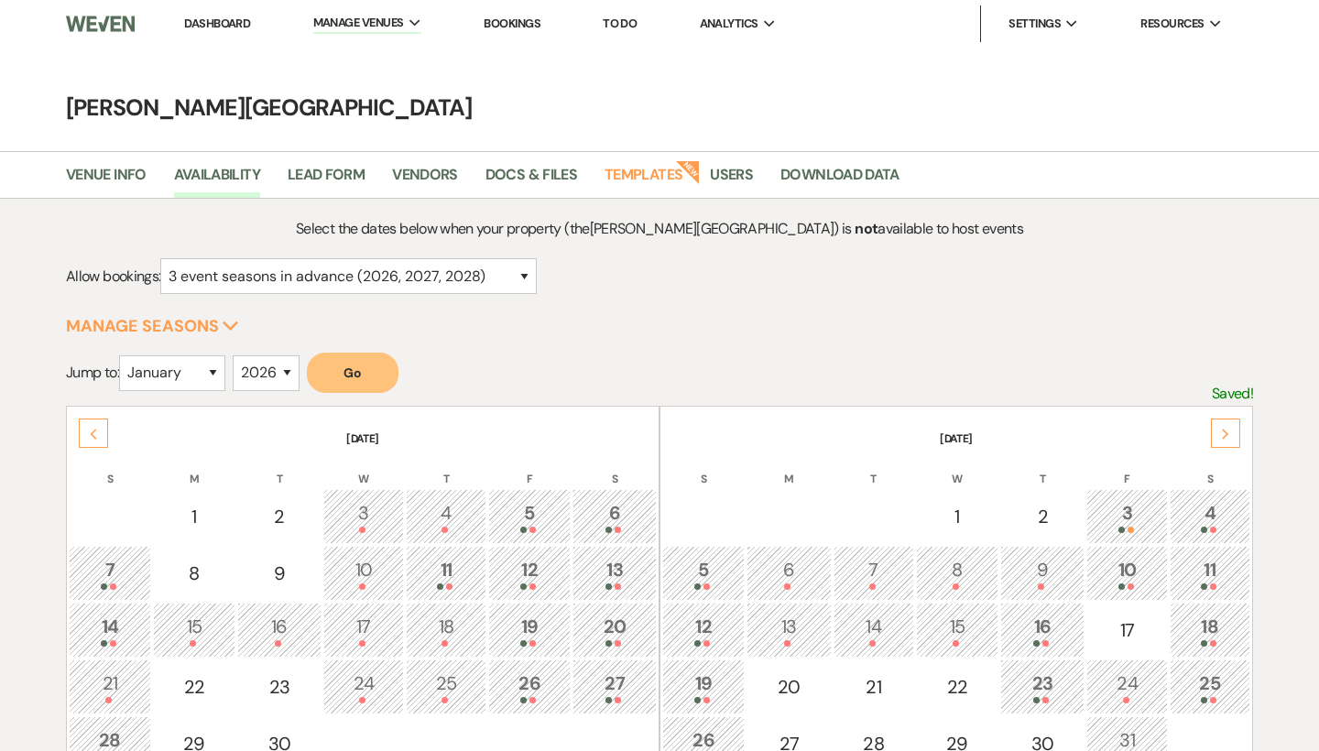
click at [1224, 433] on icon "Next" at bounding box center [1225, 434] width 9 height 11
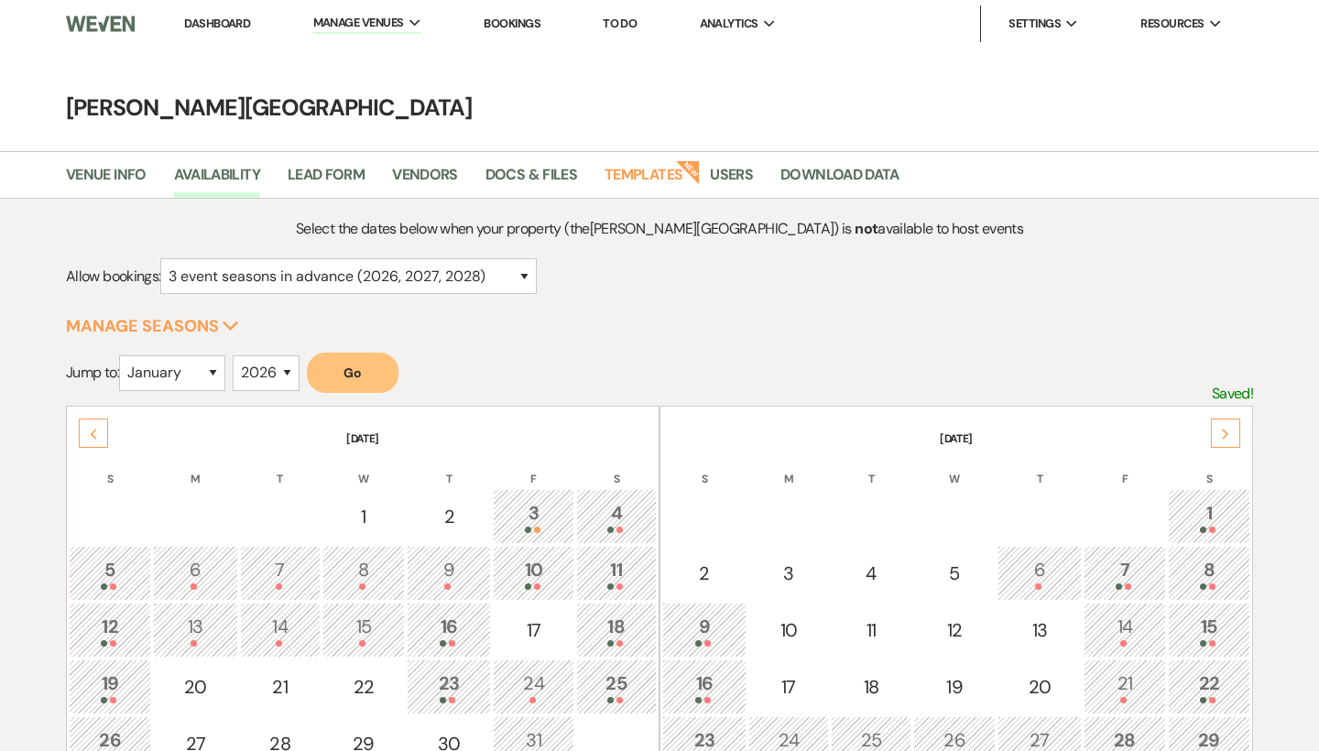
click at [1224, 433] on icon "Next" at bounding box center [1225, 434] width 9 height 11
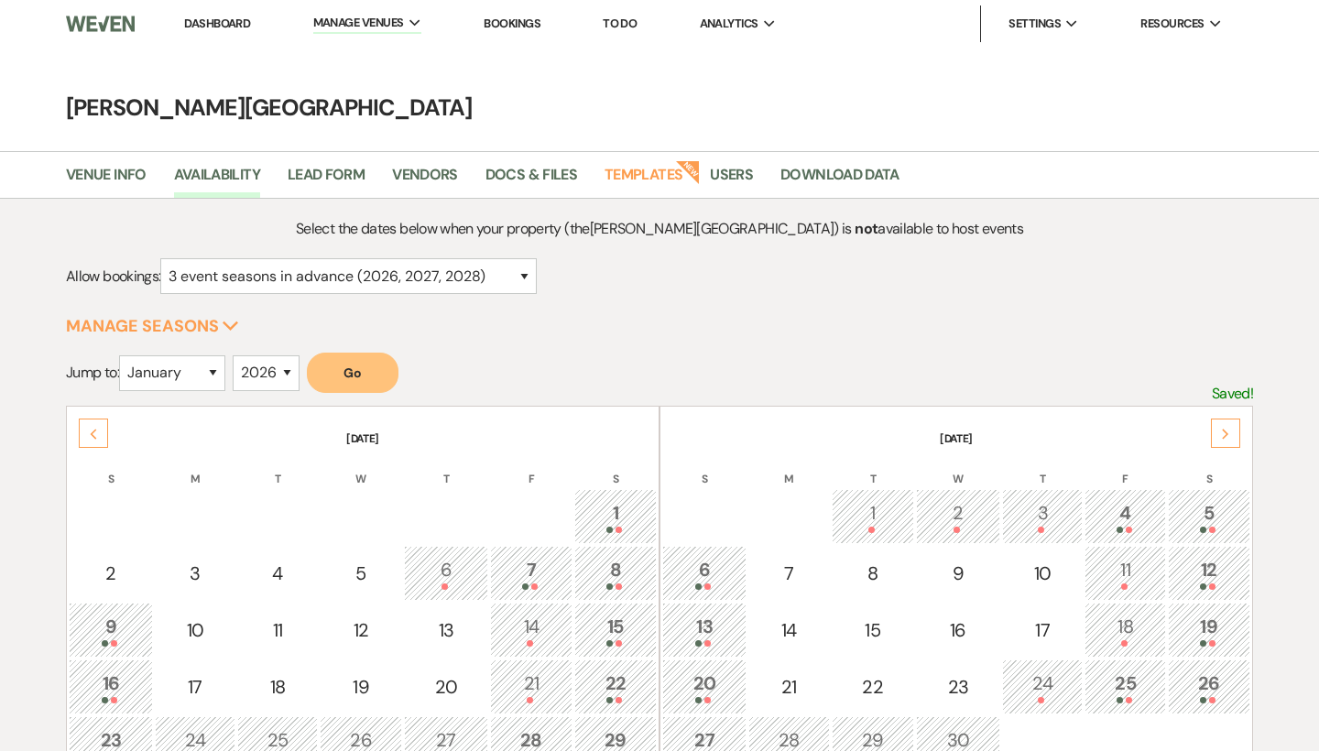
click at [1224, 433] on icon "Next" at bounding box center [1225, 434] width 9 height 11
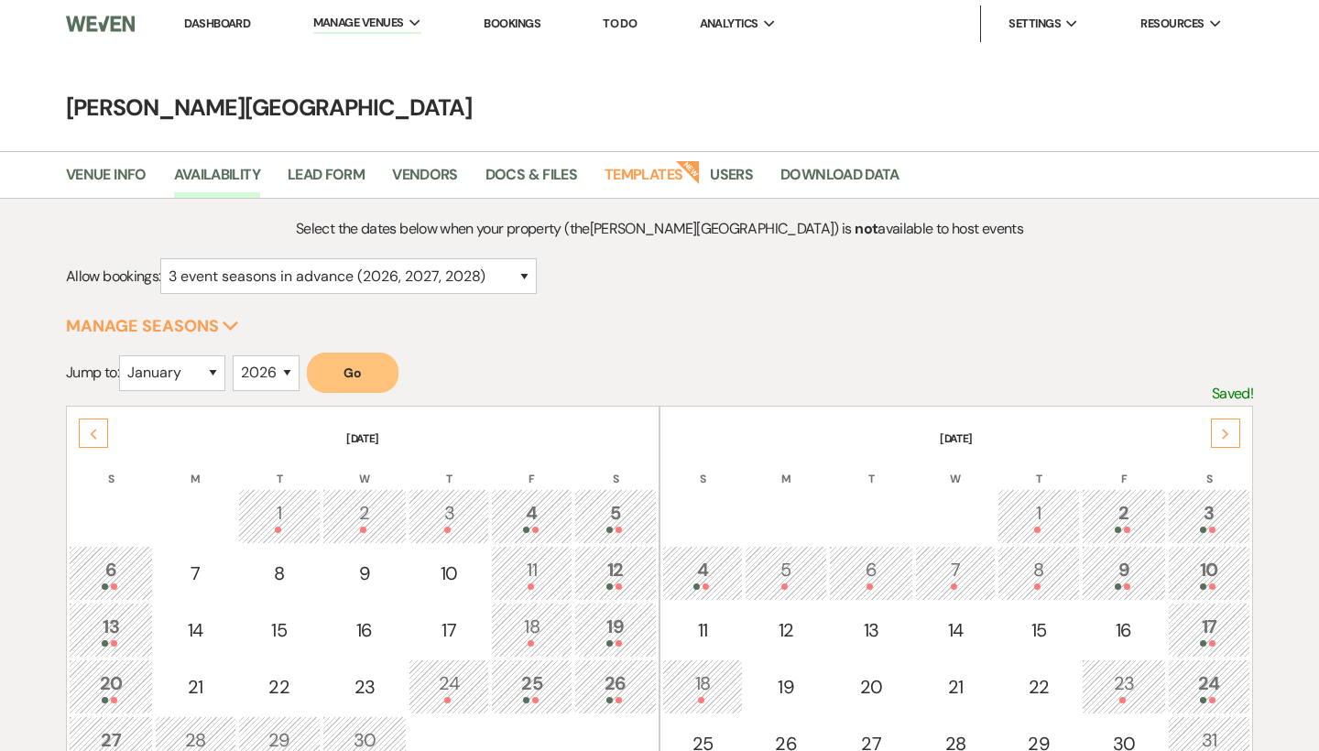
click at [220, 26] on link "Dashboard" at bounding box center [217, 24] width 66 height 16
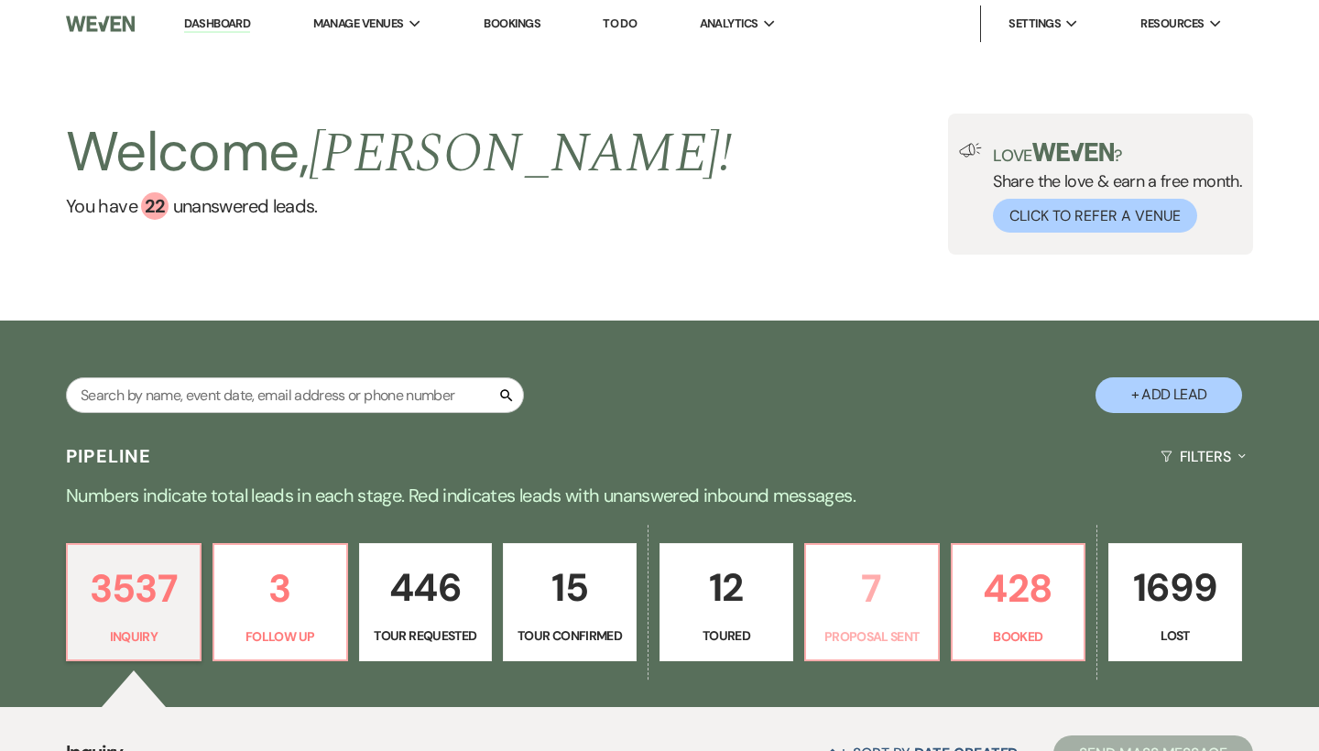
click at [874, 588] on p "7" at bounding box center [872, 588] width 110 height 61
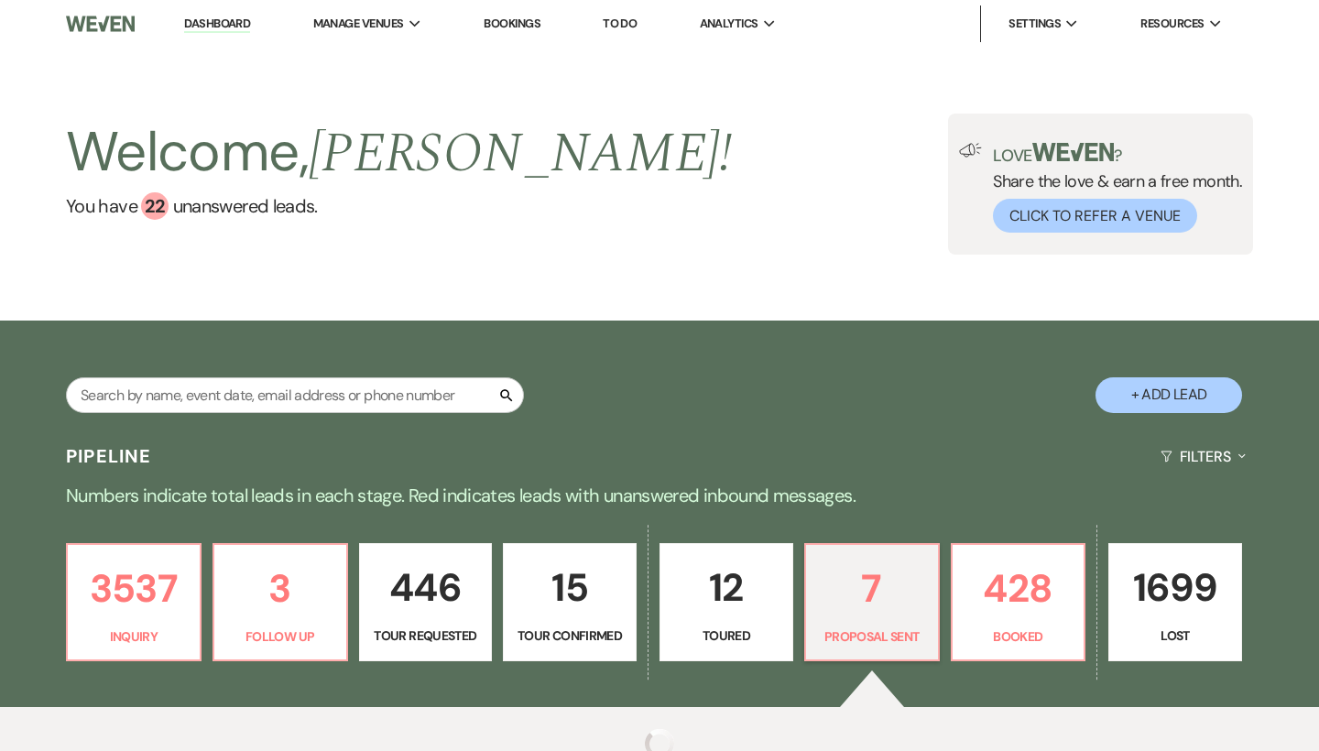
select select "6"
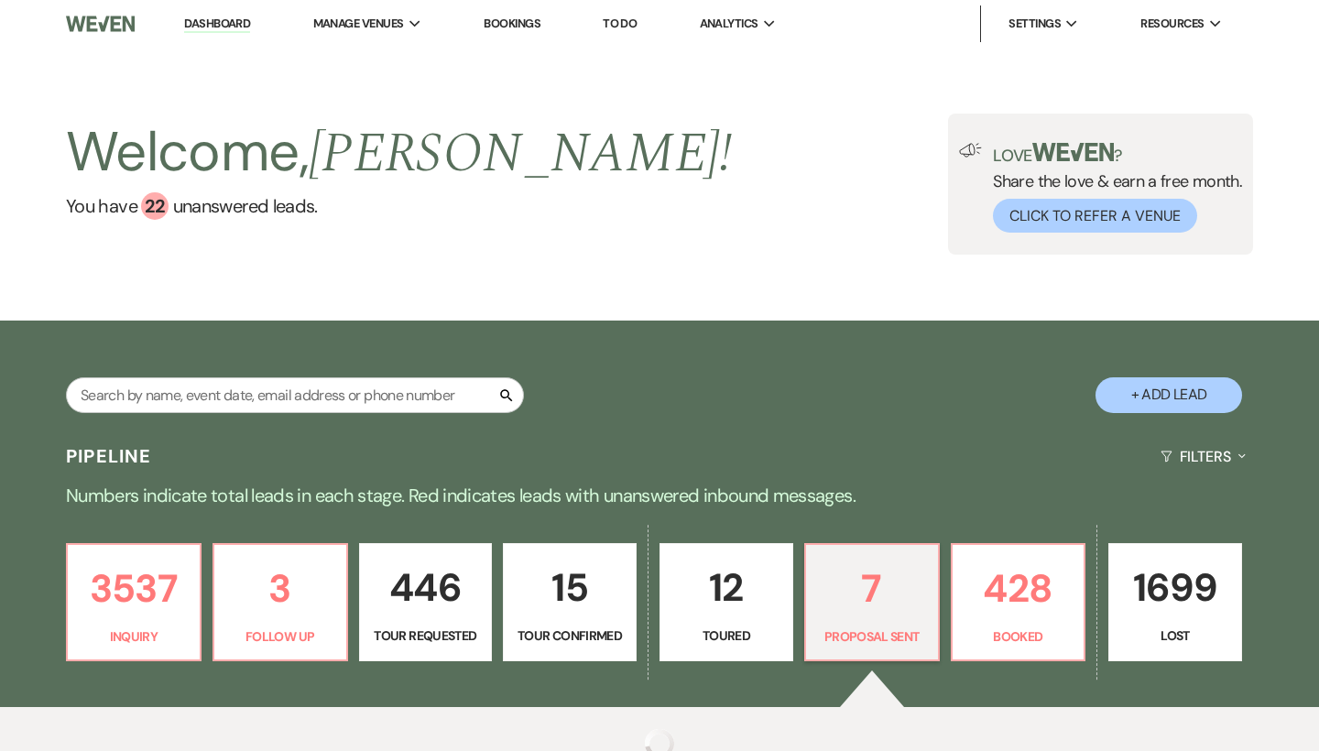
select select "6"
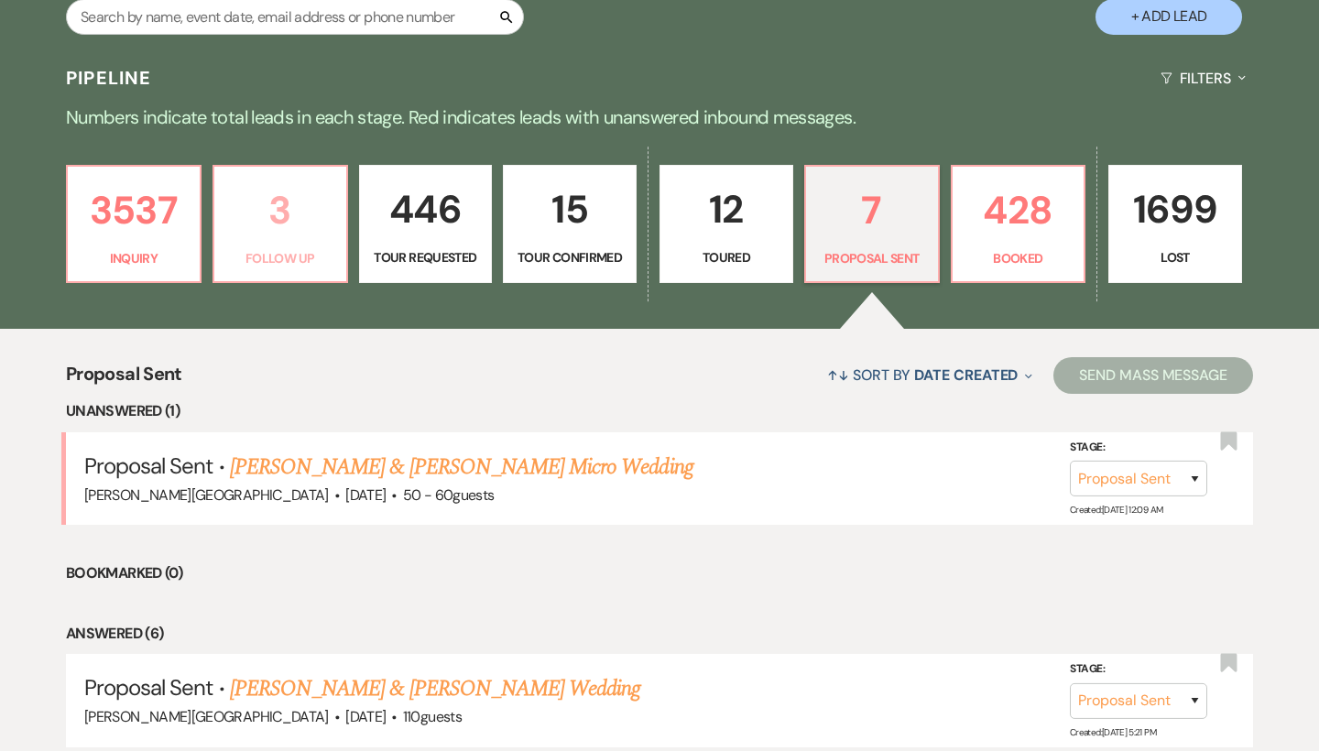
scroll to position [363, 0]
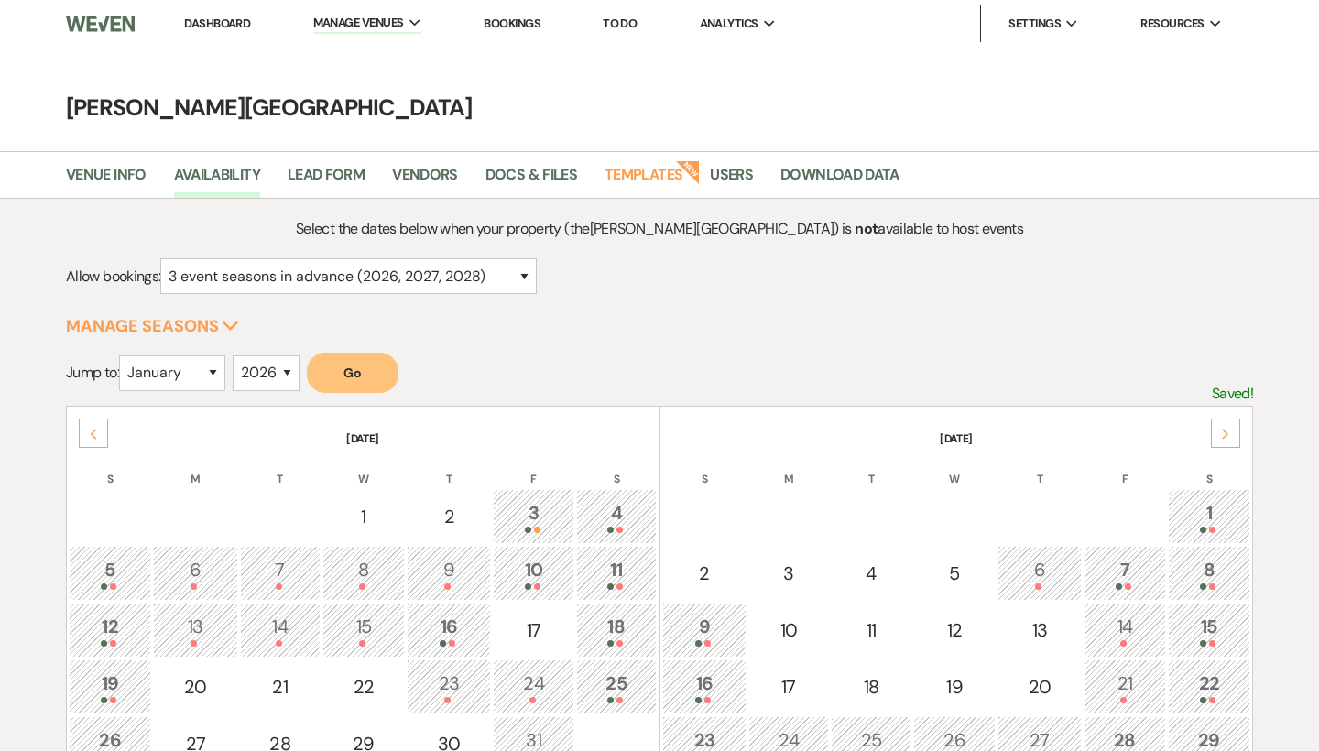
select select "3"
select select "2026"
click at [1222, 440] on div "Next" at bounding box center [1225, 432] width 29 height 29
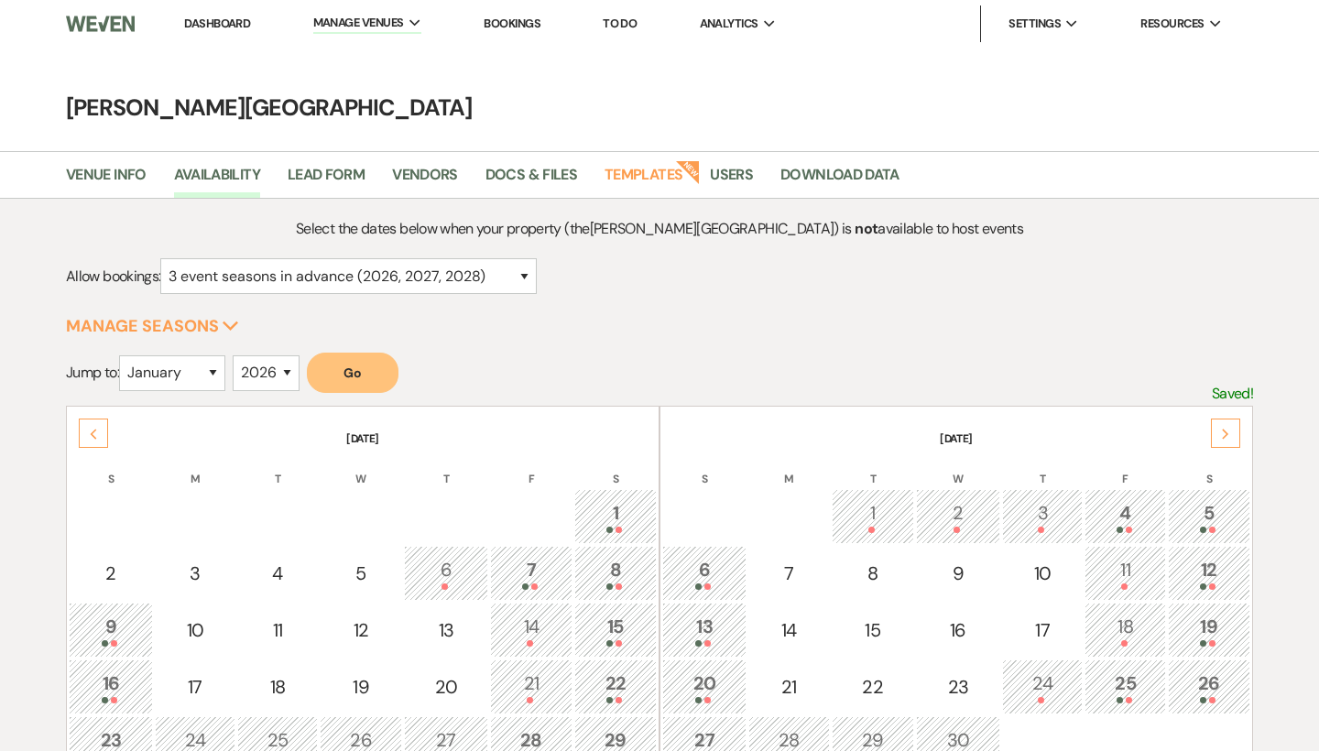
click at [1222, 440] on div "Next" at bounding box center [1225, 432] width 29 height 29
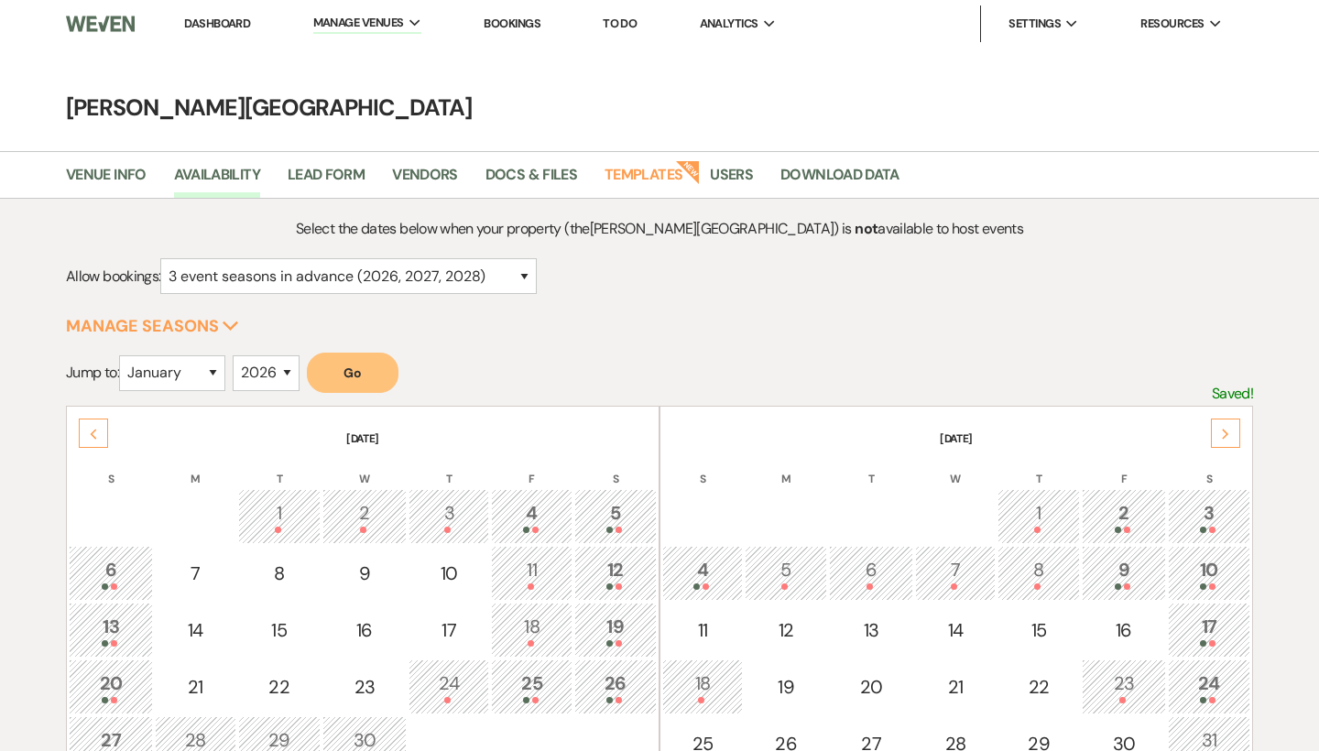
click at [1222, 440] on div "Next" at bounding box center [1225, 432] width 29 height 29
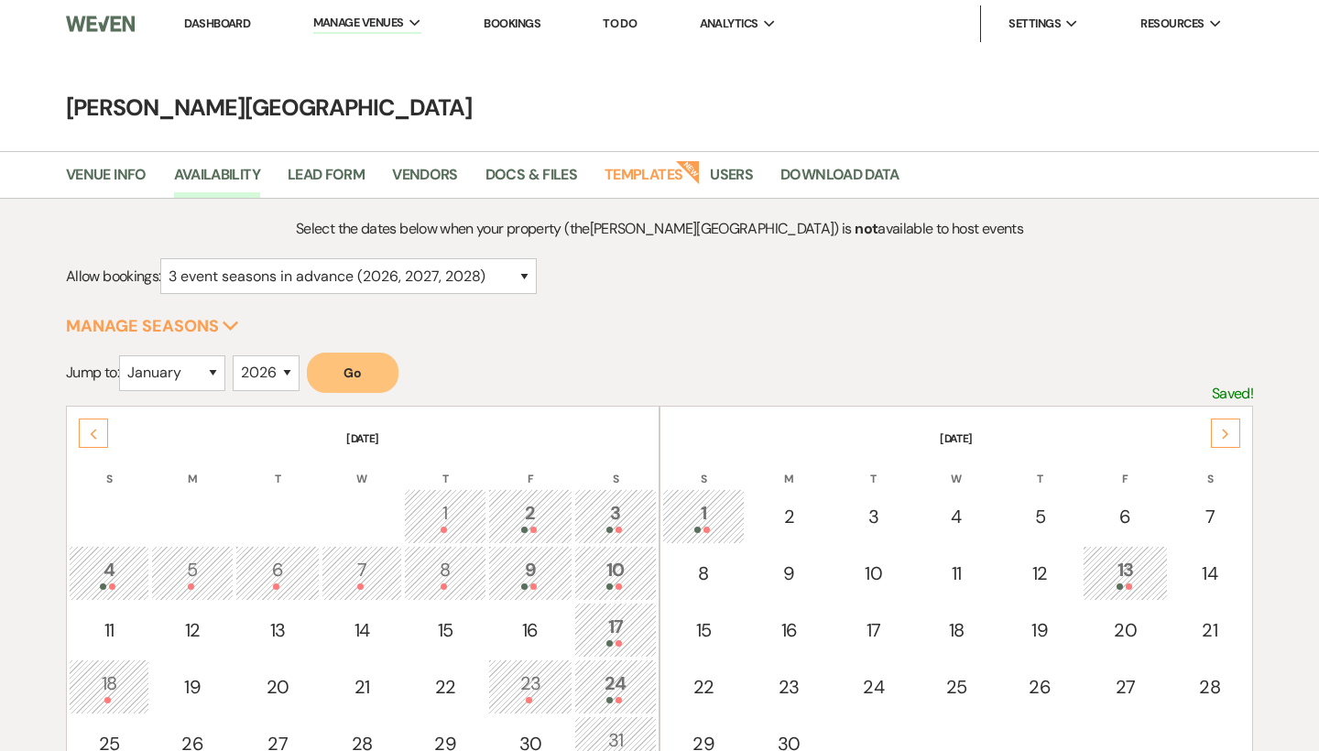
click at [1222, 440] on div "Next" at bounding box center [1225, 432] width 29 height 29
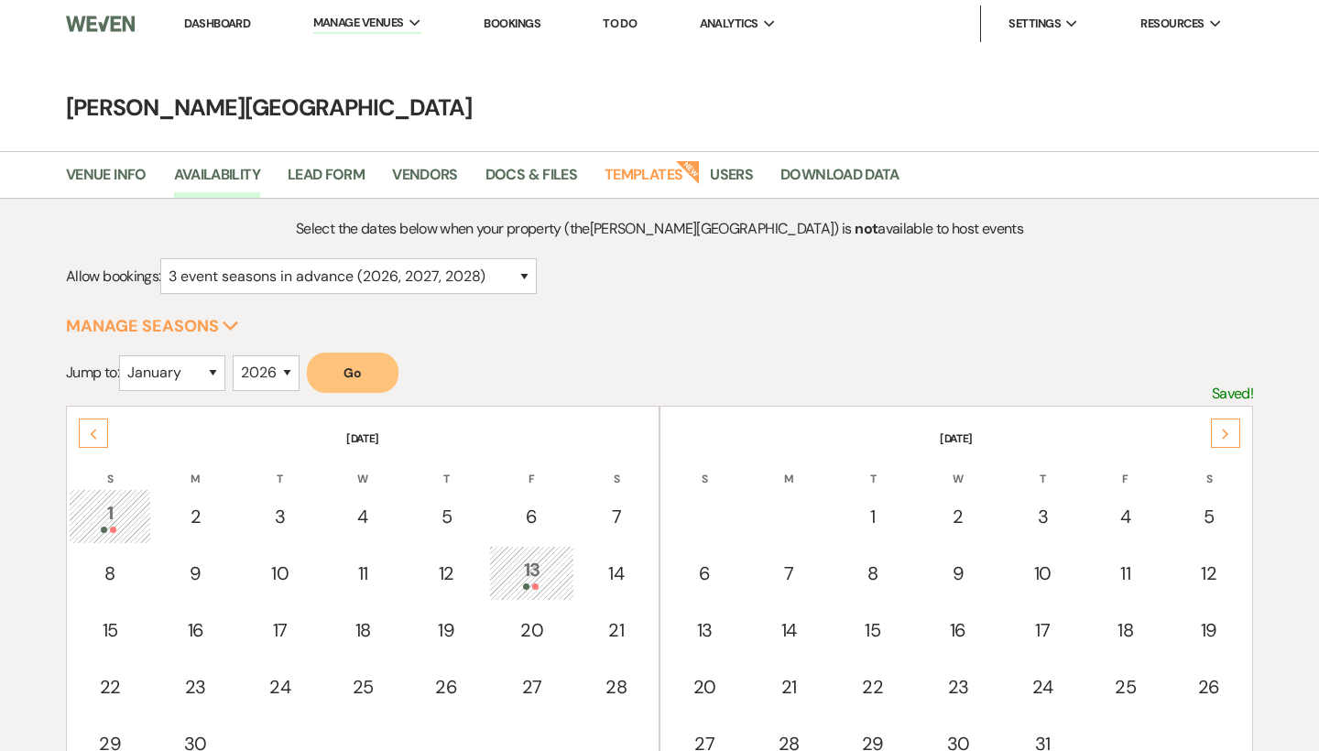
click at [1222, 440] on div "Next" at bounding box center [1225, 432] width 29 height 29
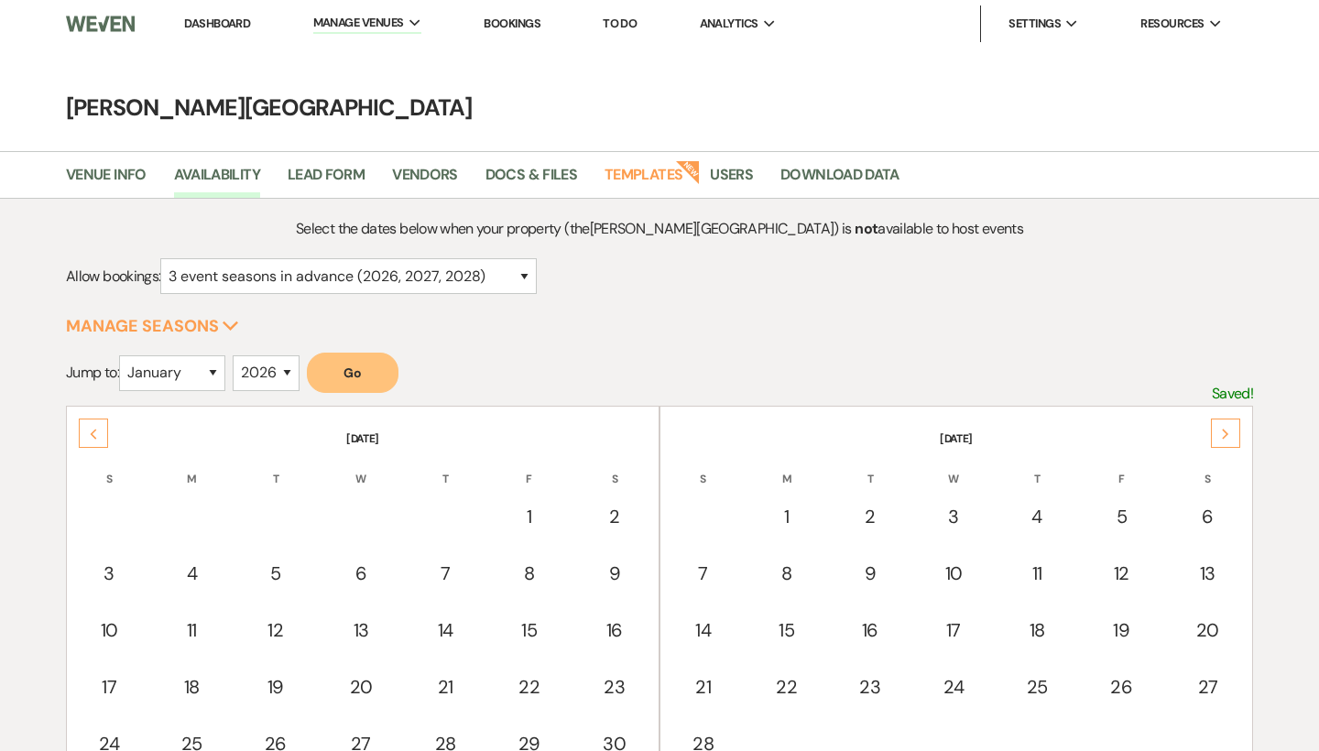
click at [1222, 440] on div "Next" at bounding box center [1225, 432] width 29 height 29
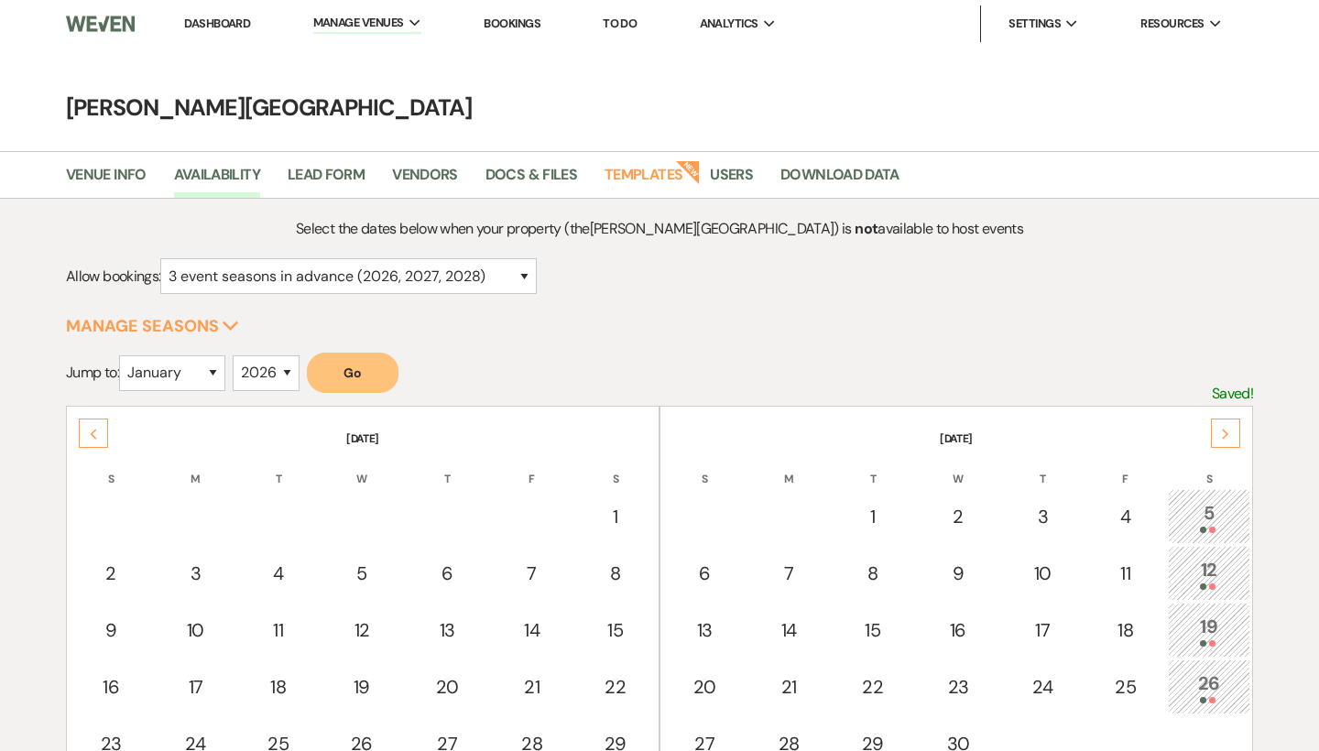
scroll to position [78, 0]
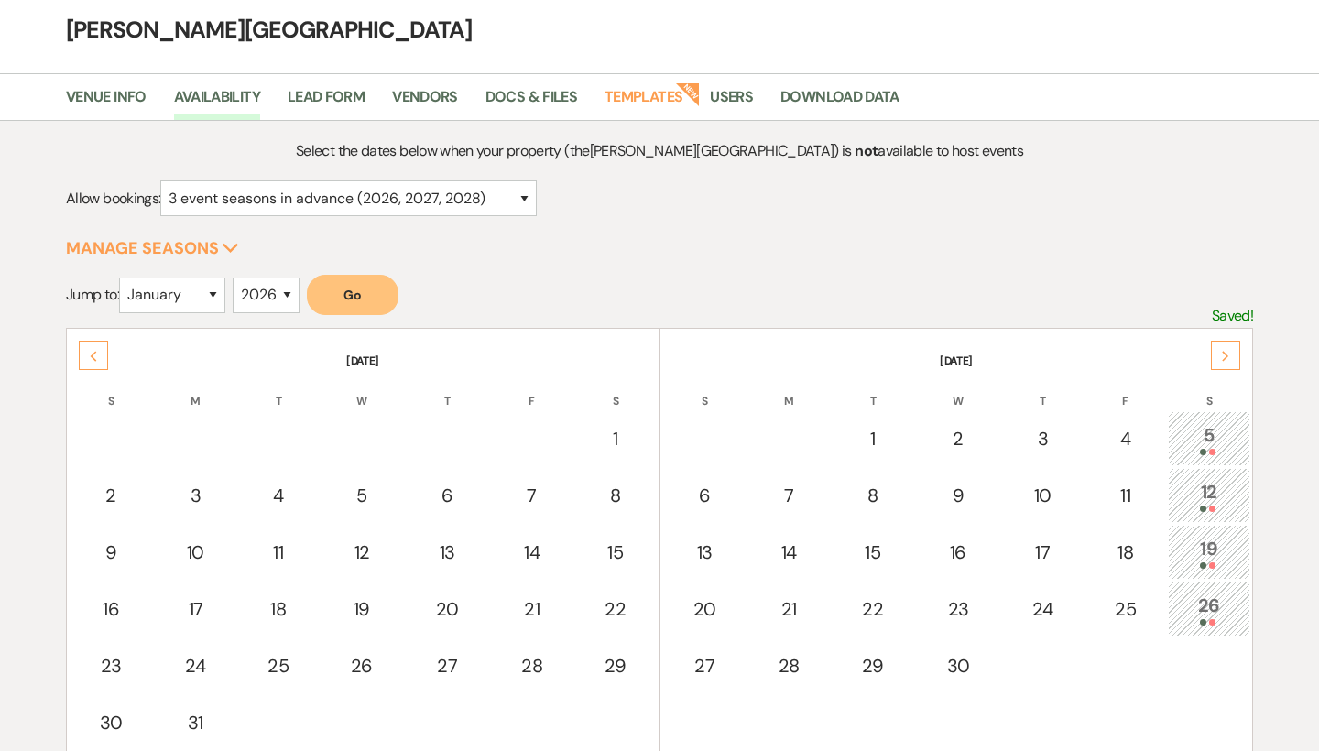
click at [1219, 357] on div "Next" at bounding box center [1225, 355] width 29 height 29
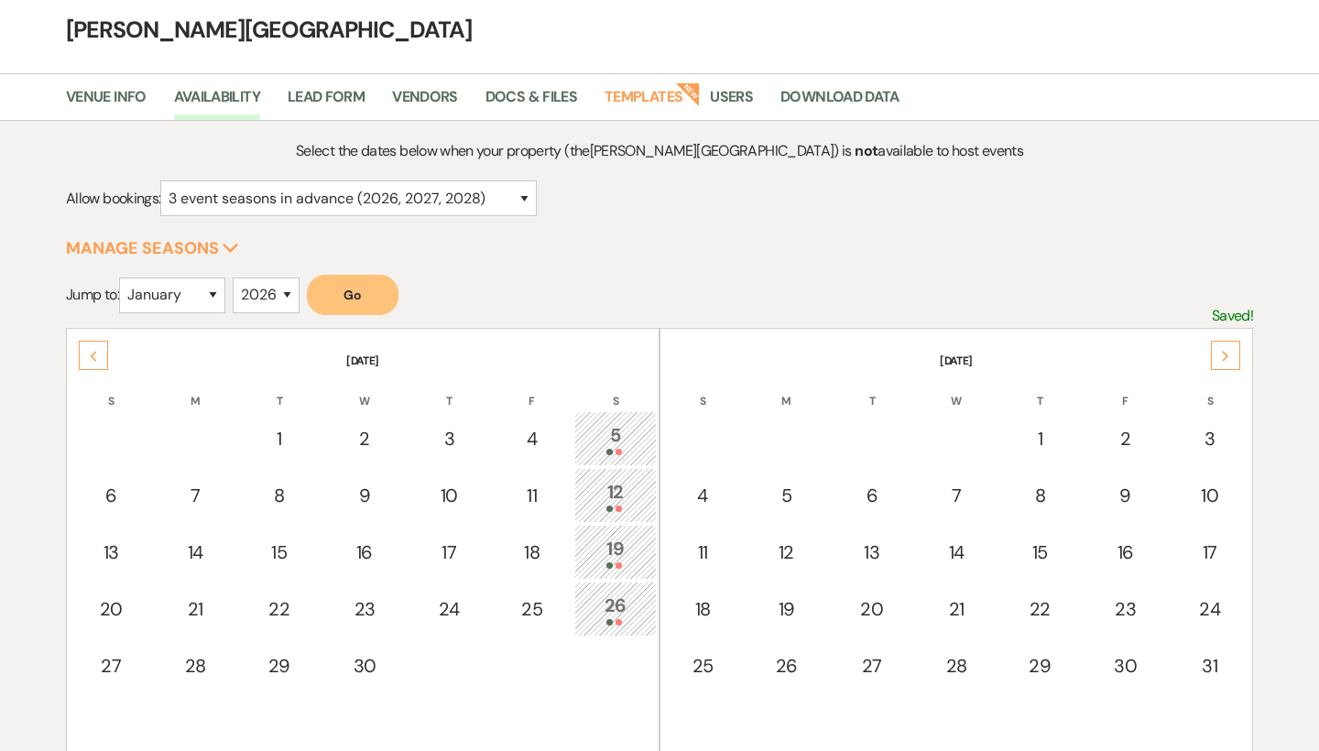
click at [1219, 357] on div "Next" at bounding box center [1225, 355] width 29 height 29
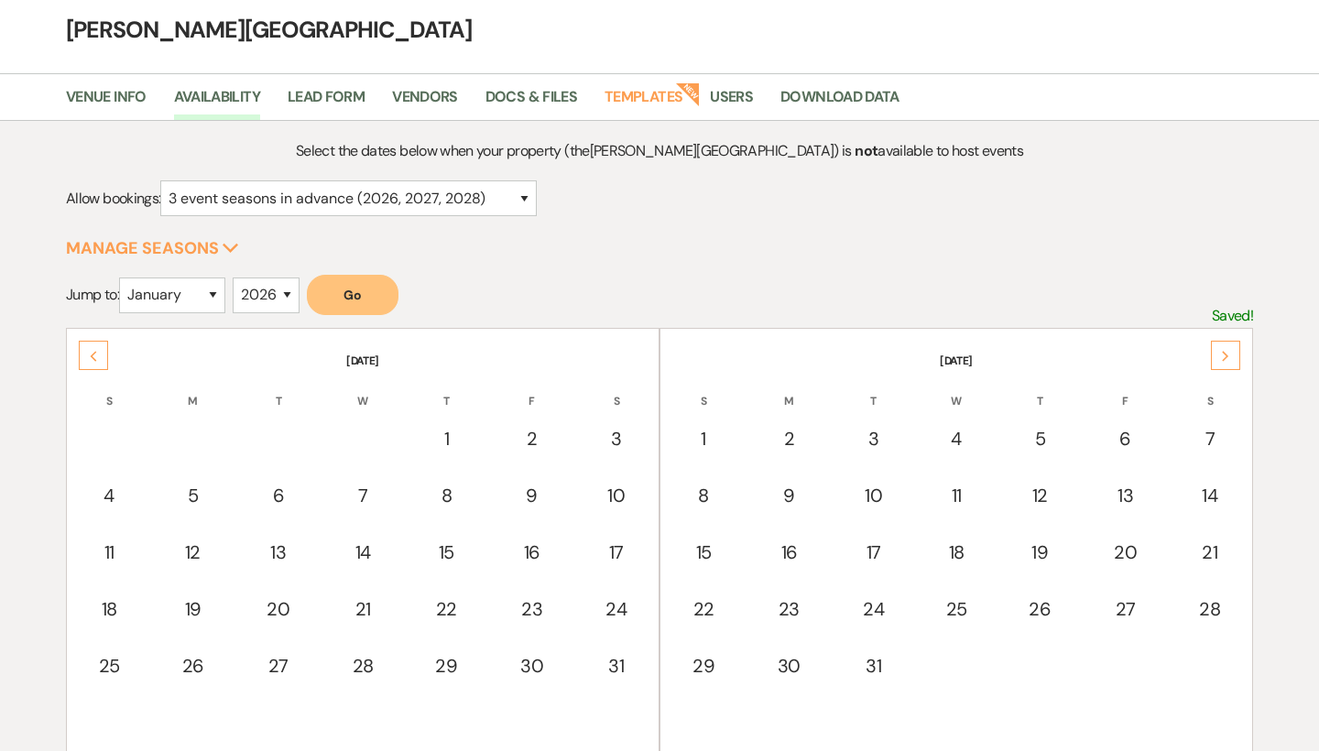
click at [1219, 357] on div "Next" at bounding box center [1225, 355] width 29 height 29
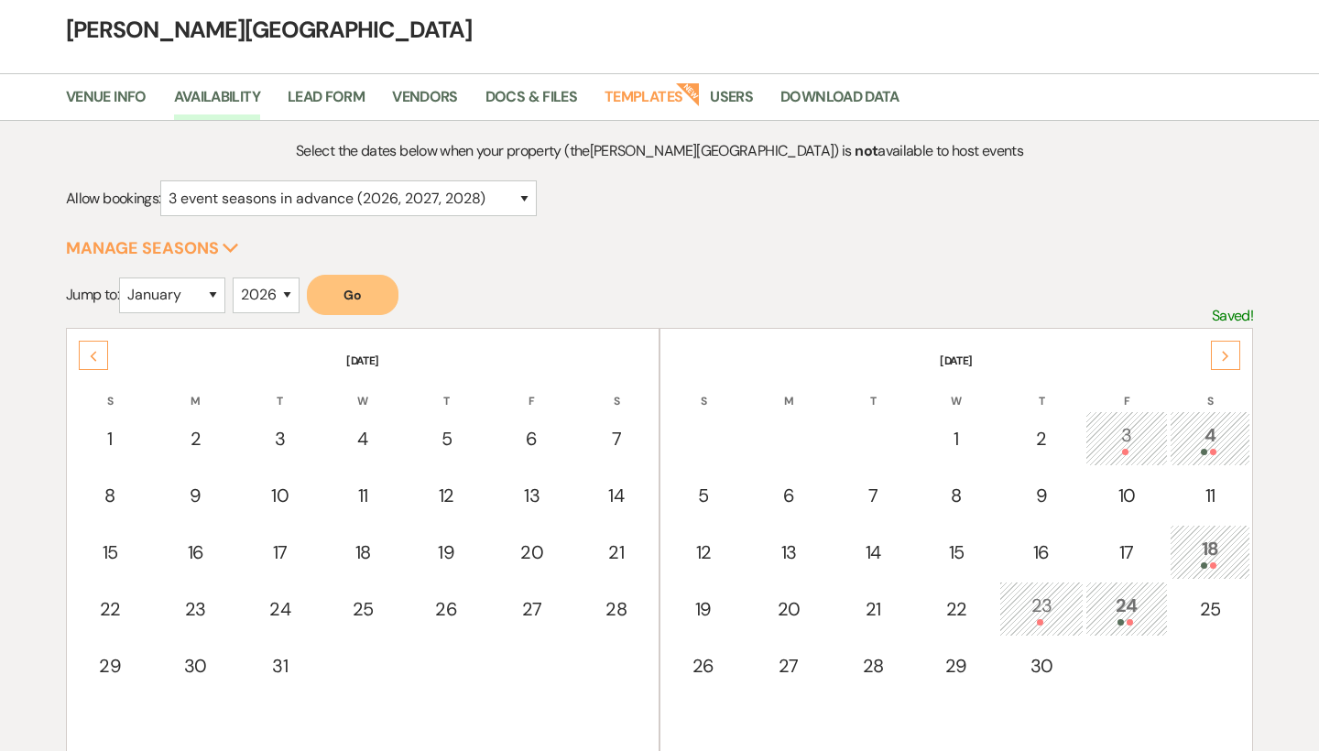
click at [97, 359] on icon "Previous" at bounding box center [93, 356] width 9 height 11
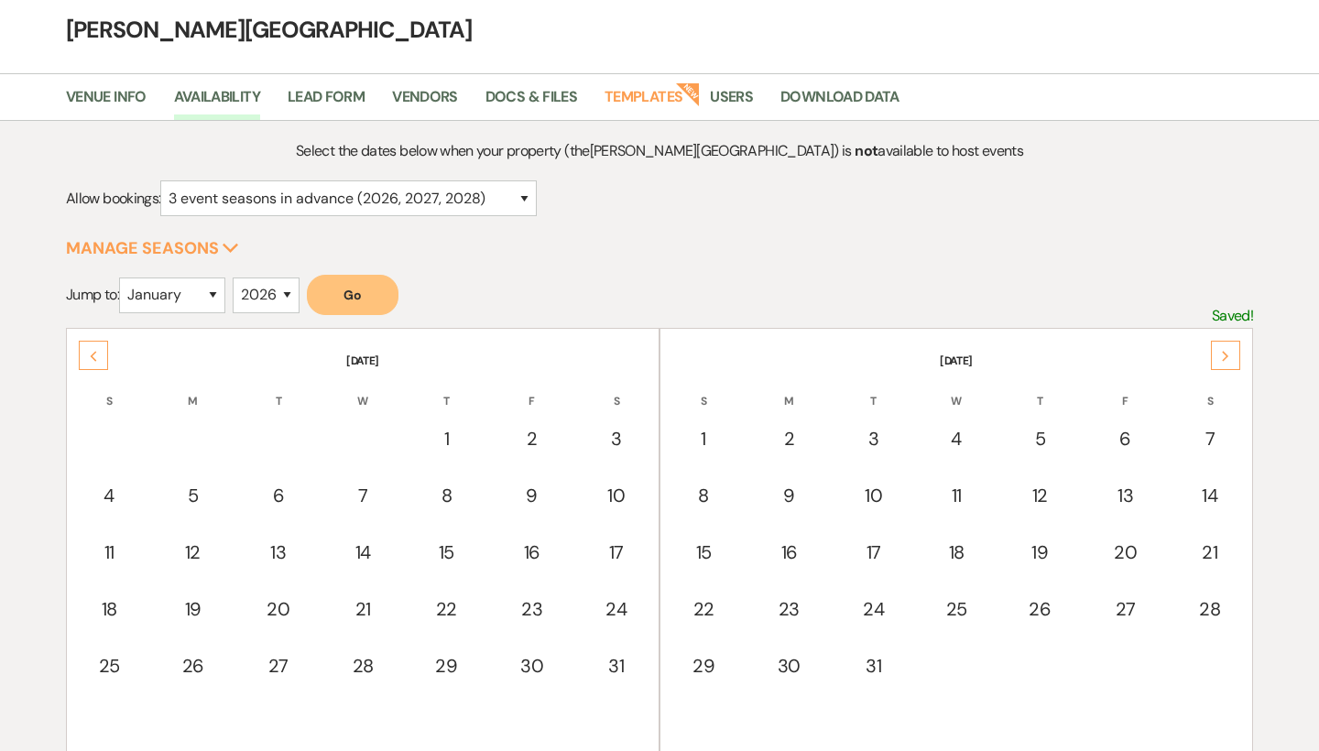
click at [97, 359] on icon "Previous" at bounding box center [93, 356] width 9 height 11
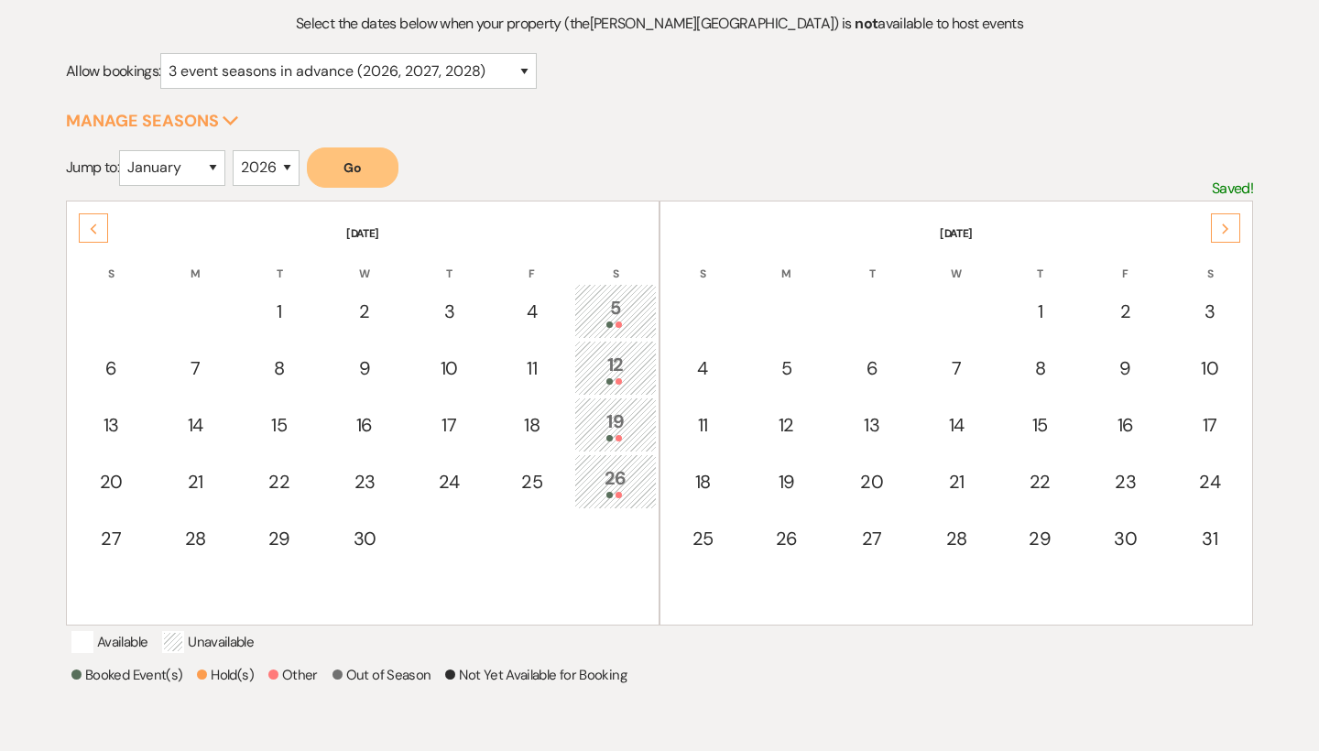
scroll to position [210, 0]
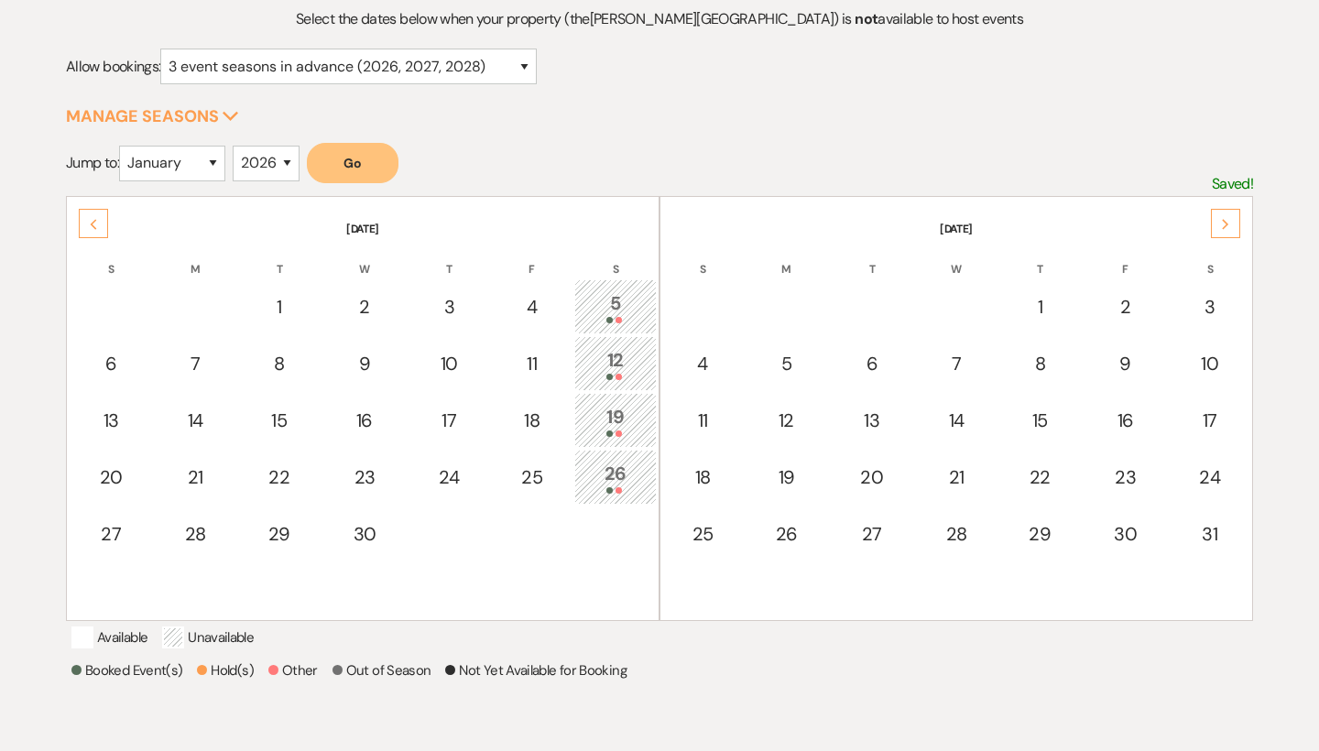
click at [97, 234] on div "Previous" at bounding box center [93, 223] width 29 height 29
